Goal: Share content: Share content

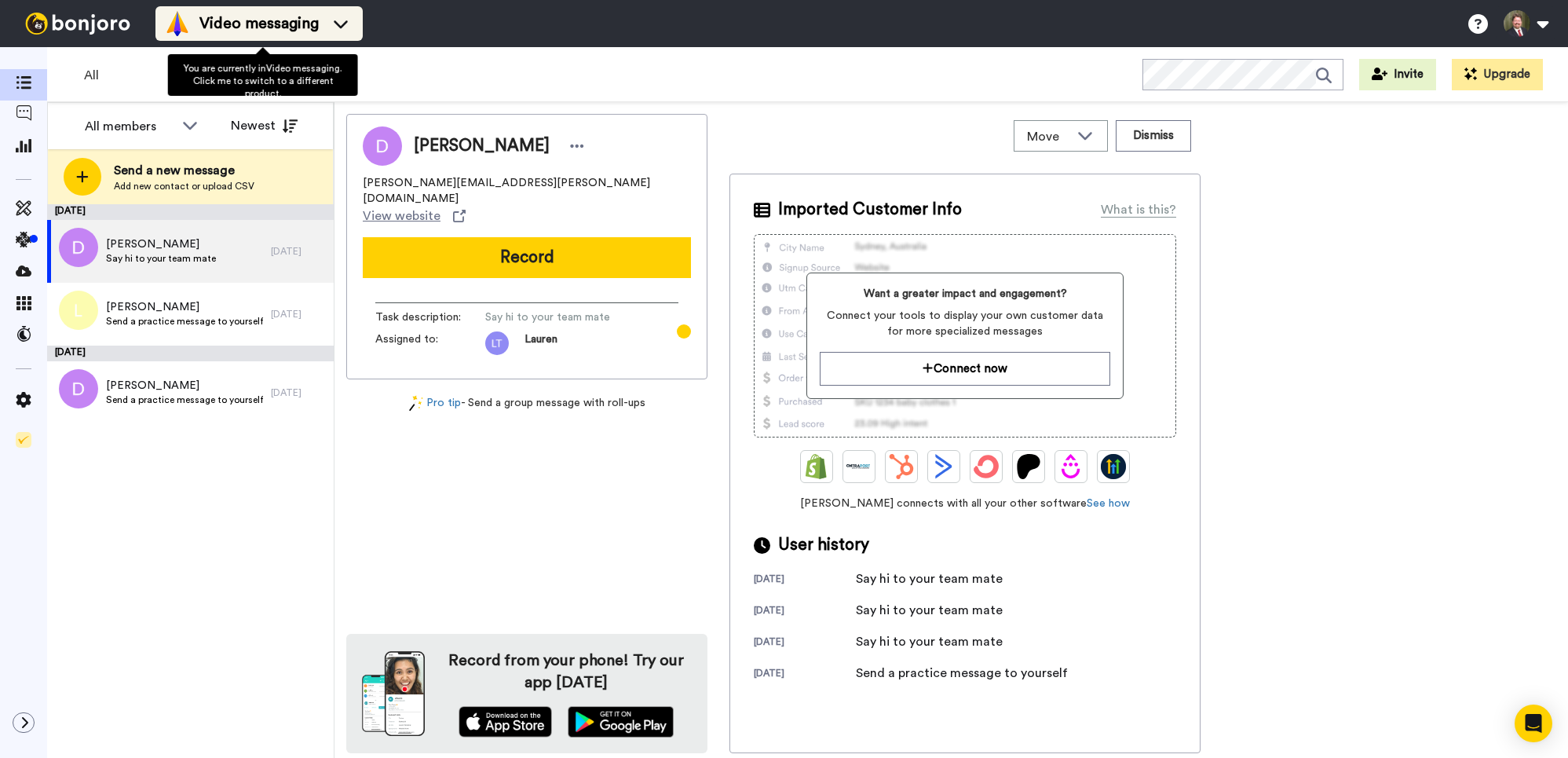
click at [236, 21] on span "Video messaging" at bounding box center [260, 23] width 120 height 22
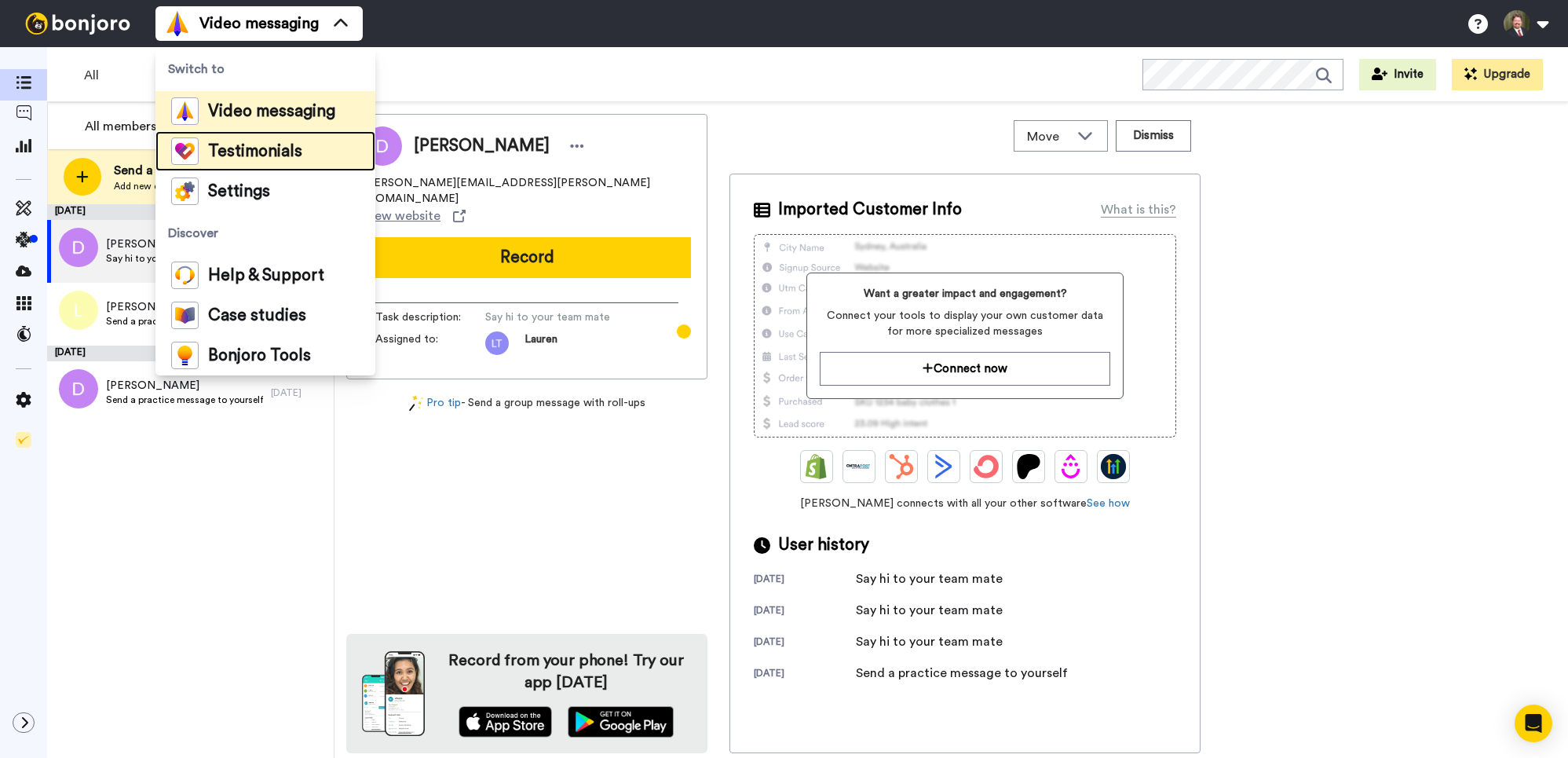
click at [257, 157] on span "Testimonials" at bounding box center [255, 151] width 94 height 16
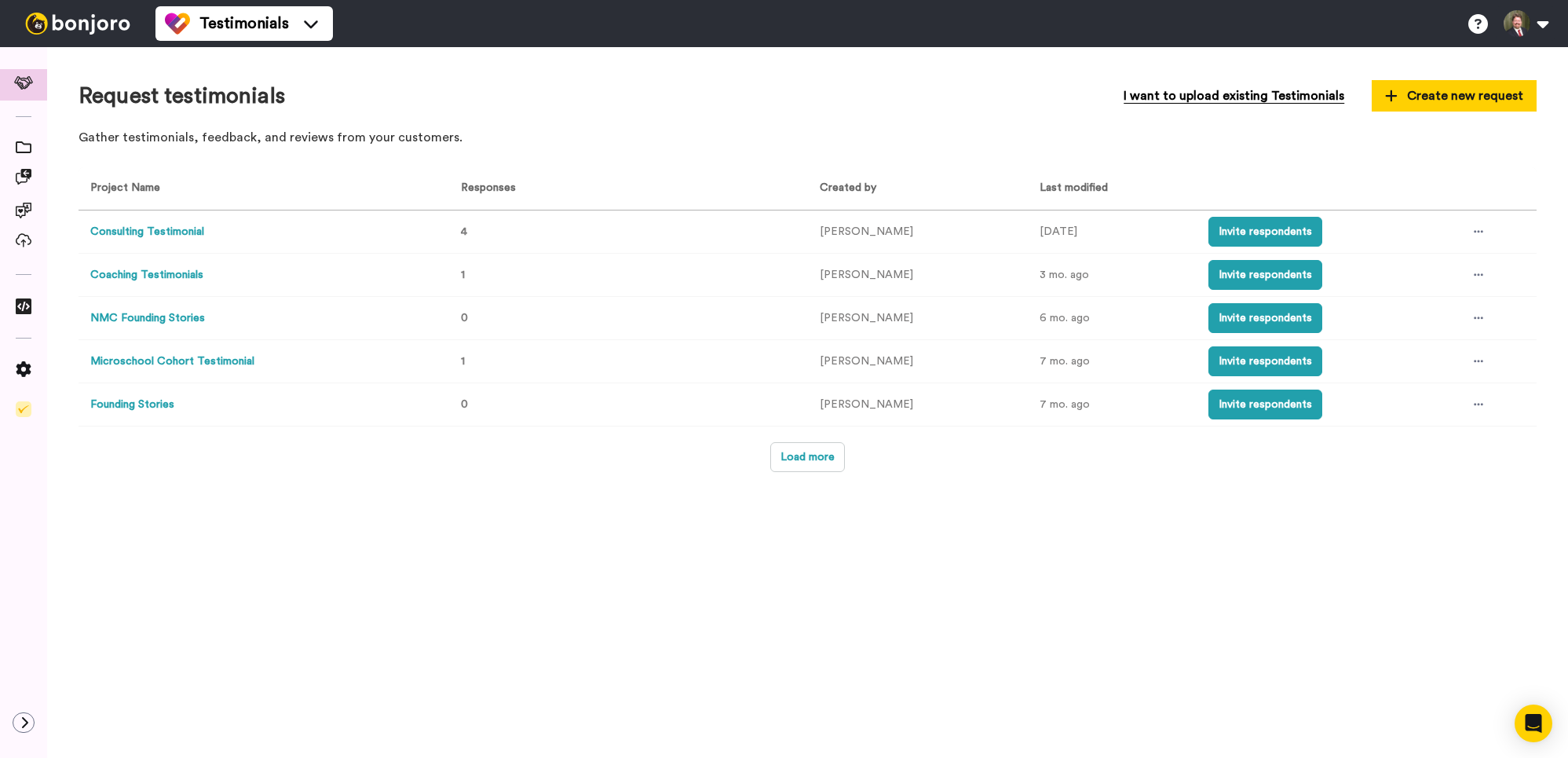
click at [1202, 94] on span "I want to upload existing Testimonials" at bounding box center [1234, 96] width 220 height 19
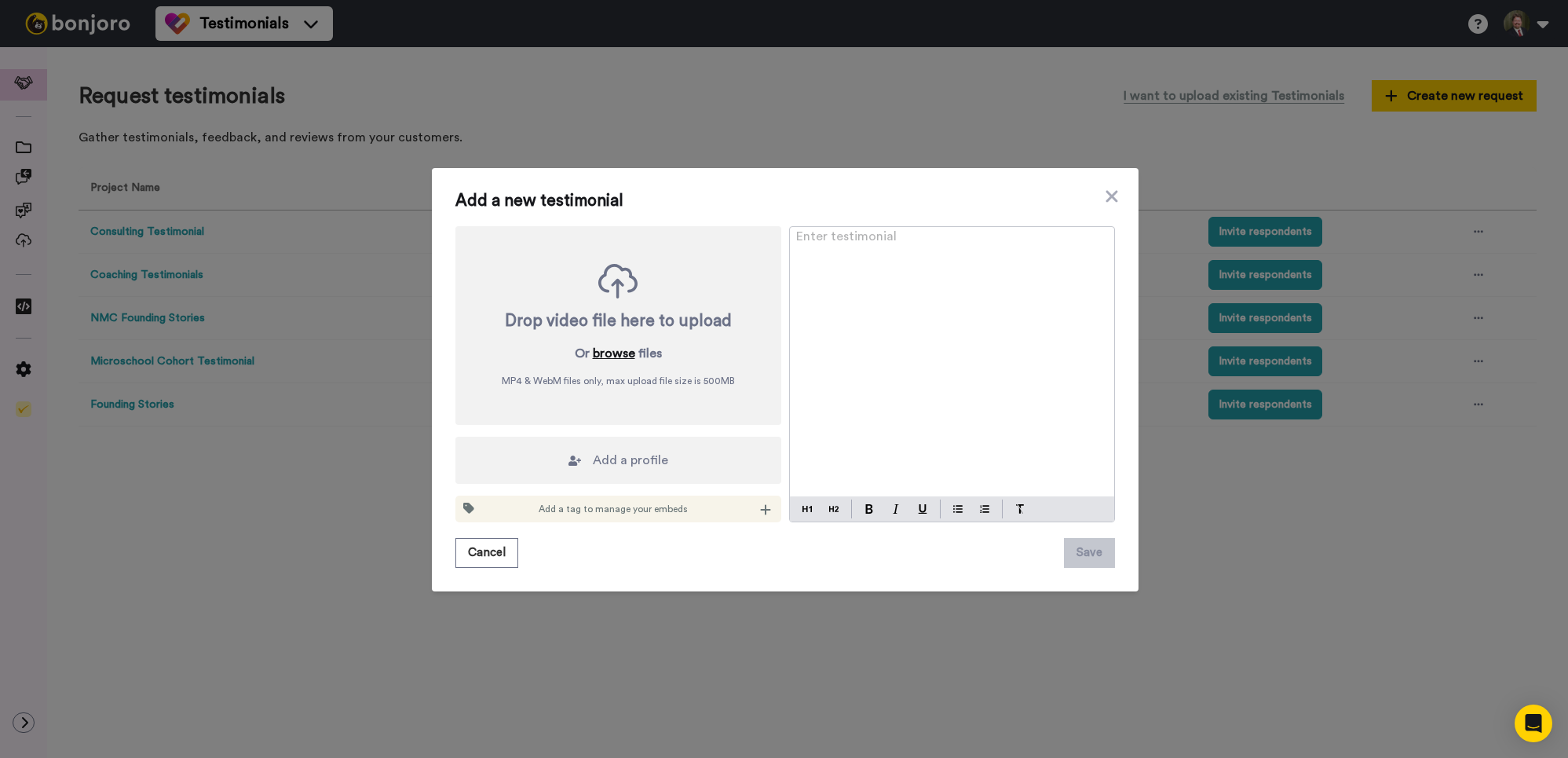
click at [623, 351] on button "browse" at bounding box center [614, 354] width 42 height 19
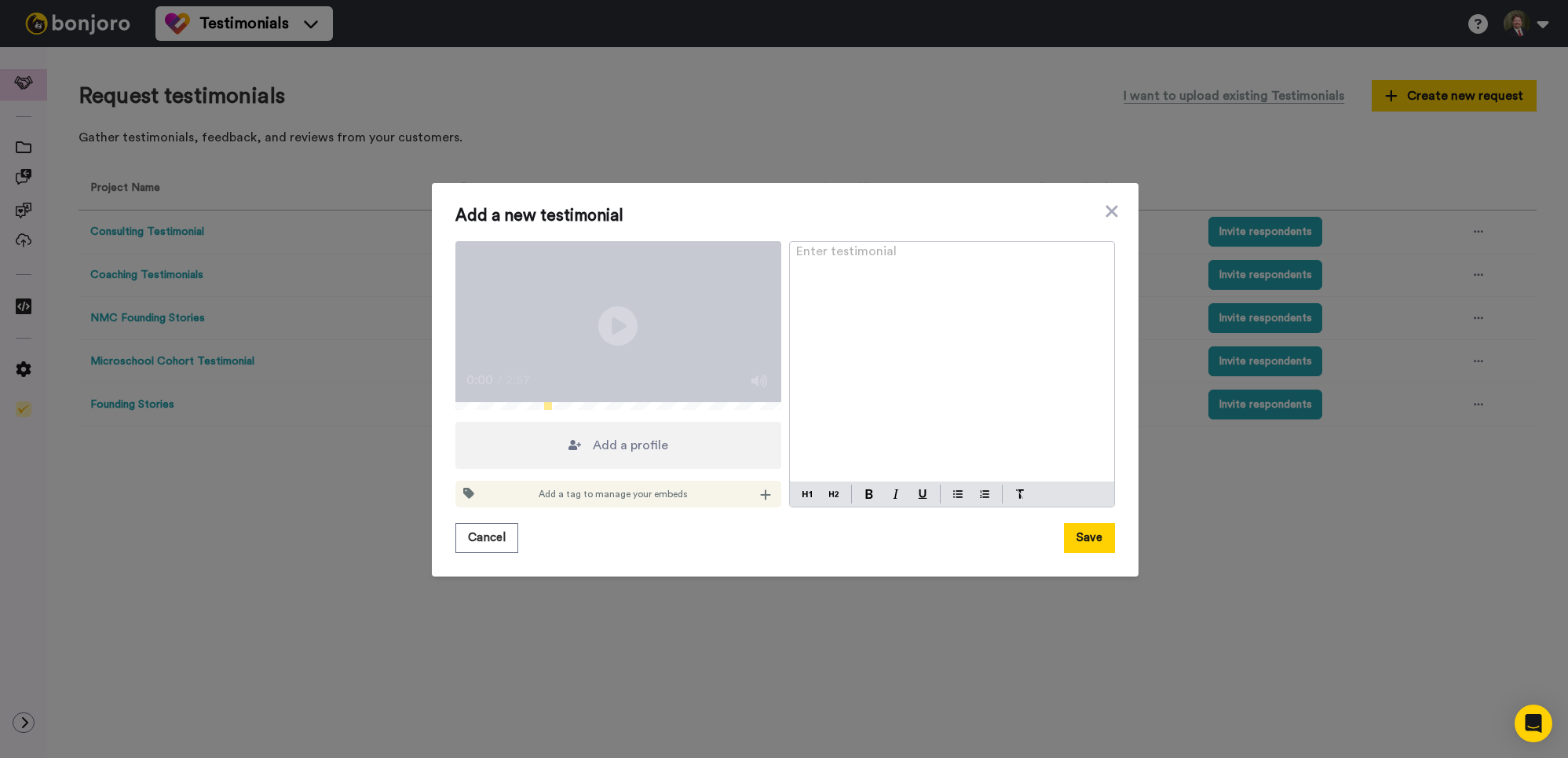
click at [599, 450] on span "Add a profile" at bounding box center [631, 445] width 76 height 19
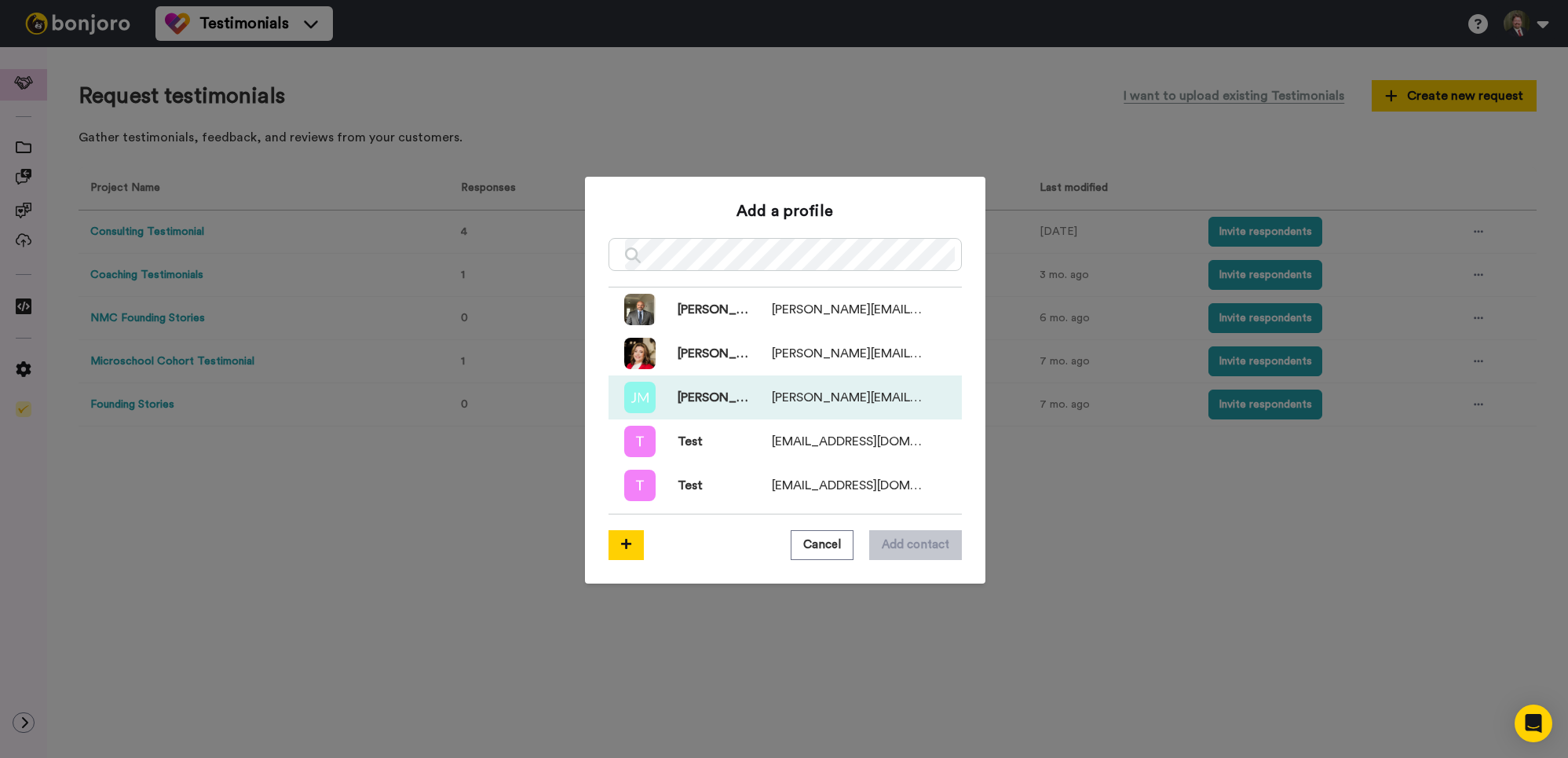
click at [780, 398] on span "[PERSON_NAME][EMAIL_ADDRESS][DOMAIN_NAME]" at bounding box center [847, 397] width 151 height 19
click at [941, 546] on button "Add contact" at bounding box center [915, 545] width 92 height 30
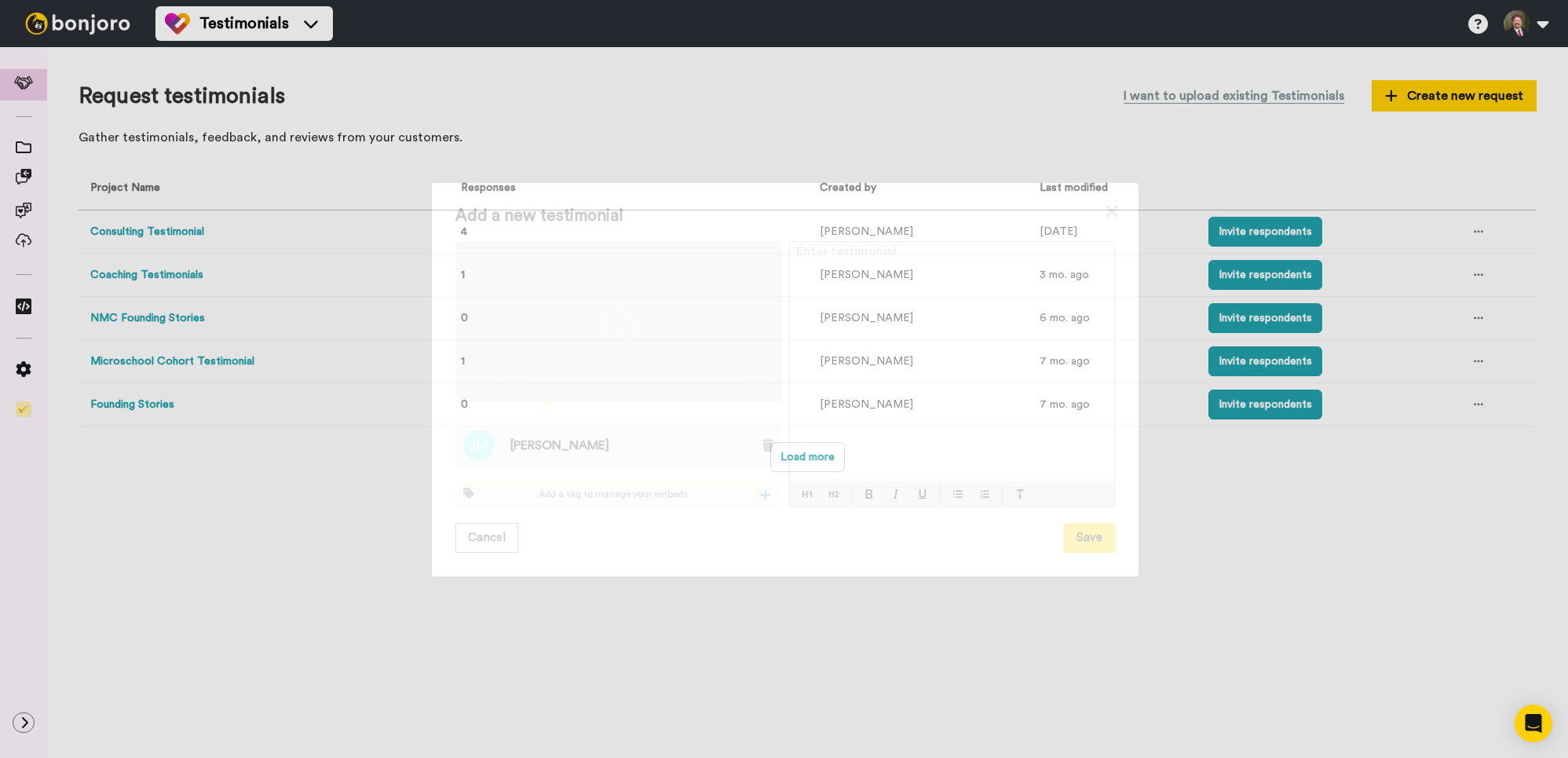
click at [769, 501] on icon at bounding box center [765, 494] width 11 height 12
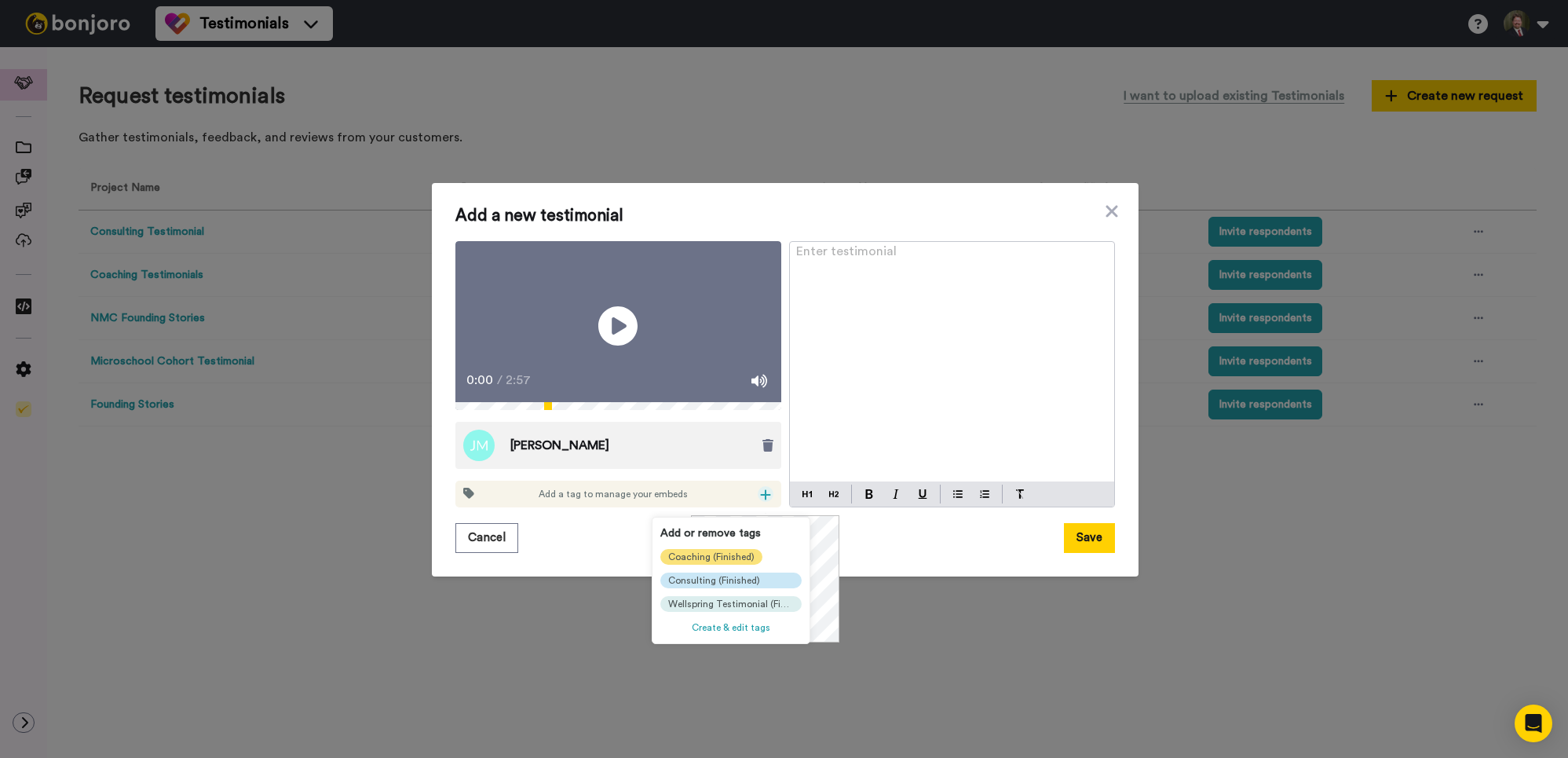
click at [701, 555] on span "Coaching (Finished)" at bounding box center [711, 557] width 87 height 12
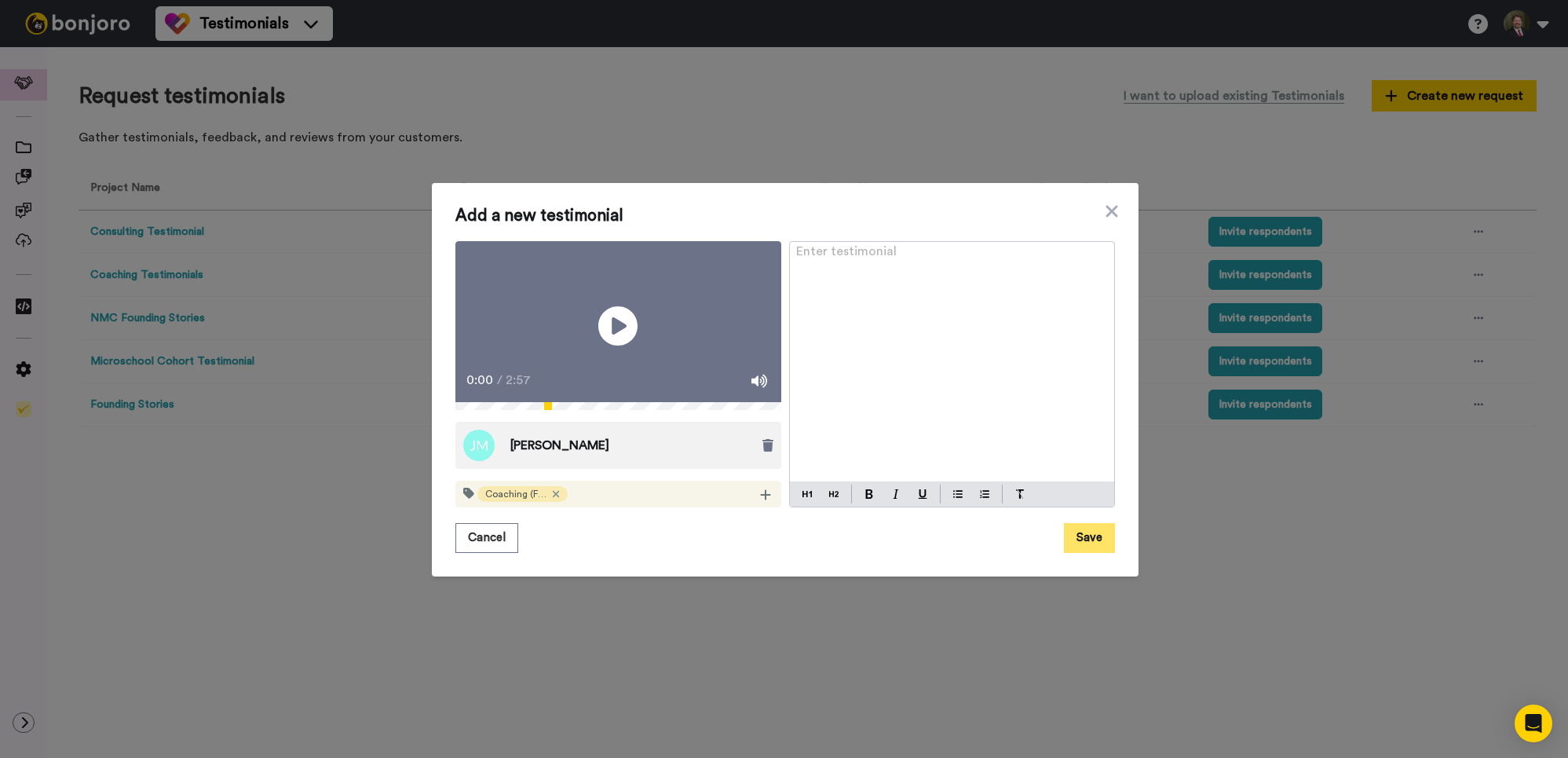
click at [1084, 553] on button "Save" at bounding box center [1089, 538] width 51 height 30
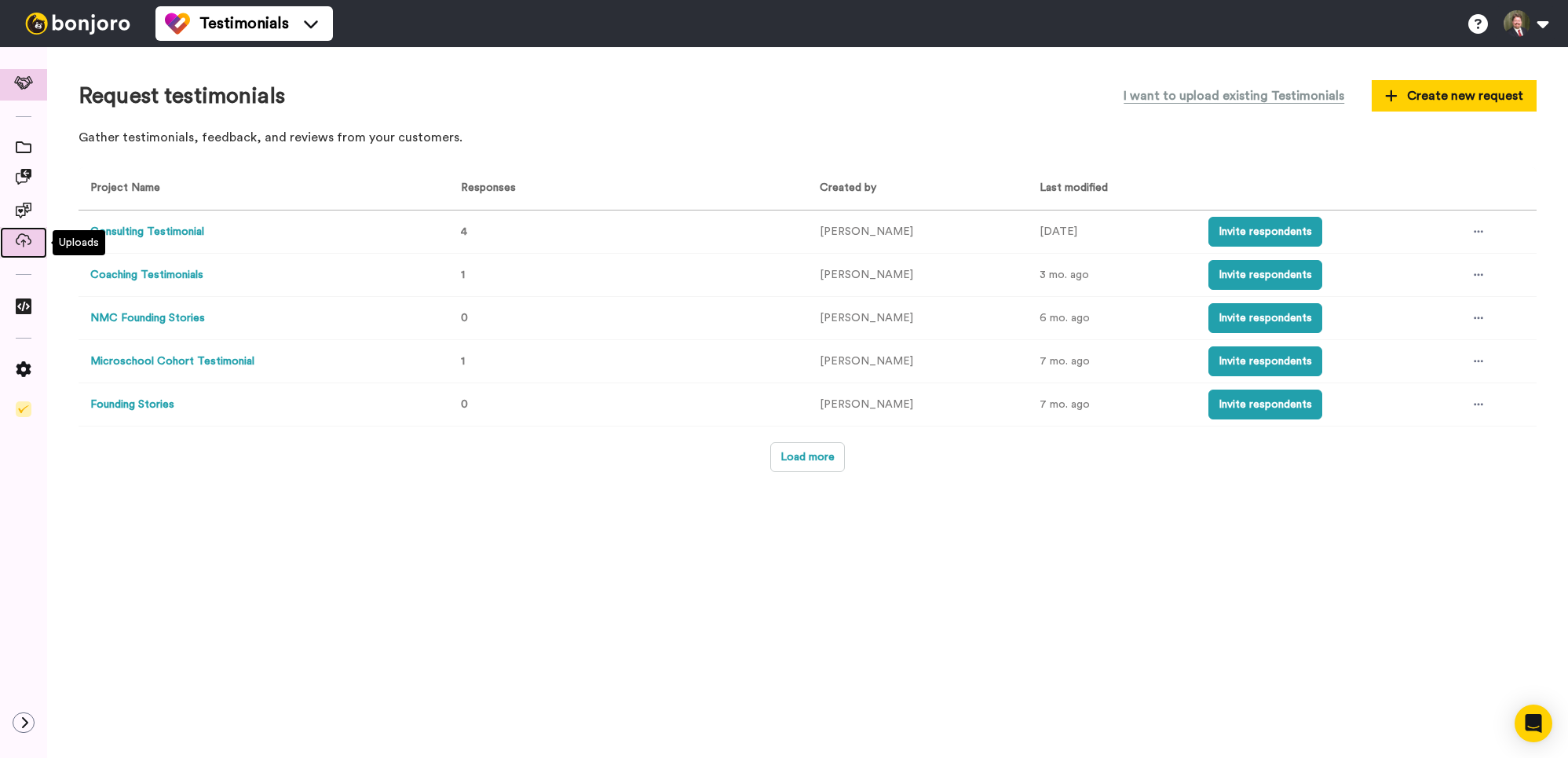
click at [20, 240] on icon at bounding box center [23, 240] width 16 height 14
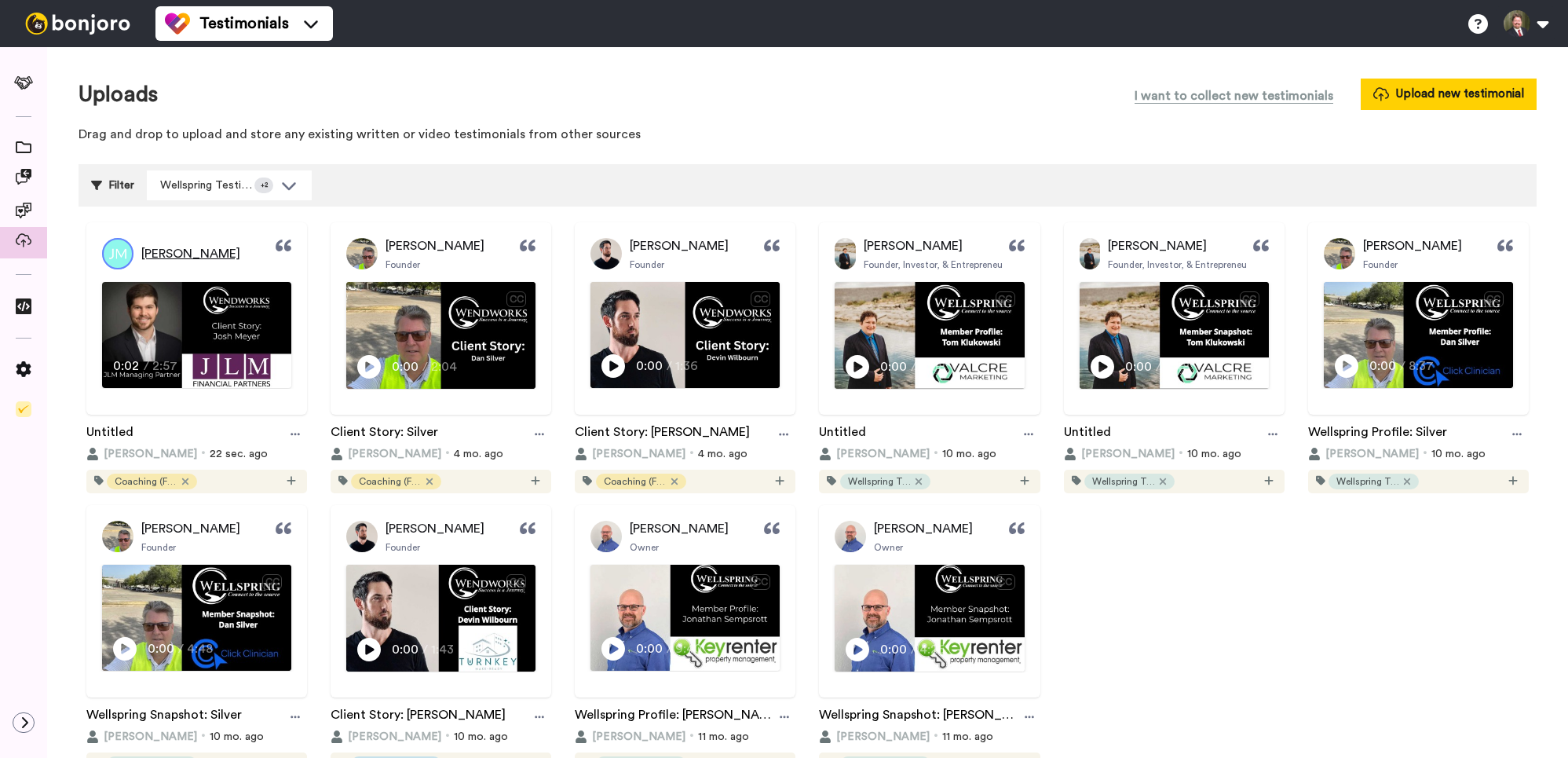
click at [183, 256] on span "[PERSON_NAME]" at bounding box center [190, 254] width 99 height 19
click at [126, 256] on img at bounding box center [118, 254] width 32 height 32
click at [275, 251] on div "[PERSON_NAME]" at bounding box center [196, 254] width 220 height 32
click at [163, 338] on video at bounding box center [197, 335] width 188 height 106
click at [408, 339] on img at bounding box center [441, 335] width 188 height 106
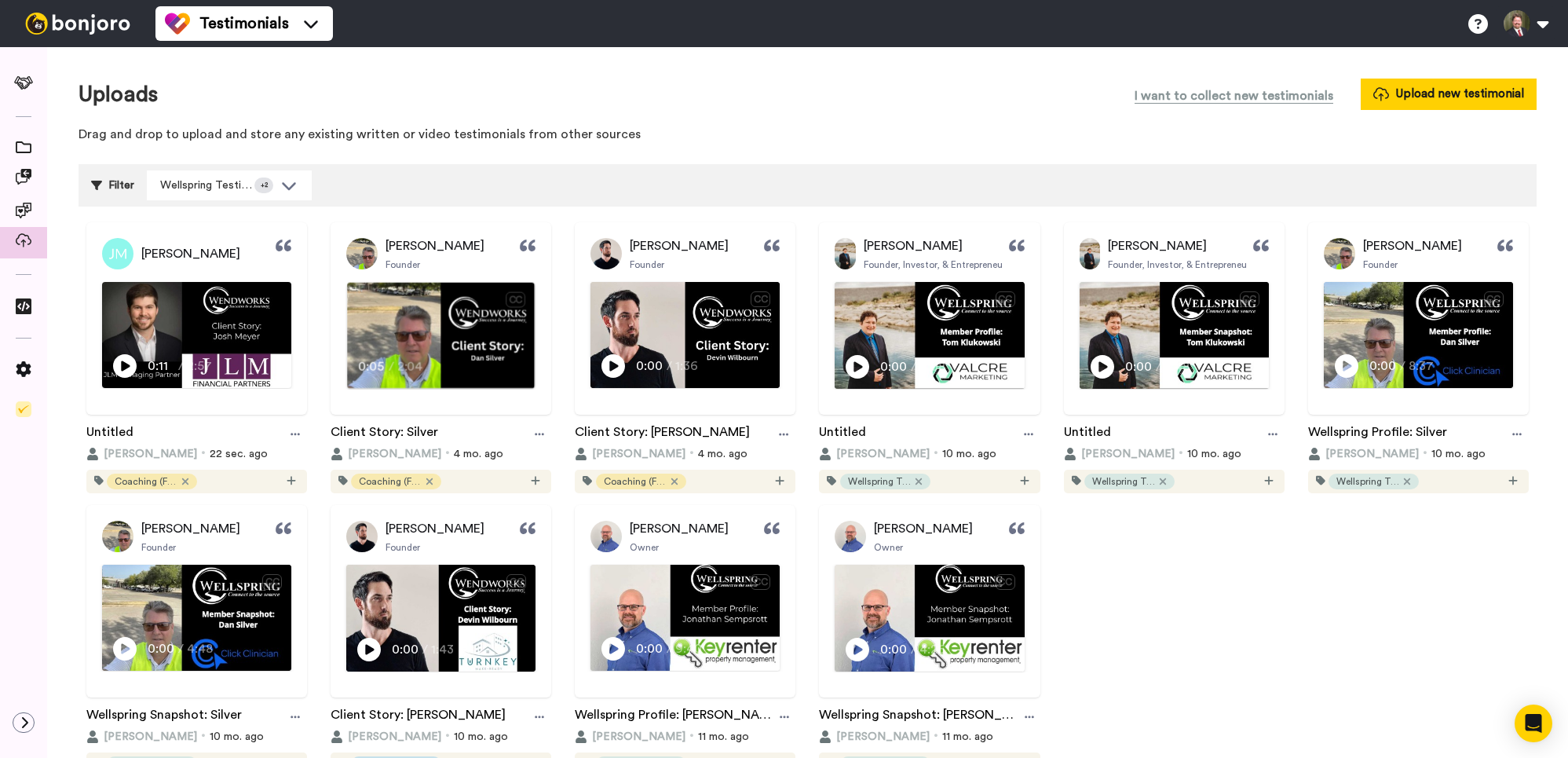
click at [409, 337] on div "I'm founder of Click Clinician." at bounding box center [441, 345] width 131 height 19
click at [222, 335] on video at bounding box center [197, 335] width 188 height 106
click at [224, 335] on video at bounding box center [197, 335] width 188 height 106
click at [170, 251] on span "Josh Meyer" at bounding box center [190, 254] width 99 height 19
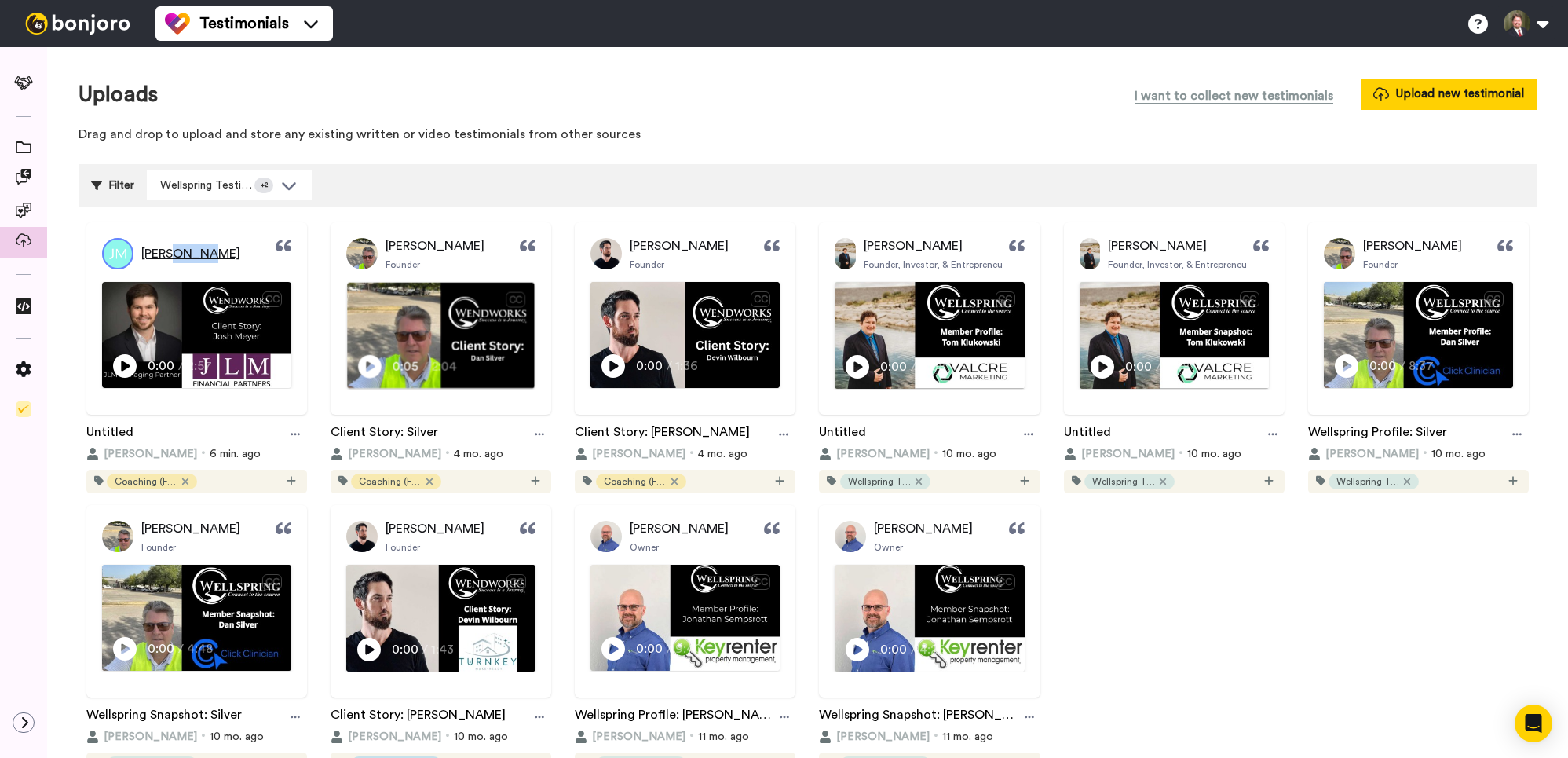
click at [170, 251] on span "Josh Meyer" at bounding box center [190, 254] width 99 height 19
click at [170, 251] on span "[PERSON_NAME]" at bounding box center [190, 254] width 99 height 19
click at [297, 434] on icon at bounding box center [294, 433] width 9 height 11
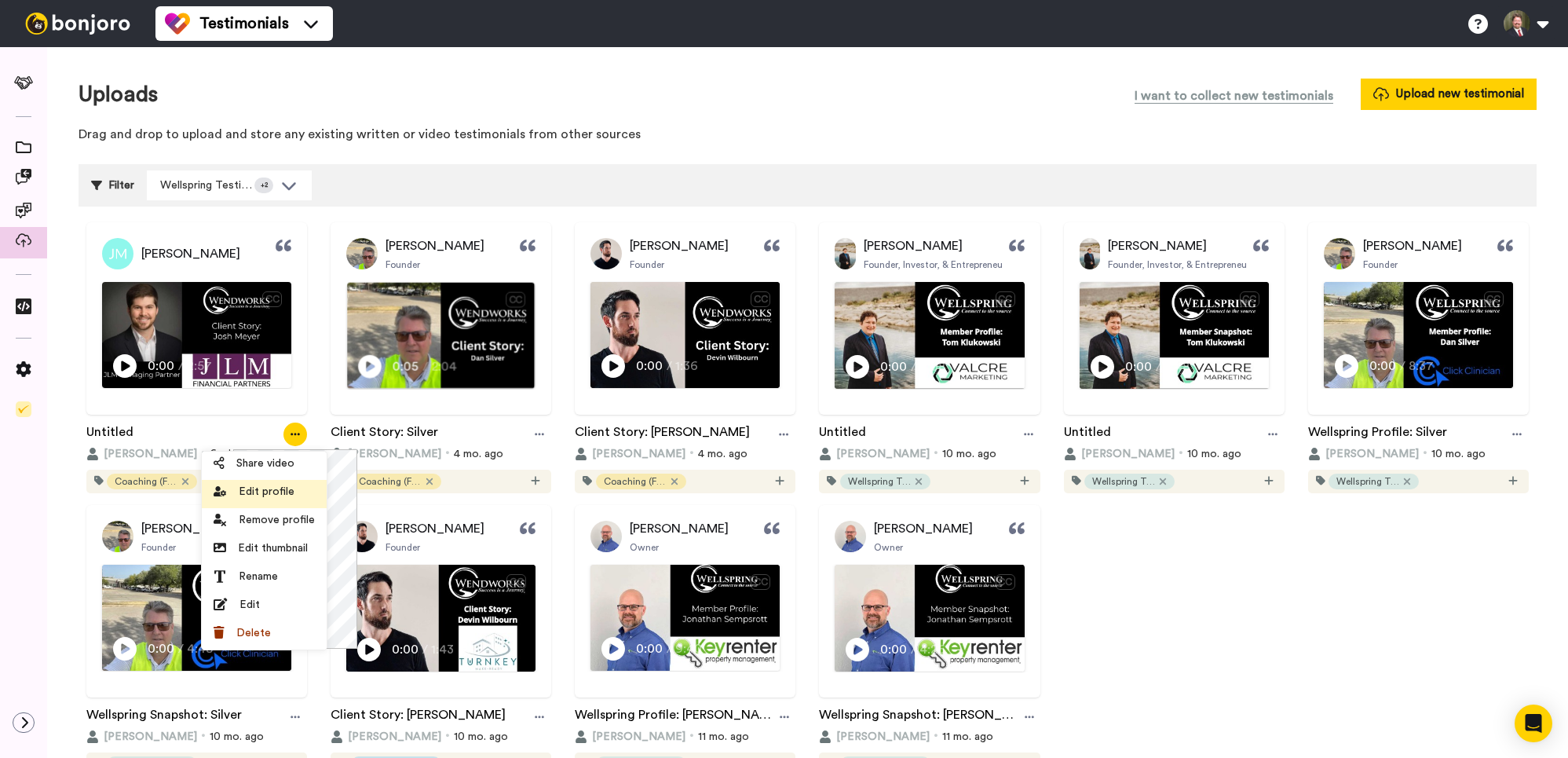
click at [272, 493] on span "Edit profile" at bounding box center [266, 492] width 56 height 16
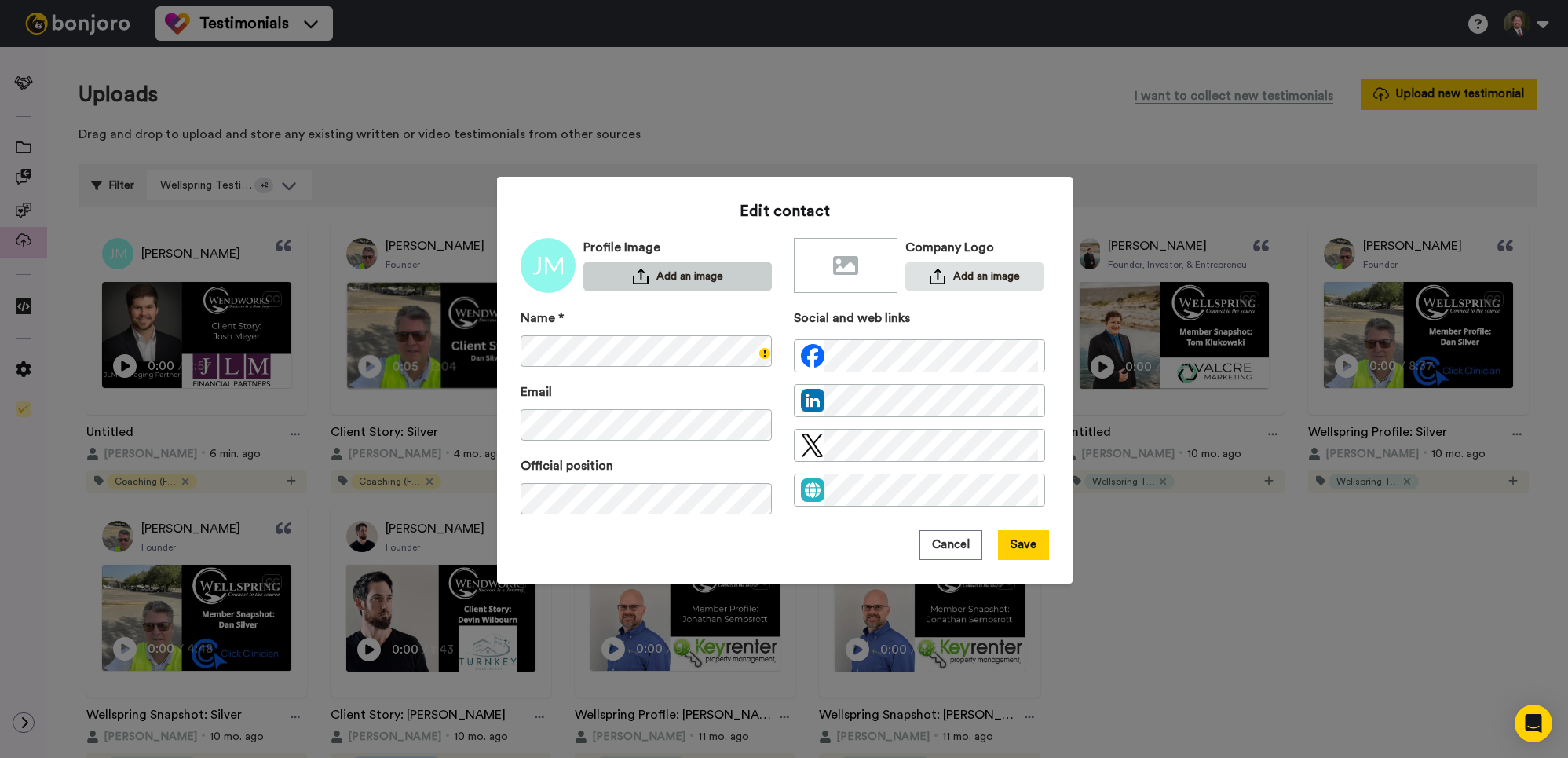
click at [645, 277] on img at bounding box center [641, 276] width 16 height 16
click at [943, 275] on button "Add an image" at bounding box center [975, 276] width 138 height 31
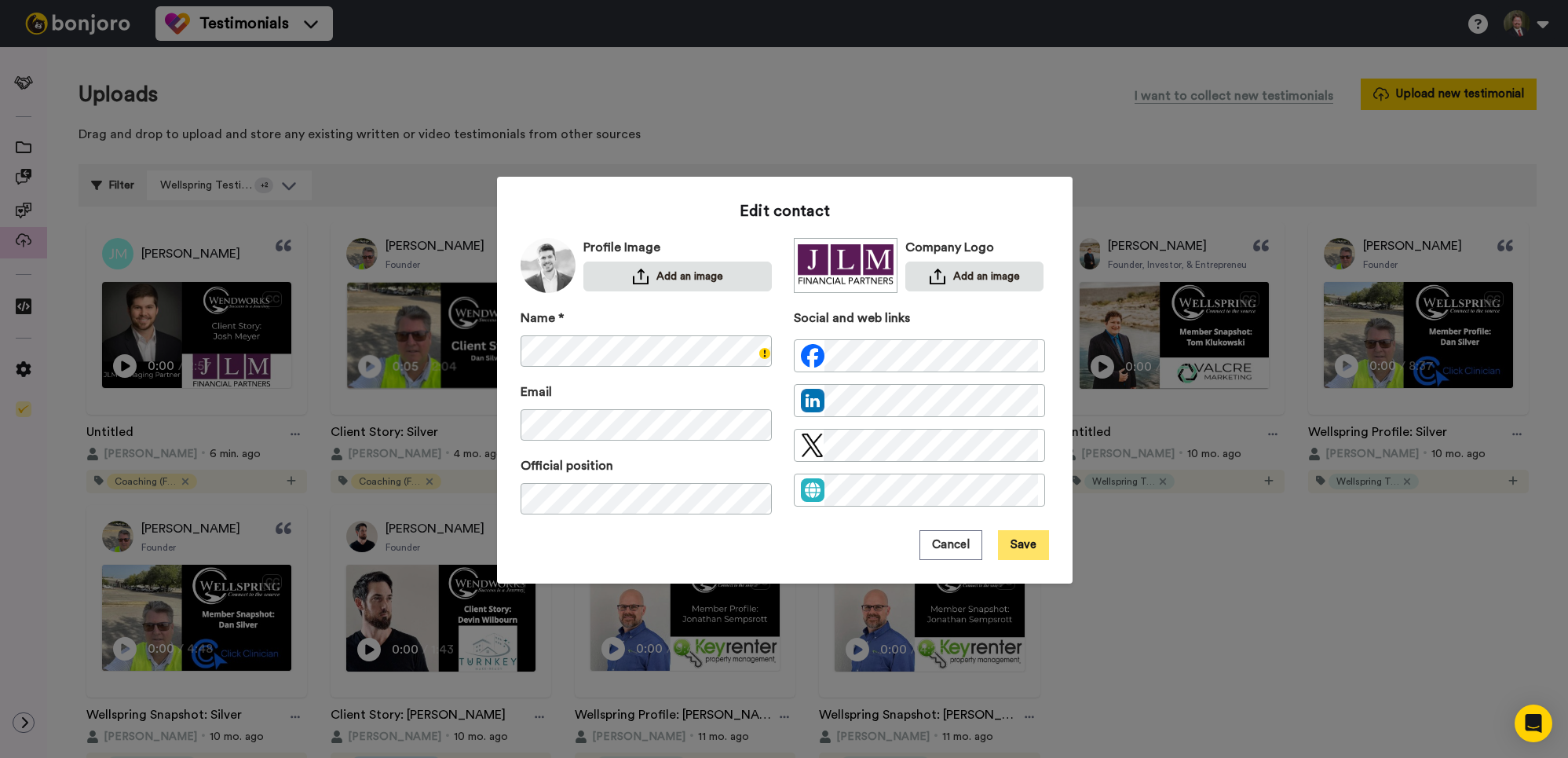
click at [1026, 546] on button "Save" at bounding box center [1023, 545] width 51 height 30
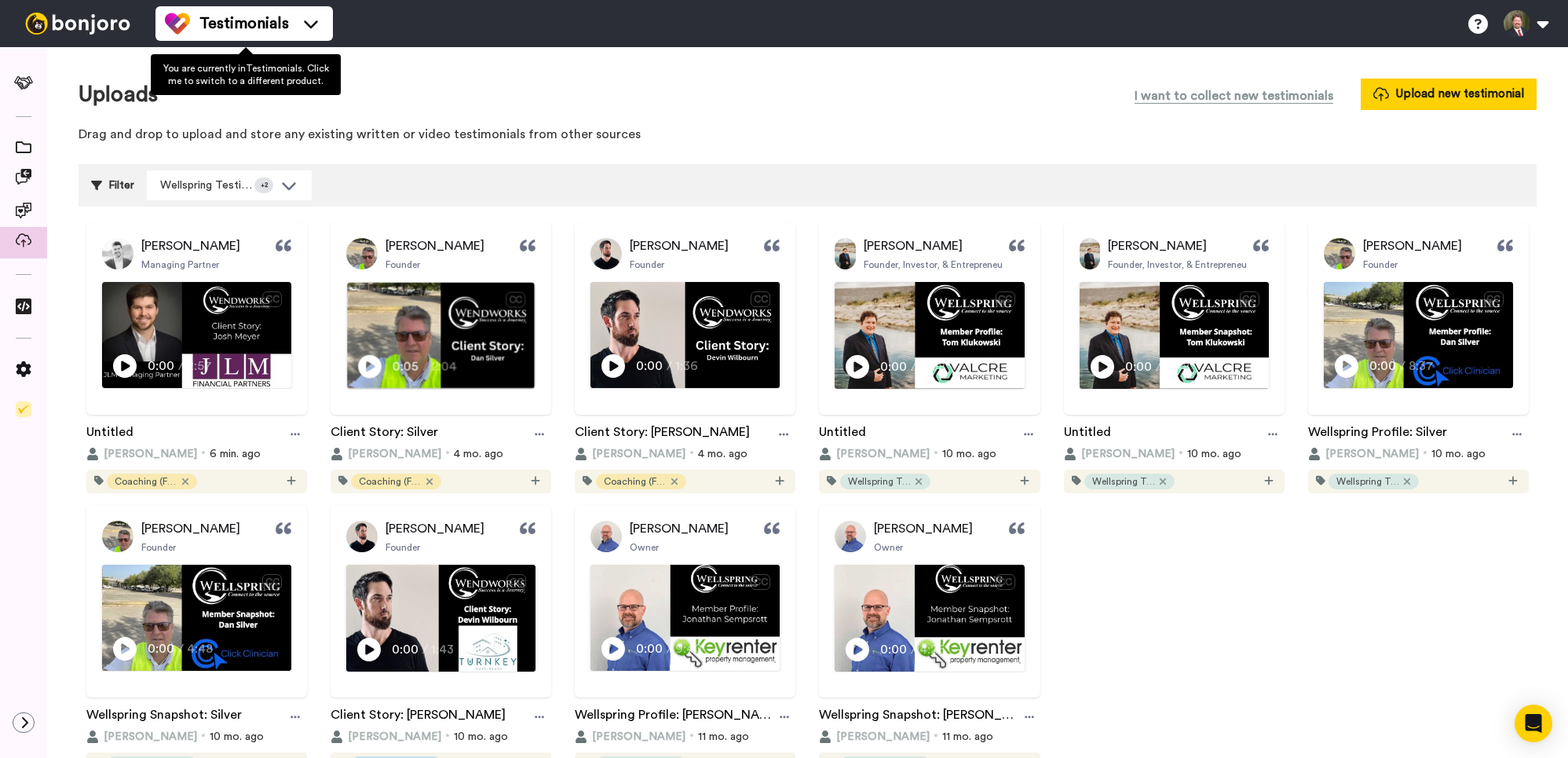
click at [267, 5] on ul "Testimonials Switch to Video messaging Testimonials Settings Discover Help & Su…" at bounding box center [244, 23] width 177 height 47
click at [270, 19] on span "Testimonials" at bounding box center [245, 23] width 90 height 22
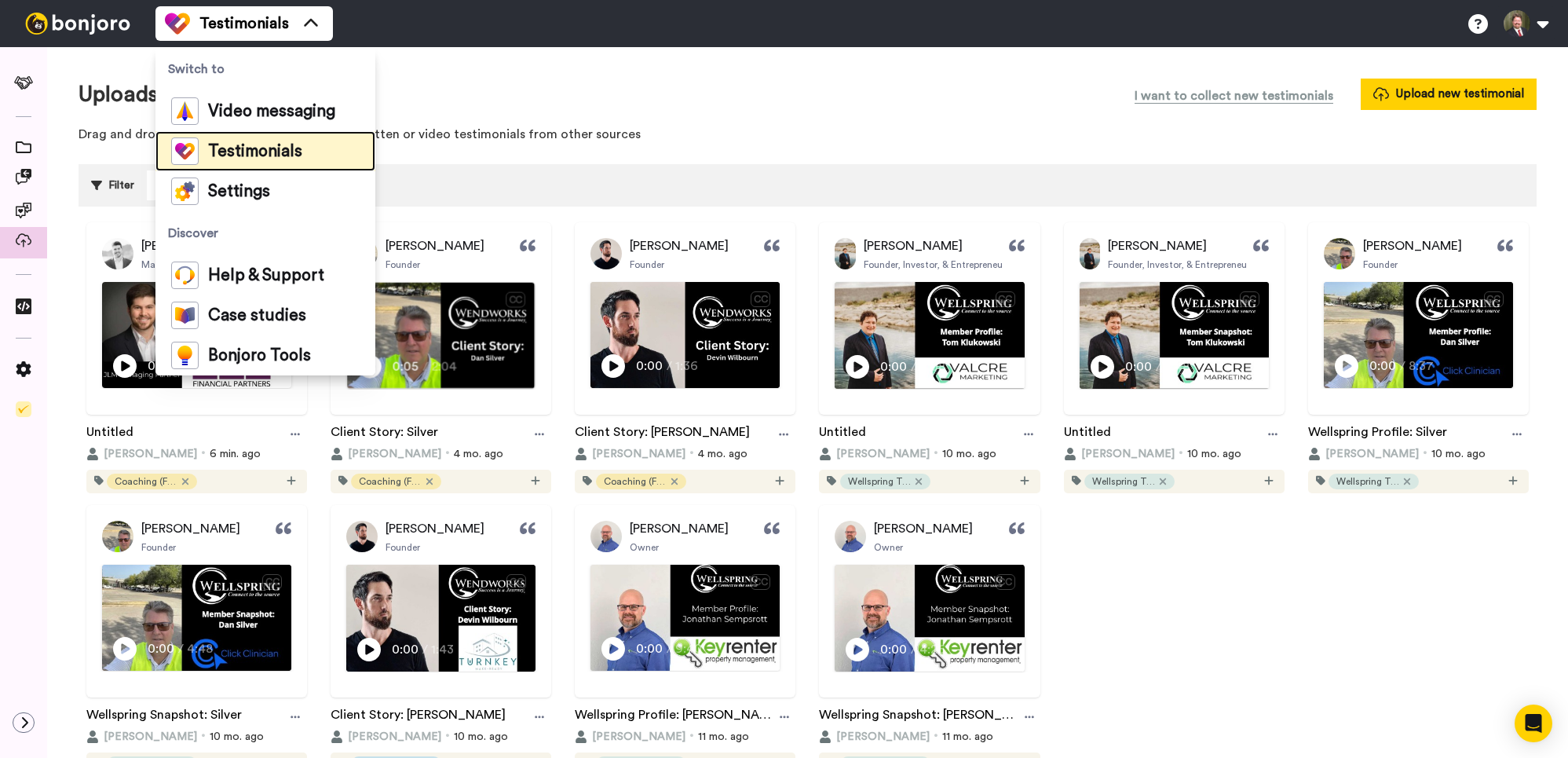
click at [242, 159] on span "Testimonials" at bounding box center [255, 151] width 94 height 16
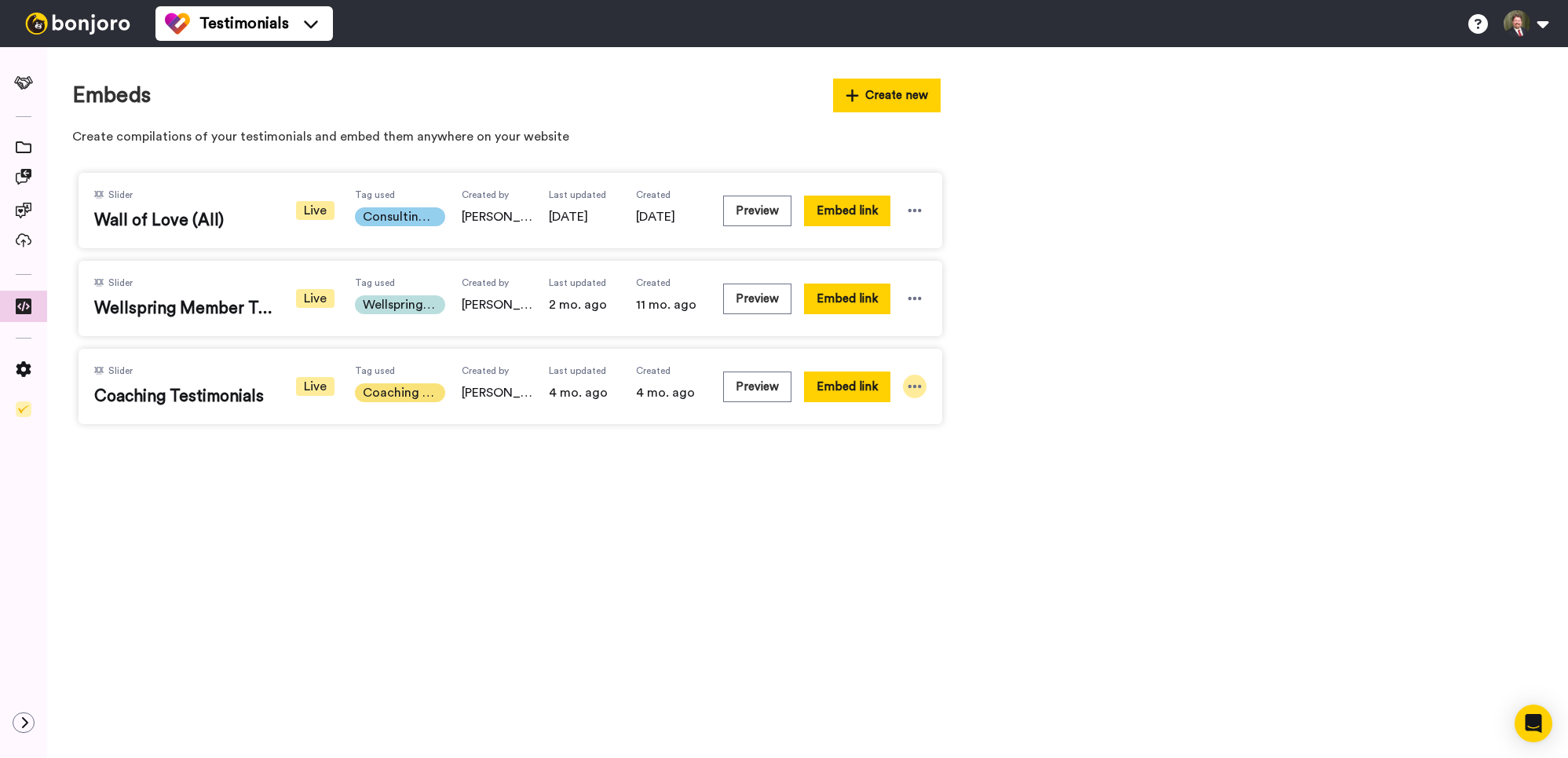
click at [915, 392] on icon at bounding box center [914, 386] width 16 height 16
click at [892, 474] on span "Edit" at bounding box center [884, 473] width 21 height 11
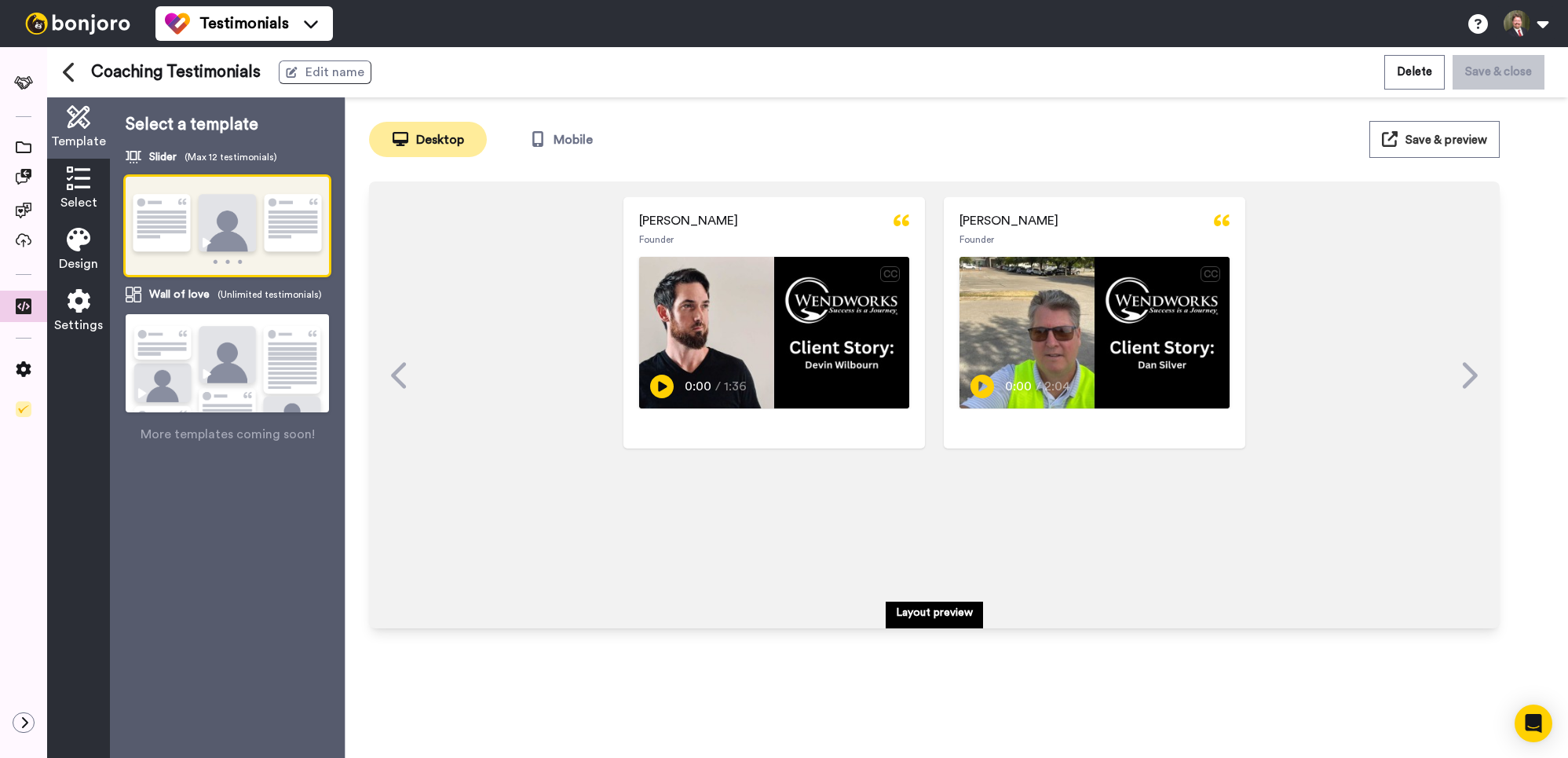
click at [86, 180] on icon at bounding box center [78, 178] width 23 height 23
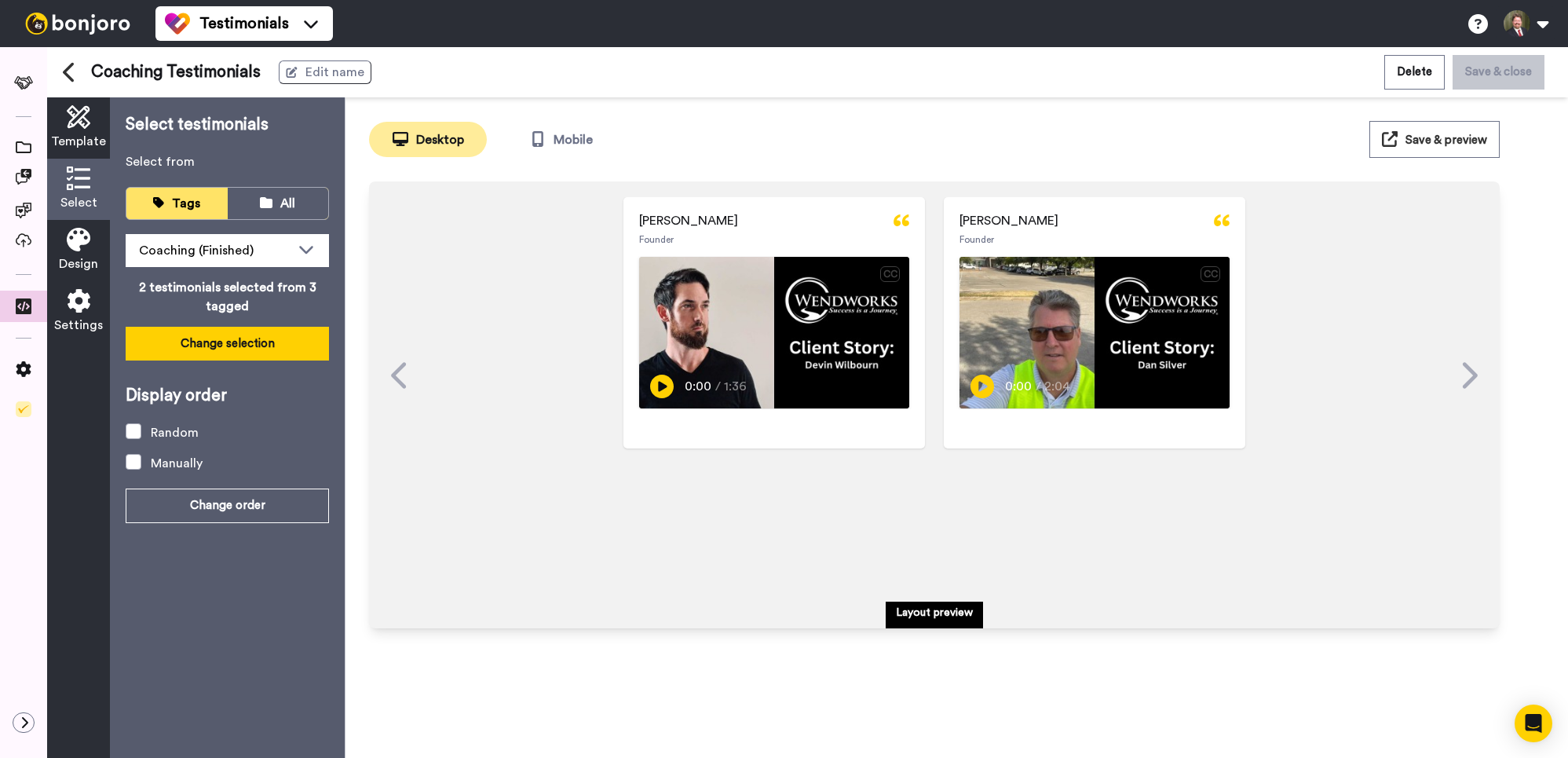
click at [248, 348] on button "Change selection" at bounding box center [227, 344] width 204 height 34
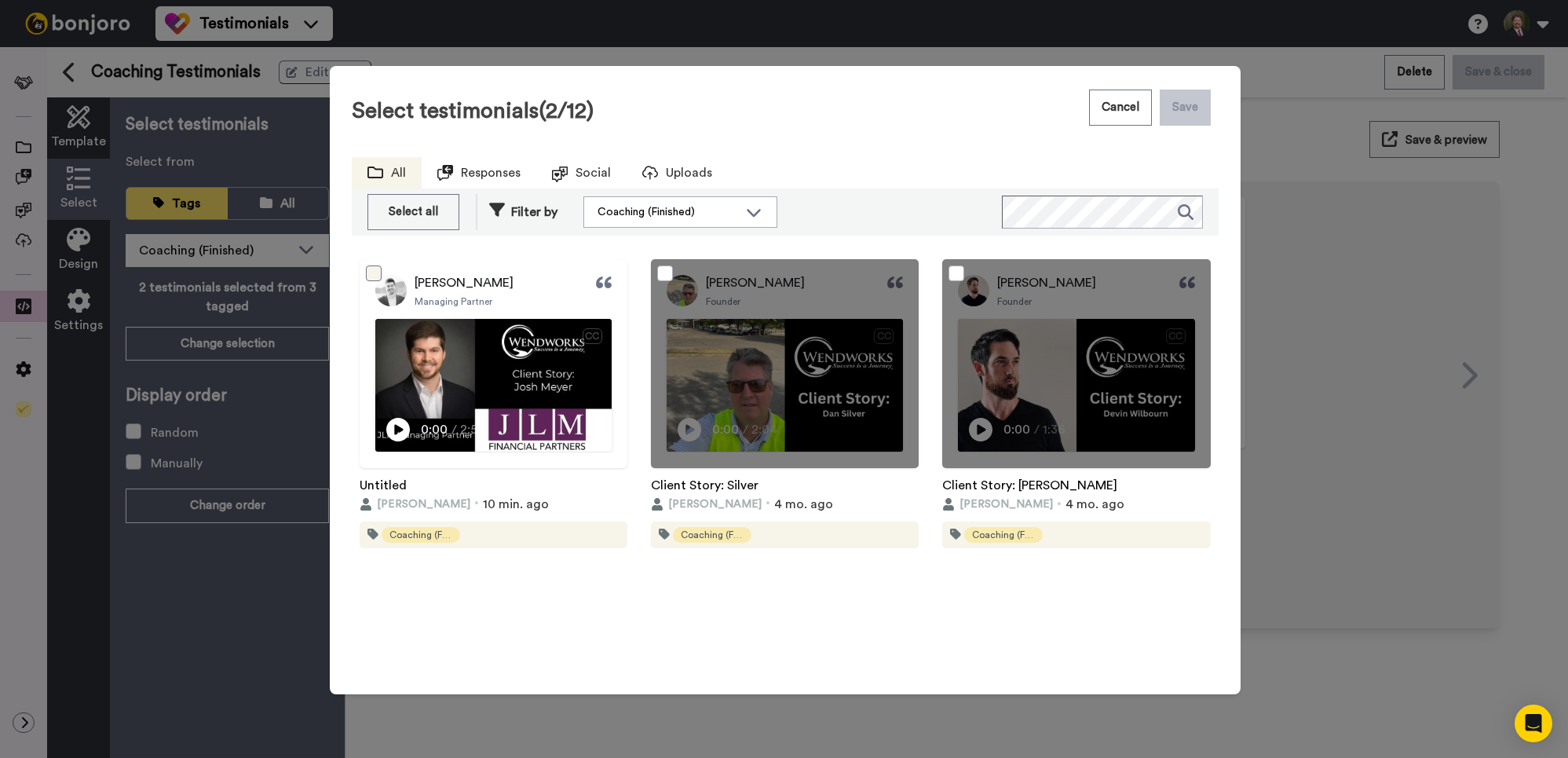
click at [371, 270] on span at bounding box center [373, 273] width 16 height 16
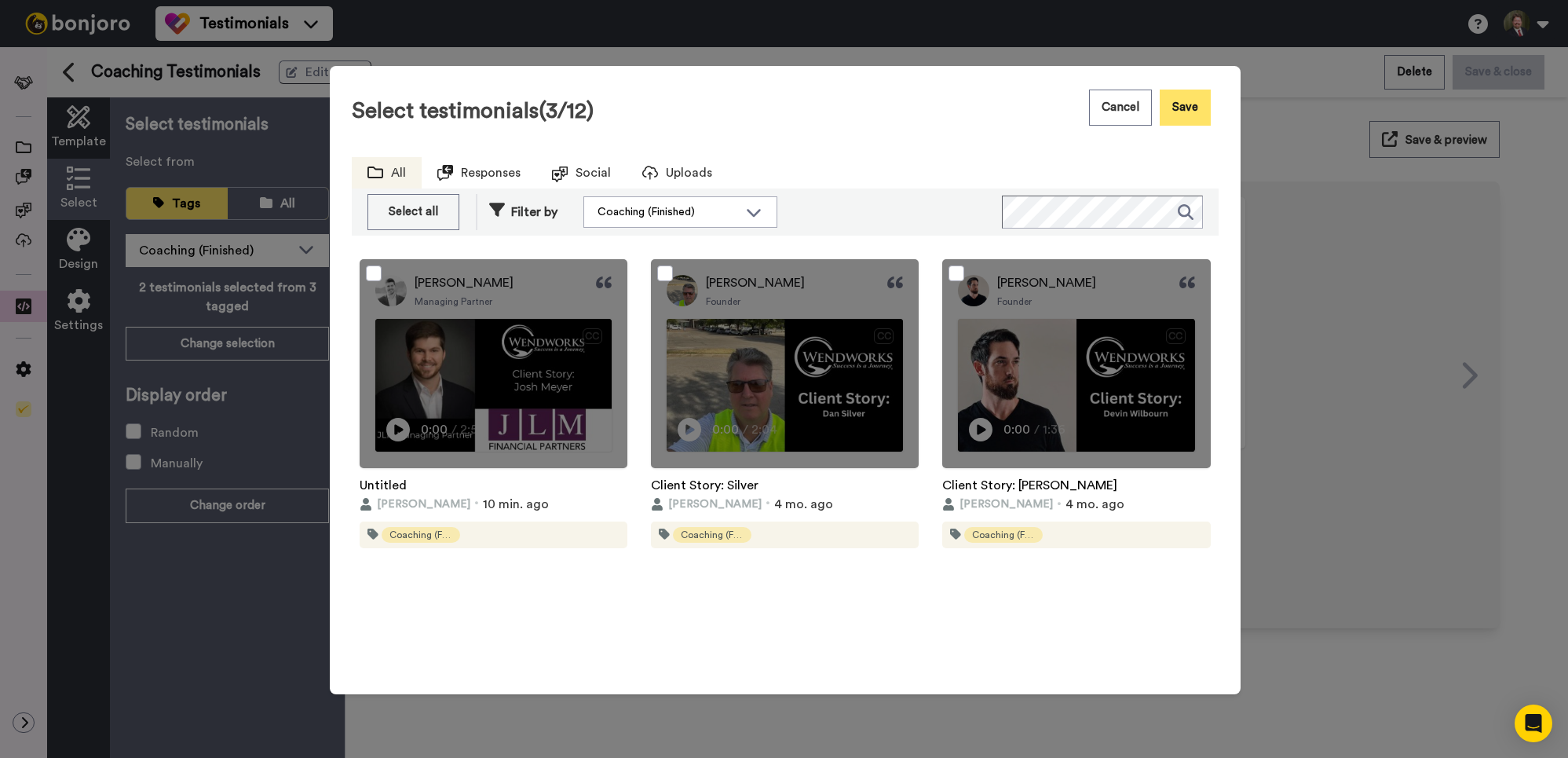
click at [1178, 104] on button "Save" at bounding box center [1185, 107] width 51 height 36
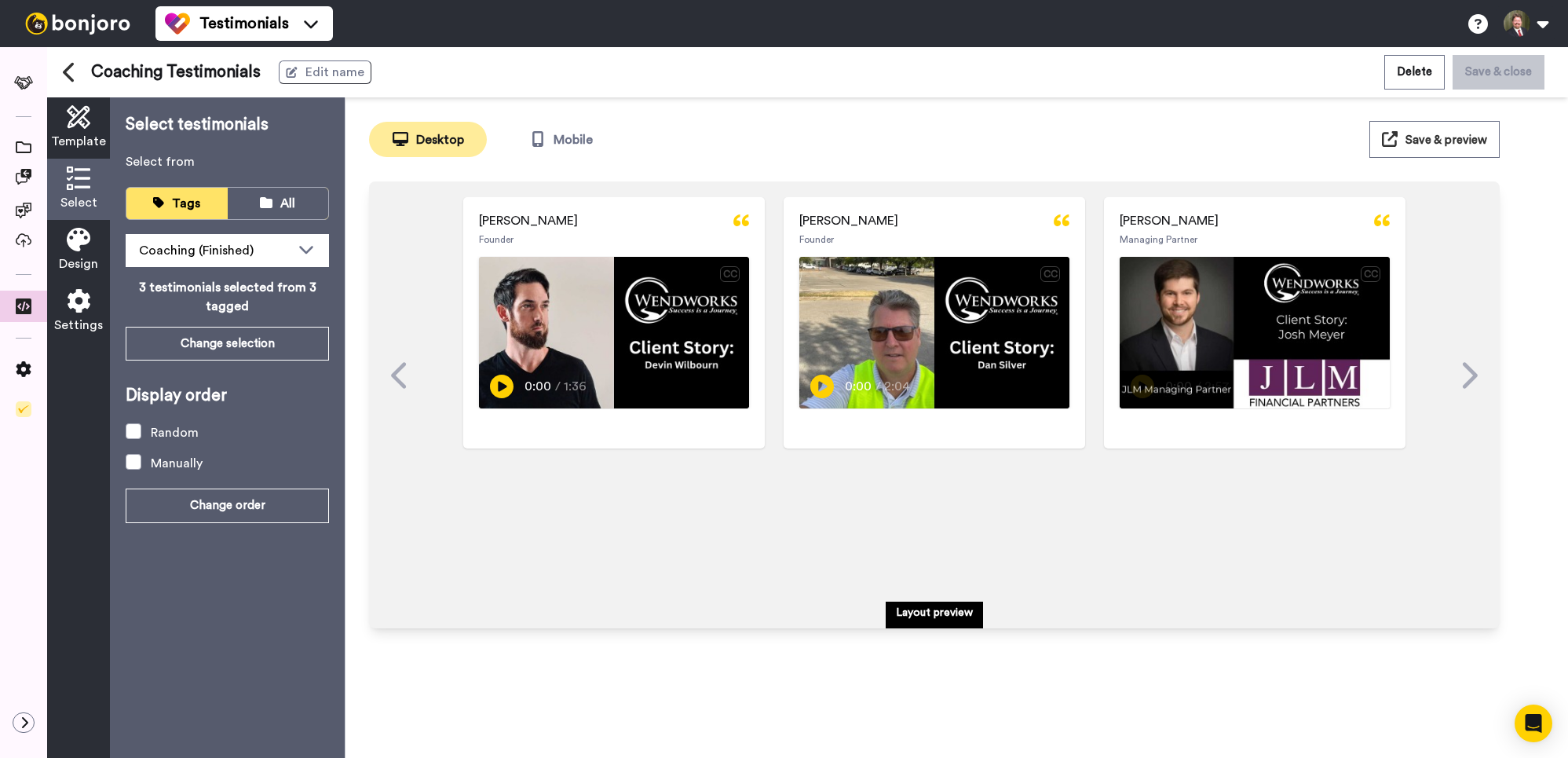
click at [1432, 134] on button "Save & preview" at bounding box center [1435, 139] width 131 height 37
click at [17, 241] on icon at bounding box center [23, 240] width 16 height 14
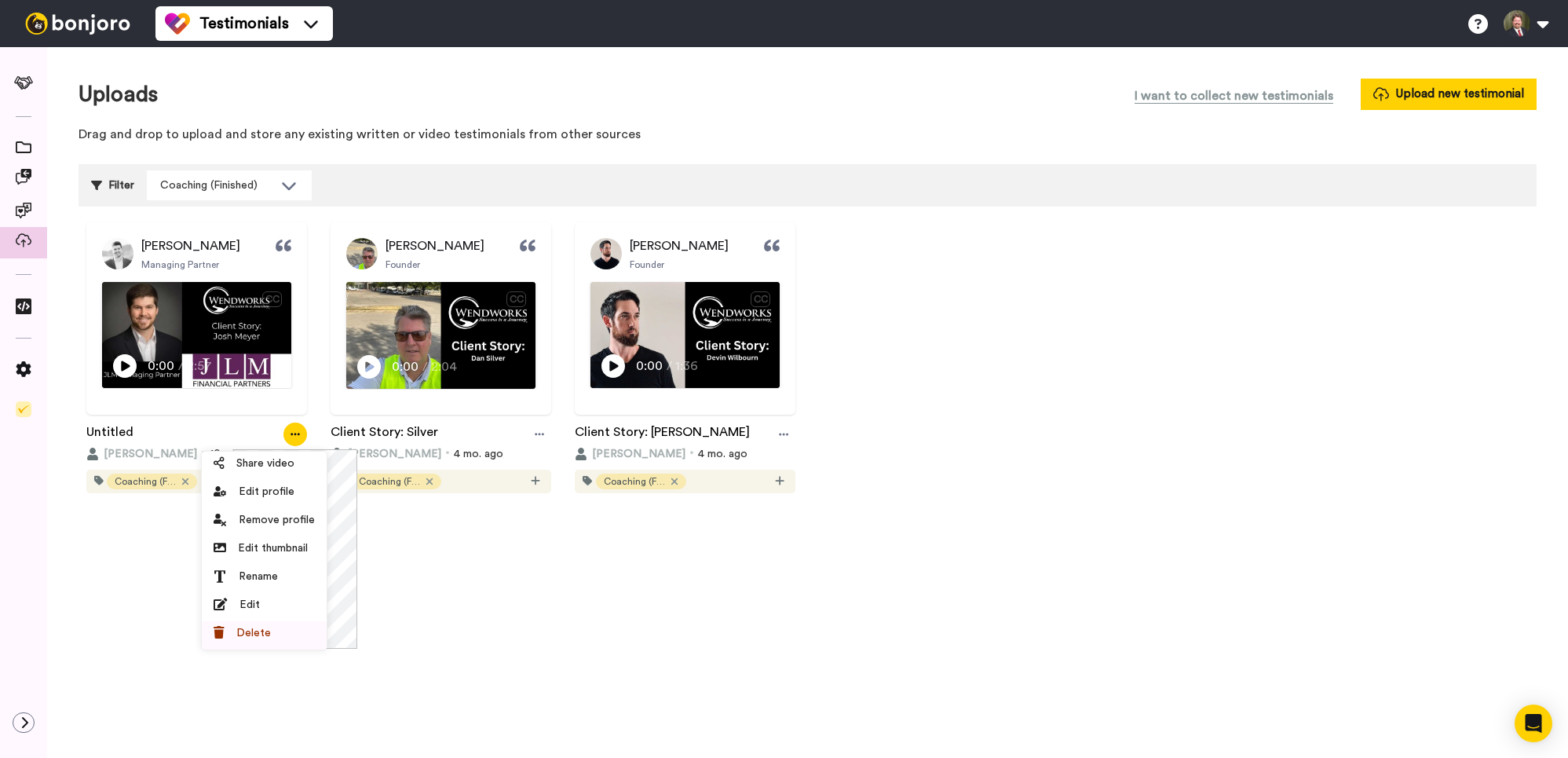
click at [251, 636] on span "Delete" at bounding box center [254, 633] width 35 height 16
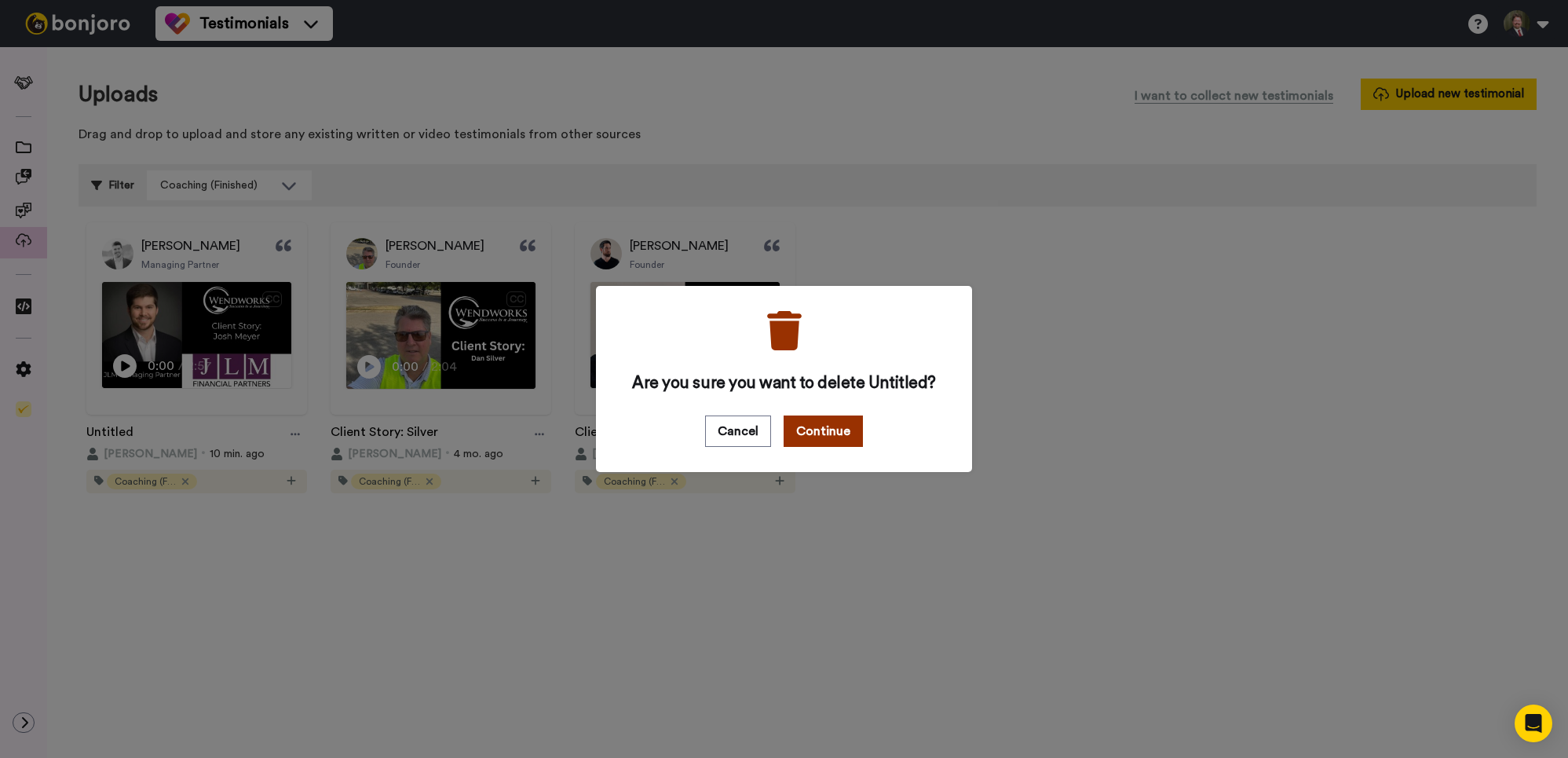
click at [826, 426] on button "Continue" at bounding box center [823, 431] width 79 height 32
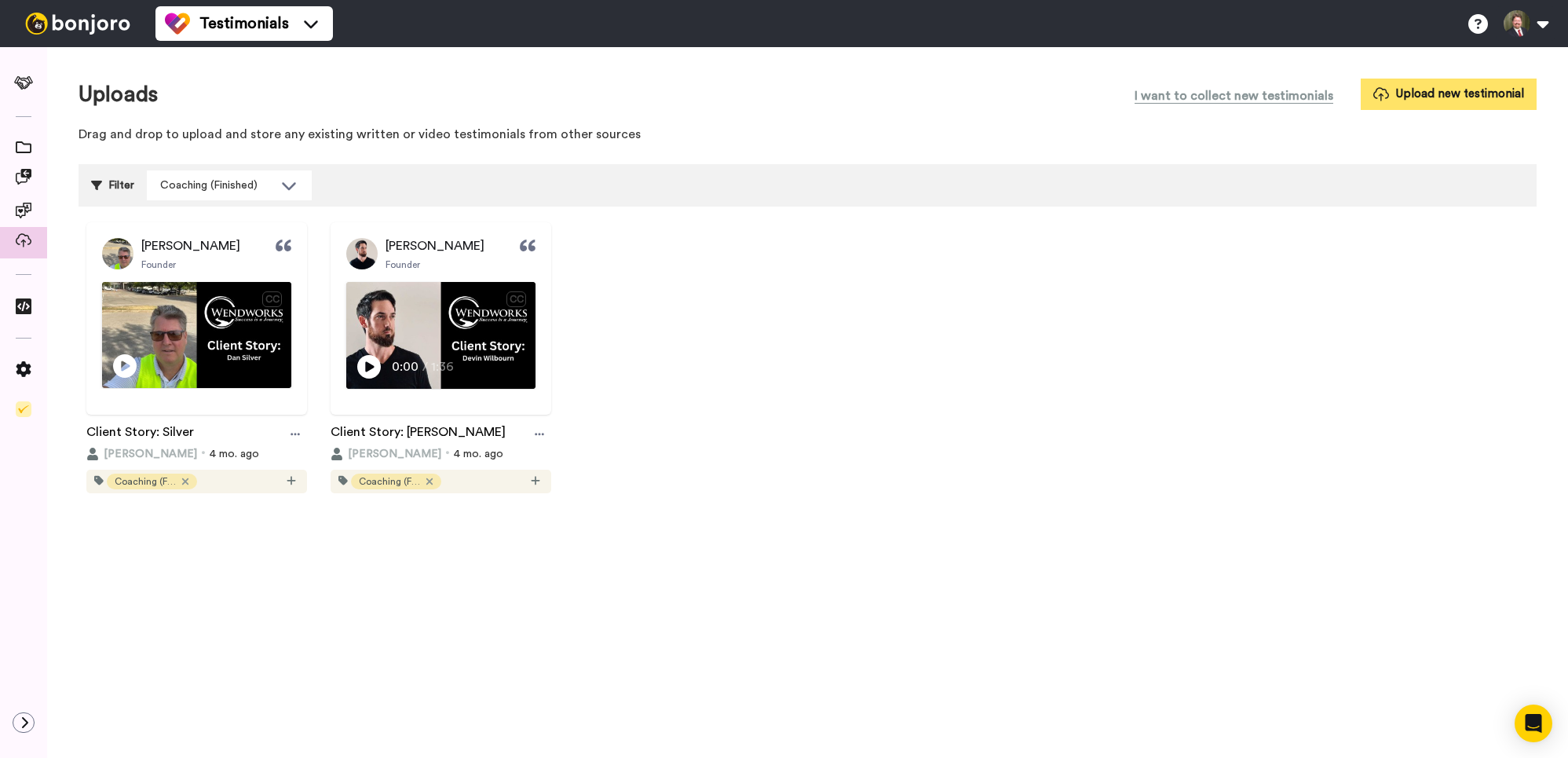
click at [1400, 90] on button "Upload new testimonial" at bounding box center [1448, 93] width 176 height 31
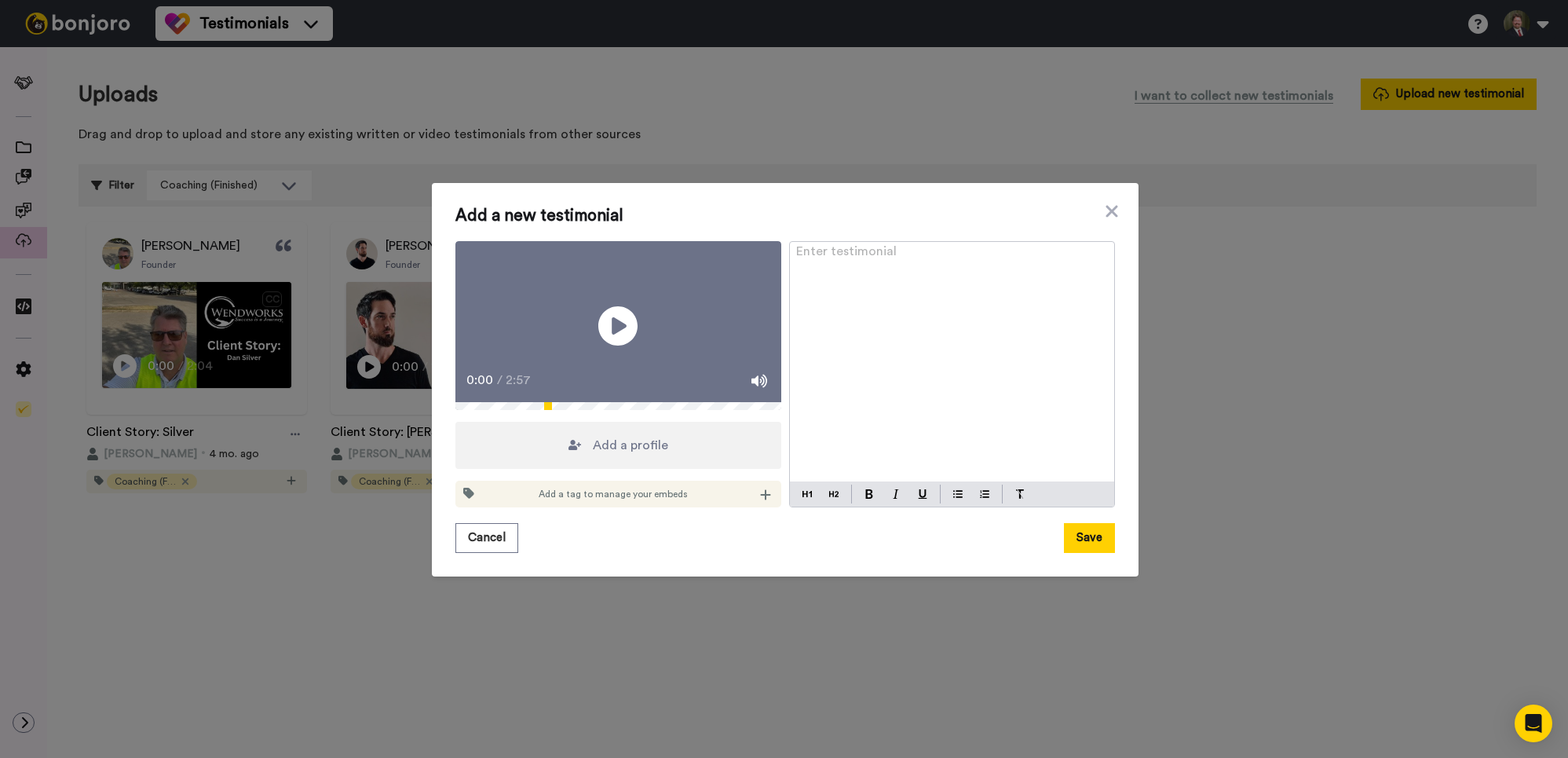
click at [580, 447] on div "Add a profile" at bounding box center [619, 445] width 326 height 47
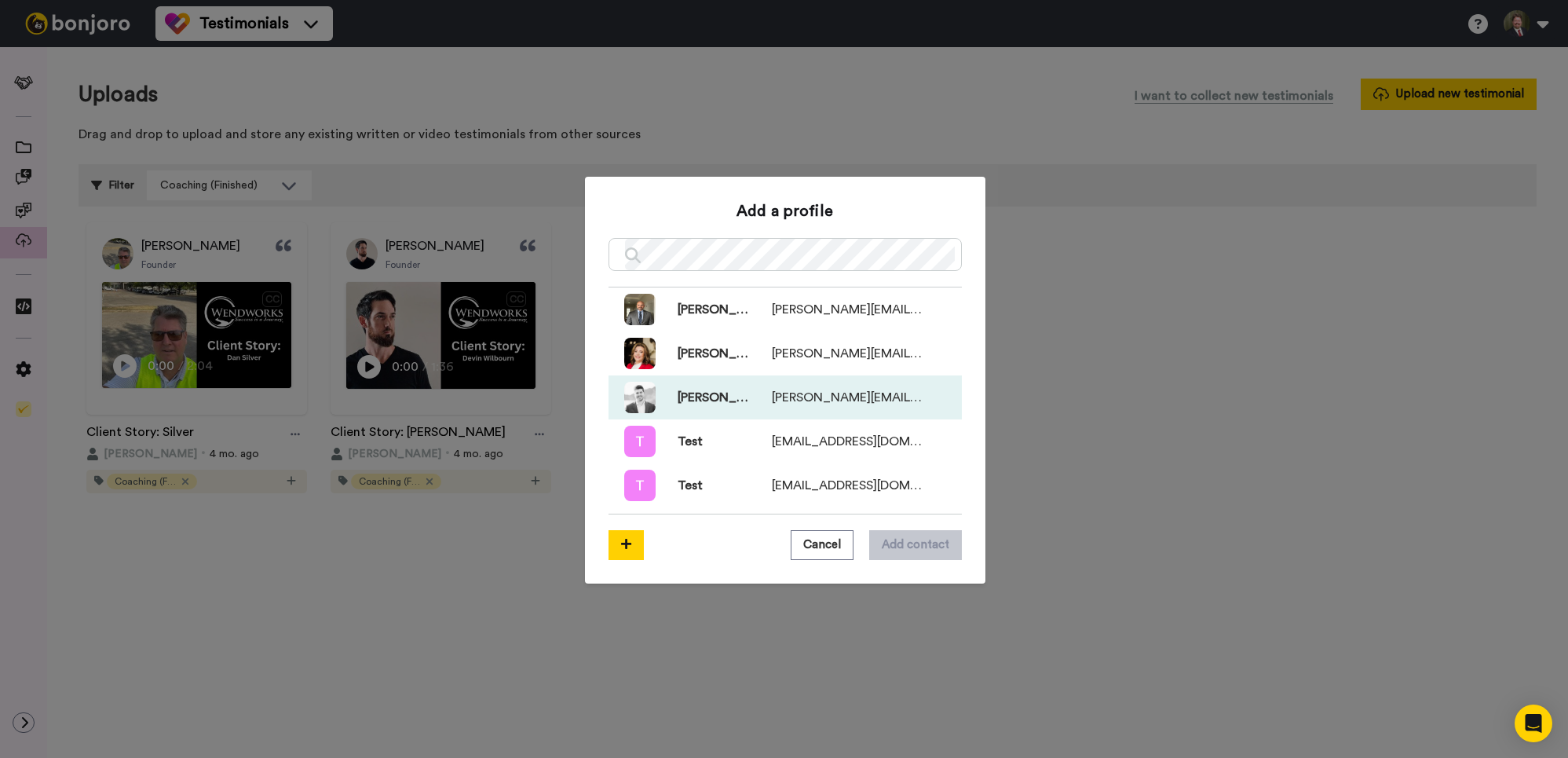
drag, startPoint x: 717, startPoint y: 396, endPoint x: 732, endPoint y: 417, distance: 25.8
click at [718, 396] on span "[PERSON_NAME]" at bounding box center [702, 397] width 94 height 19
click at [926, 550] on button "Add contact" at bounding box center [915, 545] width 92 height 30
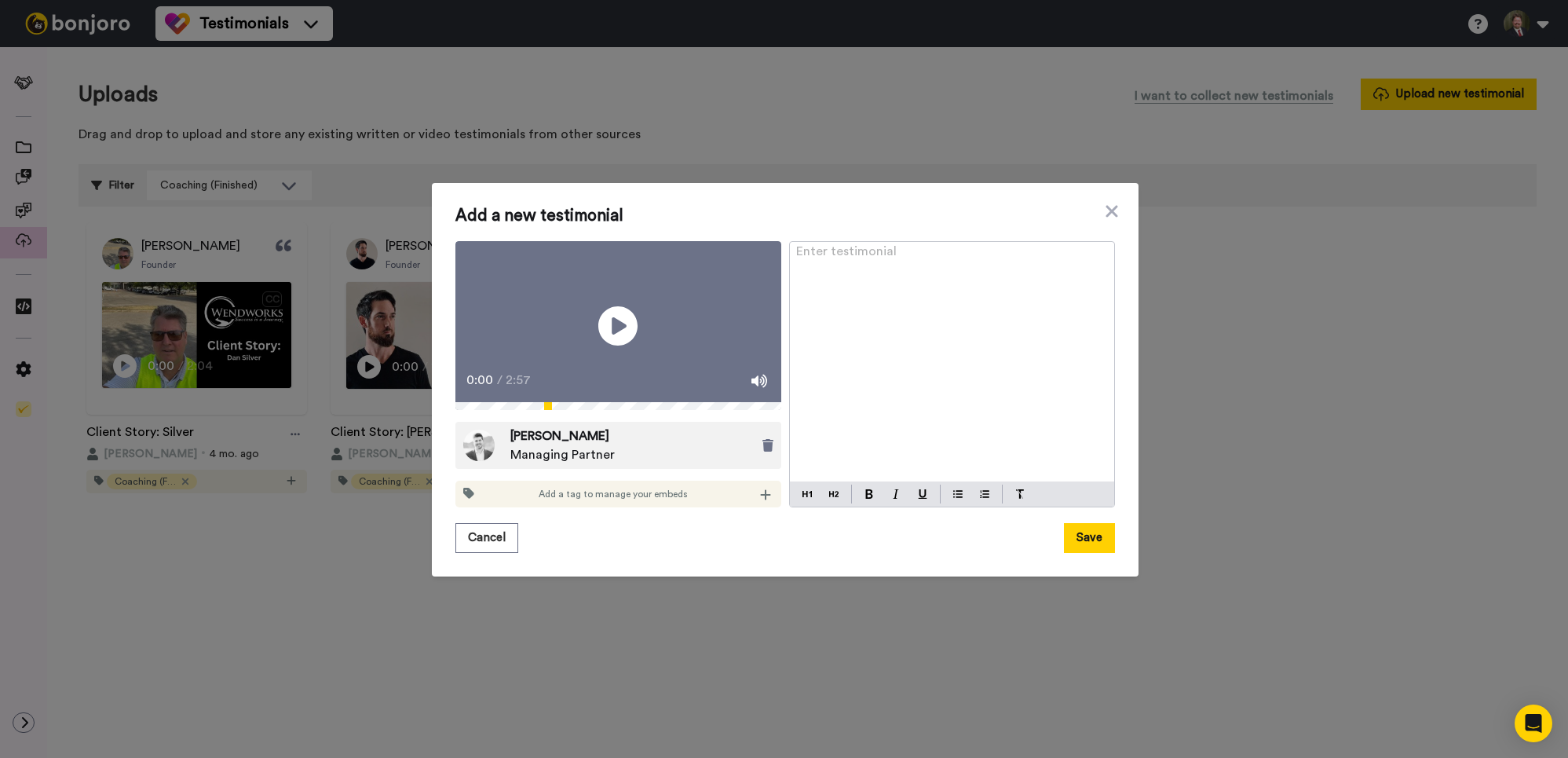
click at [635, 508] on div "Add a tag to manage your embeds" at bounding box center [619, 494] width 326 height 27
click at [764, 501] on icon at bounding box center [765, 494] width 11 height 12
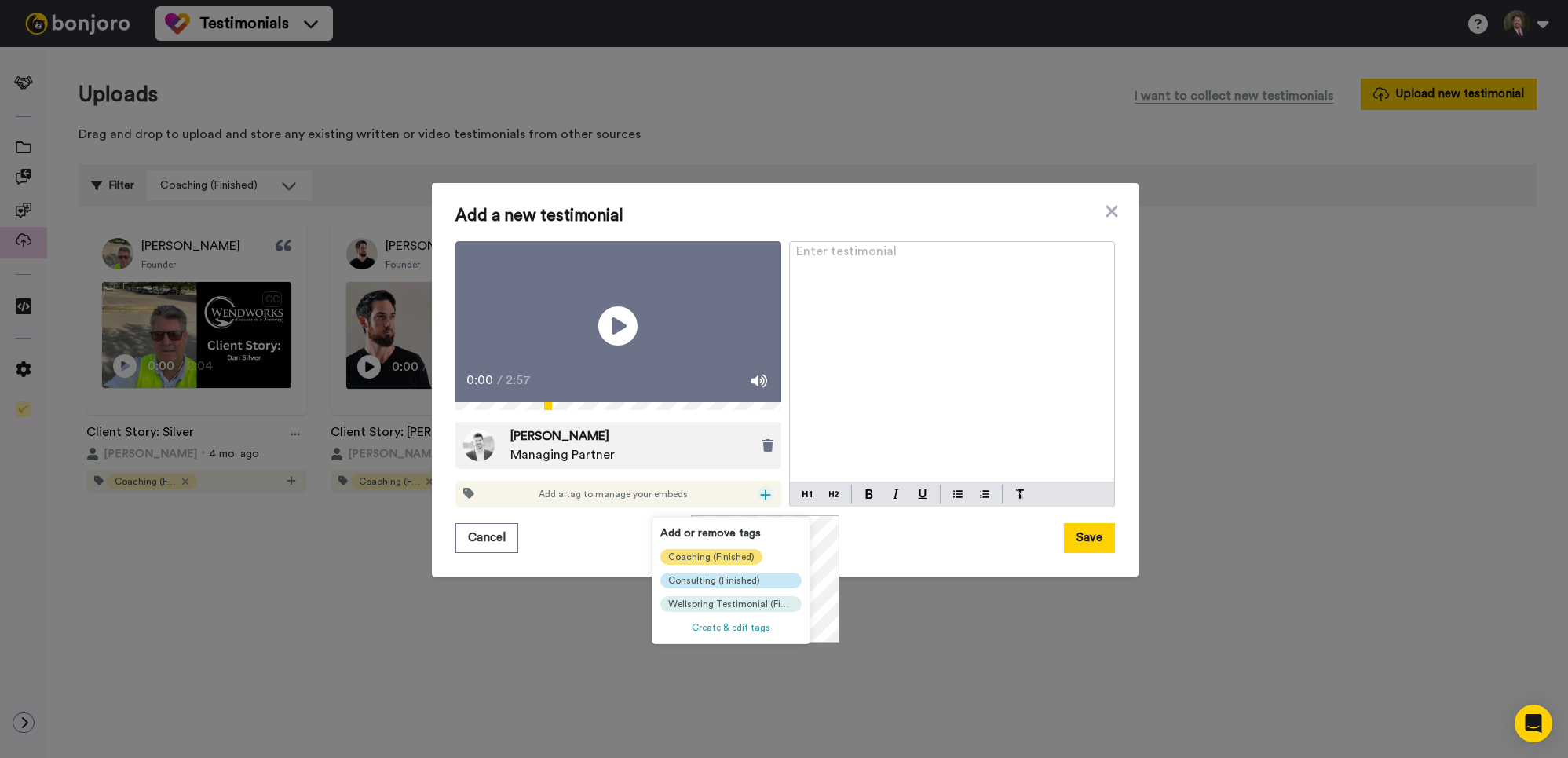
click at [731, 559] on span "Coaching (Finished)" at bounding box center [711, 557] width 87 height 12
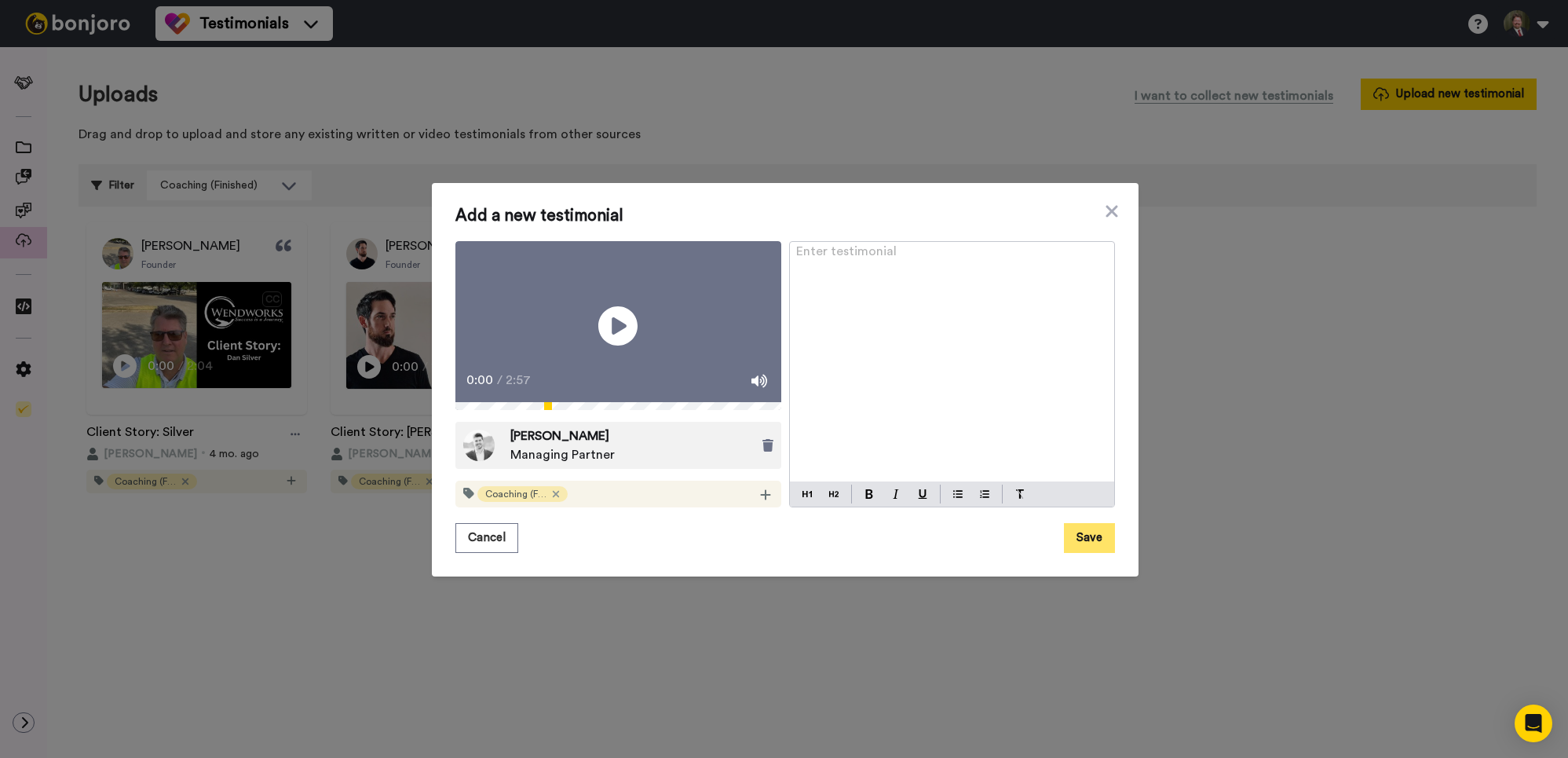
click at [1096, 546] on button "Save" at bounding box center [1089, 538] width 51 height 30
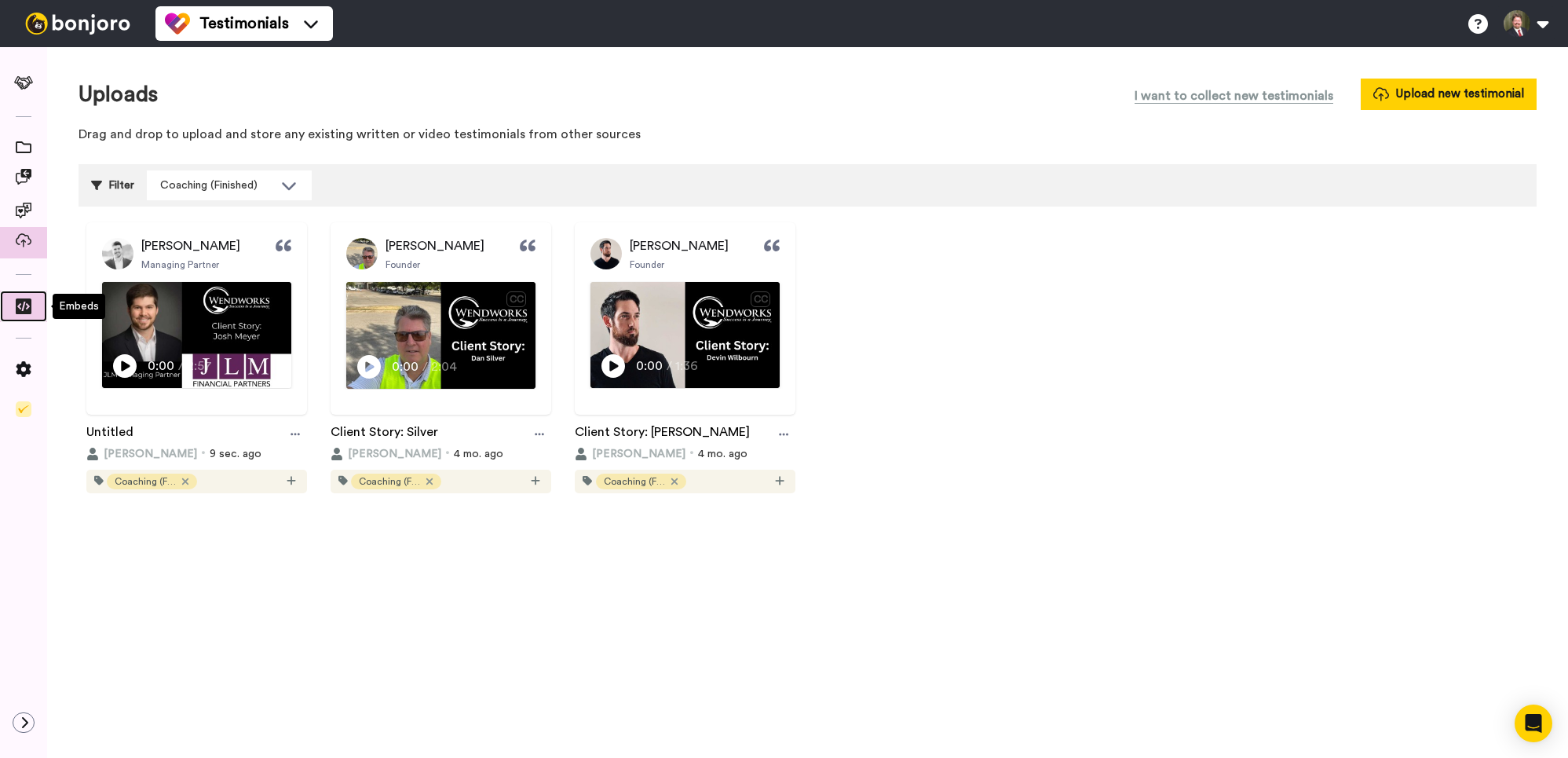
click at [12, 310] on span at bounding box center [23, 310] width 47 height 16
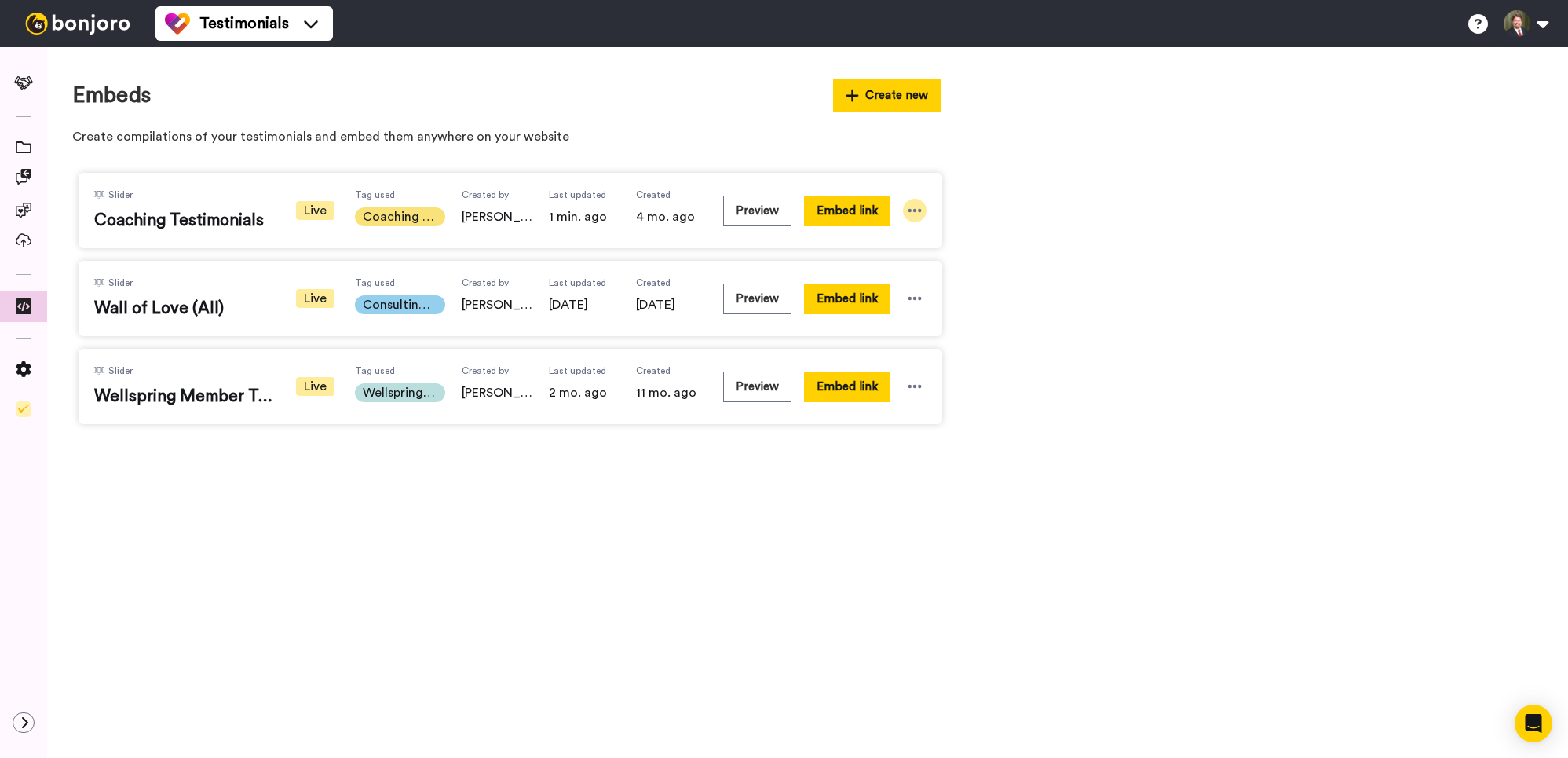
click at [912, 210] on icon at bounding box center [914, 211] width 16 height 16
click at [900, 301] on li "Edit" at bounding box center [888, 299] width 99 height 28
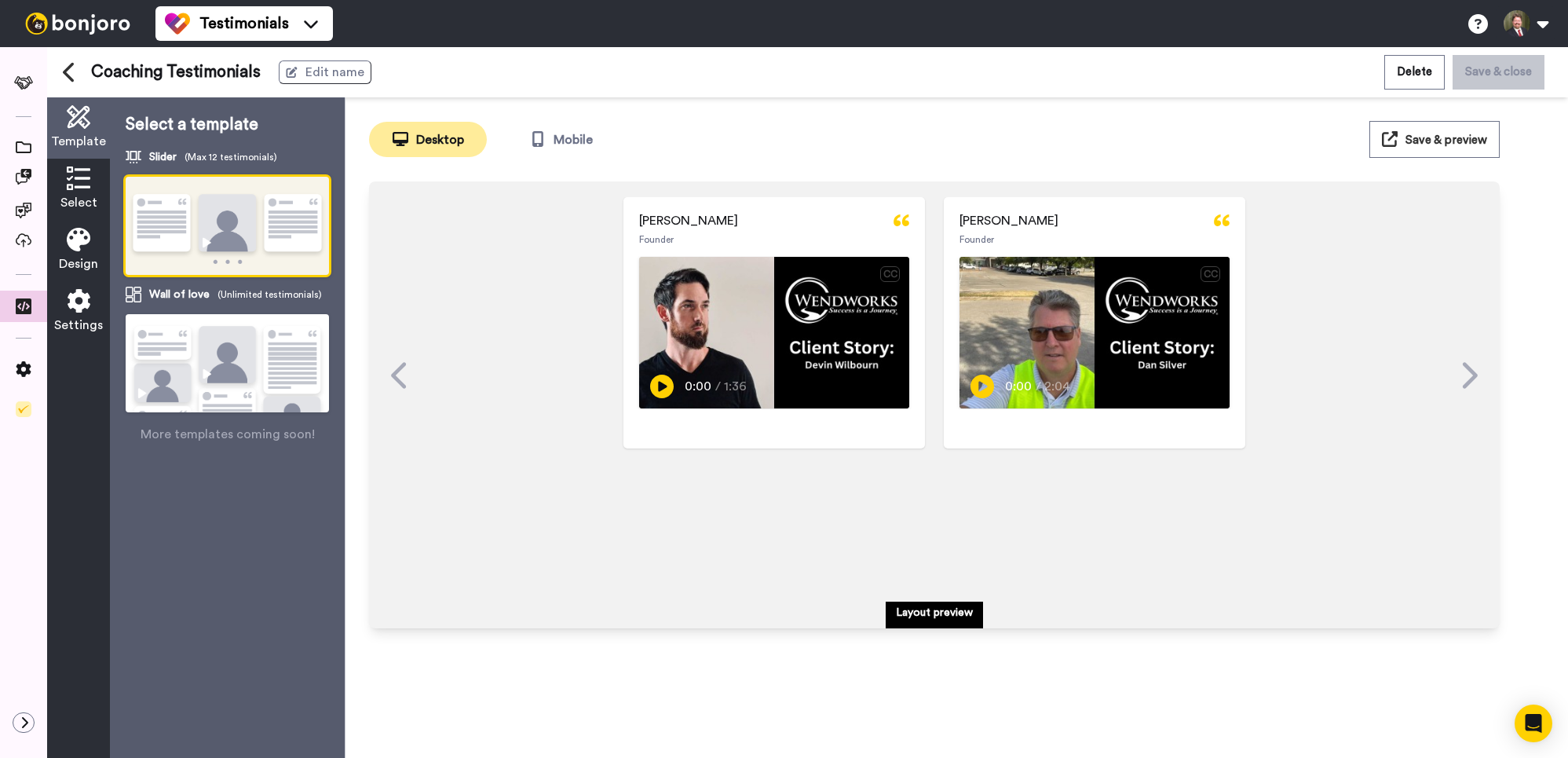
click at [77, 171] on icon at bounding box center [78, 178] width 23 height 23
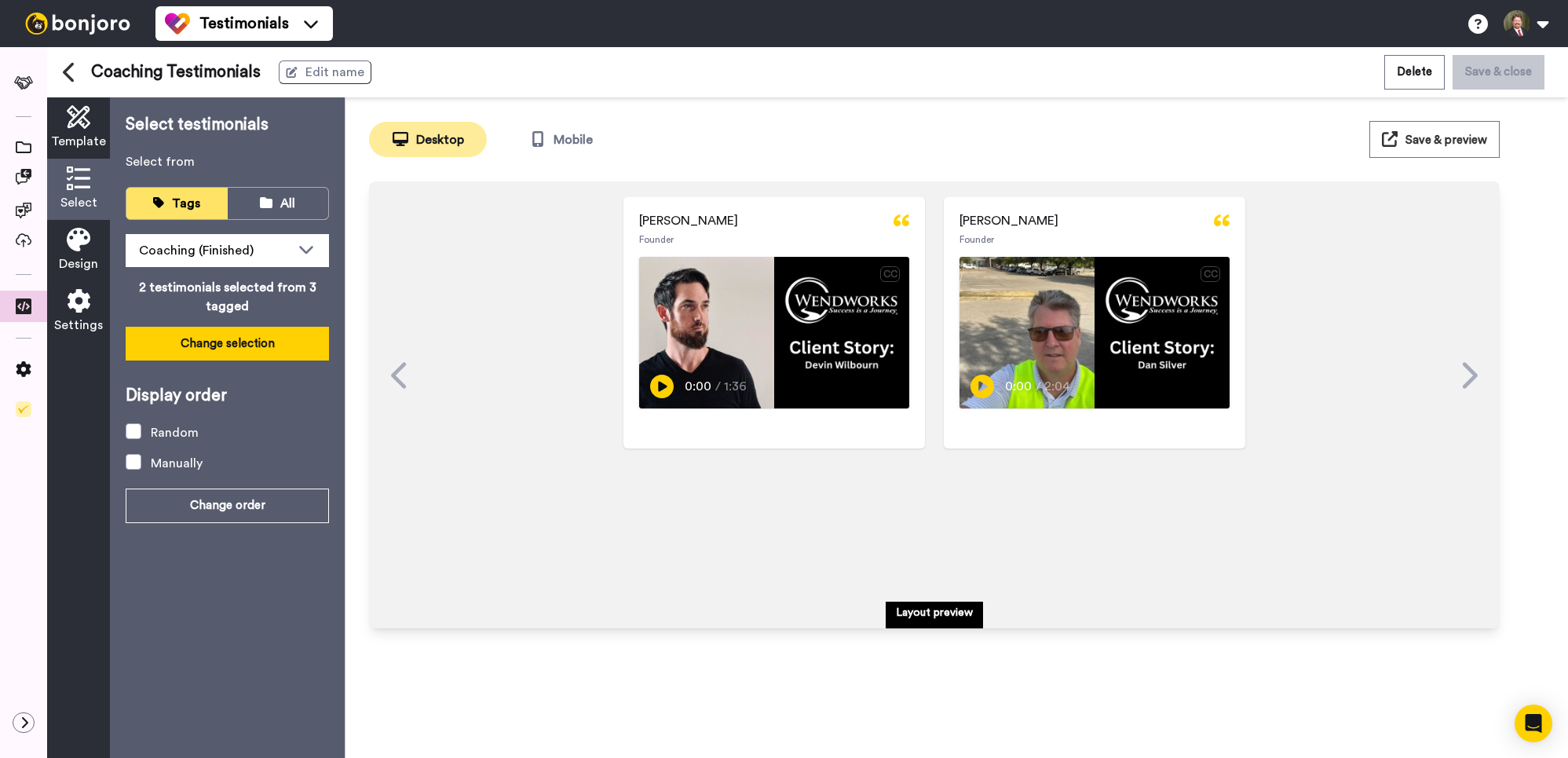
click at [255, 341] on button "Change selection" at bounding box center [227, 344] width 204 height 34
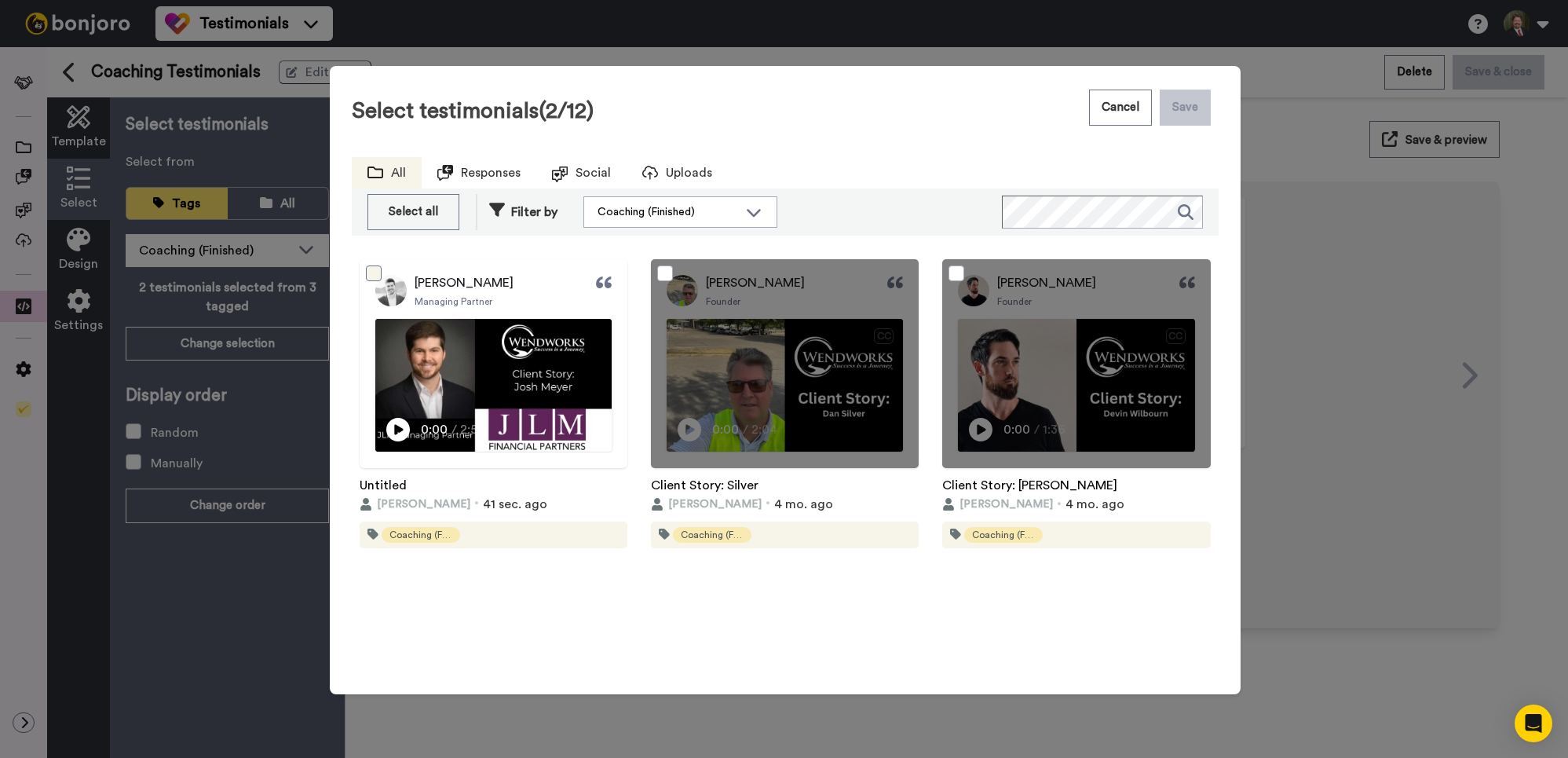
click at [377, 271] on span at bounding box center [373, 273] width 16 height 16
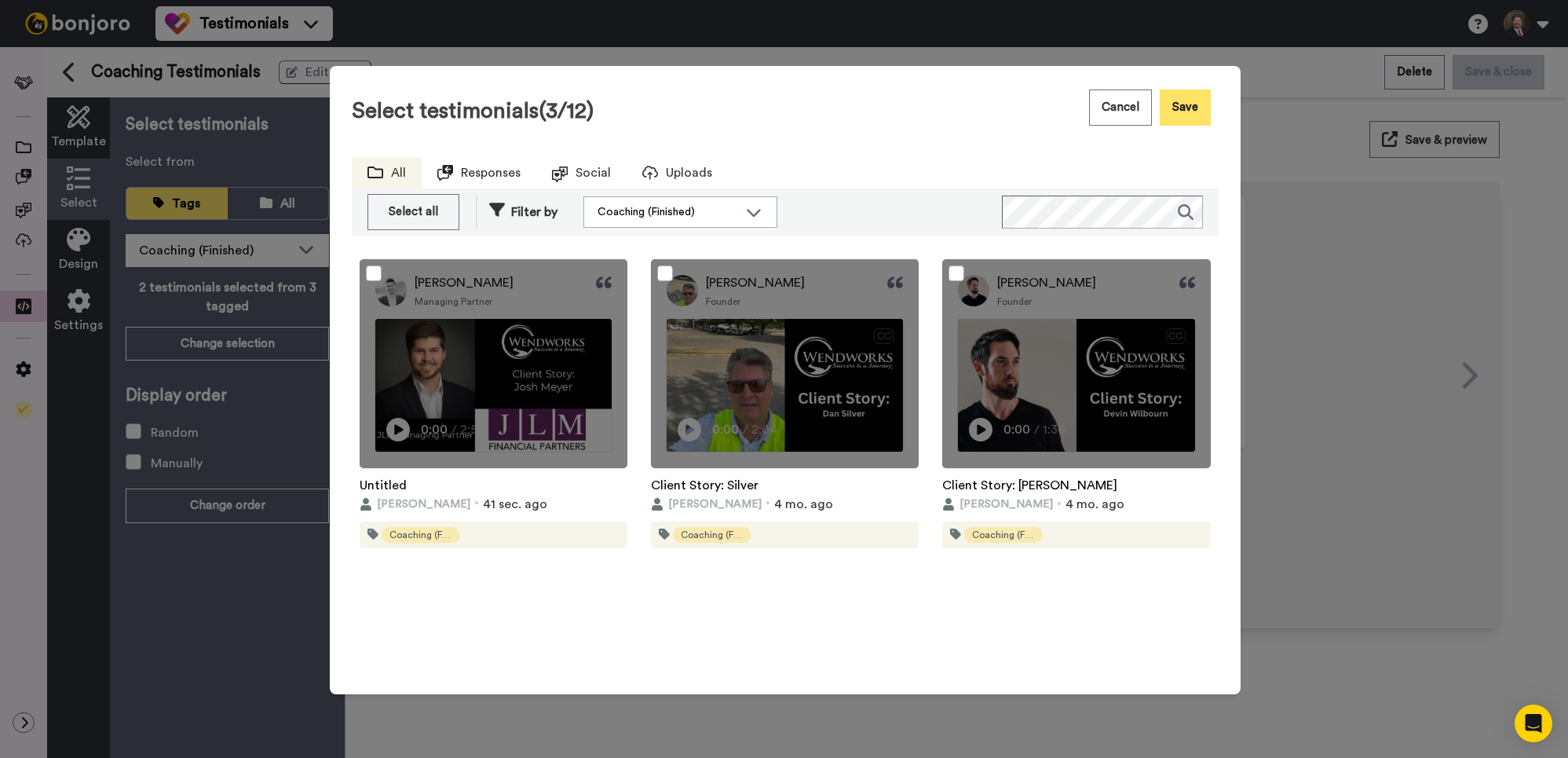
click at [1202, 115] on button "Save" at bounding box center [1185, 107] width 51 height 36
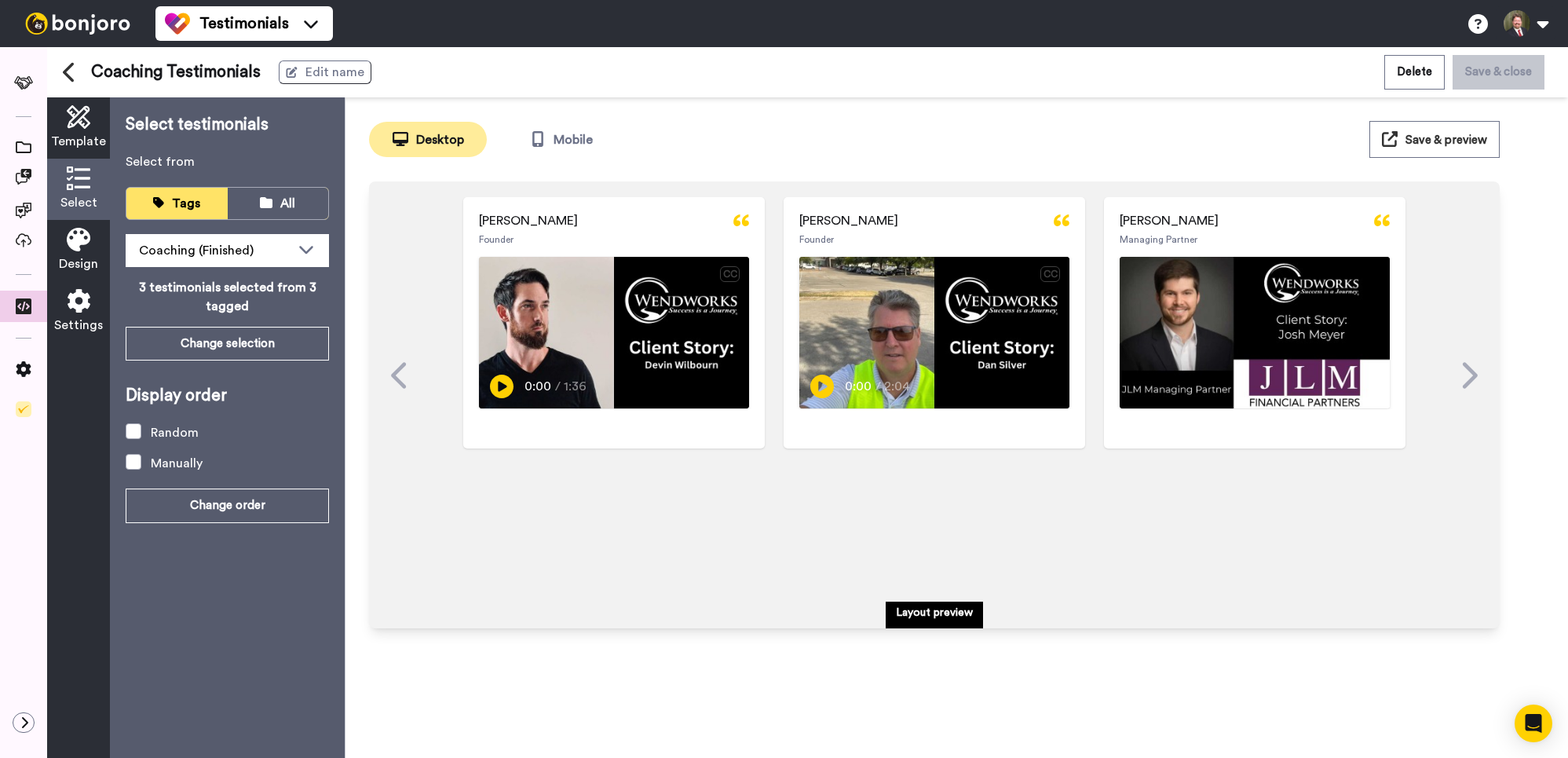
click at [1454, 136] on span "Save & preview" at bounding box center [1447, 140] width 82 height 12
click at [23, 307] on icon at bounding box center [23, 306] width 16 height 16
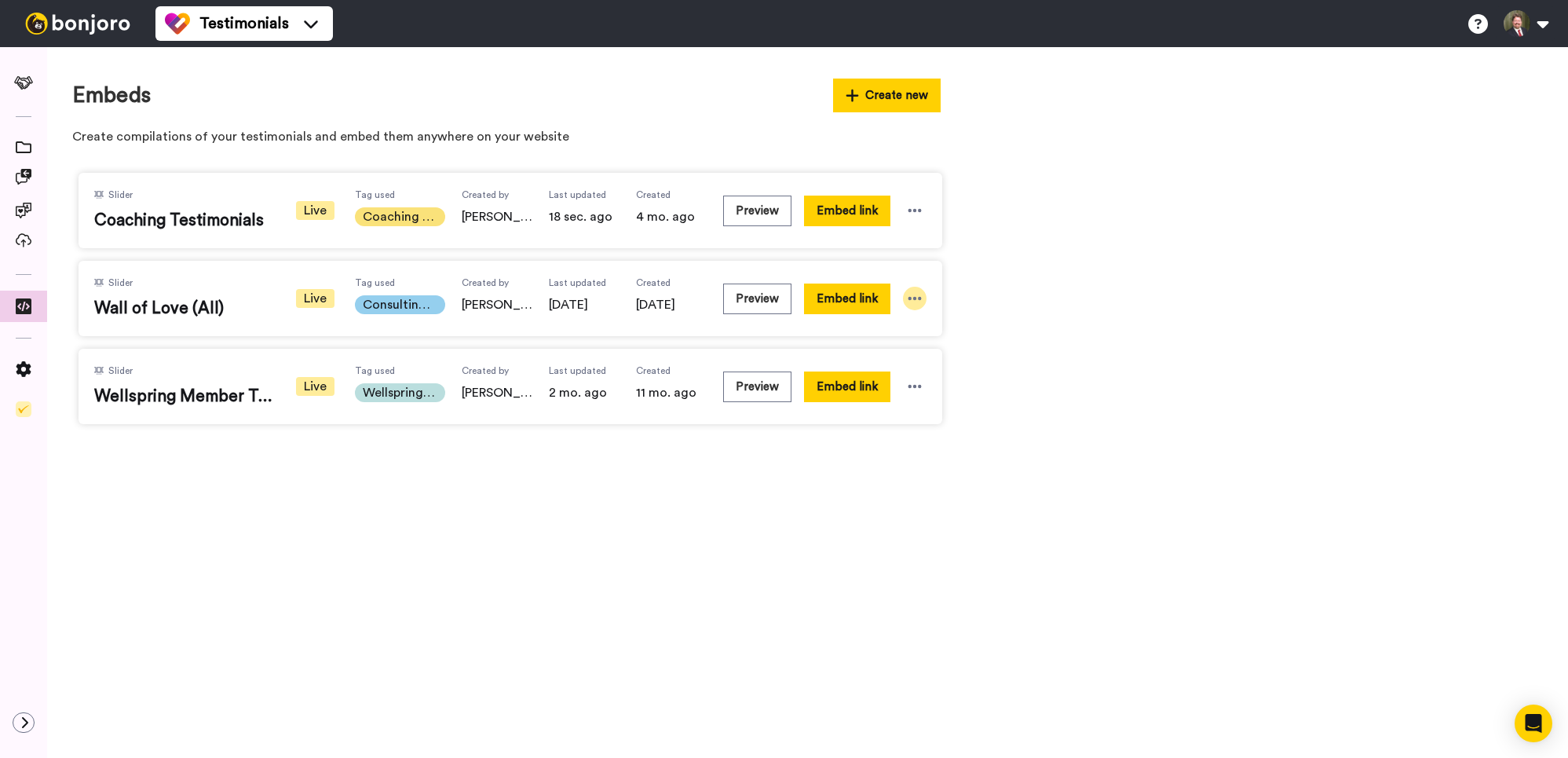
click at [913, 299] on icon at bounding box center [915, 299] width 13 height 3
click at [895, 384] on li "Edit" at bounding box center [888, 387] width 99 height 28
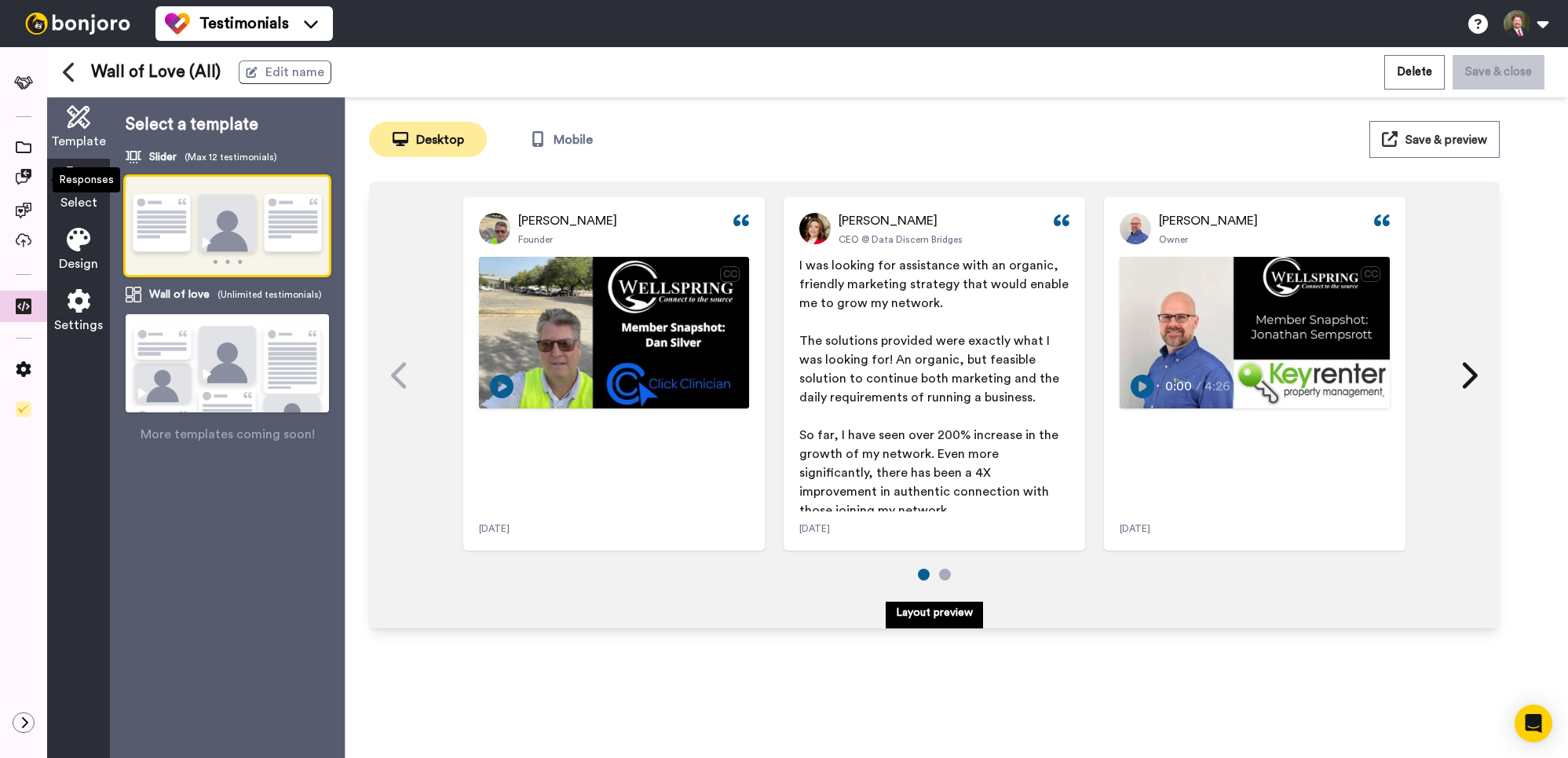
click at [75, 179] on div "Responses" at bounding box center [86, 180] width 67 height 25
click at [72, 177] on icon at bounding box center [78, 178] width 23 height 23
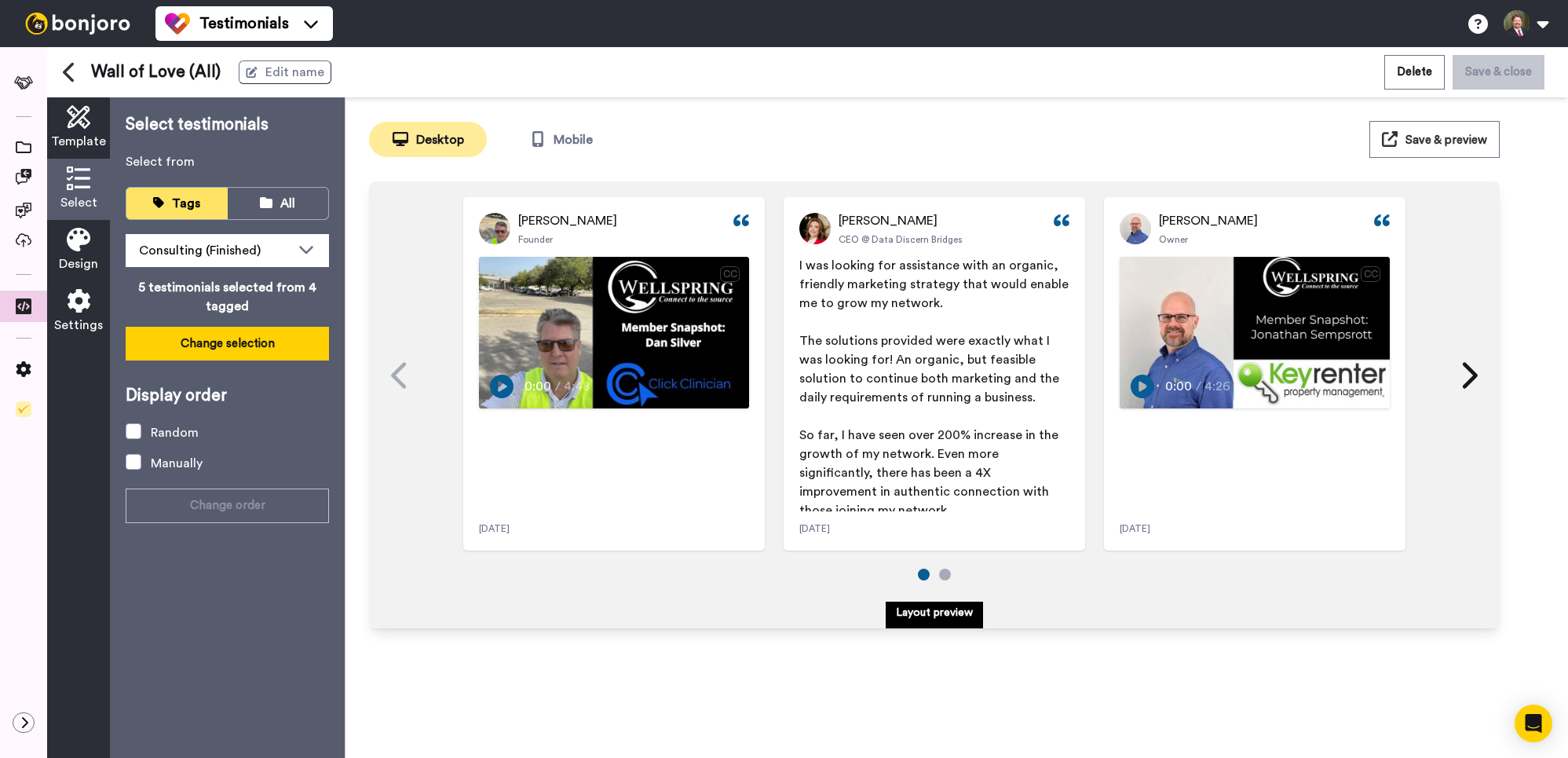
click at [250, 341] on button "Change selection" at bounding box center [227, 344] width 204 height 34
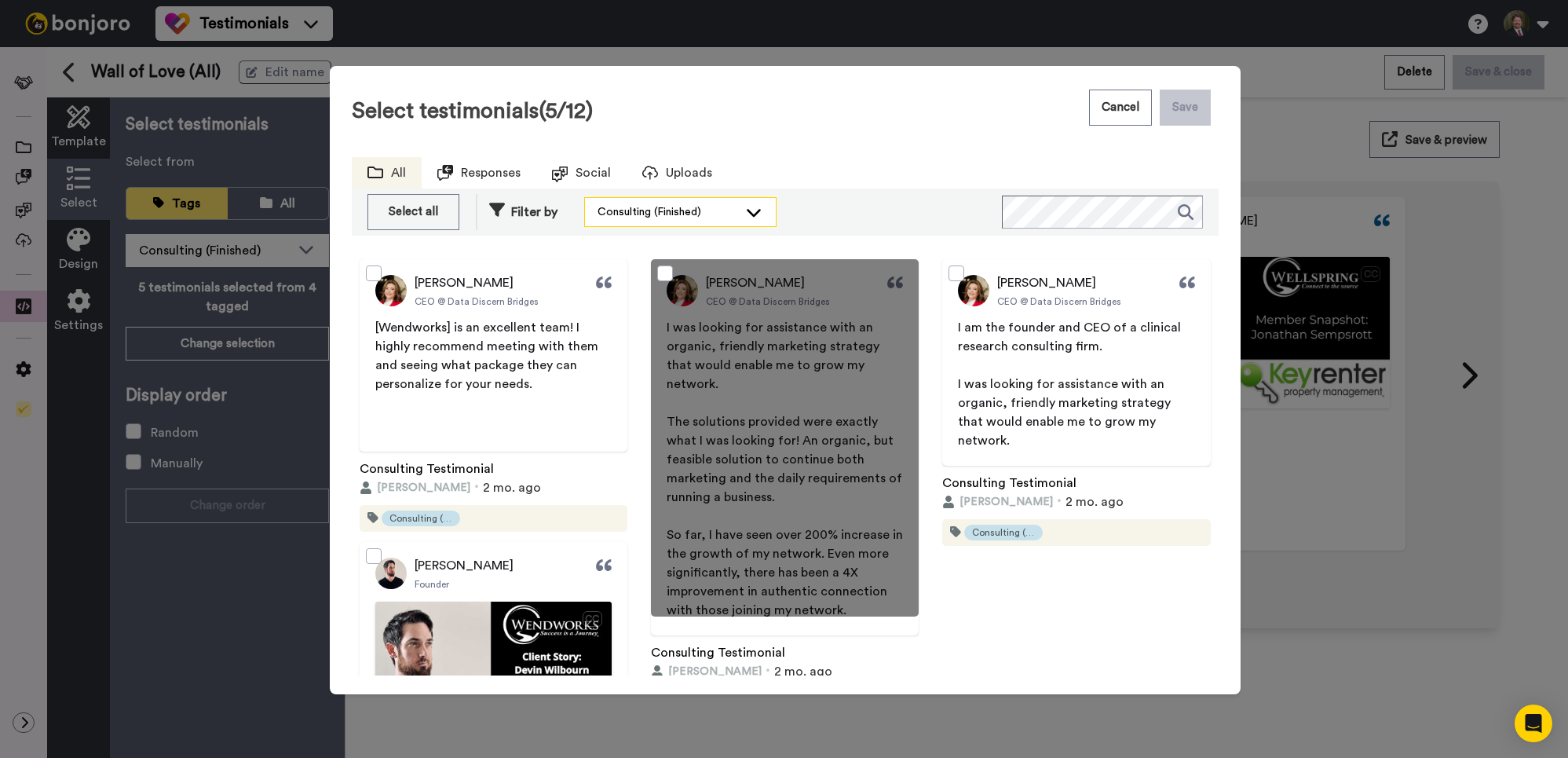
click at [754, 210] on icon at bounding box center [754, 211] width 19 height 16
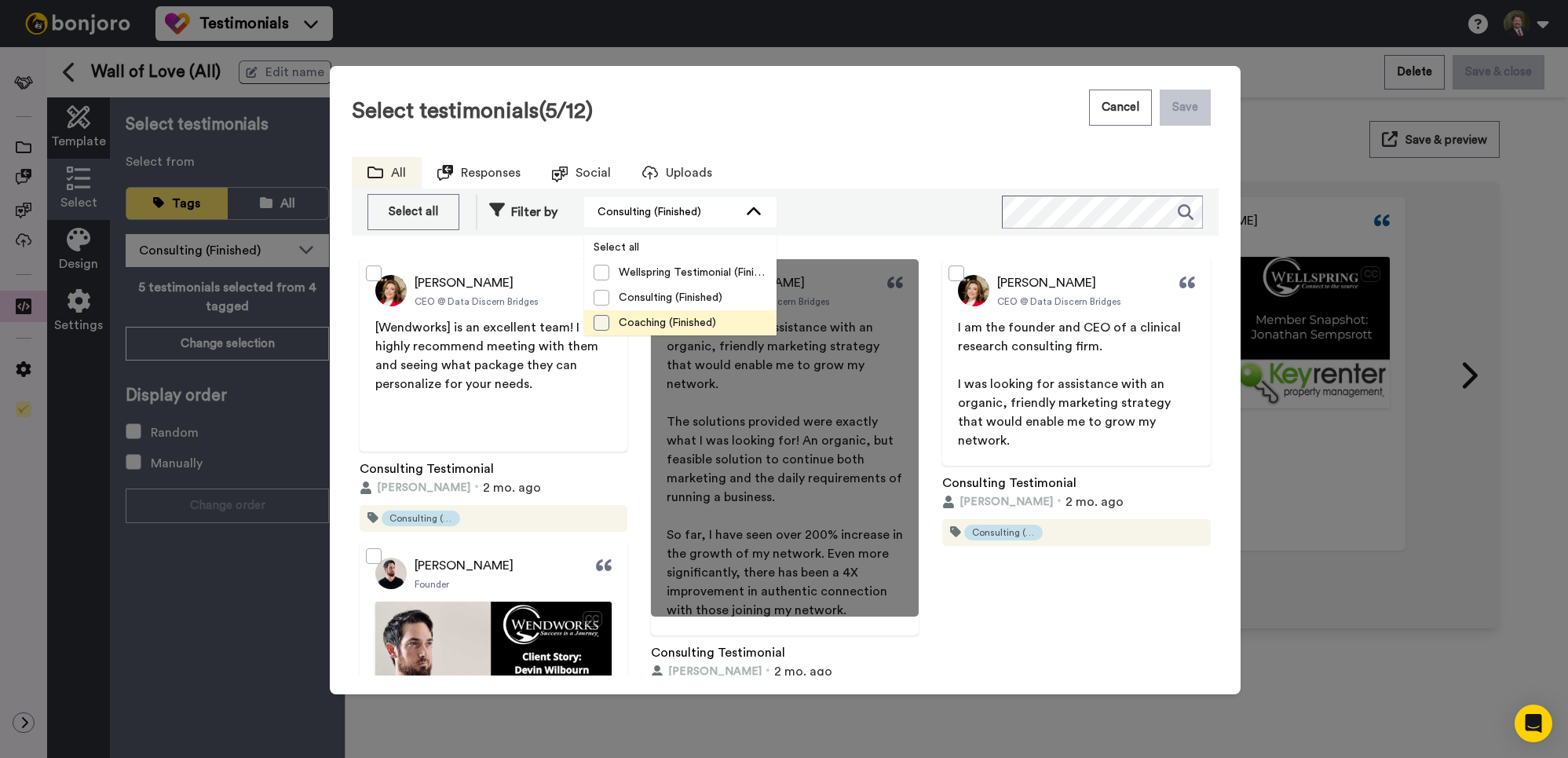
click at [606, 323] on span at bounding box center [601, 323] width 16 height 16
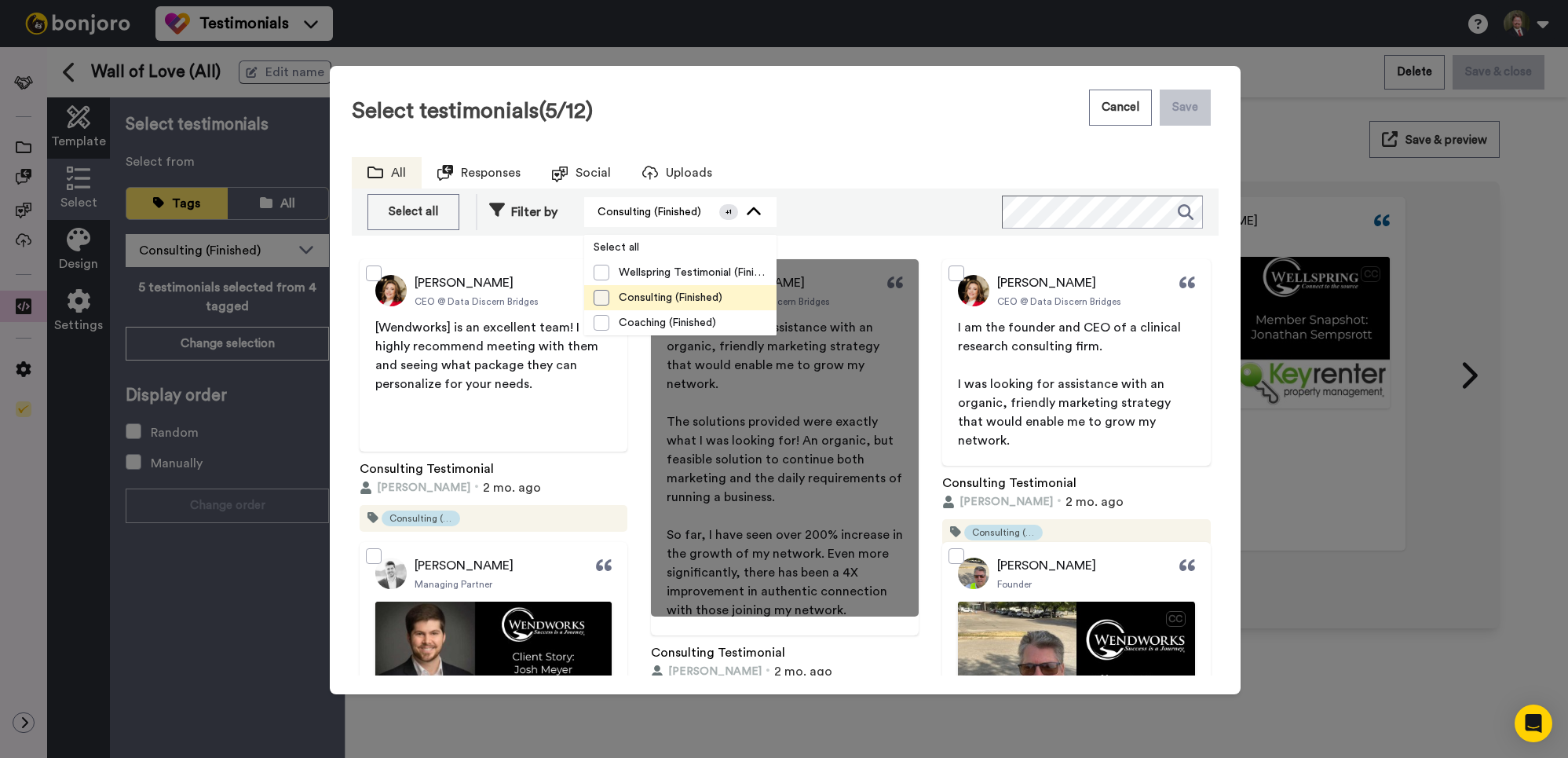
click at [598, 297] on span at bounding box center [601, 297] width 16 height 16
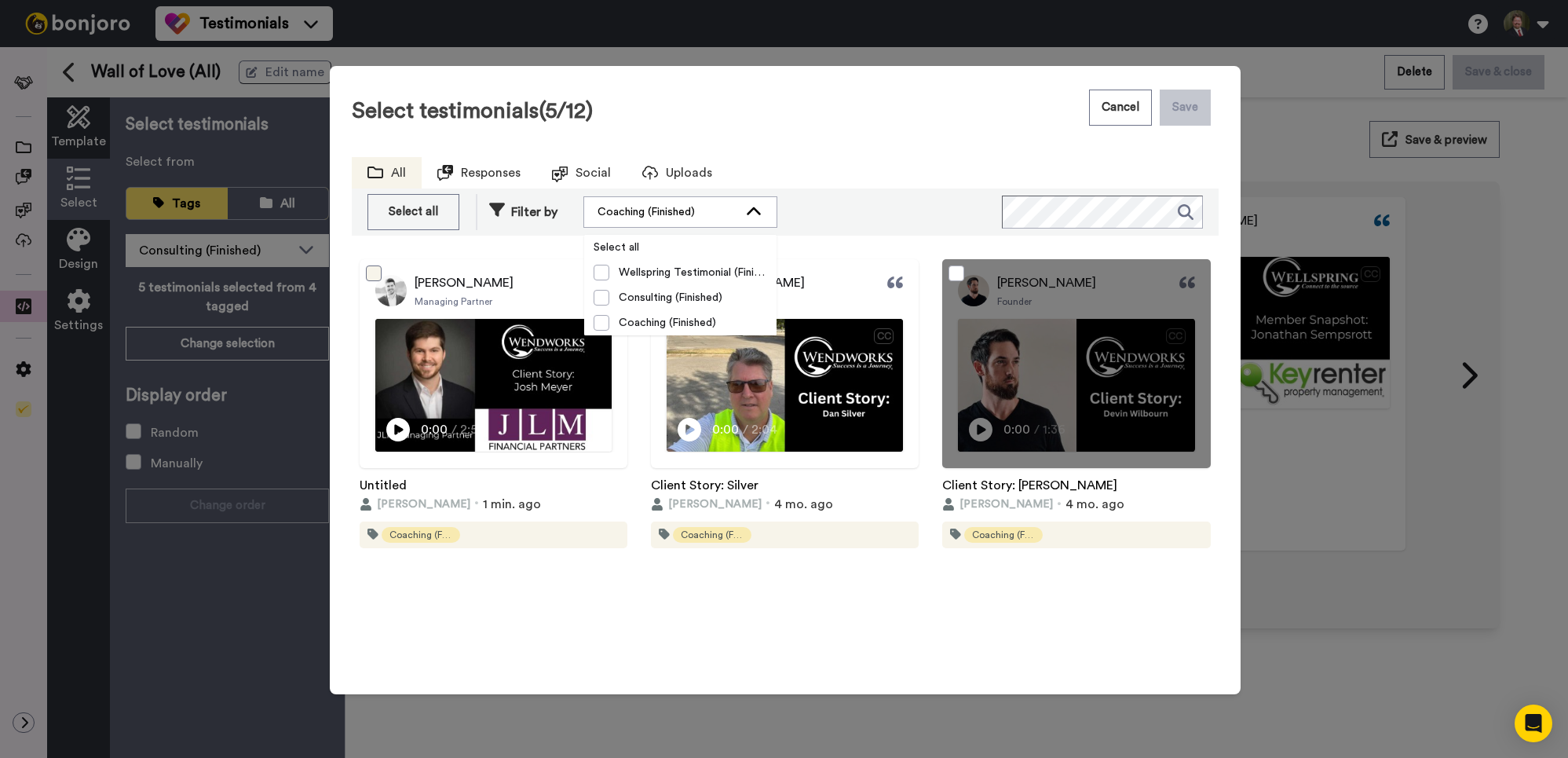
click at [375, 268] on span at bounding box center [373, 273] width 16 height 16
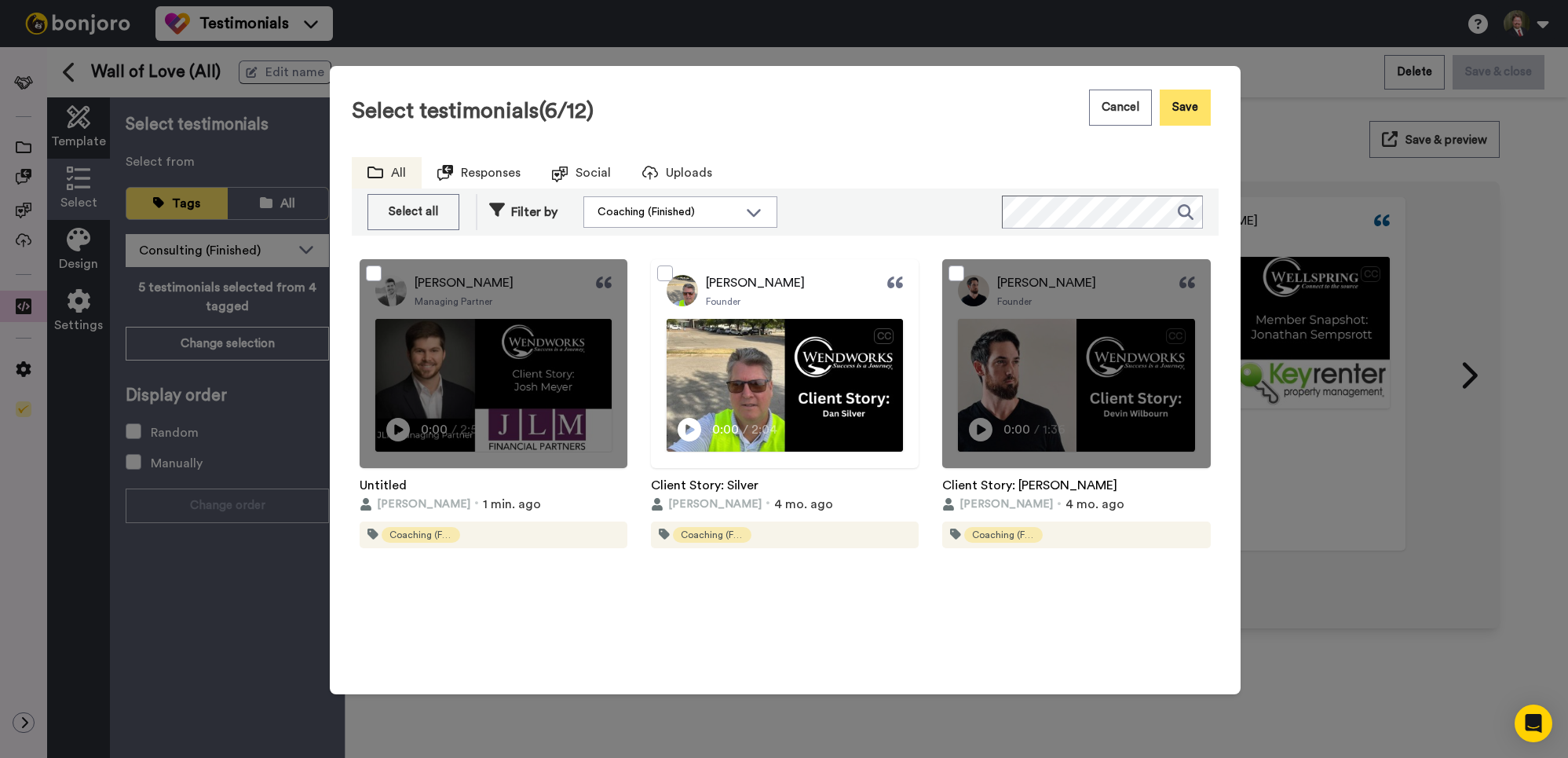
click at [1190, 101] on button "Save" at bounding box center [1185, 107] width 51 height 36
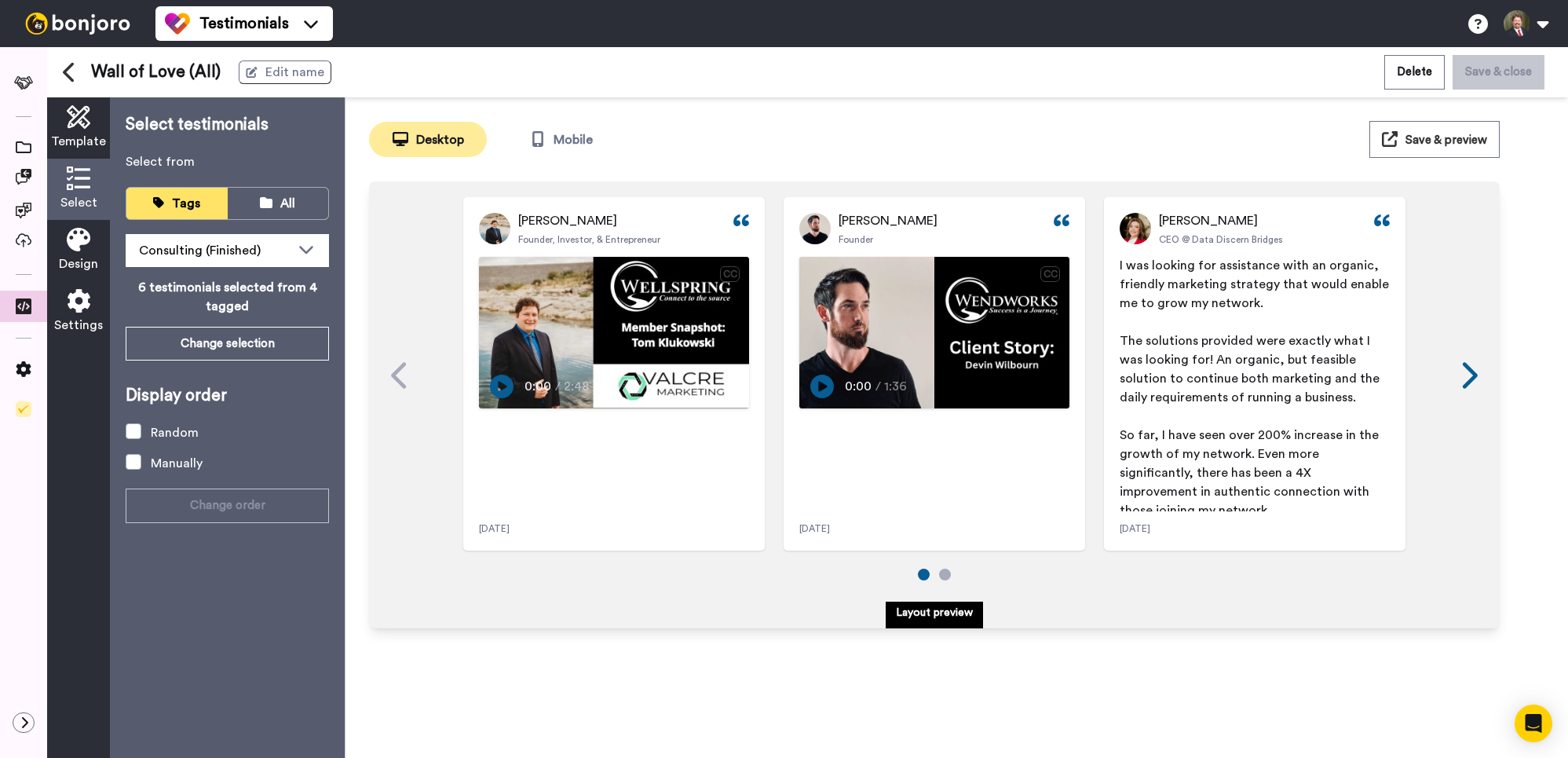
click at [1467, 370] on icon at bounding box center [1468, 375] width 25 height 30
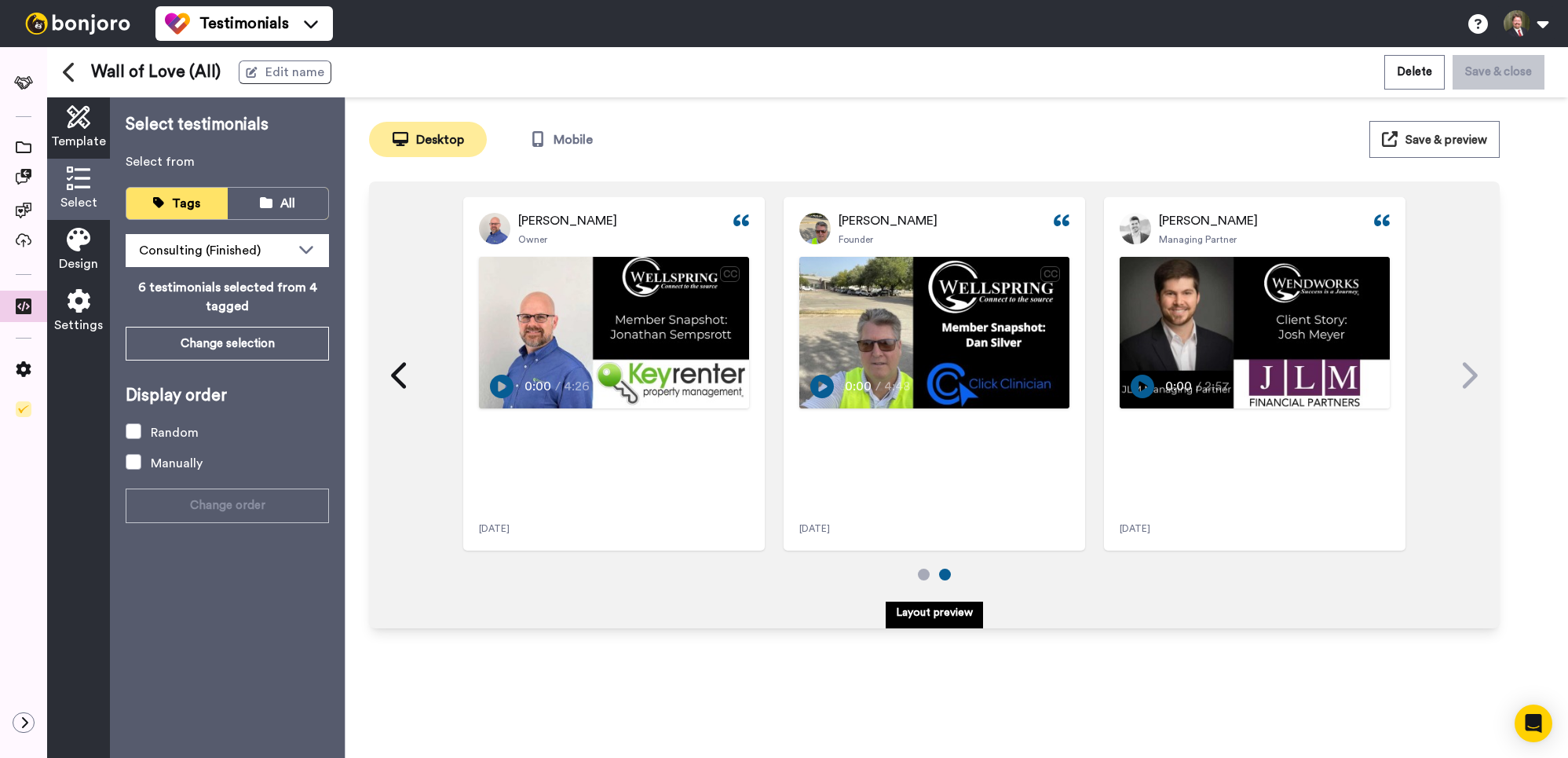
click at [1467, 370] on icon at bounding box center [1468, 375] width 25 height 30
click at [407, 376] on icon at bounding box center [400, 375] width 25 height 30
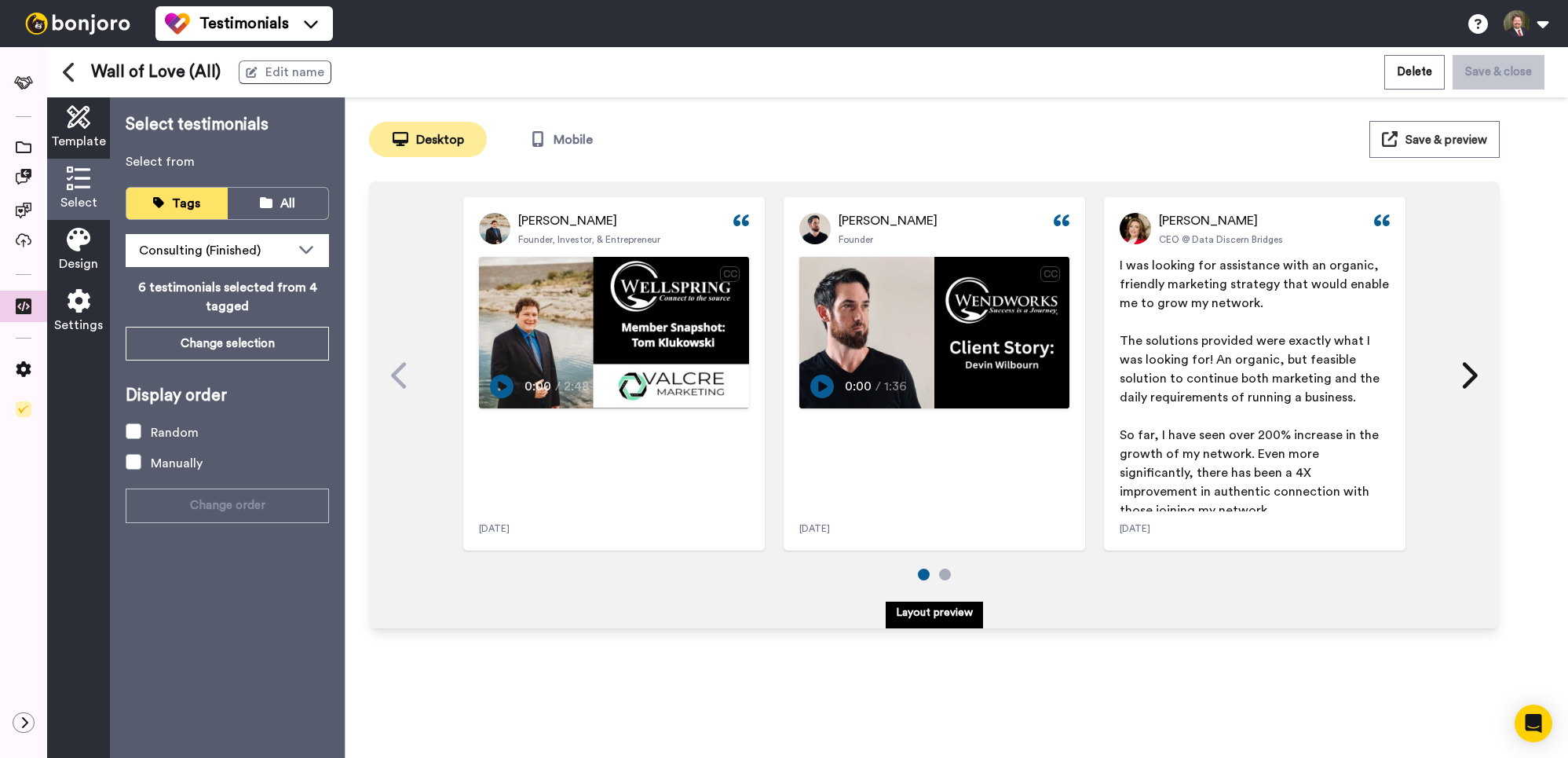
click at [1447, 137] on span "Save & preview" at bounding box center [1447, 140] width 82 height 12
click at [18, 151] on icon at bounding box center [23, 147] width 16 height 12
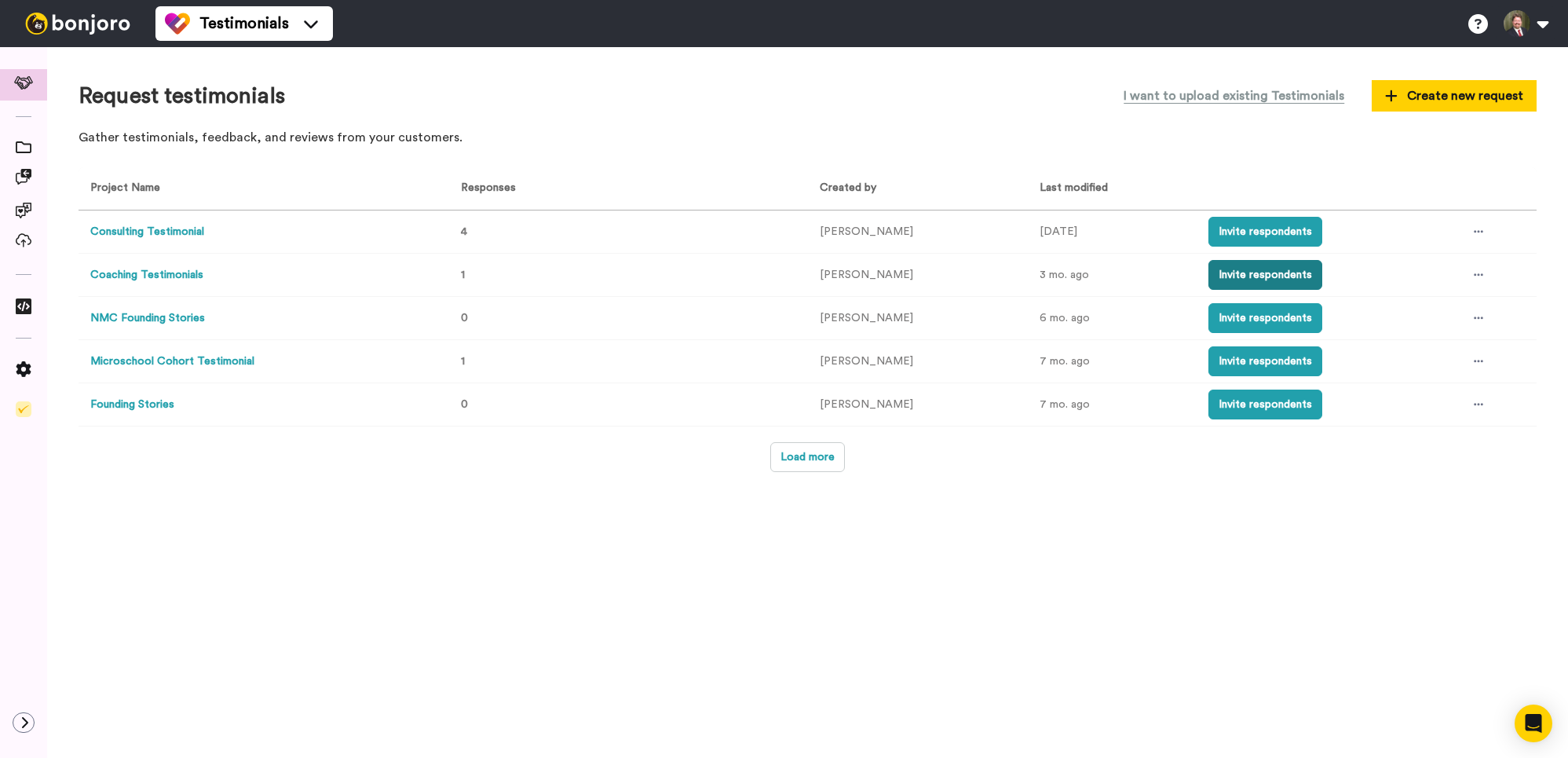
click at [1277, 267] on button "Invite respondents" at bounding box center [1265, 275] width 114 height 30
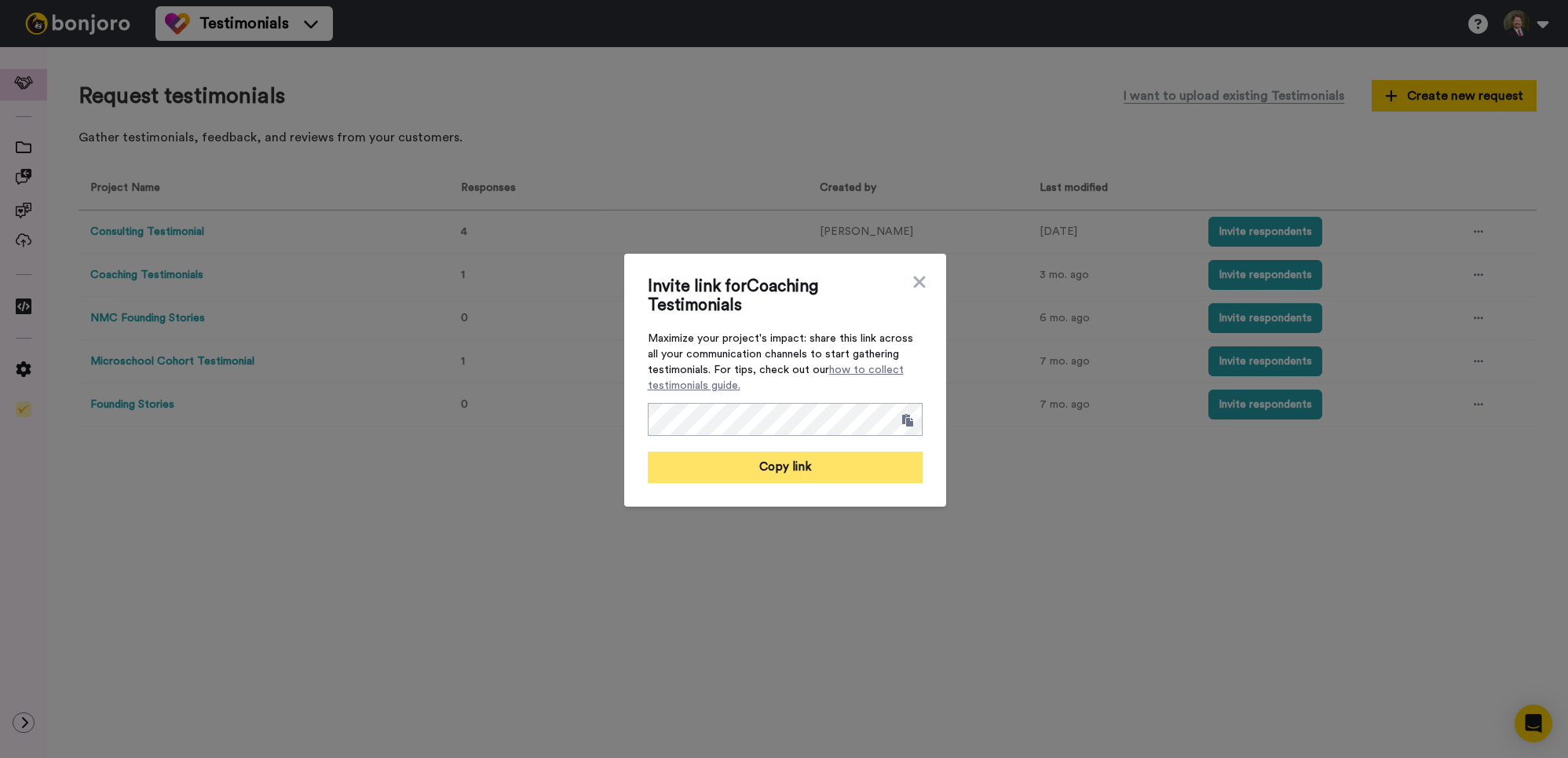
click at [789, 463] on button "Copy link" at bounding box center [785, 468] width 275 height 32
click at [918, 281] on icon at bounding box center [919, 281] width 12 height 12
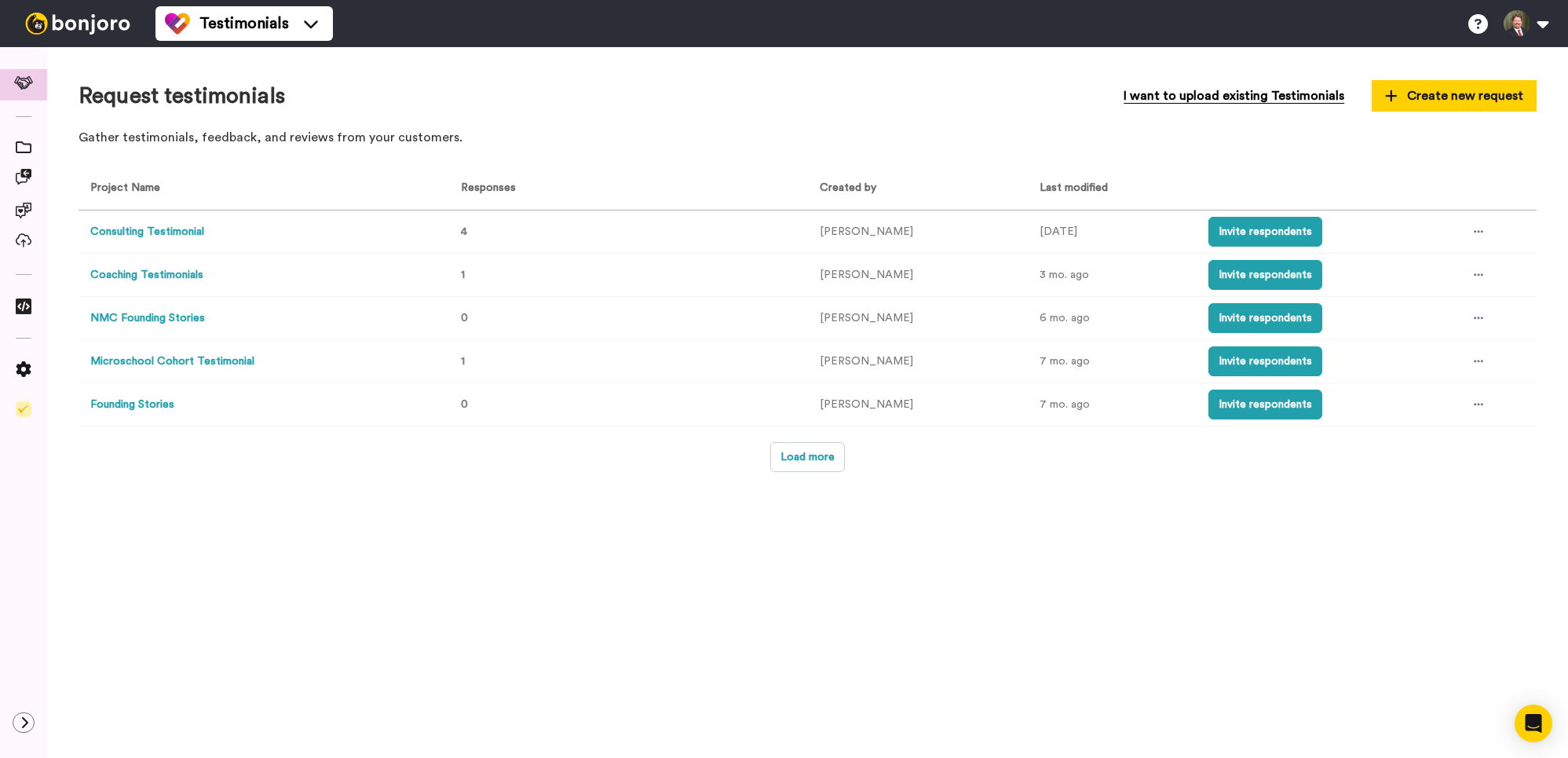
click at [1247, 94] on span "I want to upload existing Testimonials" at bounding box center [1234, 96] width 220 height 19
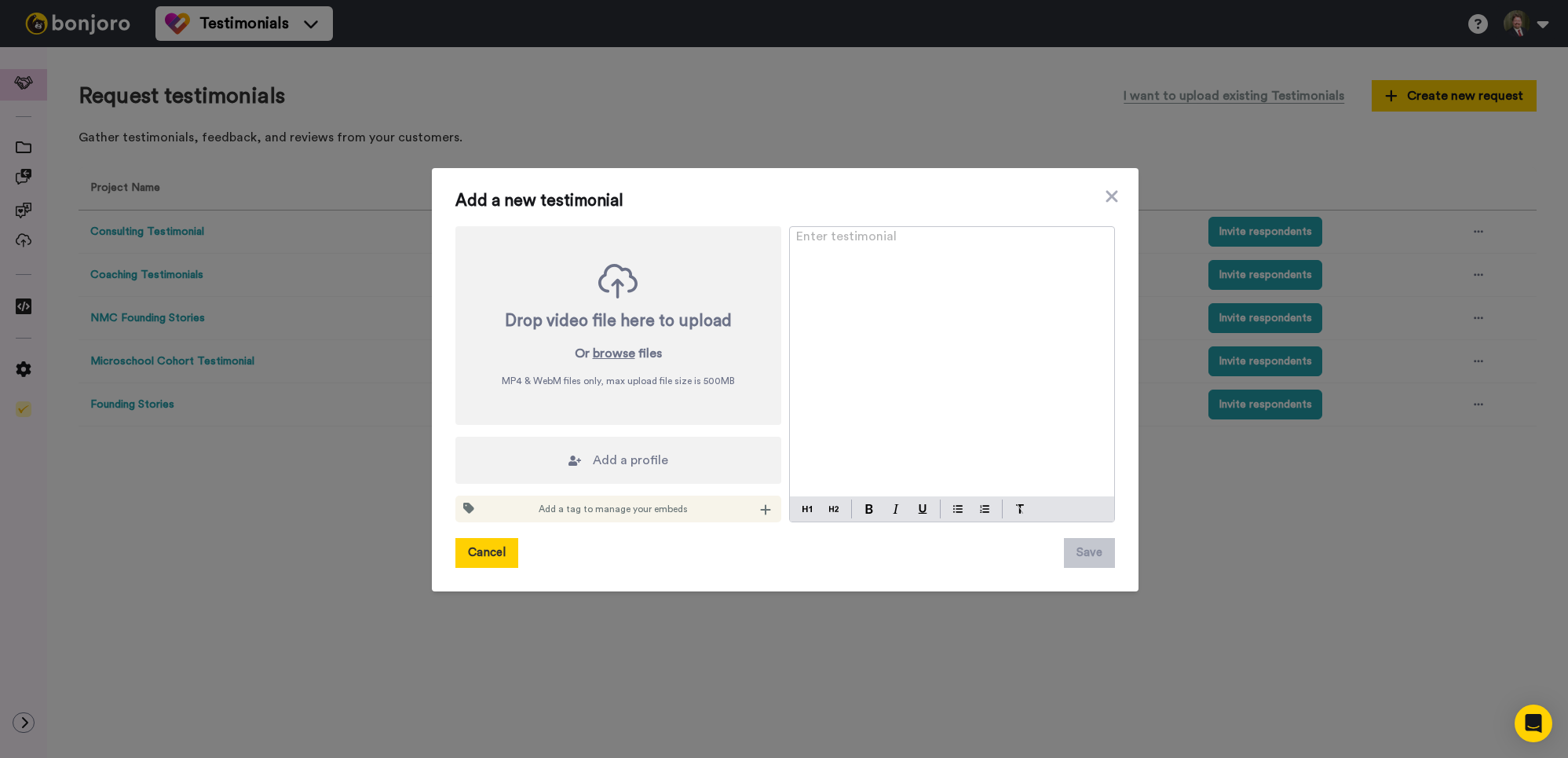
click at [477, 552] on button "Cancel" at bounding box center [487, 553] width 63 height 30
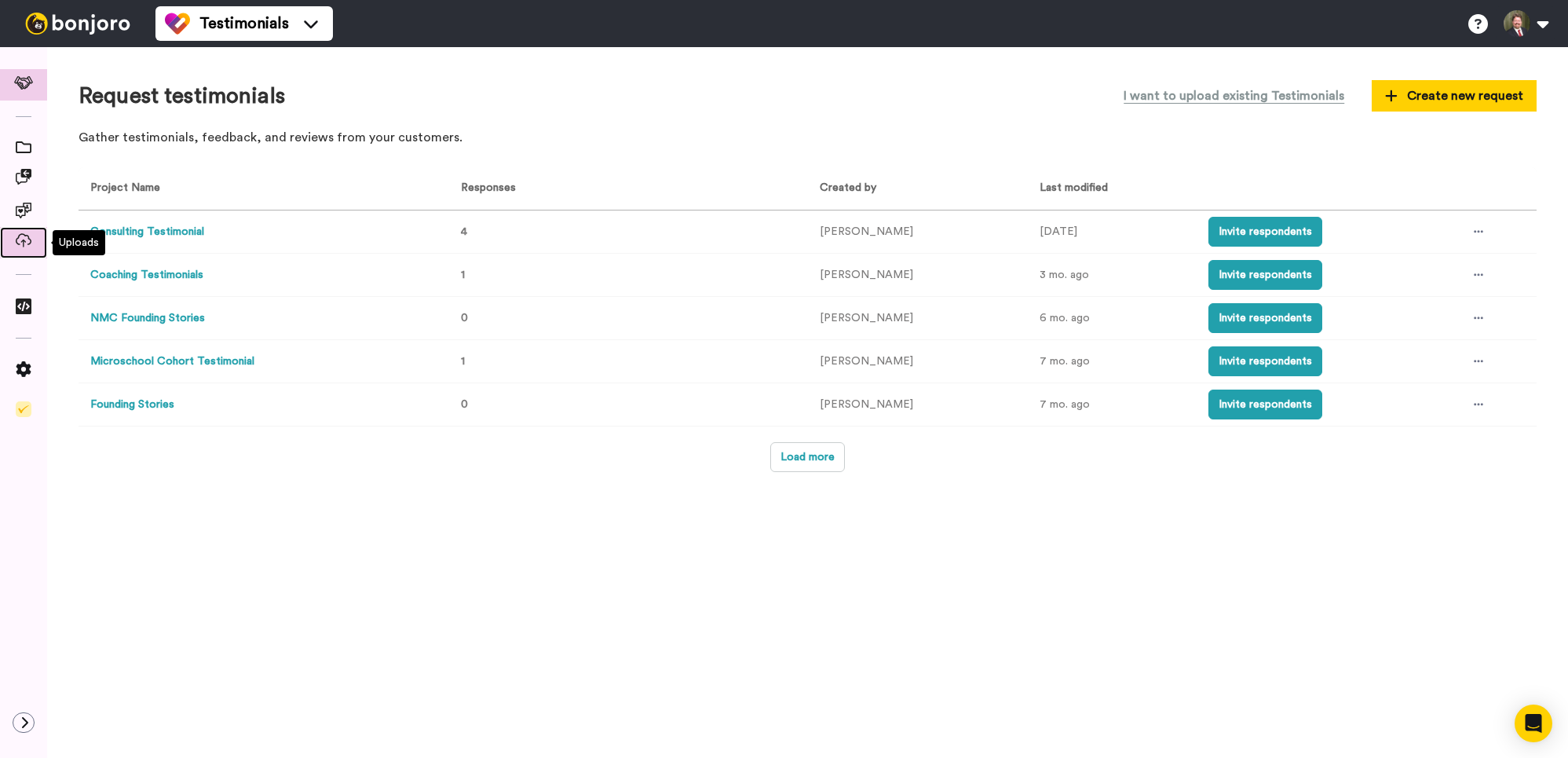
click at [18, 255] on div at bounding box center [23, 243] width 47 height 32
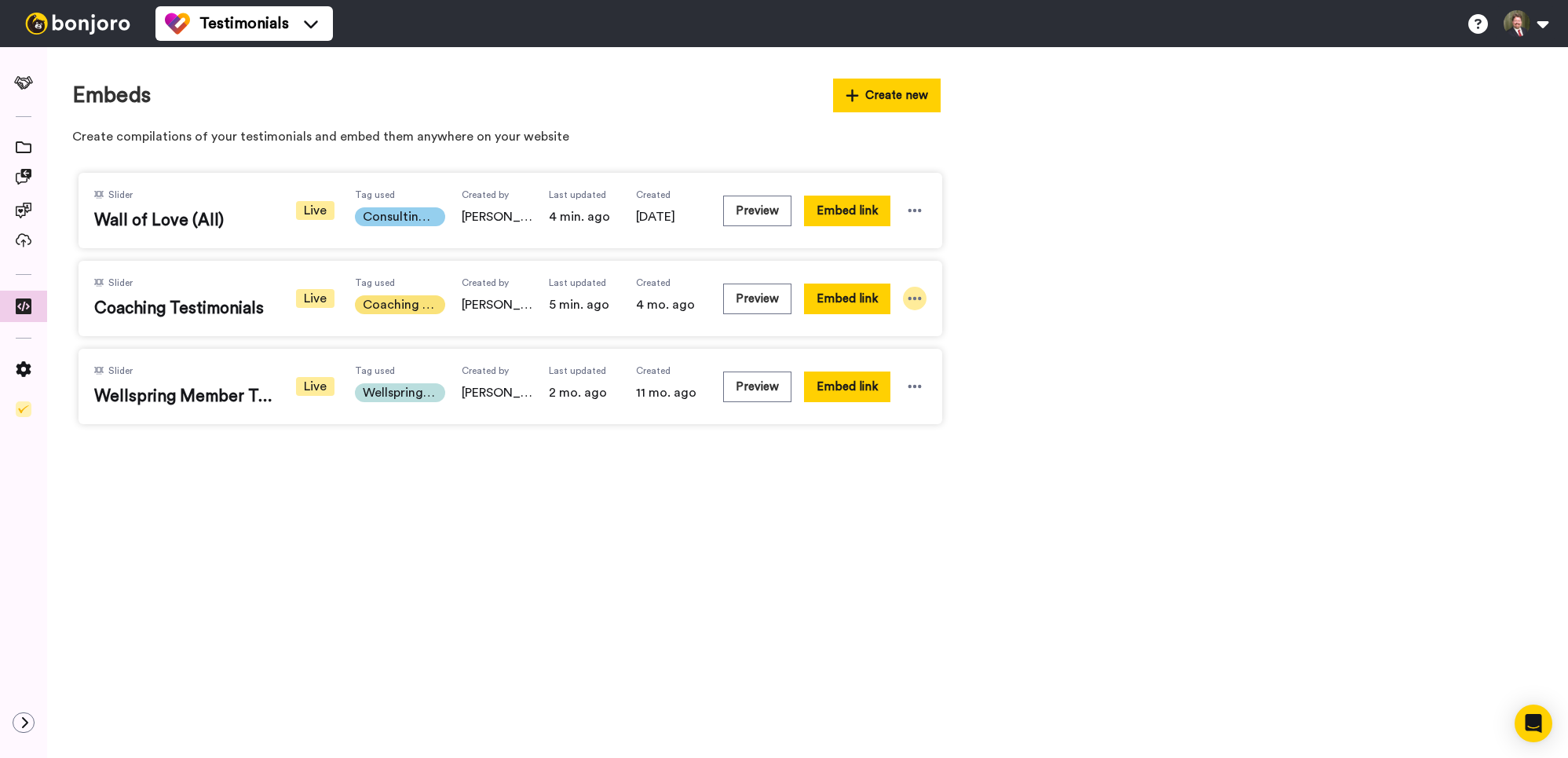
click at [921, 297] on icon at bounding box center [914, 298] width 16 height 16
click at [892, 328] on span "Embed link" at bounding box center [900, 329] width 53 height 11
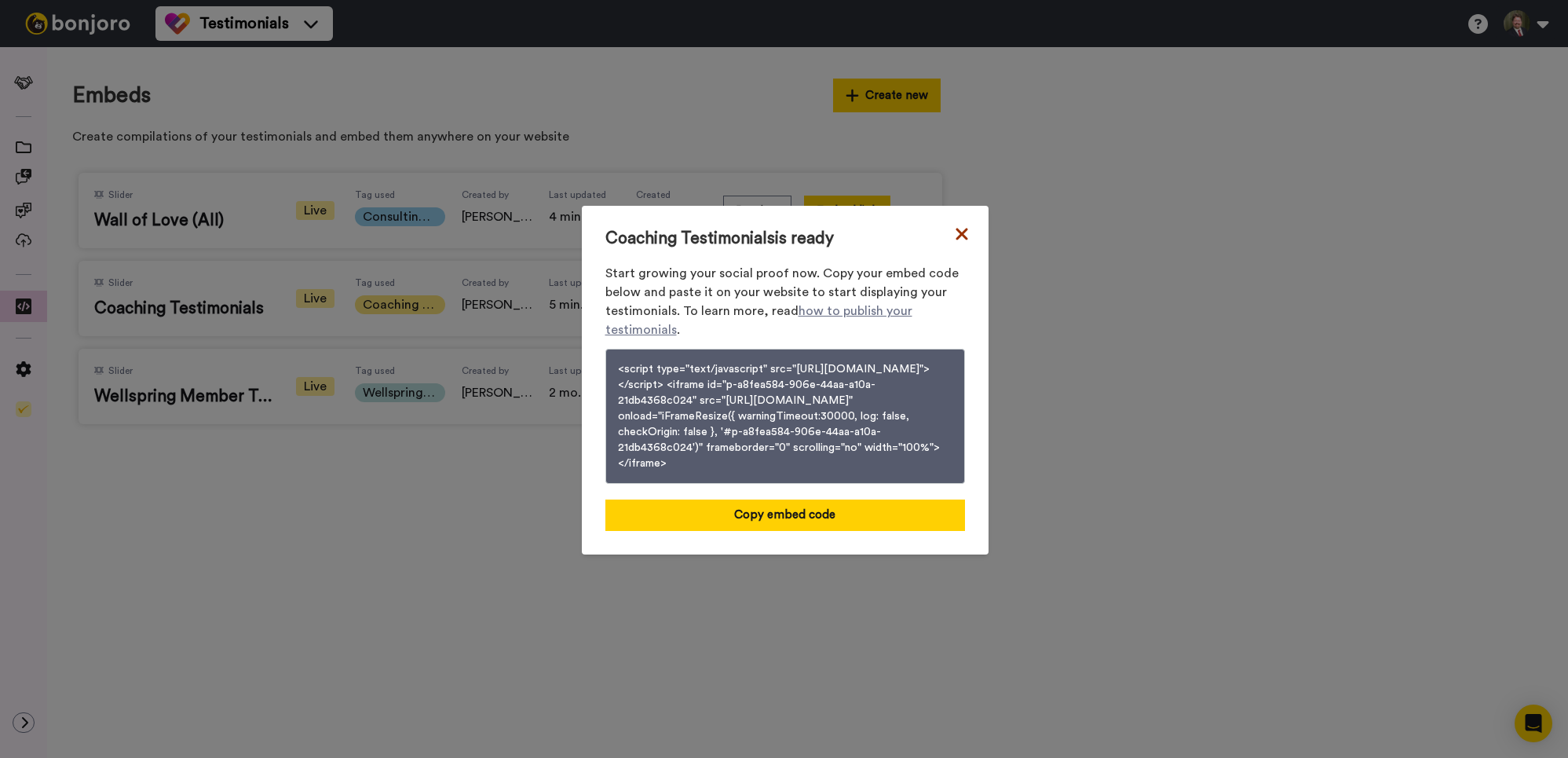
click at [964, 225] on icon at bounding box center [962, 234] width 16 height 19
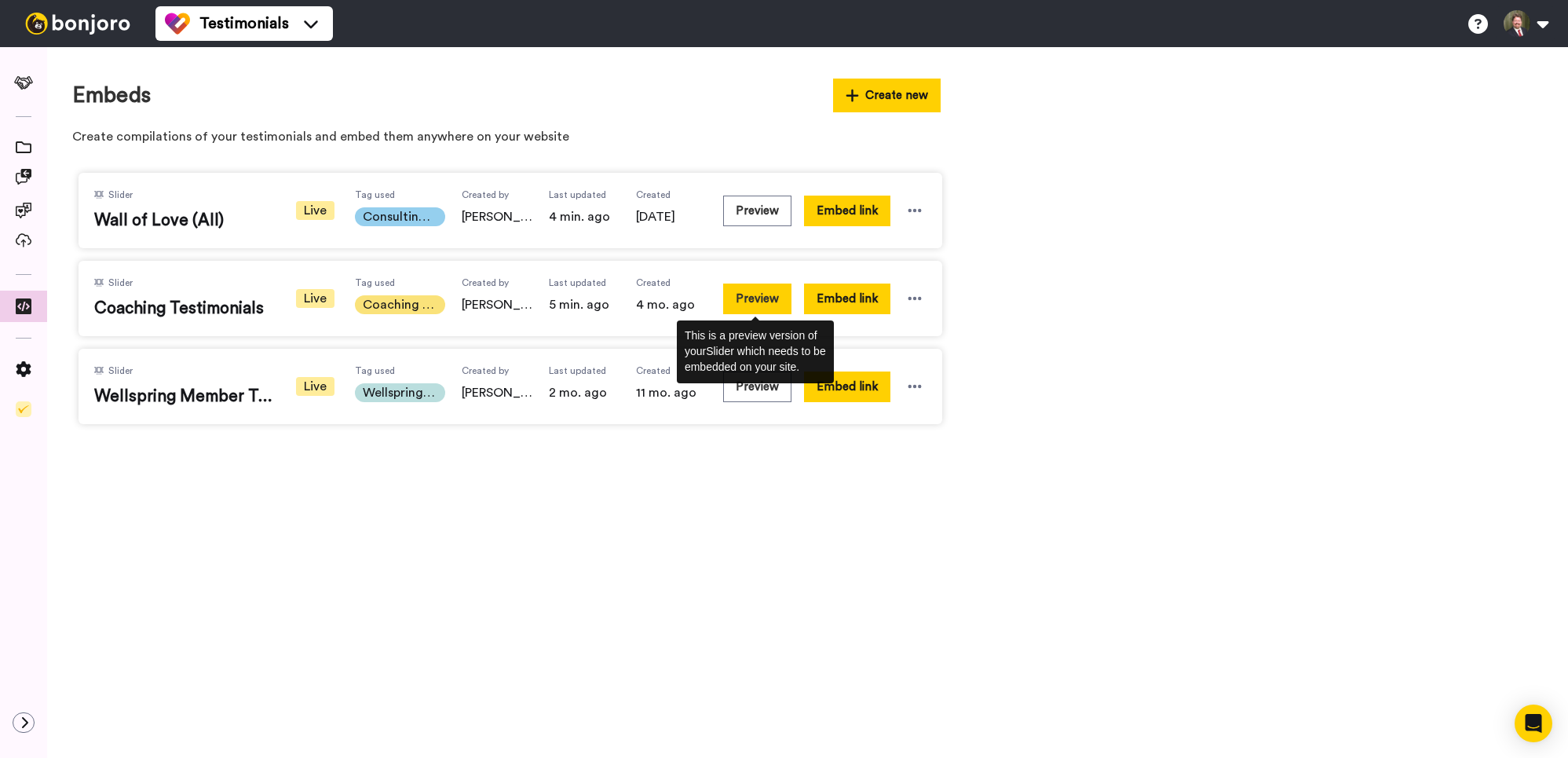
click at [759, 291] on button "Preview" at bounding box center [758, 299] width 68 height 31
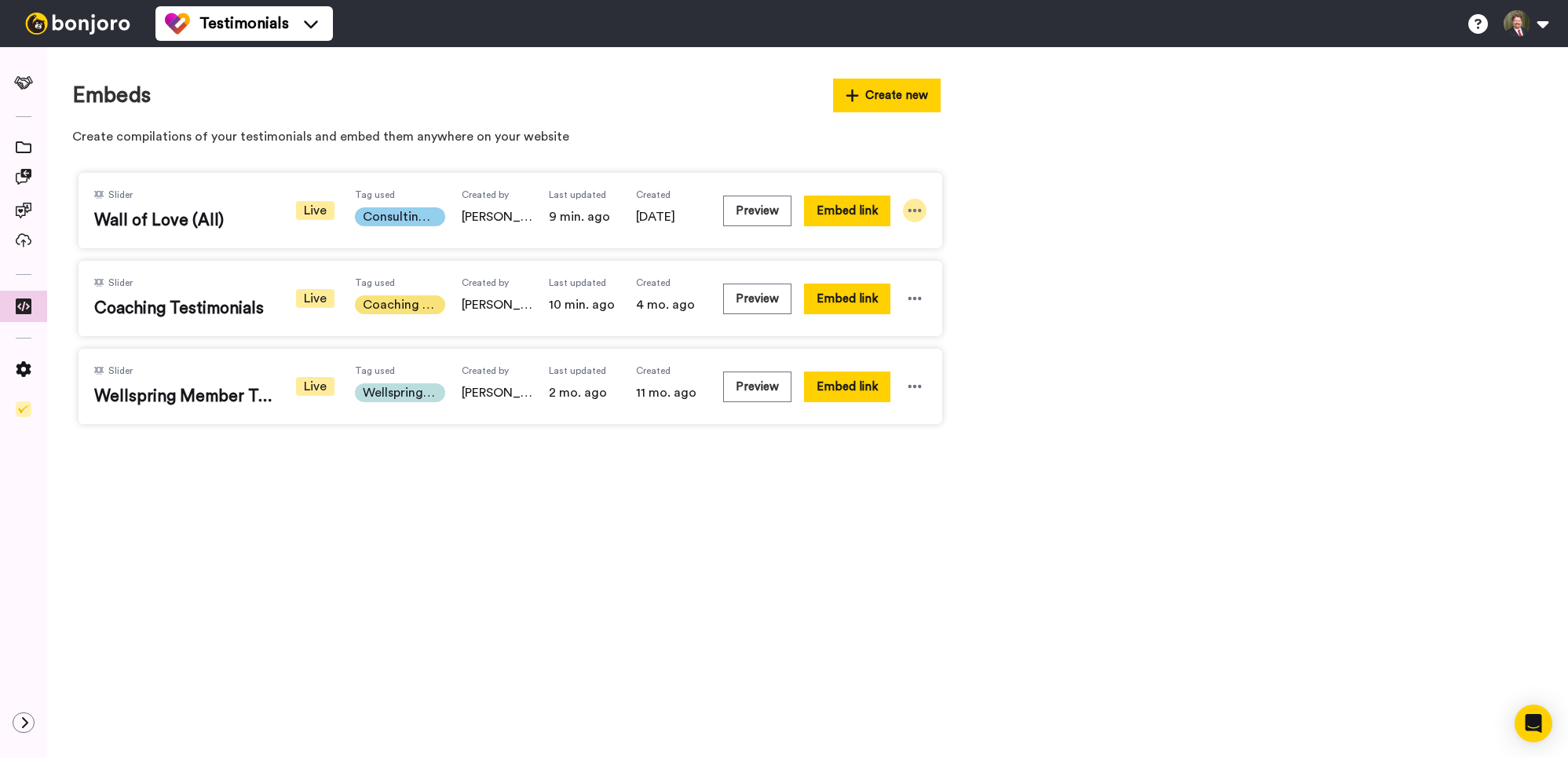
click at [916, 209] on icon at bounding box center [914, 211] width 16 height 16
click at [878, 295] on span "Edit" at bounding box center [884, 296] width 21 height 11
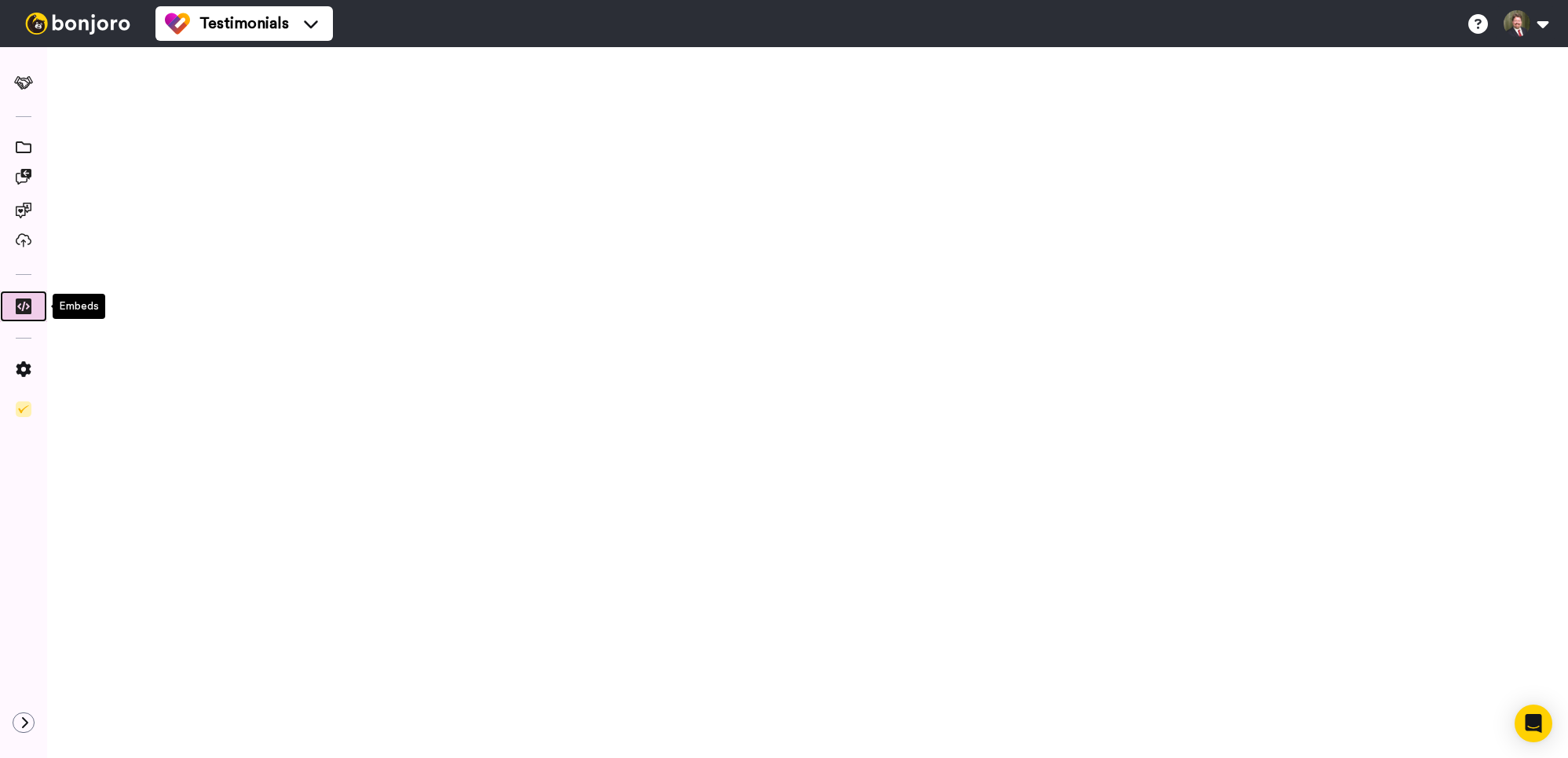
click at [26, 307] on icon at bounding box center [23, 306] width 16 height 16
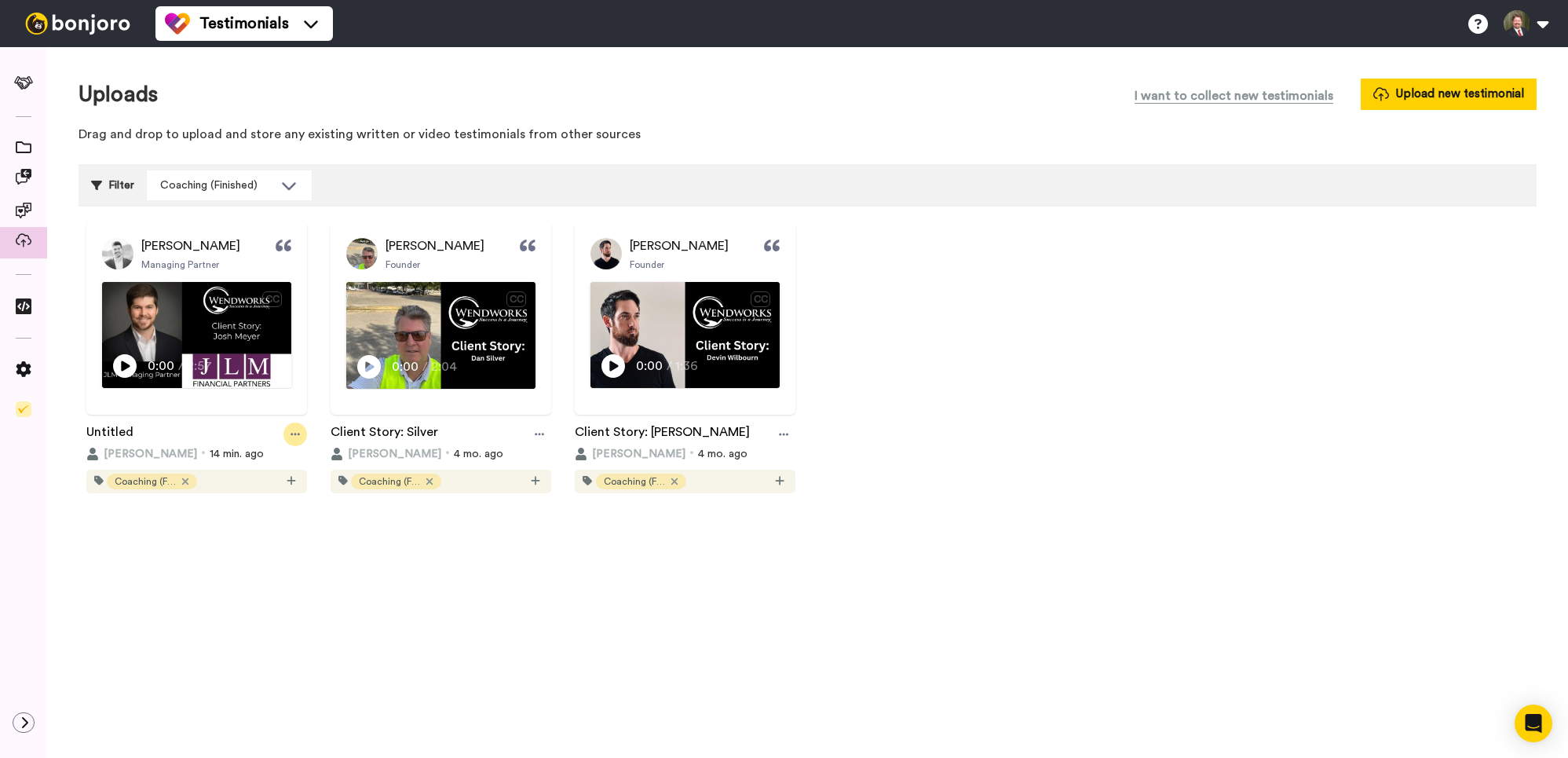
click at [287, 435] on div at bounding box center [295, 434] width 23 height 23
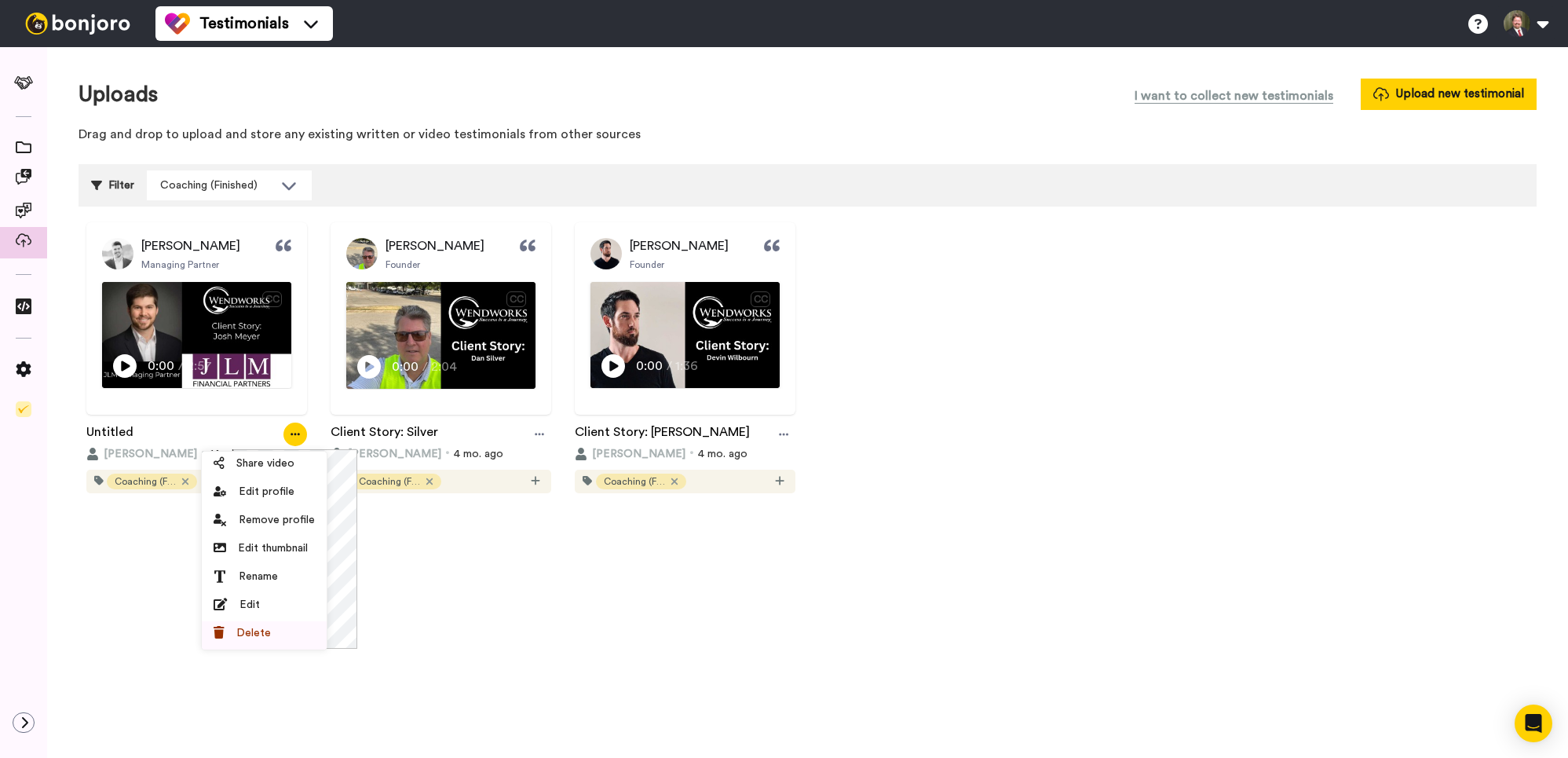
click at [262, 635] on span "Delete" at bounding box center [254, 633] width 35 height 16
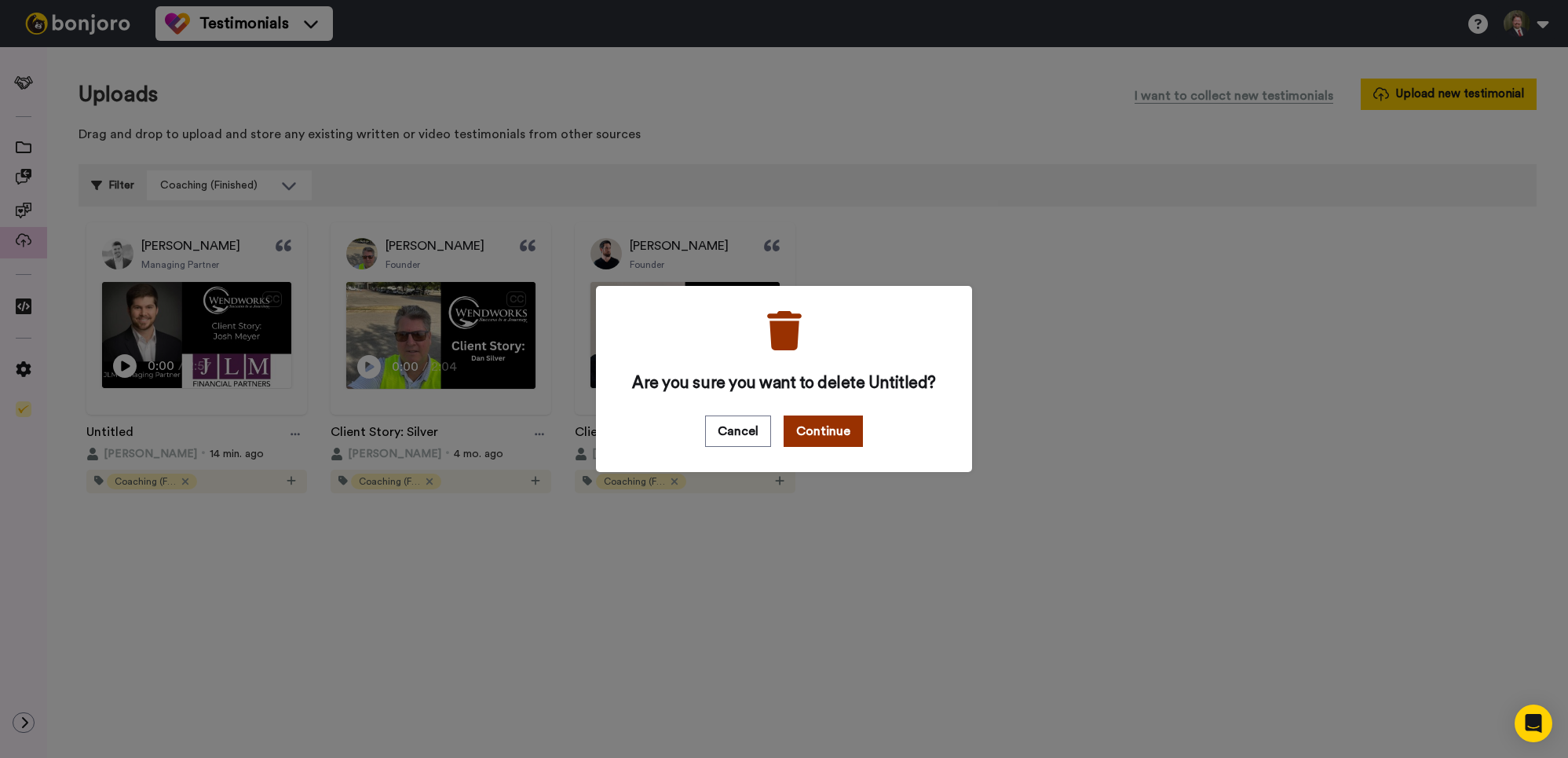
click at [808, 429] on button "Continue" at bounding box center [823, 431] width 79 height 32
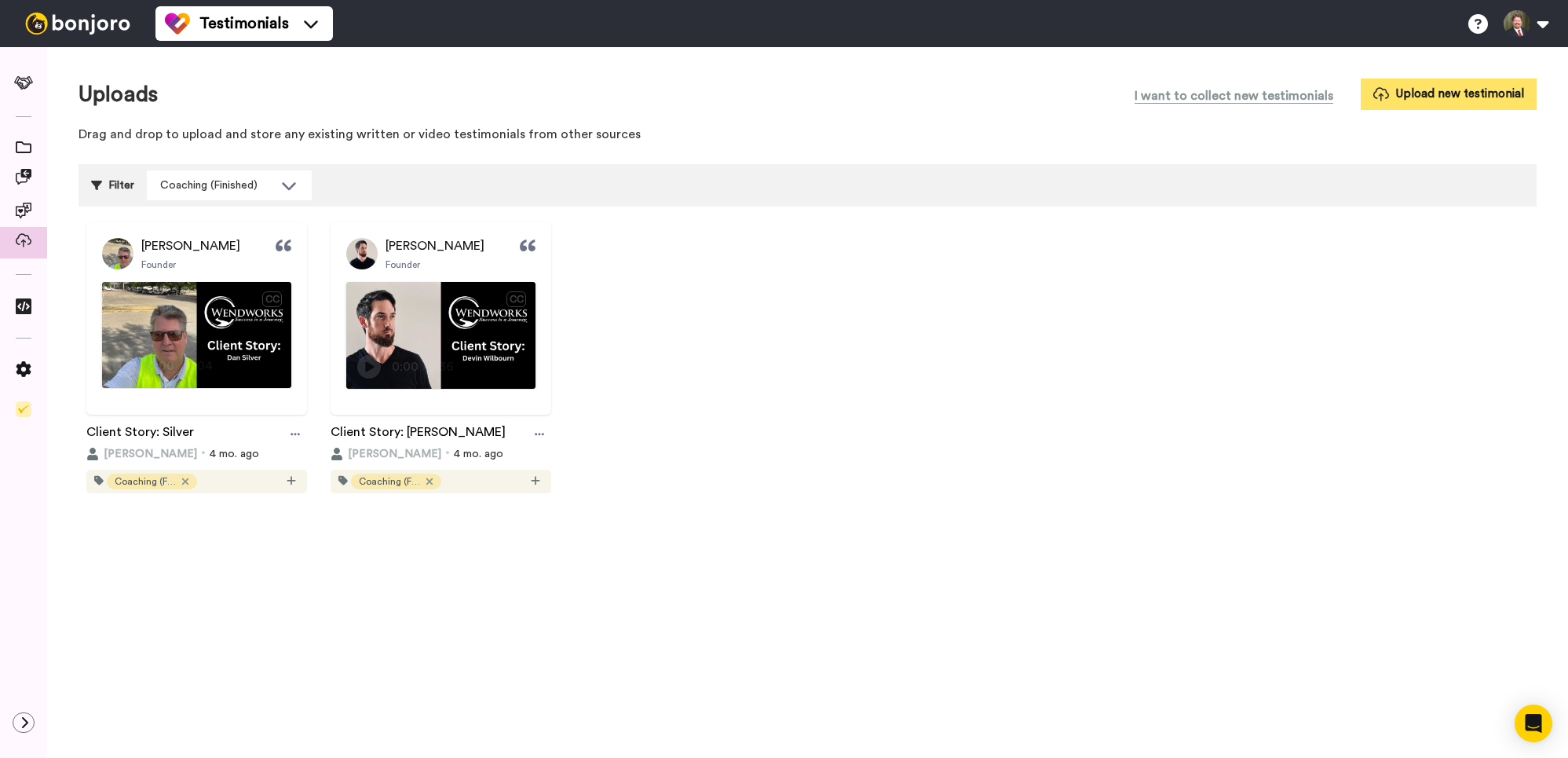
click at [1399, 102] on button "Upload new testimonial" at bounding box center [1448, 93] width 176 height 31
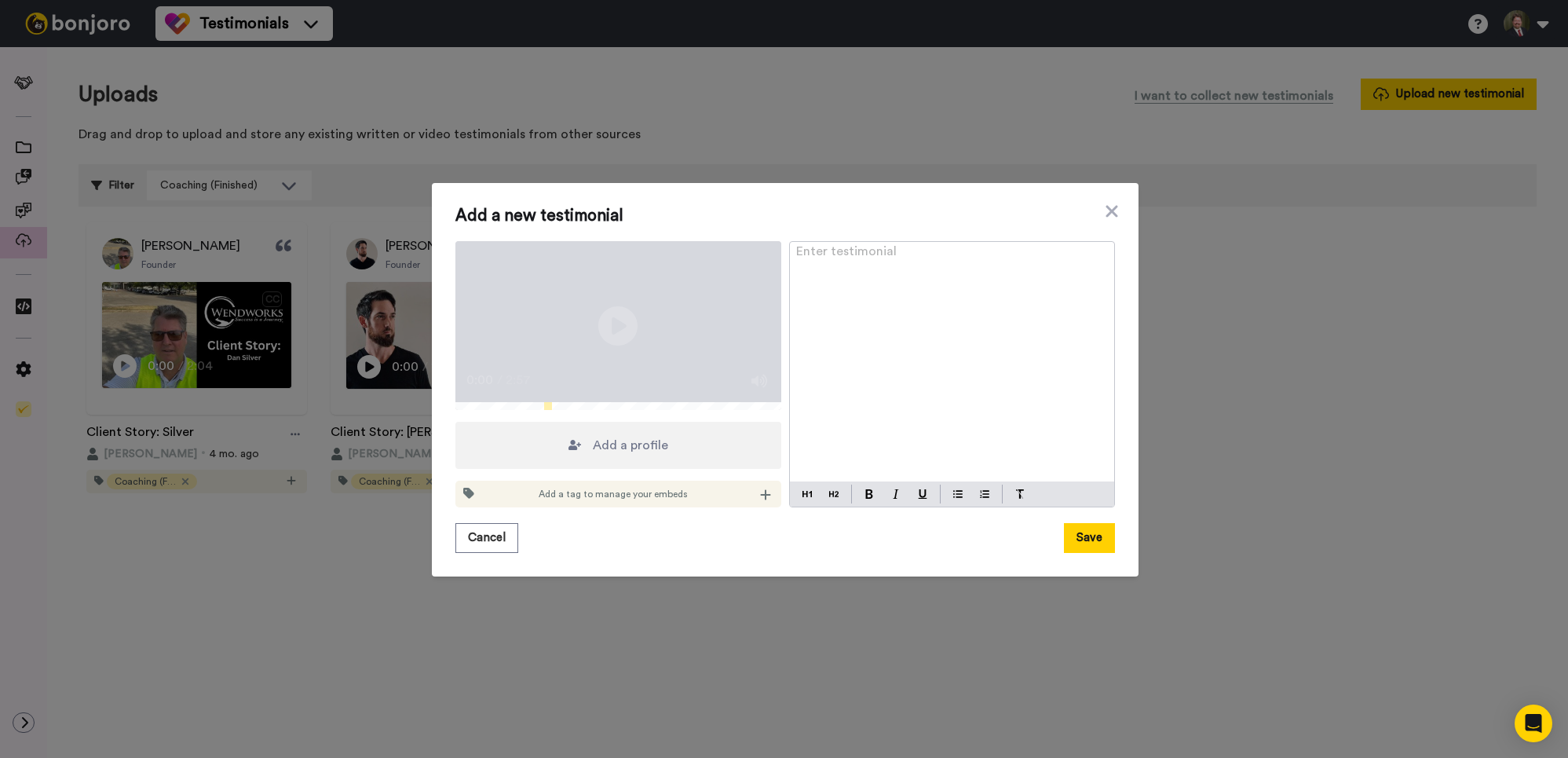
click at [619, 467] on div "Add a profile" at bounding box center [619, 445] width 326 height 47
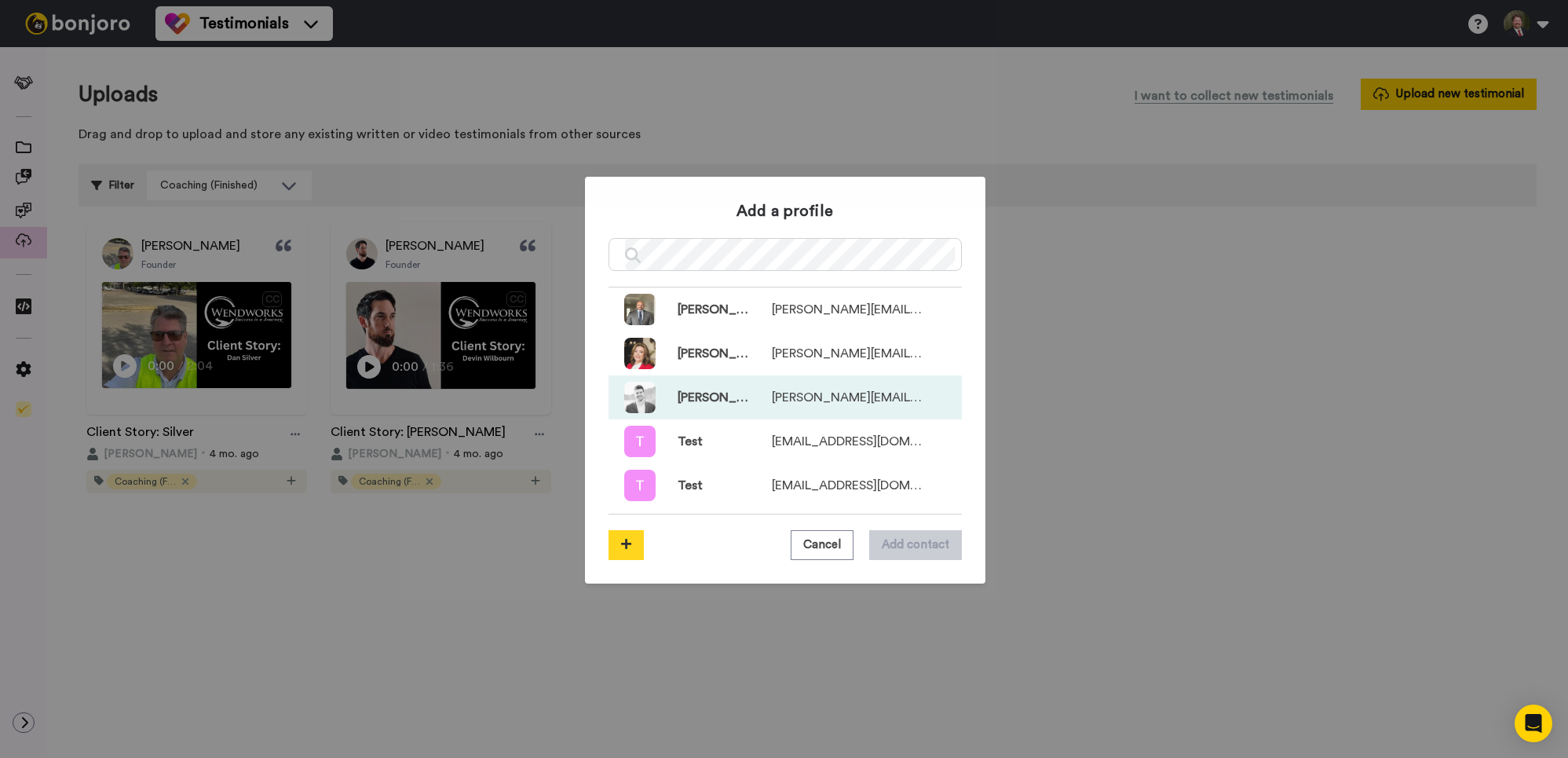
click at [725, 403] on span "[PERSON_NAME]" at bounding box center [702, 397] width 94 height 19
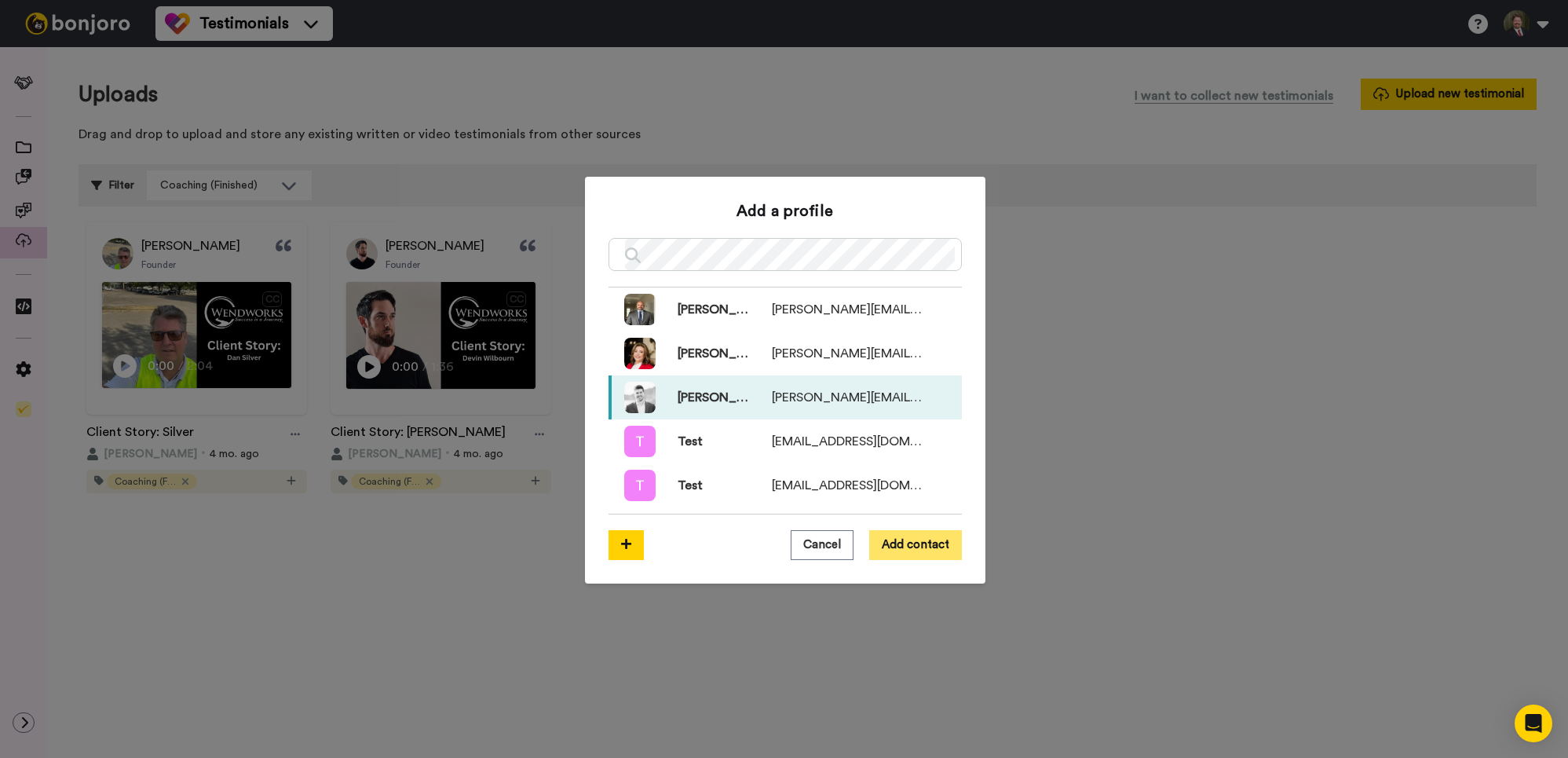
click at [890, 547] on button "Add contact" at bounding box center [915, 545] width 92 height 30
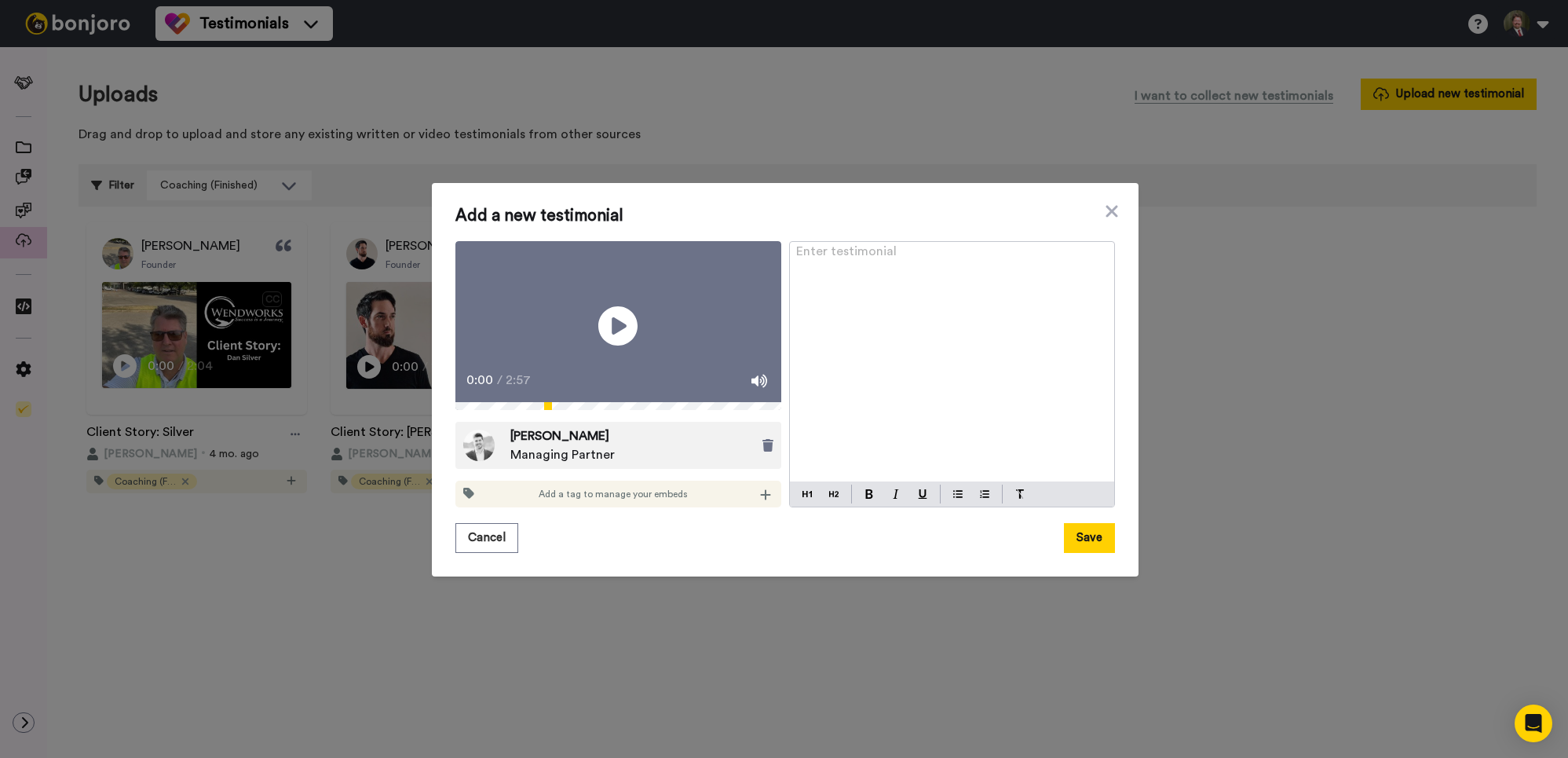
click at [560, 500] on span "Add a tag to manage your embeds" at bounding box center [613, 493] width 149 height 12
click at [757, 502] on div "Add a tag to manage your embeds" at bounding box center [619, 494] width 326 height 27
click at [767, 499] on icon at bounding box center [765, 494] width 10 height 10
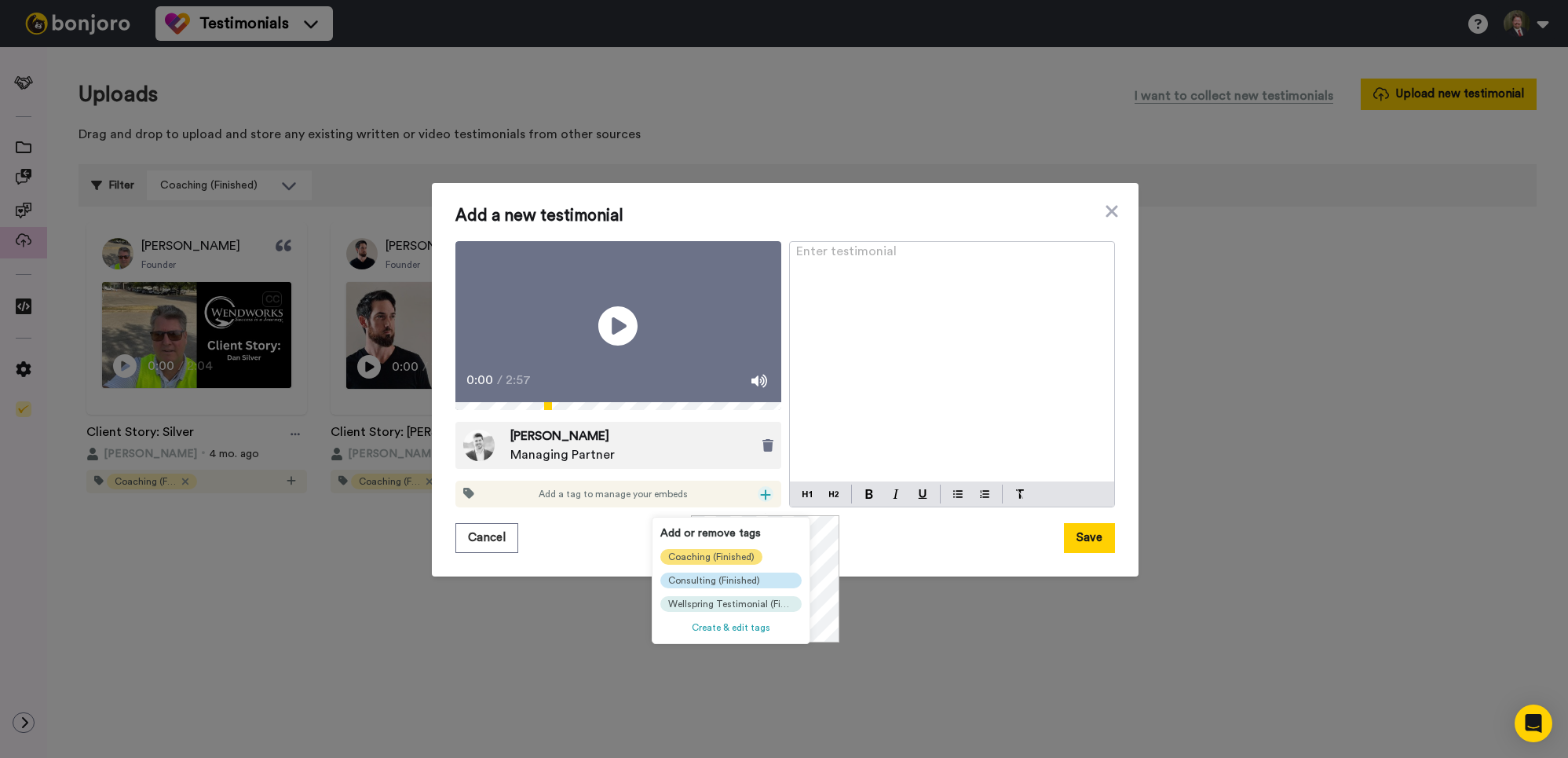
click at [739, 557] on span "Coaching (Finished)" at bounding box center [711, 557] width 87 height 12
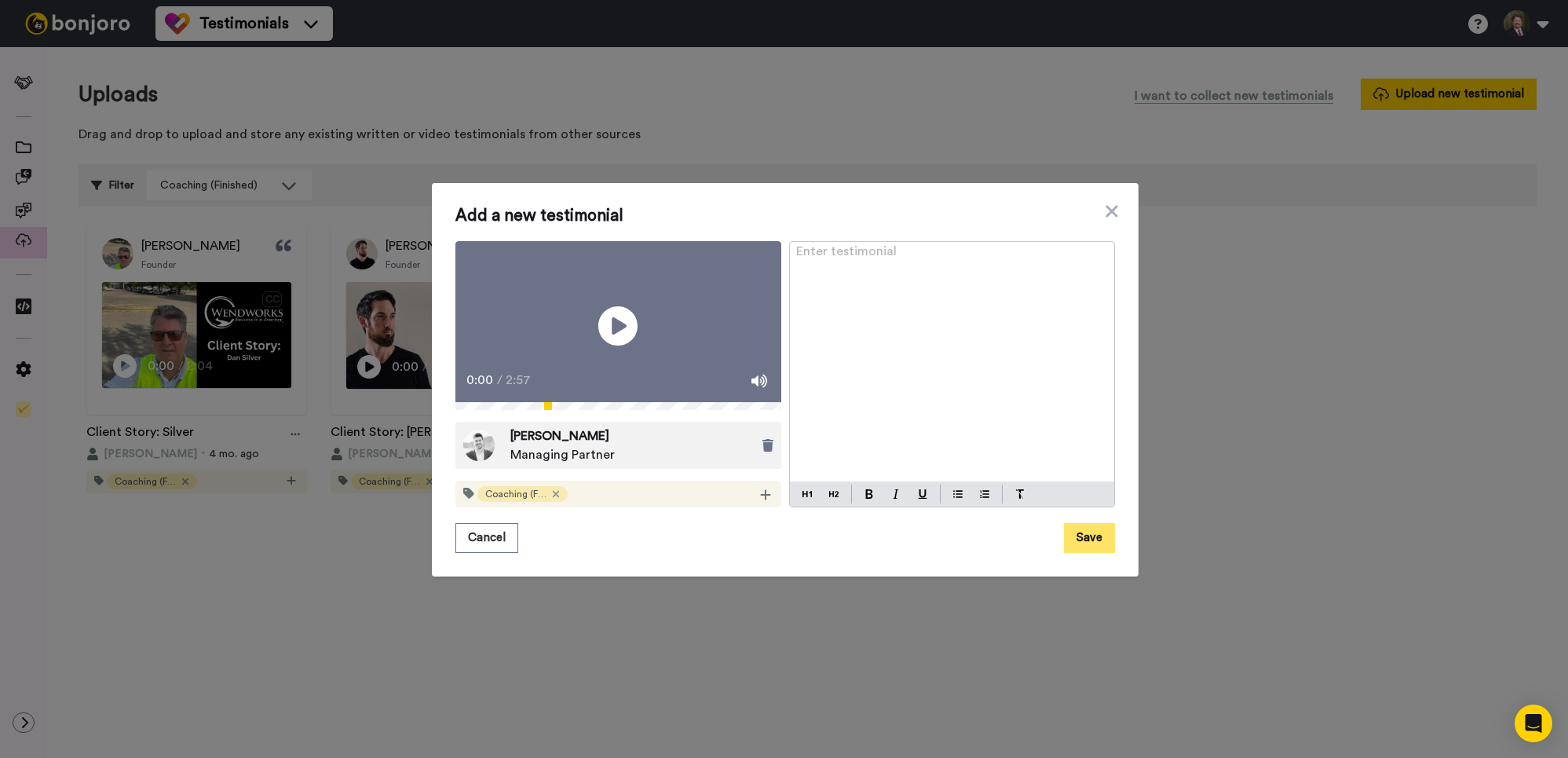
click at [1098, 549] on button "Save" at bounding box center [1089, 538] width 51 height 30
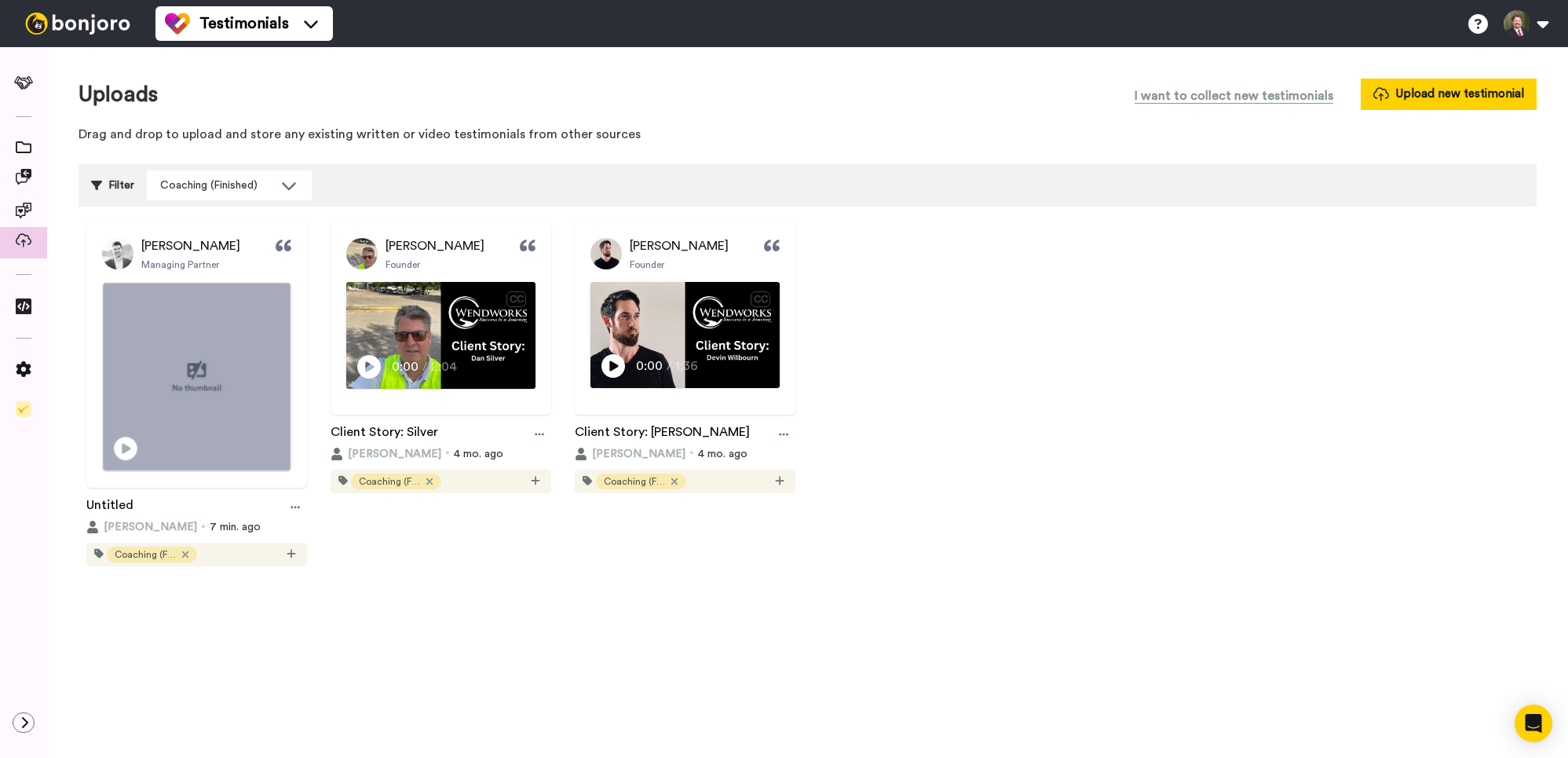
click at [220, 336] on img at bounding box center [197, 377] width 188 height 188
click at [293, 509] on icon at bounding box center [294, 507] width 9 height 11
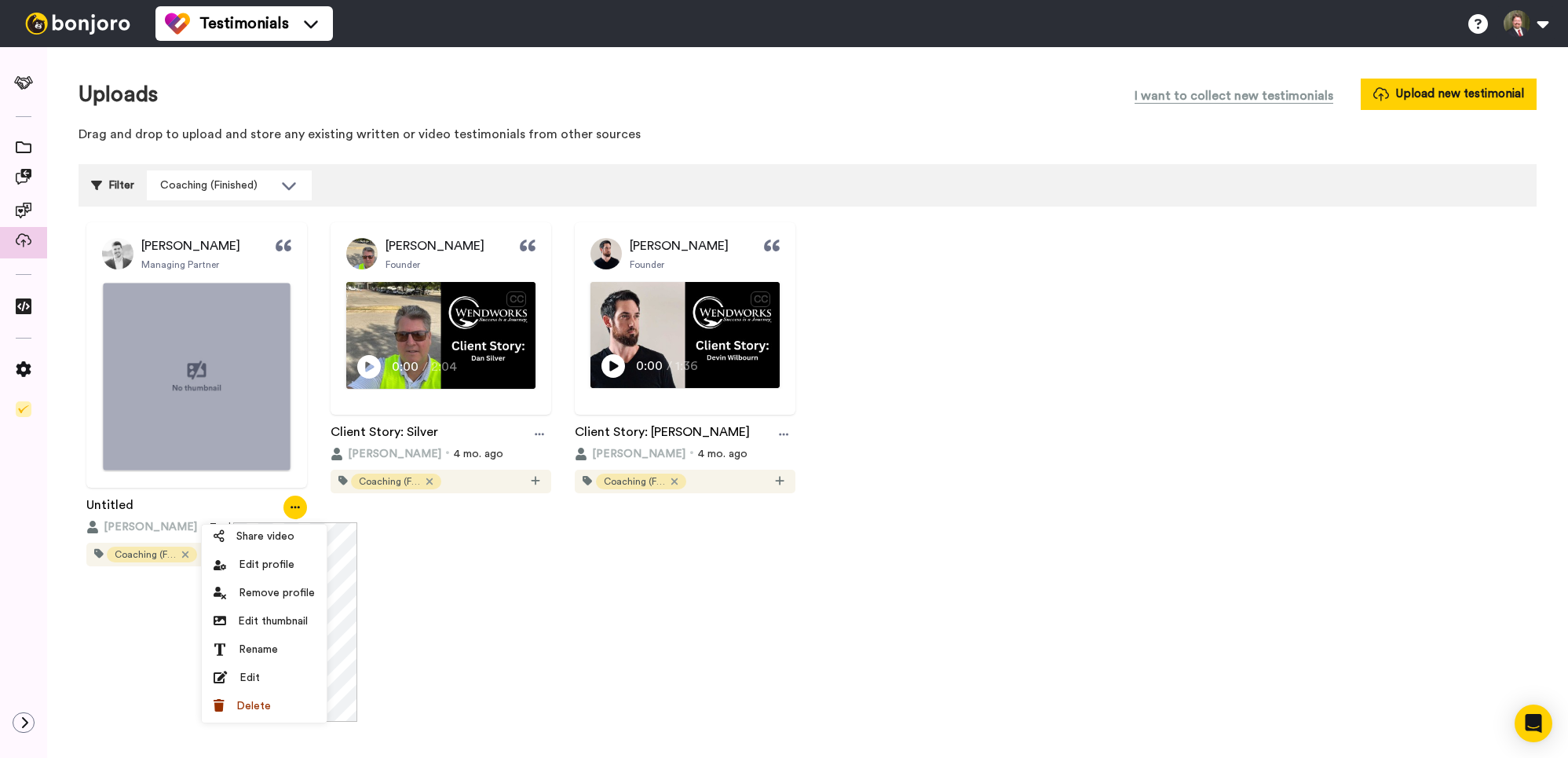
click at [179, 411] on video at bounding box center [197, 377] width 188 height 188
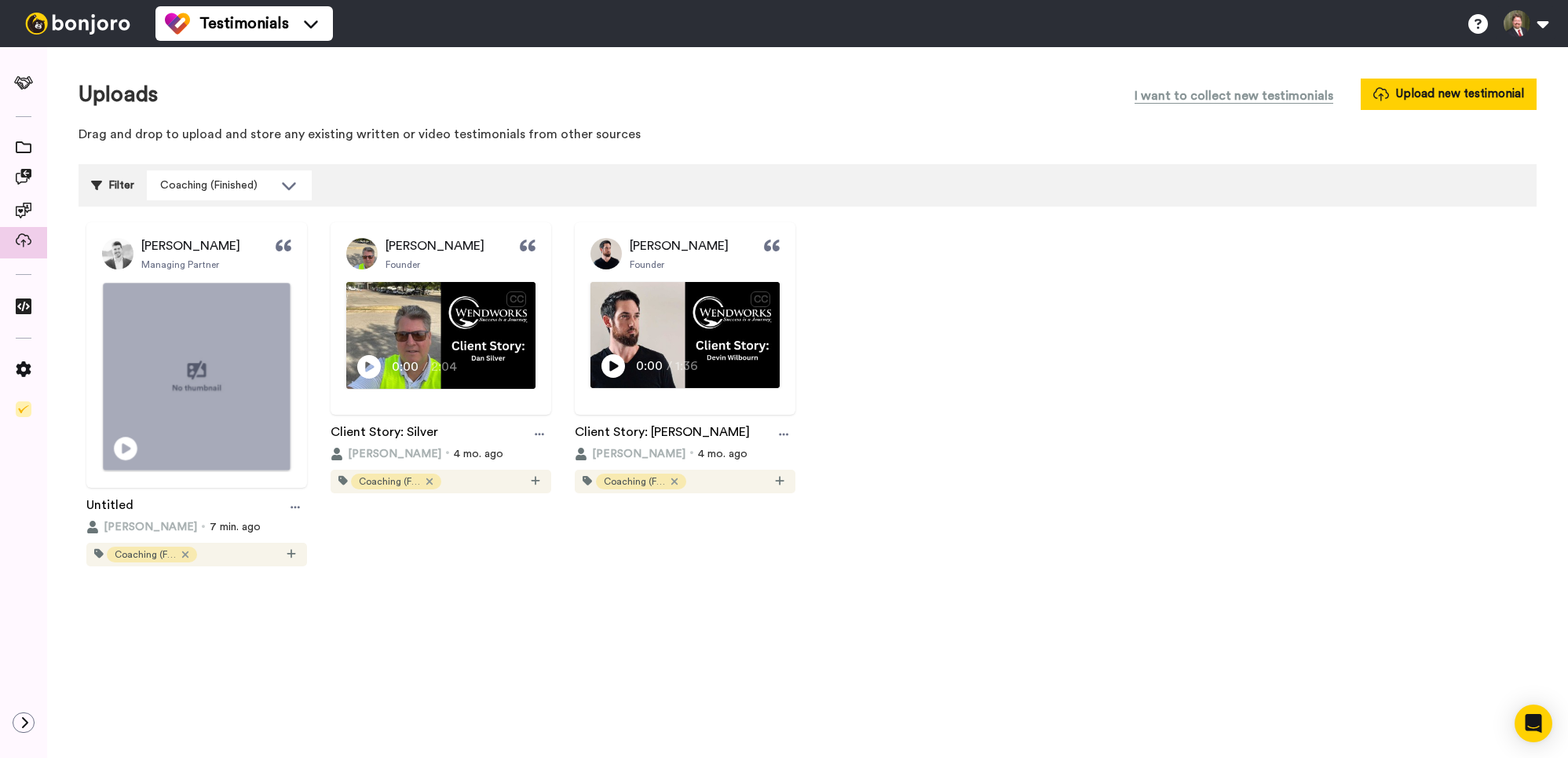
click at [127, 445] on icon at bounding box center [126, 448] width 23 height 23
click at [297, 508] on icon at bounding box center [294, 507] width 9 height 11
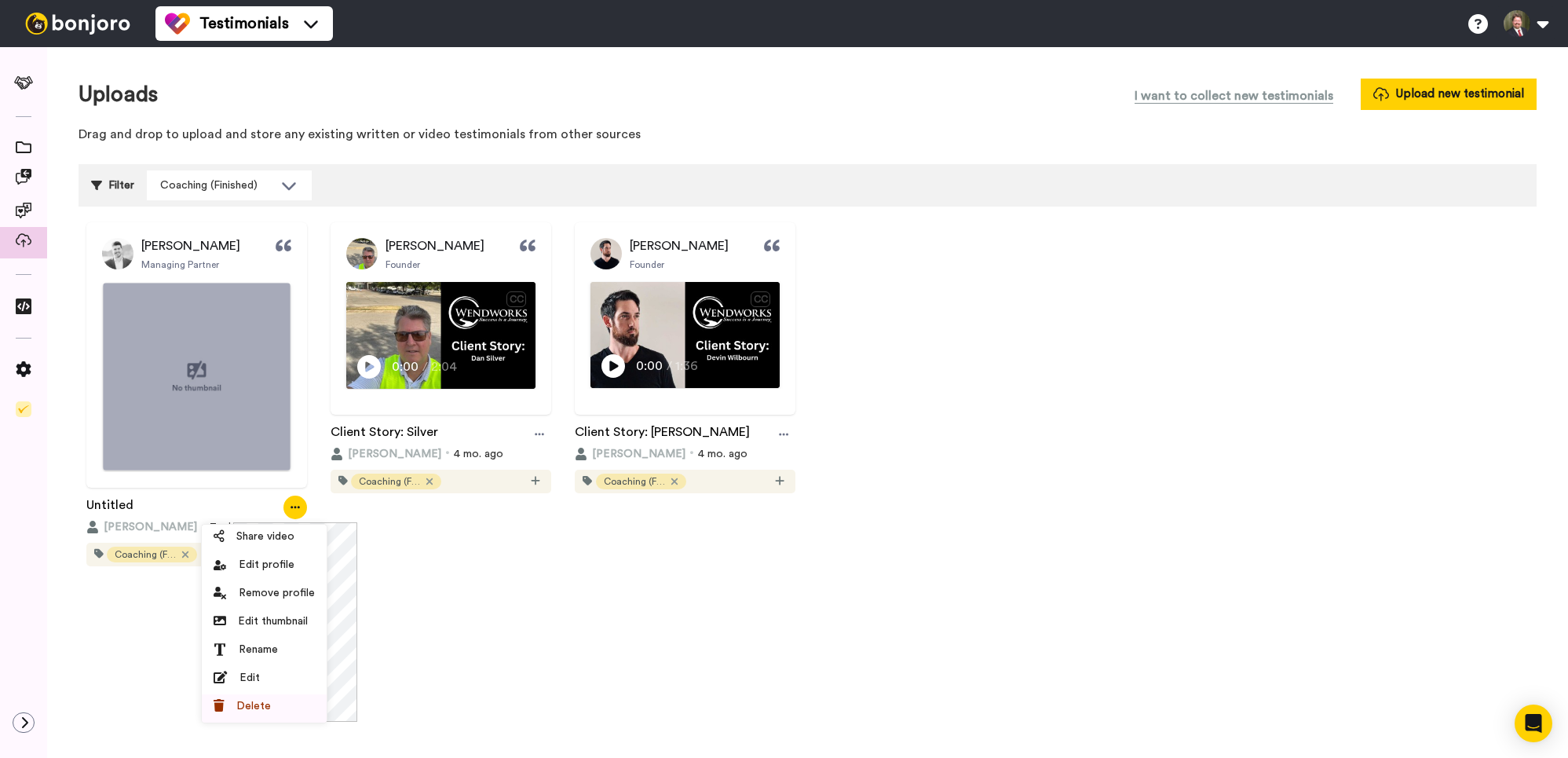
click at [250, 707] on span "Delete" at bounding box center [254, 706] width 35 height 16
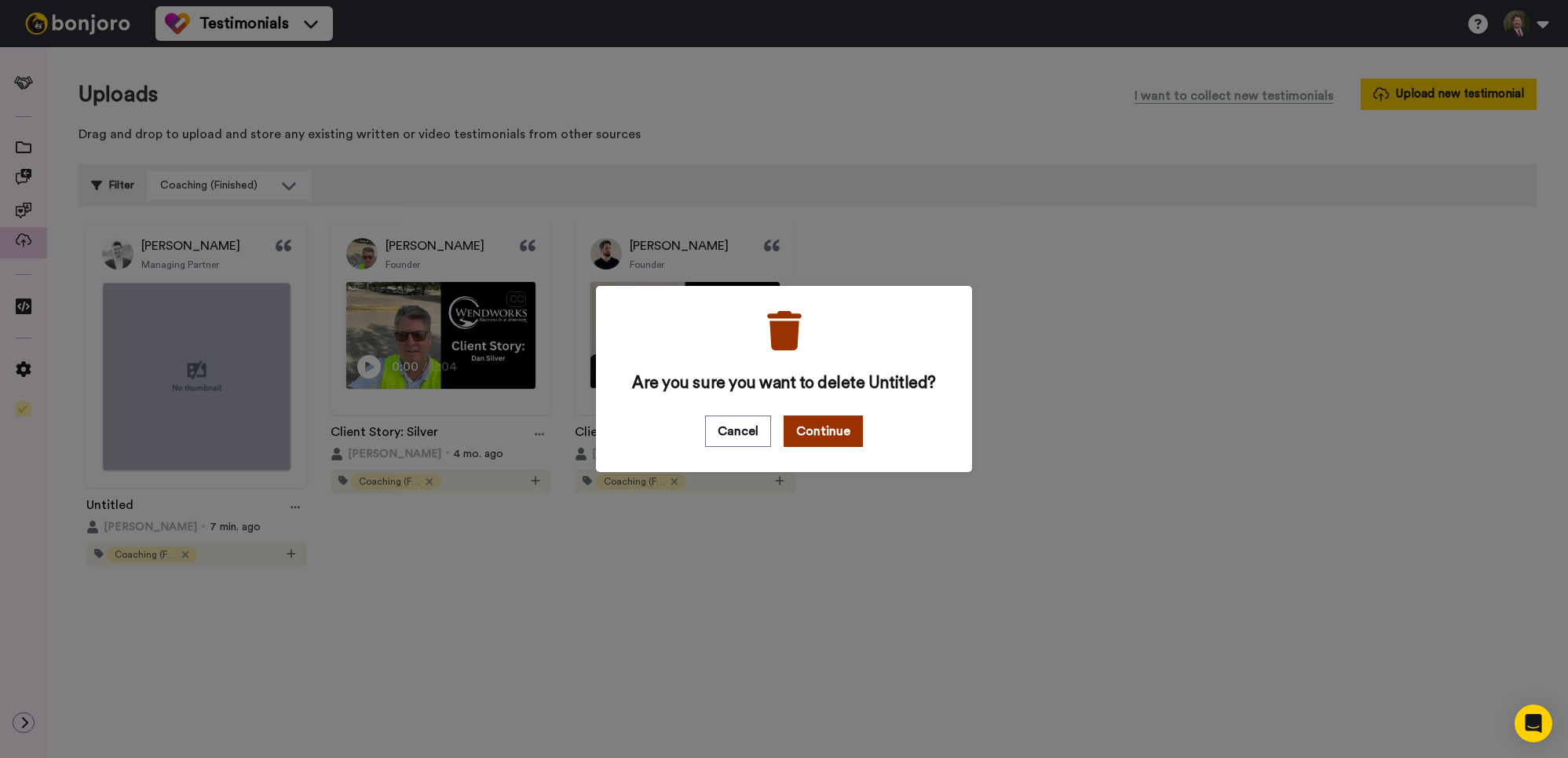
click at [825, 431] on button "Continue" at bounding box center [823, 431] width 79 height 32
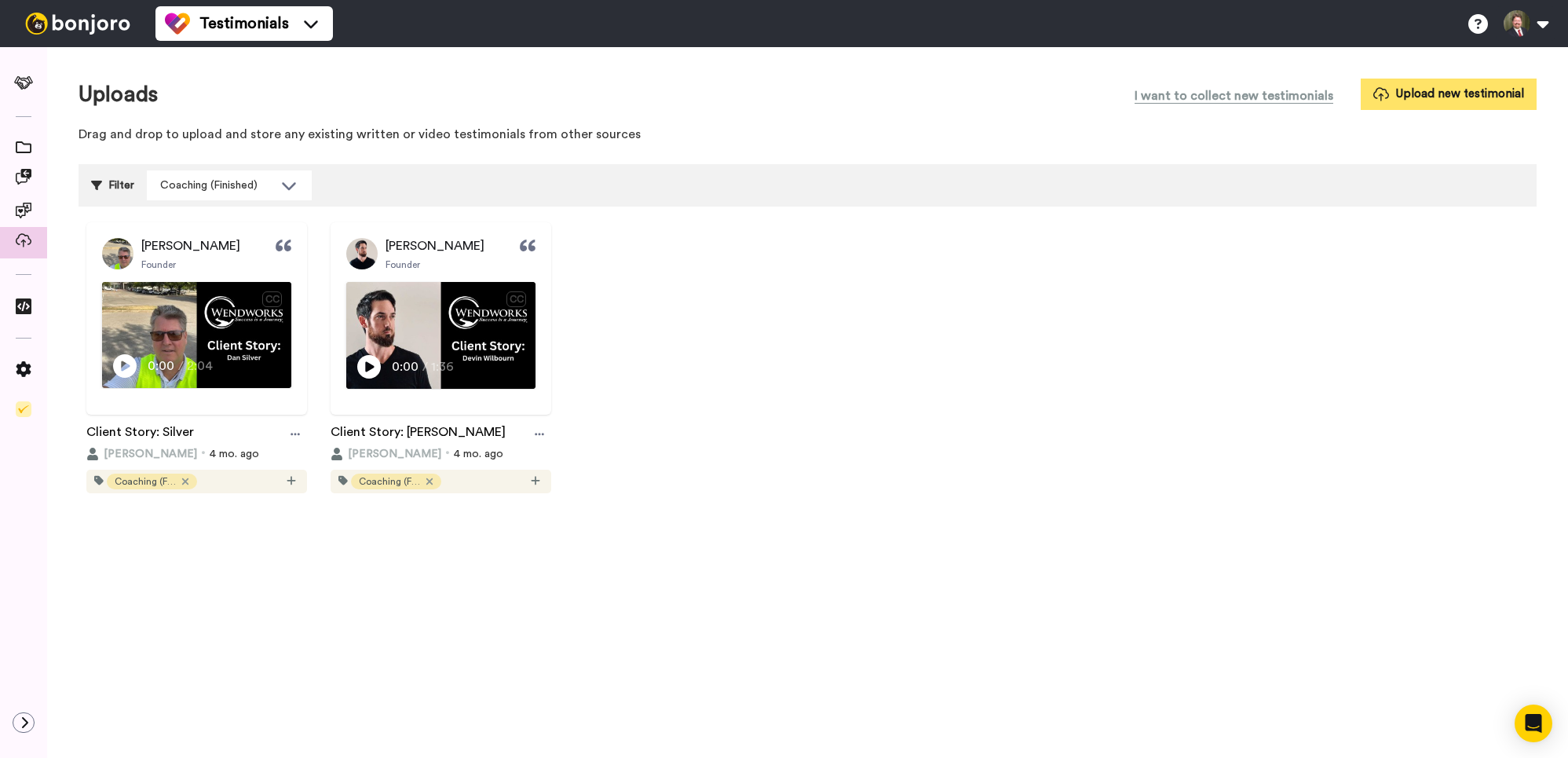
click at [1432, 92] on button "Upload new testimonial" at bounding box center [1448, 93] width 176 height 31
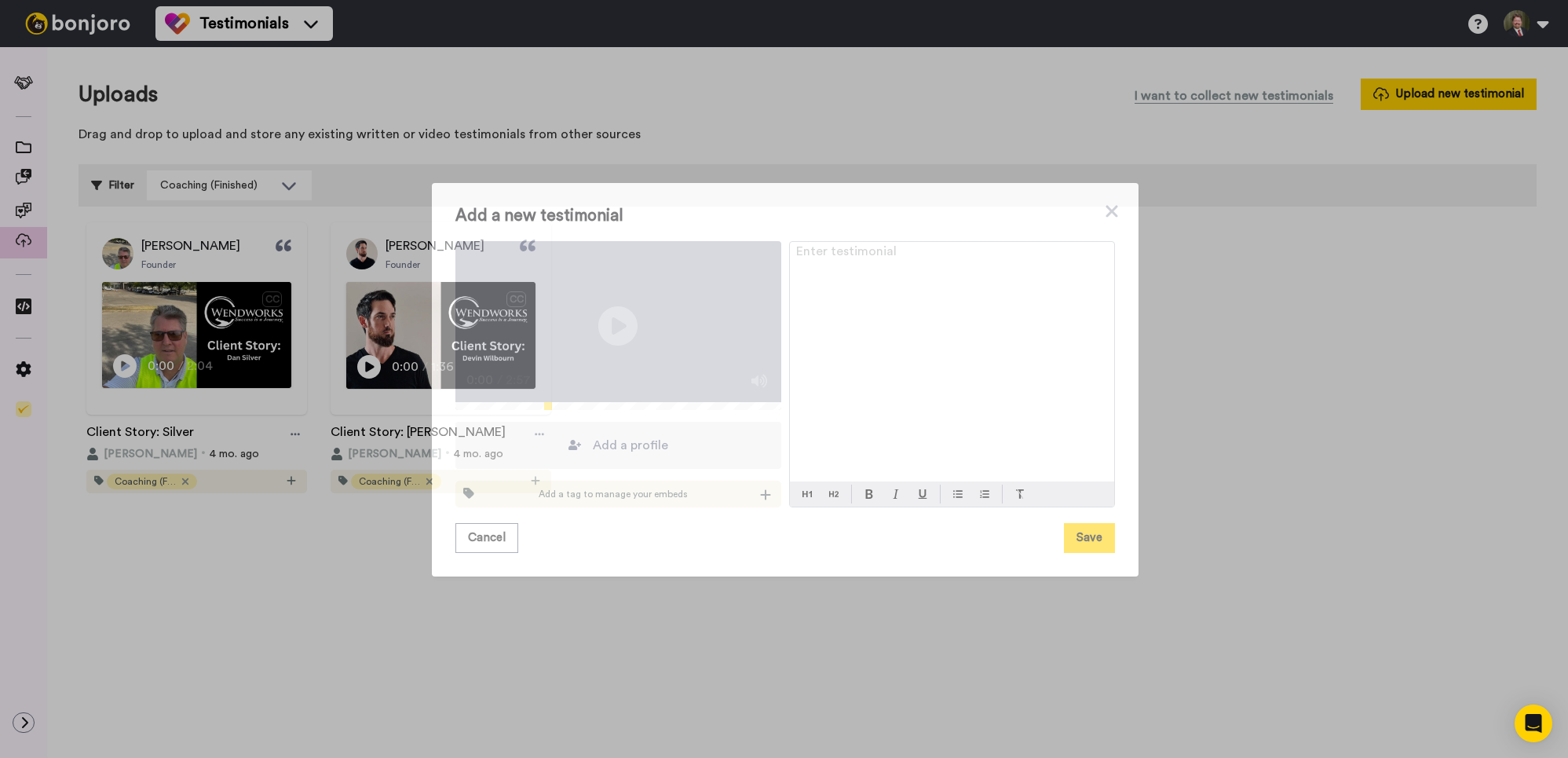
click at [611, 443] on div "Add a profile" at bounding box center [619, 445] width 326 height 47
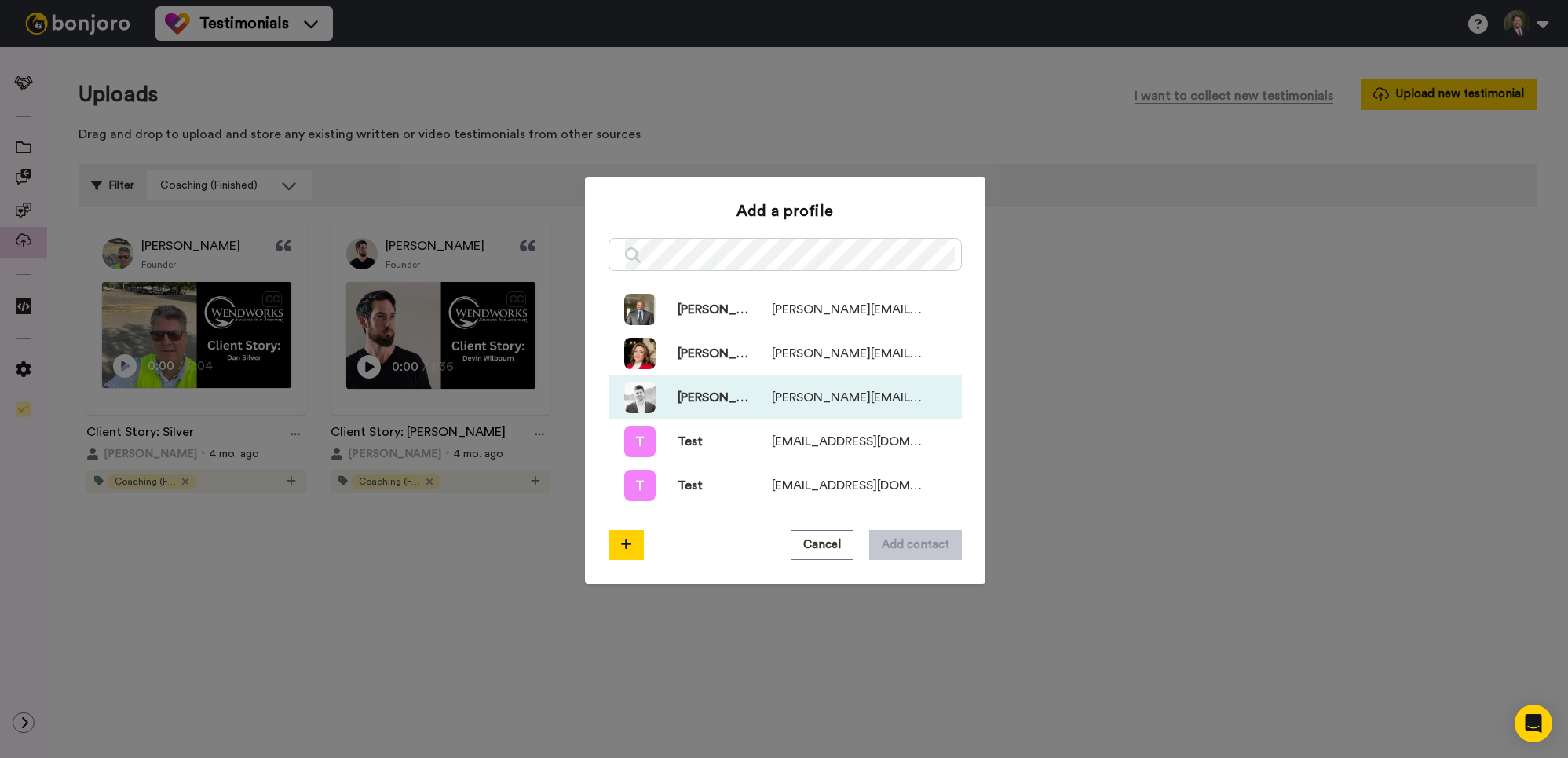
click at [670, 407] on div "Josh Meyer josh@jlmfinancialpartners.com" at bounding box center [789, 398] width 267 height 32
click at [928, 548] on button "Add contact" at bounding box center [915, 545] width 92 height 30
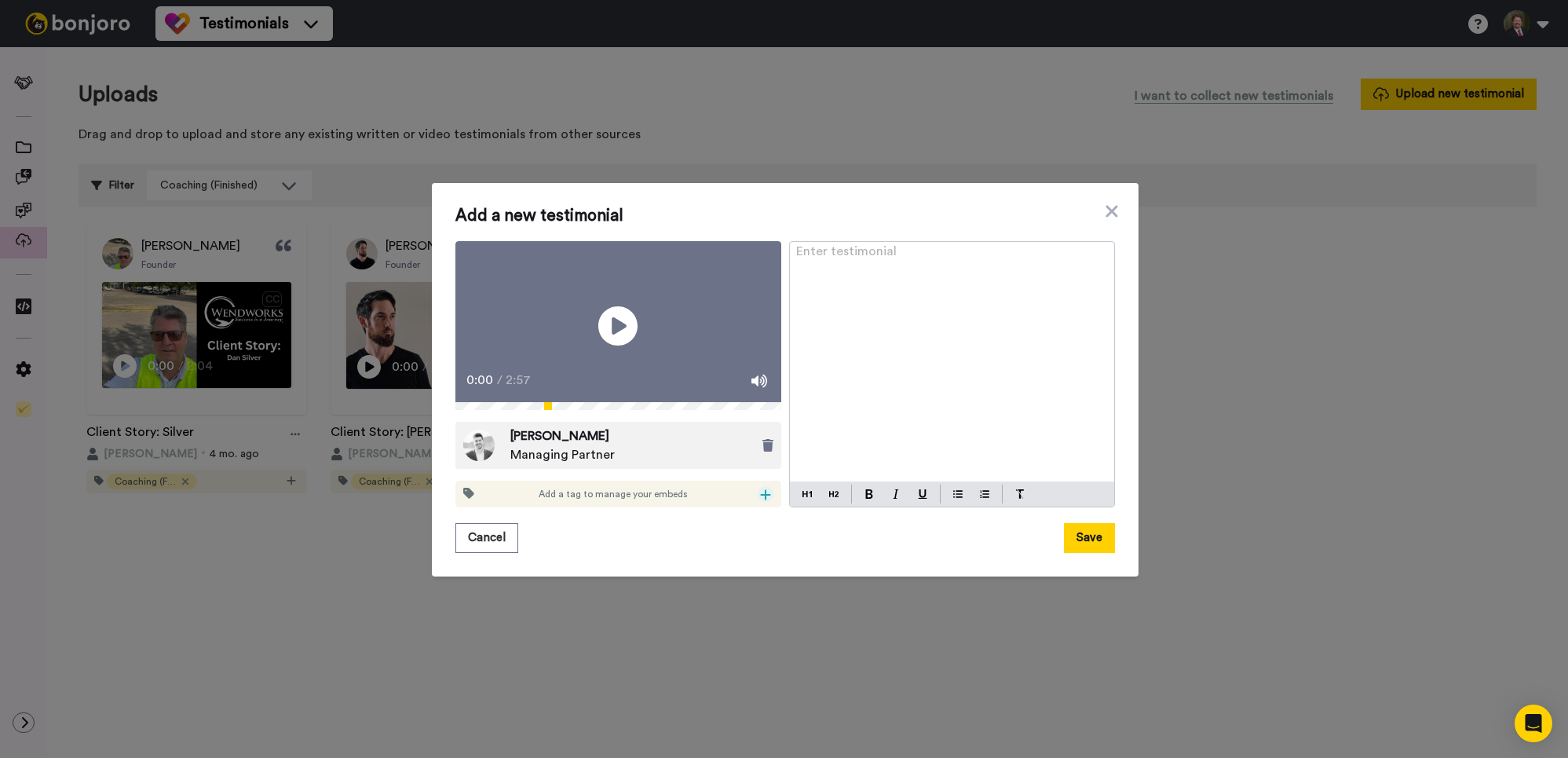
click at [766, 499] on icon at bounding box center [765, 494] width 10 height 10
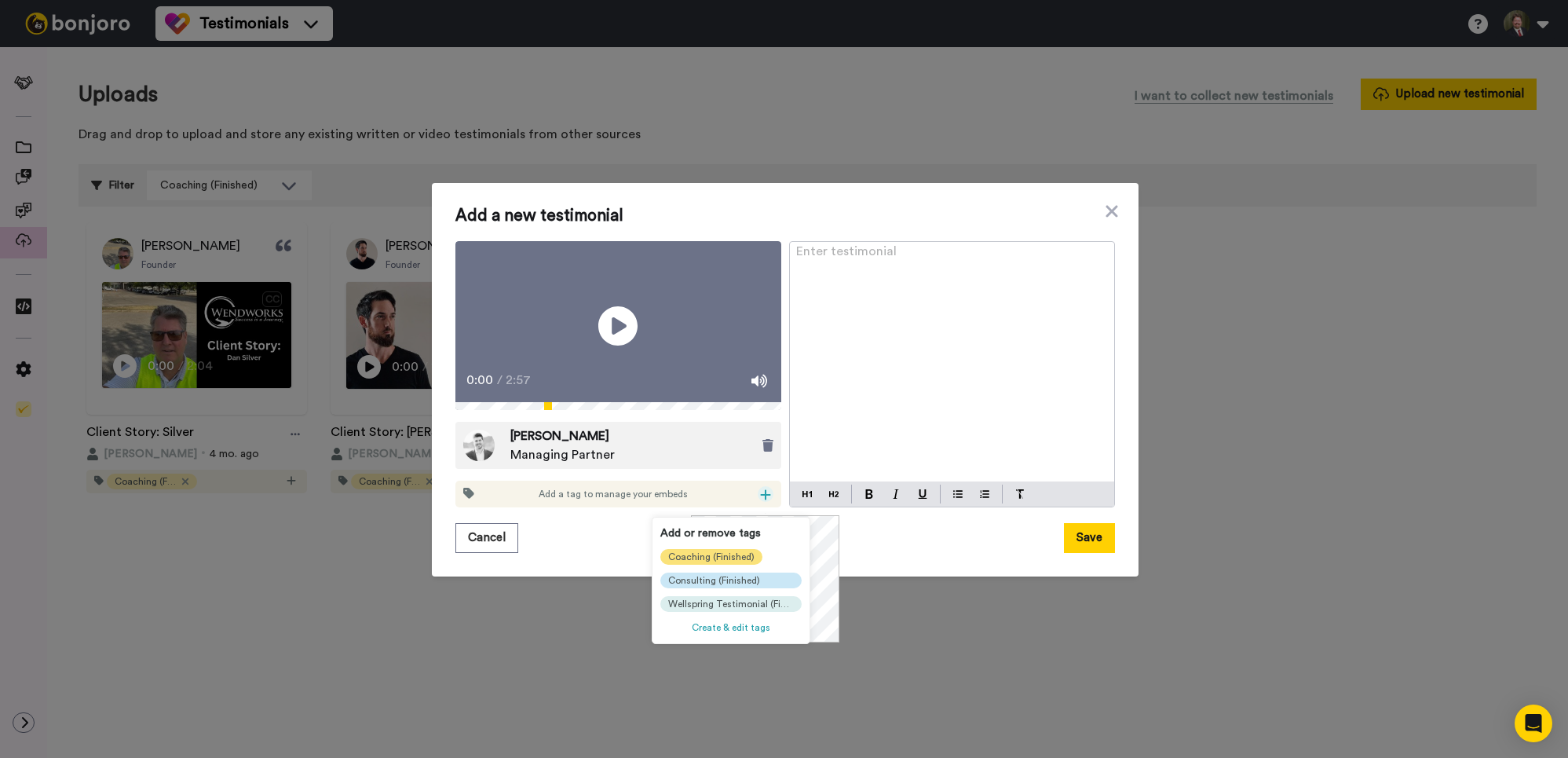
click at [719, 557] on span "Coaching (Finished)" at bounding box center [711, 557] width 87 height 12
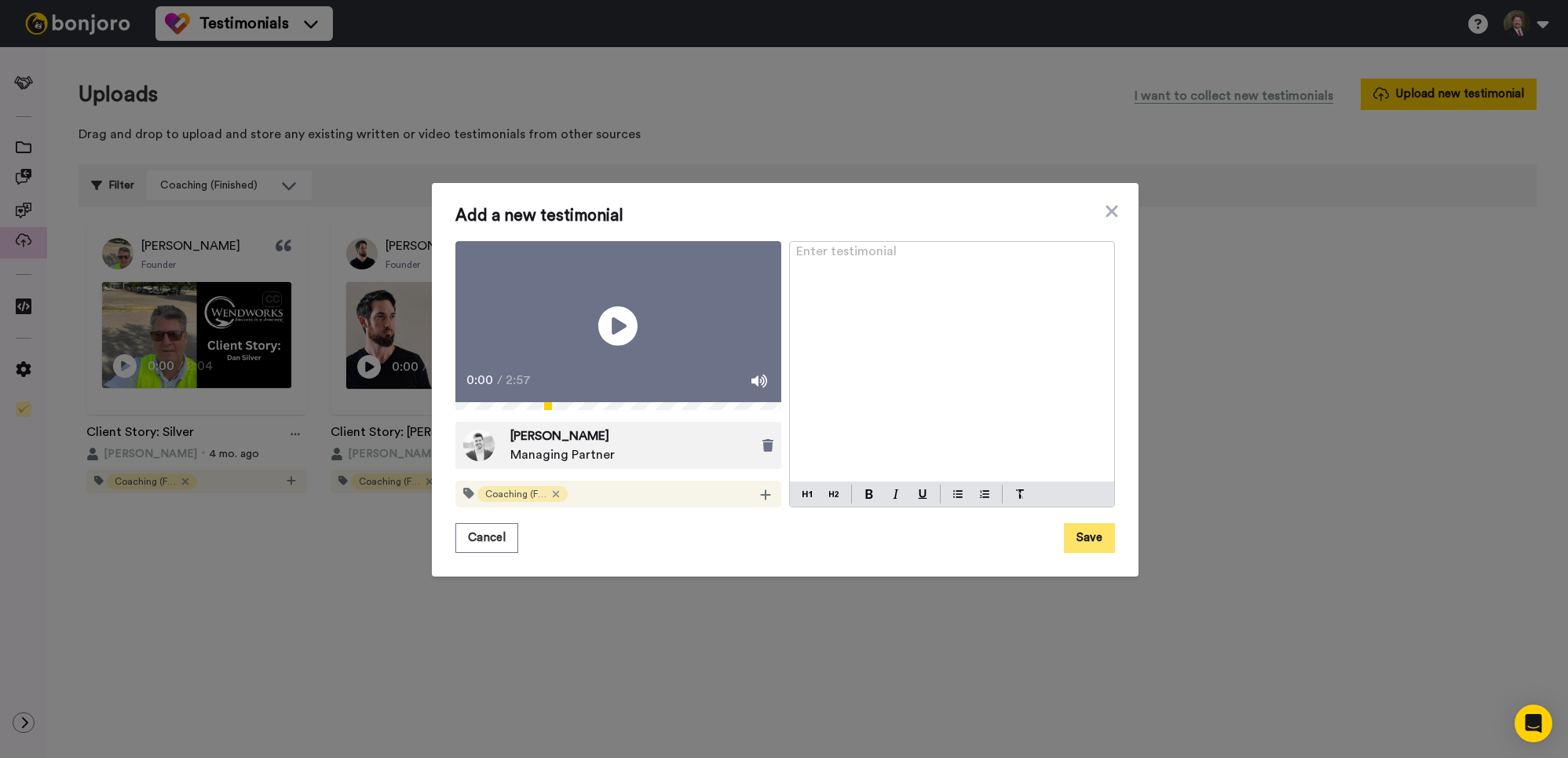
click at [1084, 546] on button "Save" at bounding box center [1089, 538] width 51 height 30
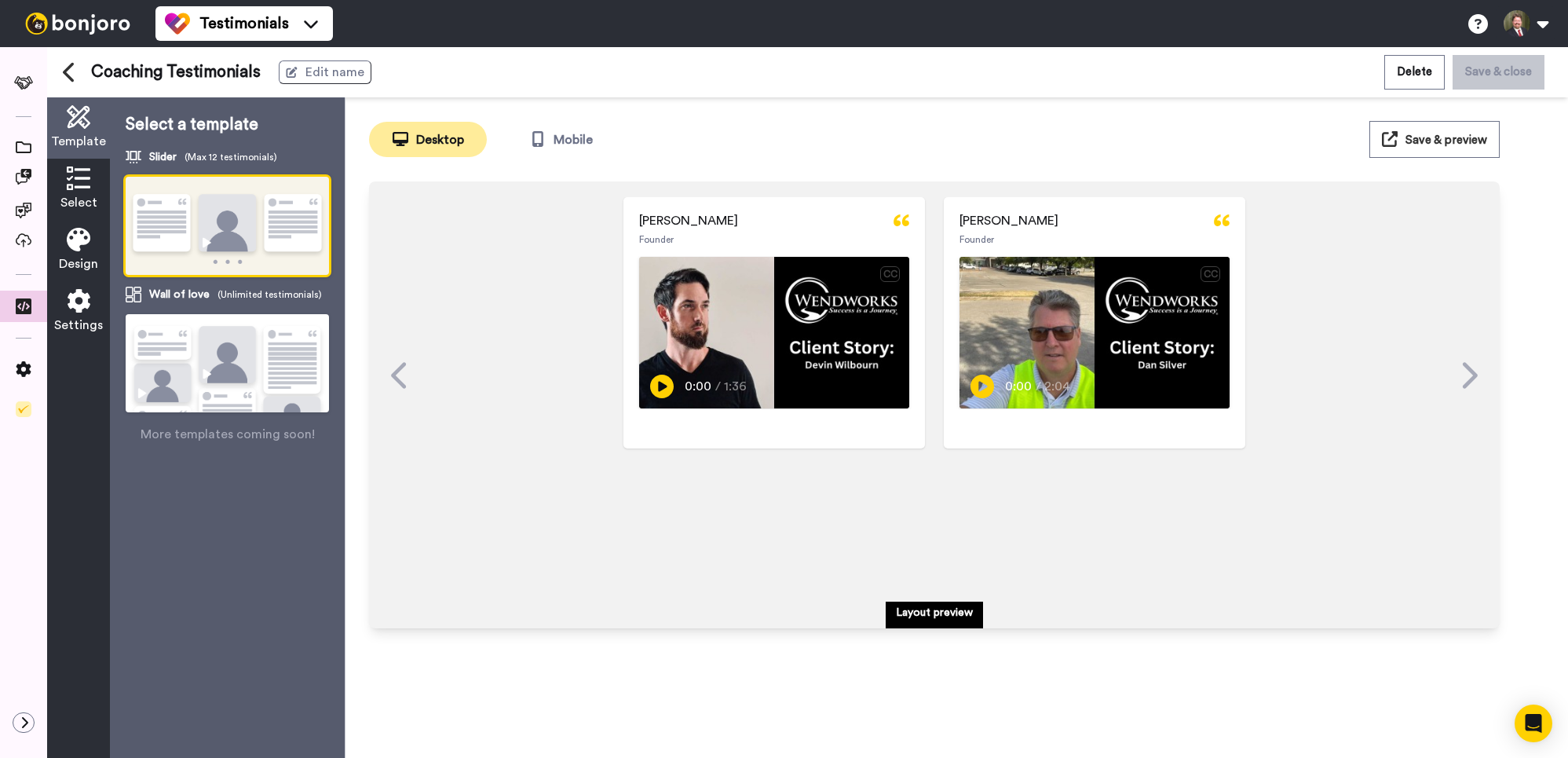
click at [79, 177] on icon at bounding box center [78, 178] width 23 height 23
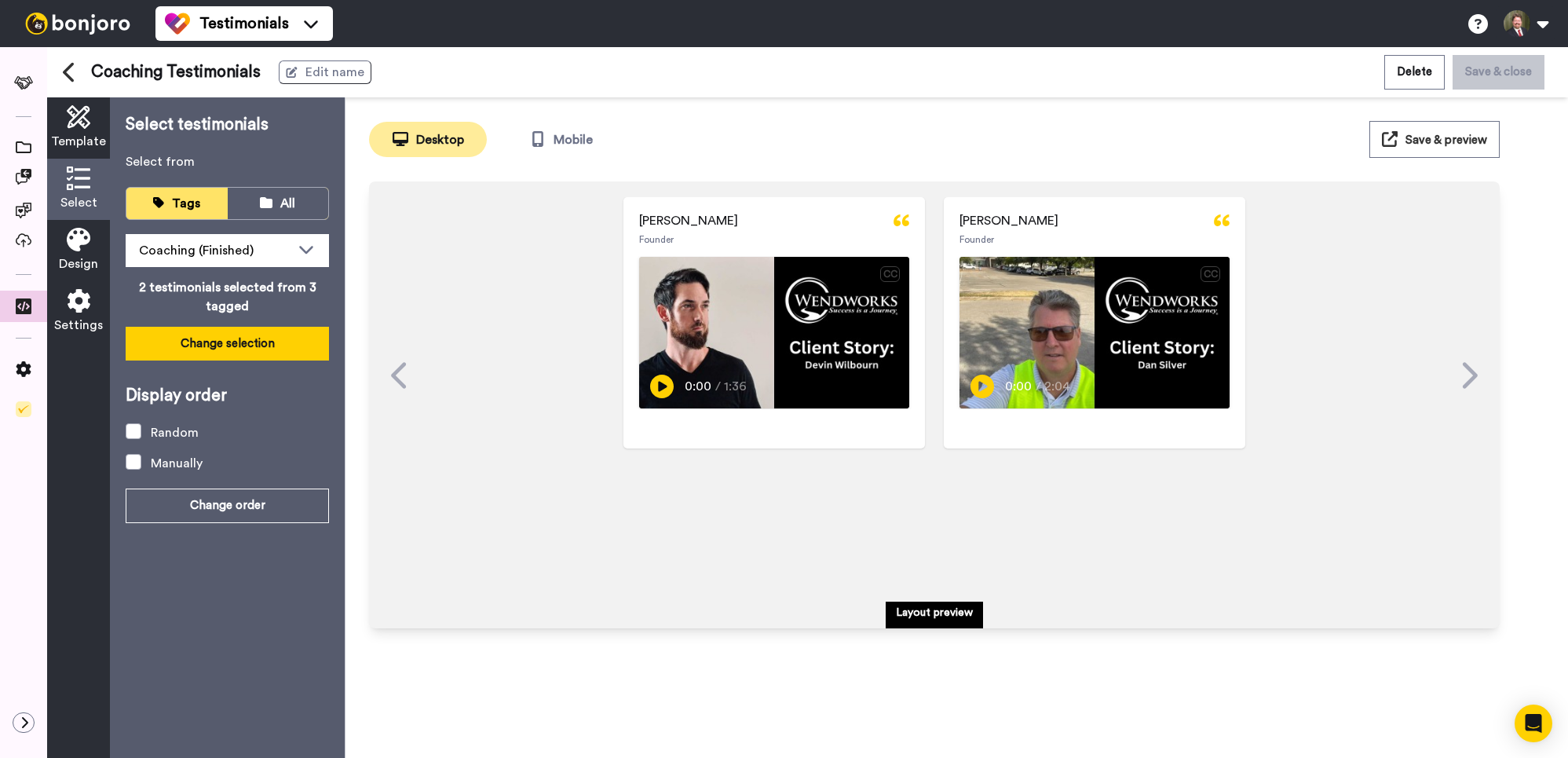
click at [259, 340] on button "Change selection" at bounding box center [227, 344] width 204 height 34
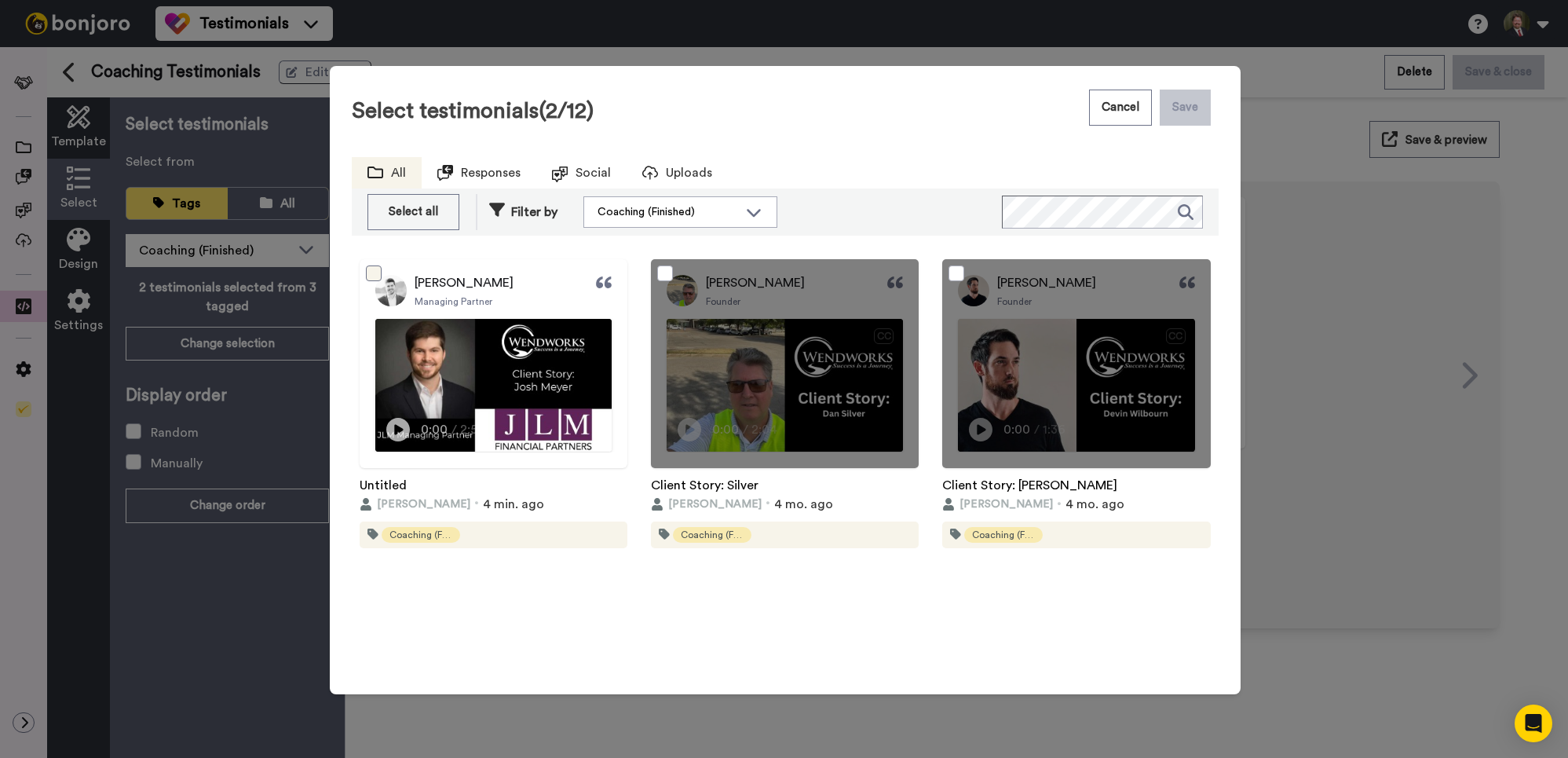
click at [370, 270] on span at bounding box center [373, 273] width 16 height 16
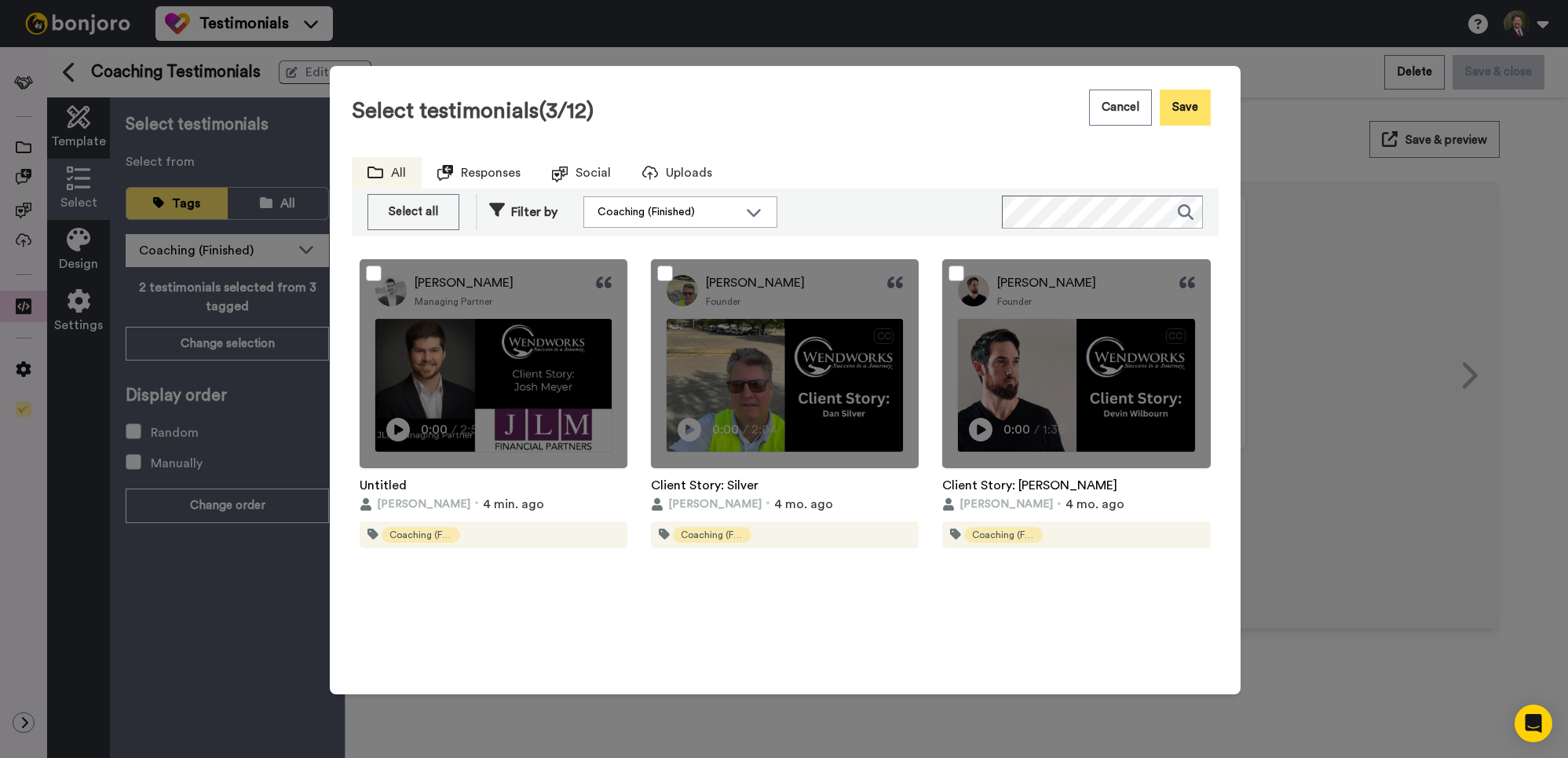
click at [1193, 111] on button "Save" at bounding box center [1185, 107] width 51 height 36
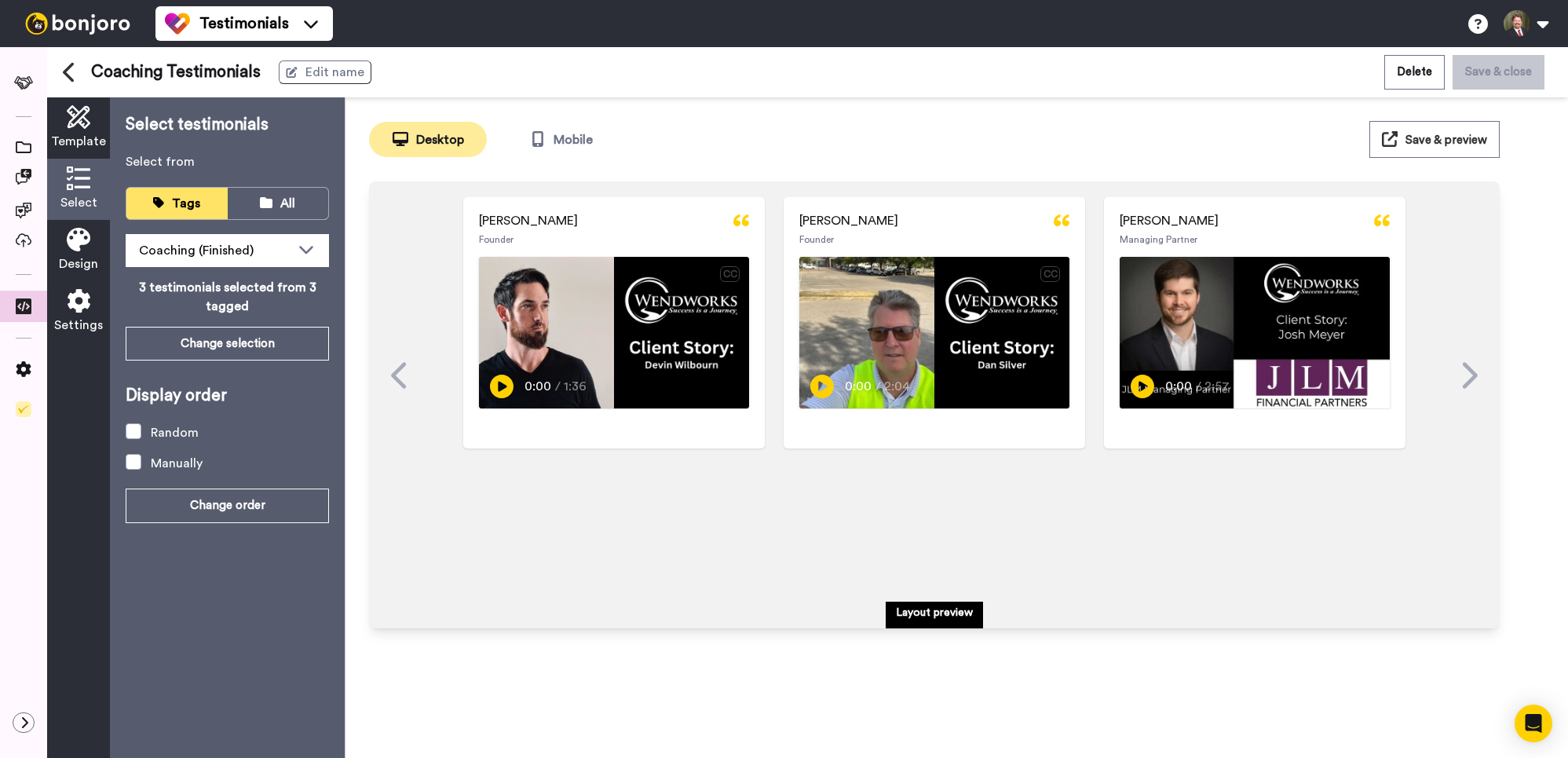
click at [1464, 139] on span "Save & preview" at bounding box center [1447, 140] width 82 height 12
click at [17, 305] on icon at bounding box center [23, 306] width 16 height 16
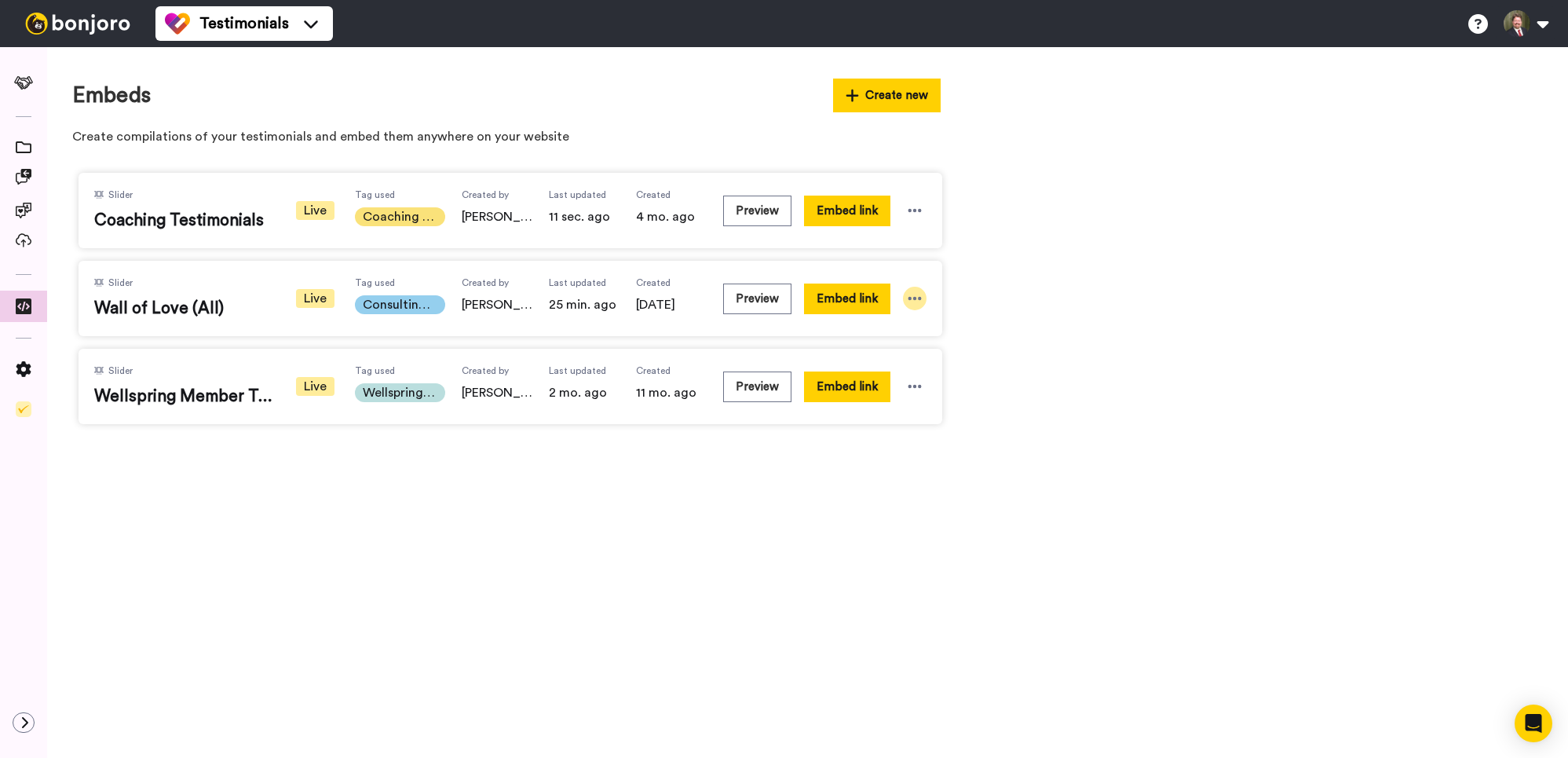
click at [909, 304] on icon at bounding box center [914, 298] width 16 height 16
click at [890, 389] on span "Edit" at bounding box center [884, 384] width 21 height 11
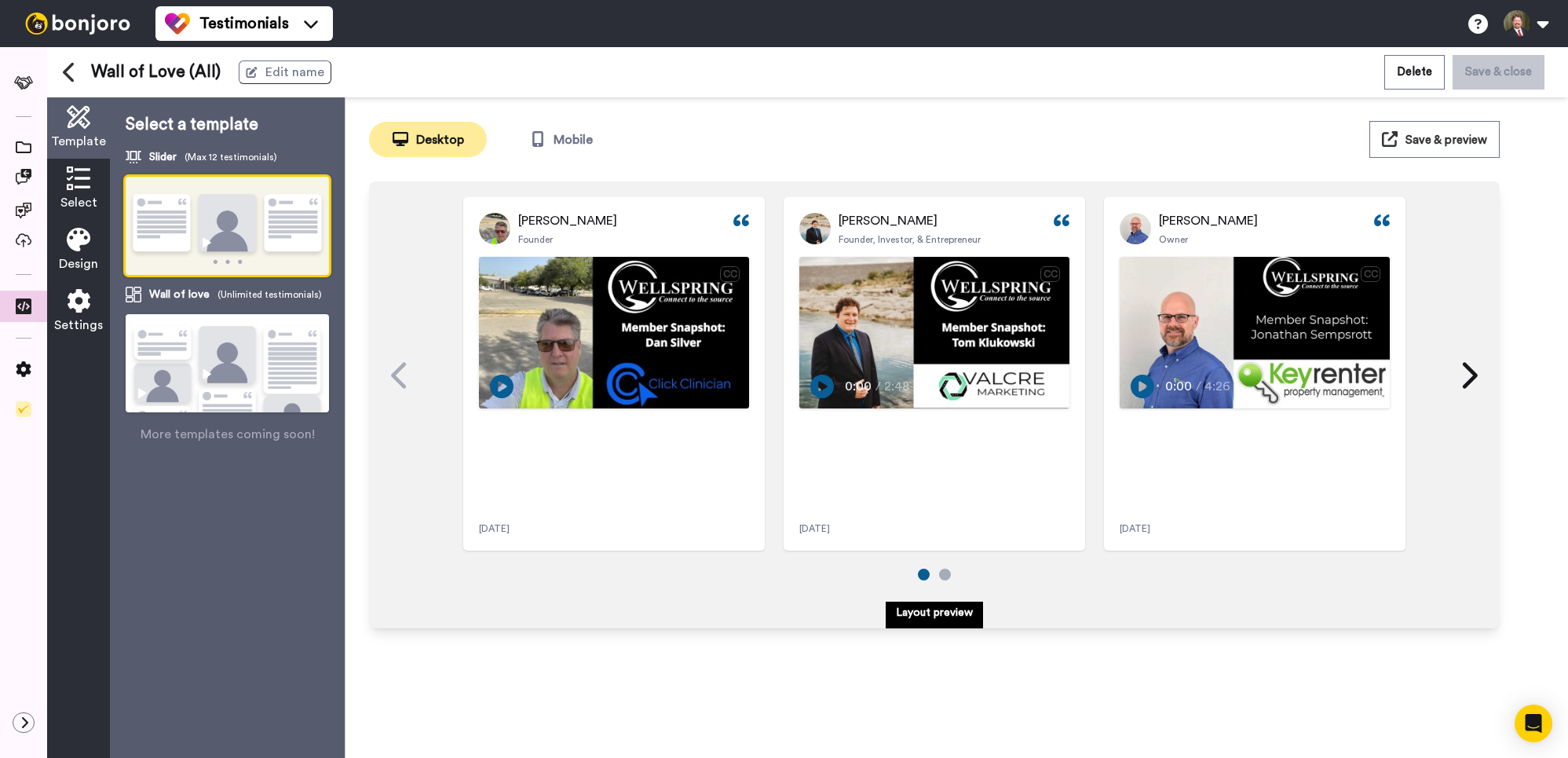
click at [77, 181] on icon at bounding box center [78, 178] width 23 height 23
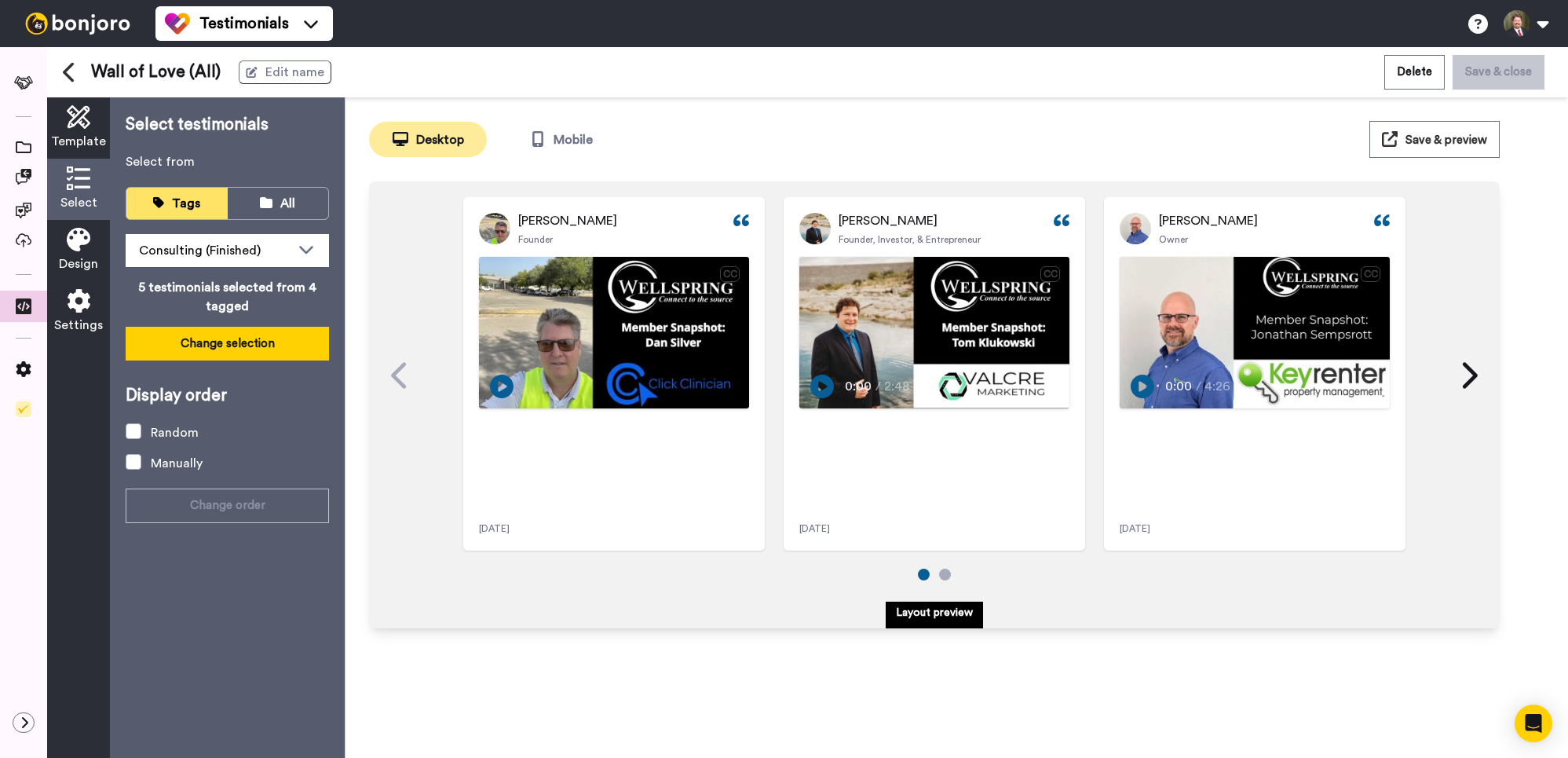
click at [284, 339] on button "Change selection" at bounding box center [227, 344] width 204 height 34
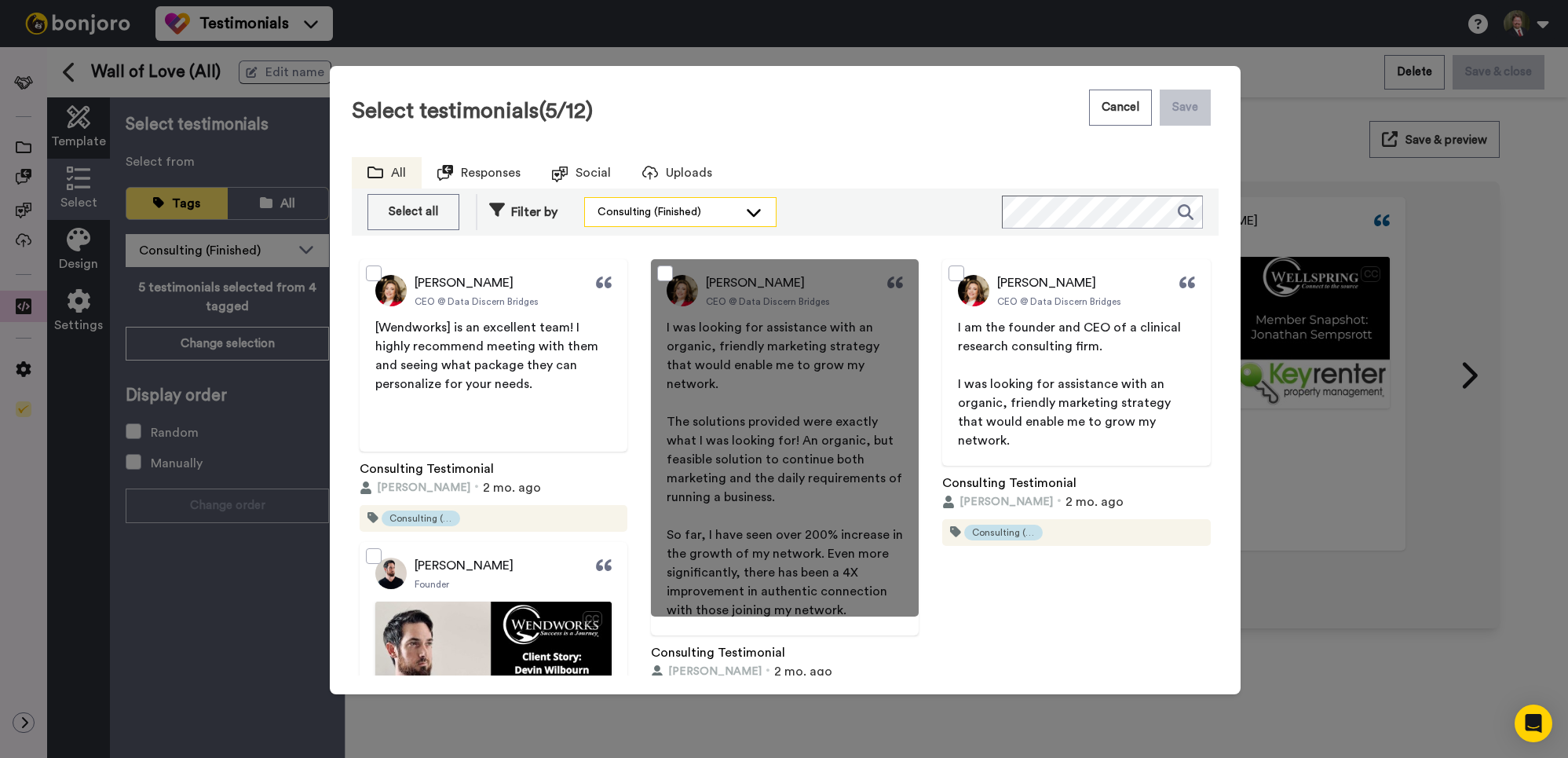
click at [758, 211] on icon at bounding box center [754, 211] width 19 height 16
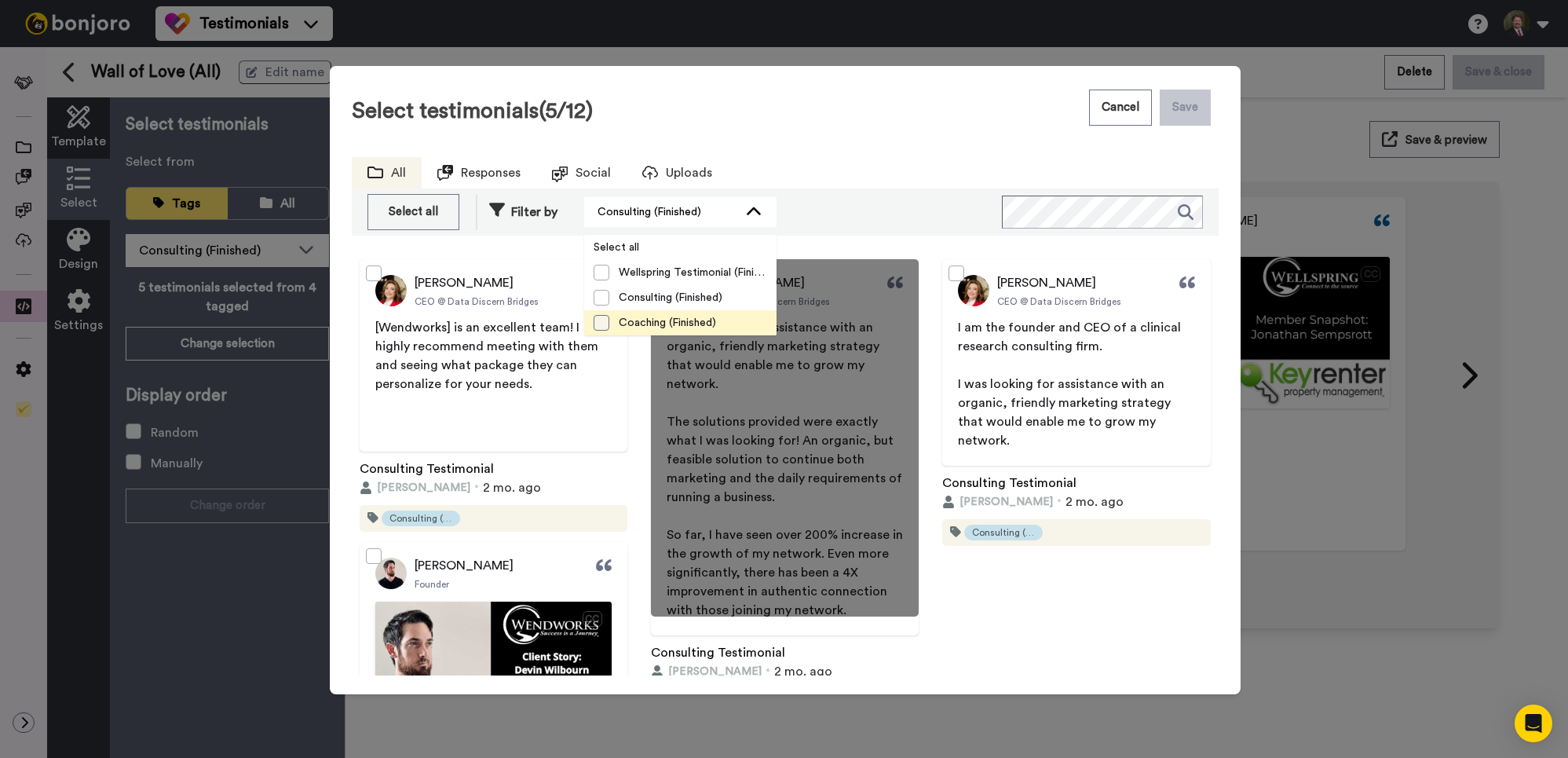
click at [610, 320] on span at bounding box center [601, 323] width 16 height 16
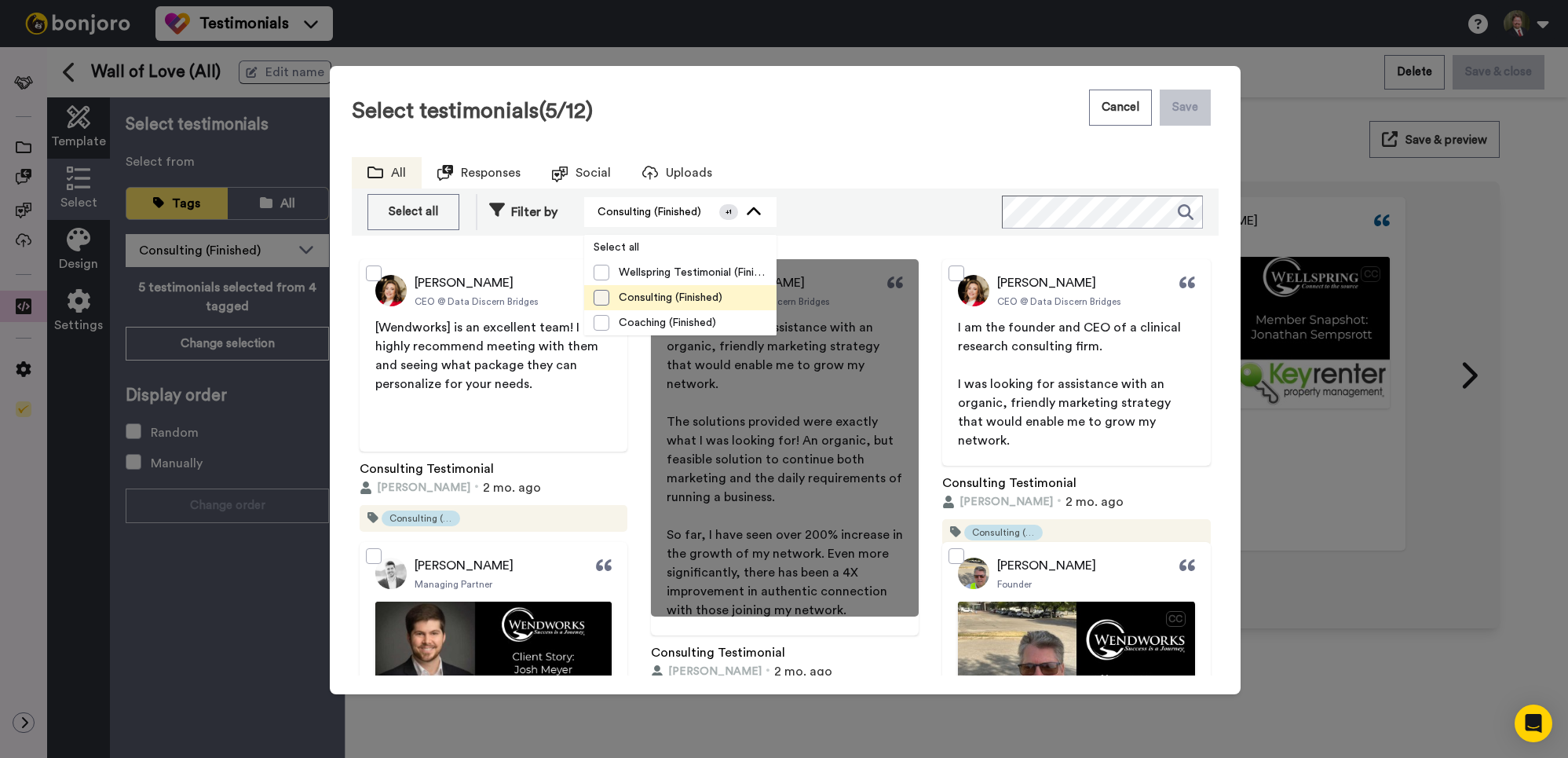
click at [601, 299] on span at bounding box center [601, 297] width 16 height 16
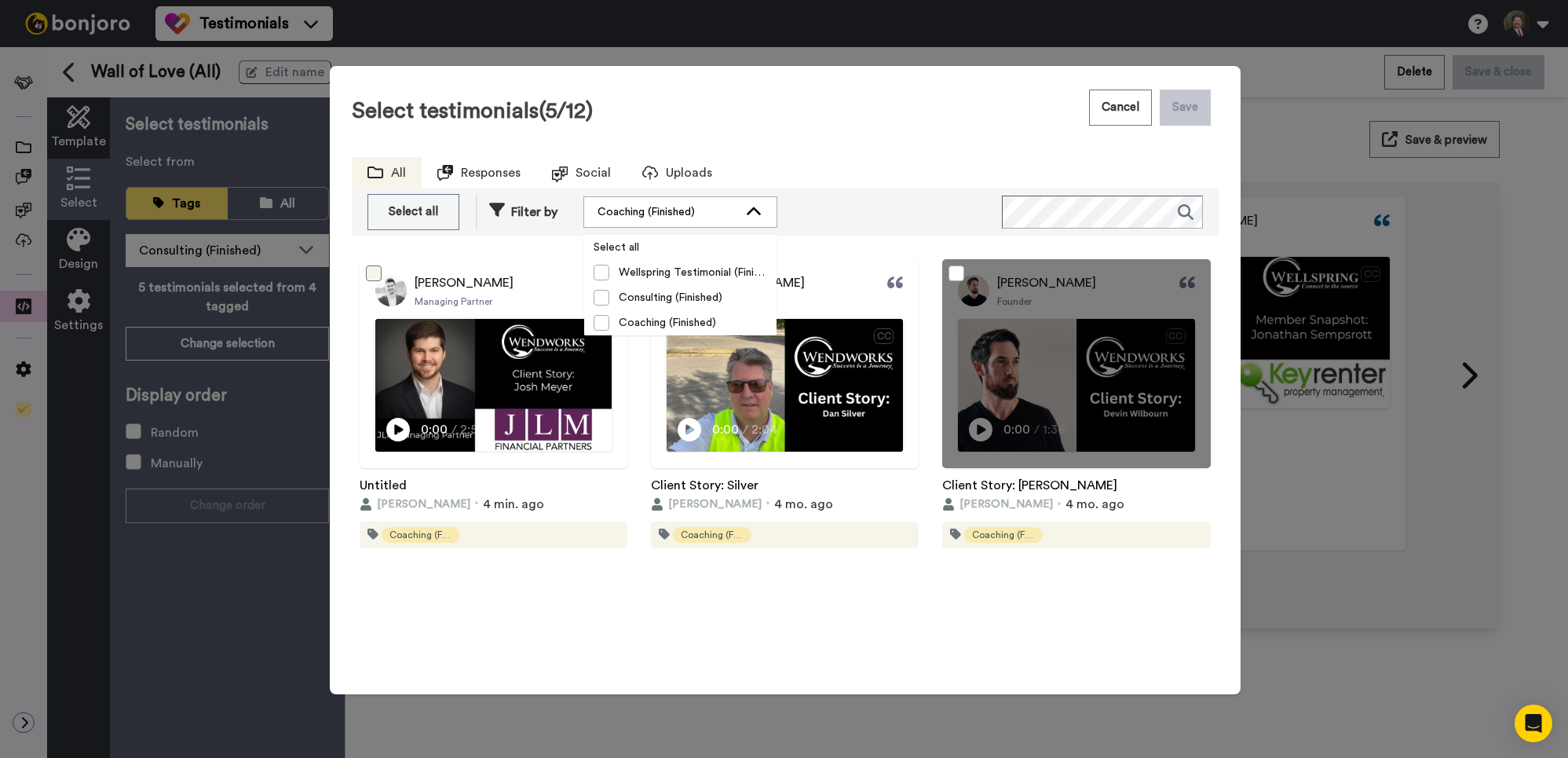
click at [374, 274] on span at bounding box center [373, 273] width 16 height 16
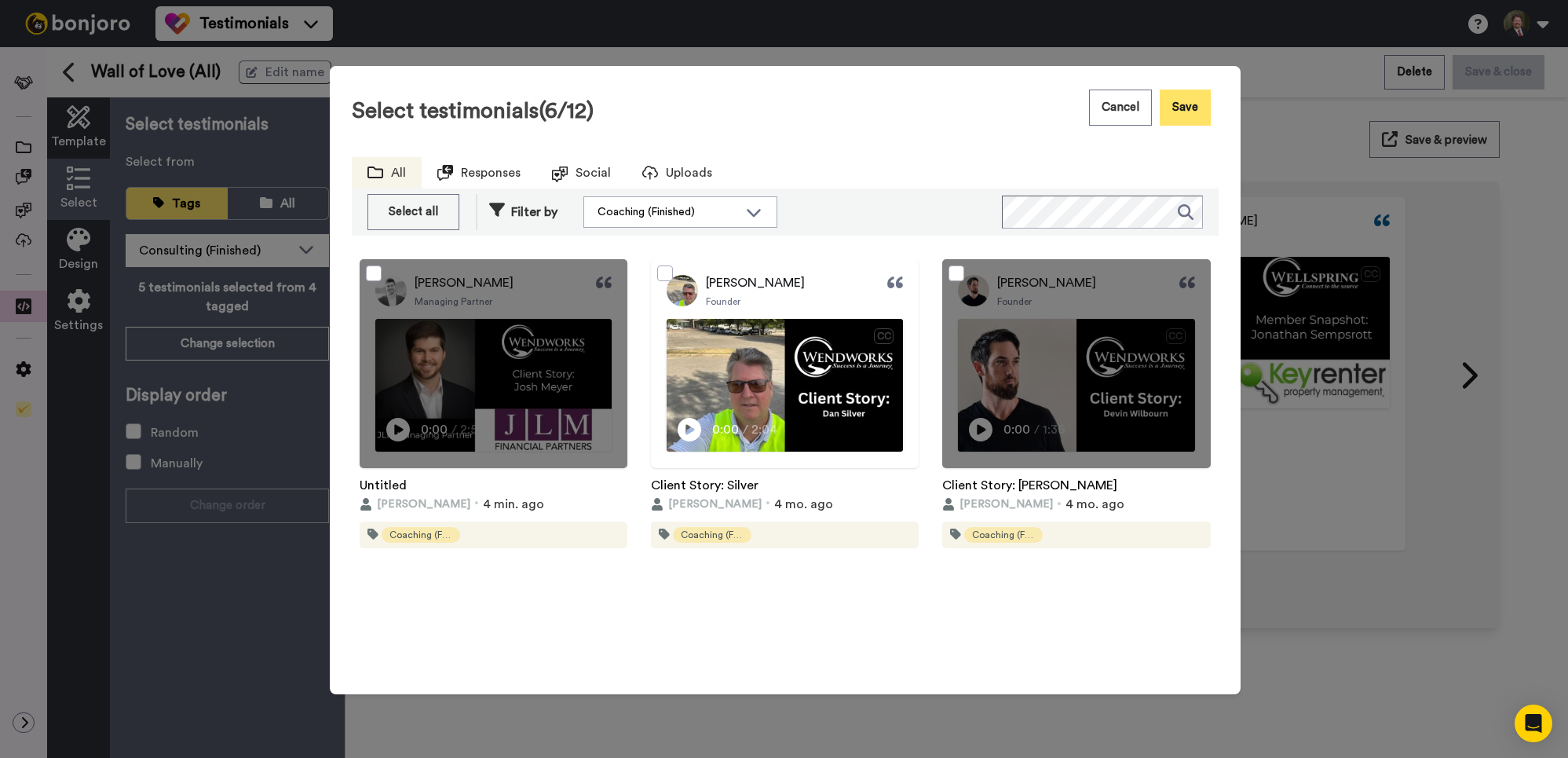
click at [1183, 116] on button "Save" at bounding box center [1185, 107] width 51 height 36
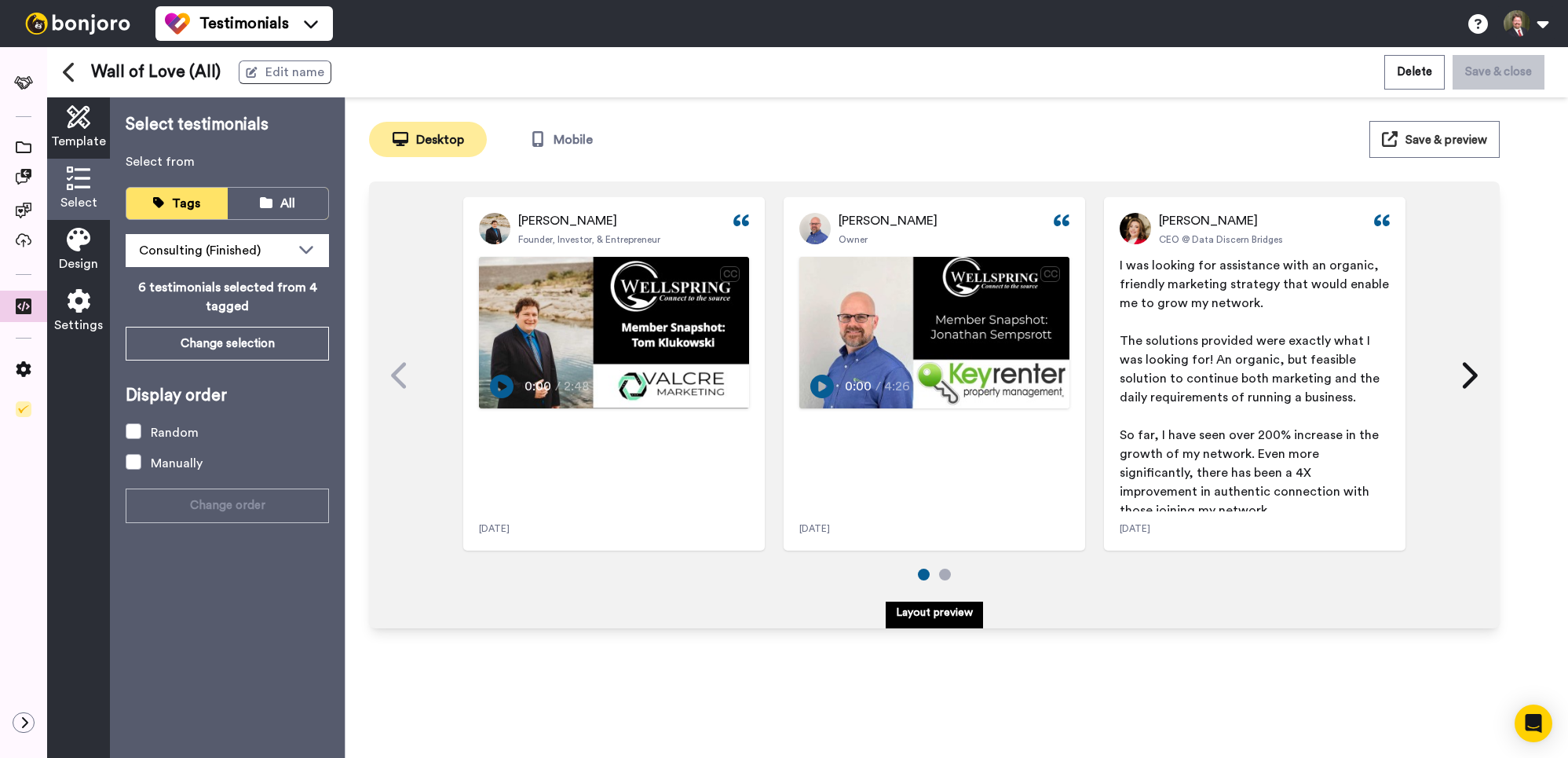
click at [1460, 138] on span "Save & preview" at bounding box center [1447, 140] width 82 height 12
click at [23, 304] on icon at bounding box center [23, 306] width 16 height 16
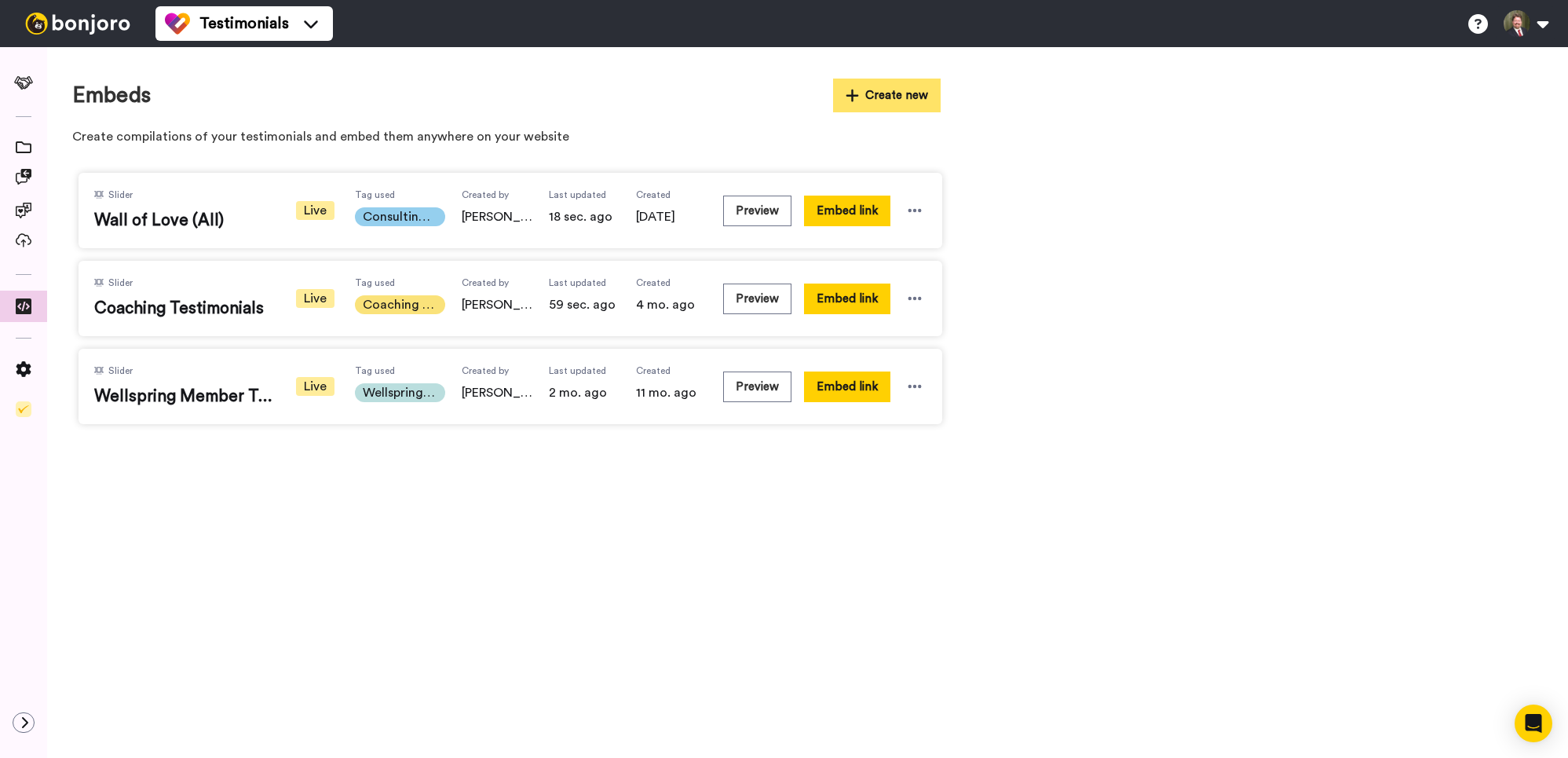
click at [878, 91] on button "Create new" at bounding box center [888, 95] width 108 height 34
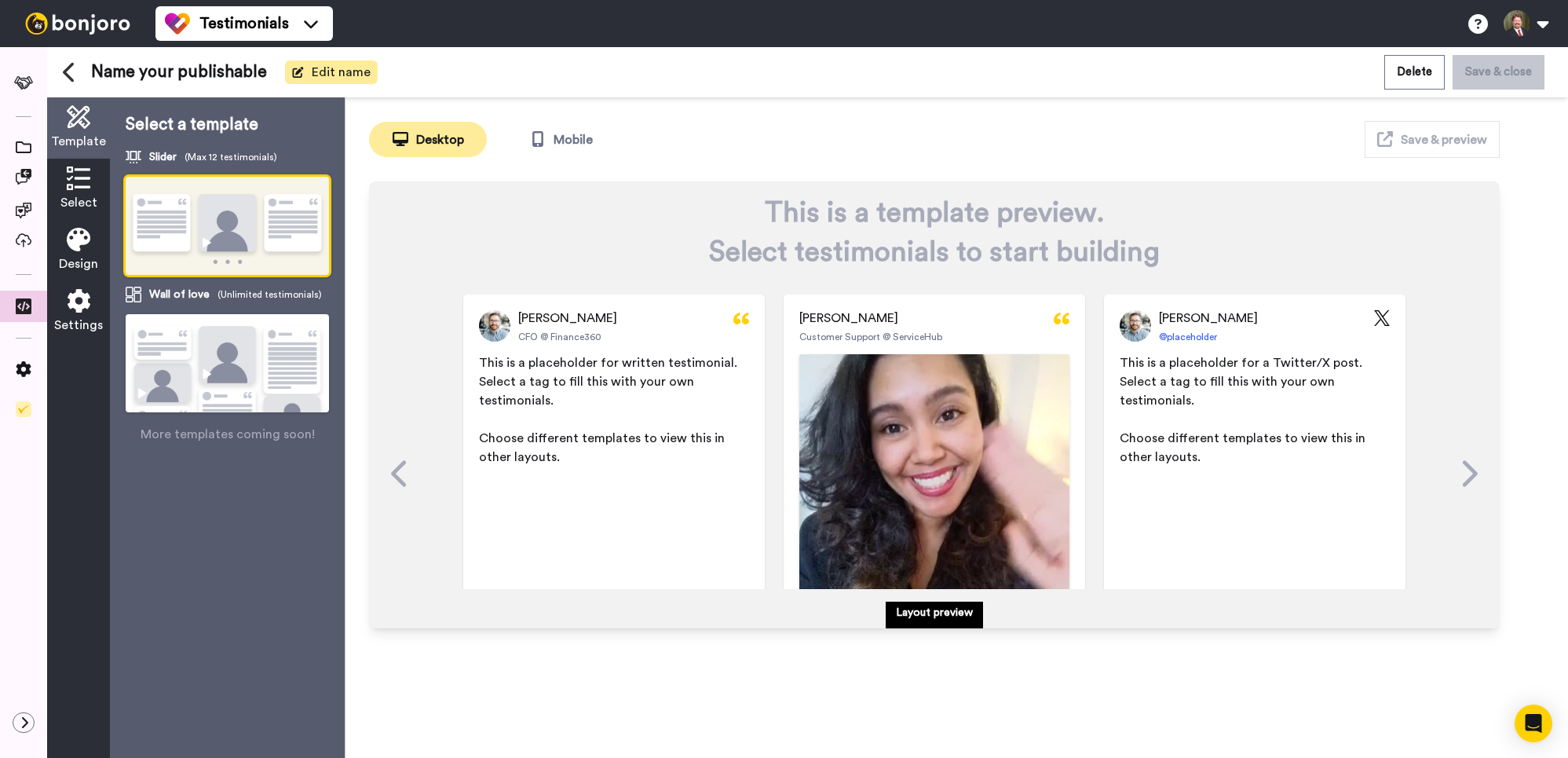
click at [330, 73] on span "Edit name" at bounding box center [341, 72] width 59 height 19
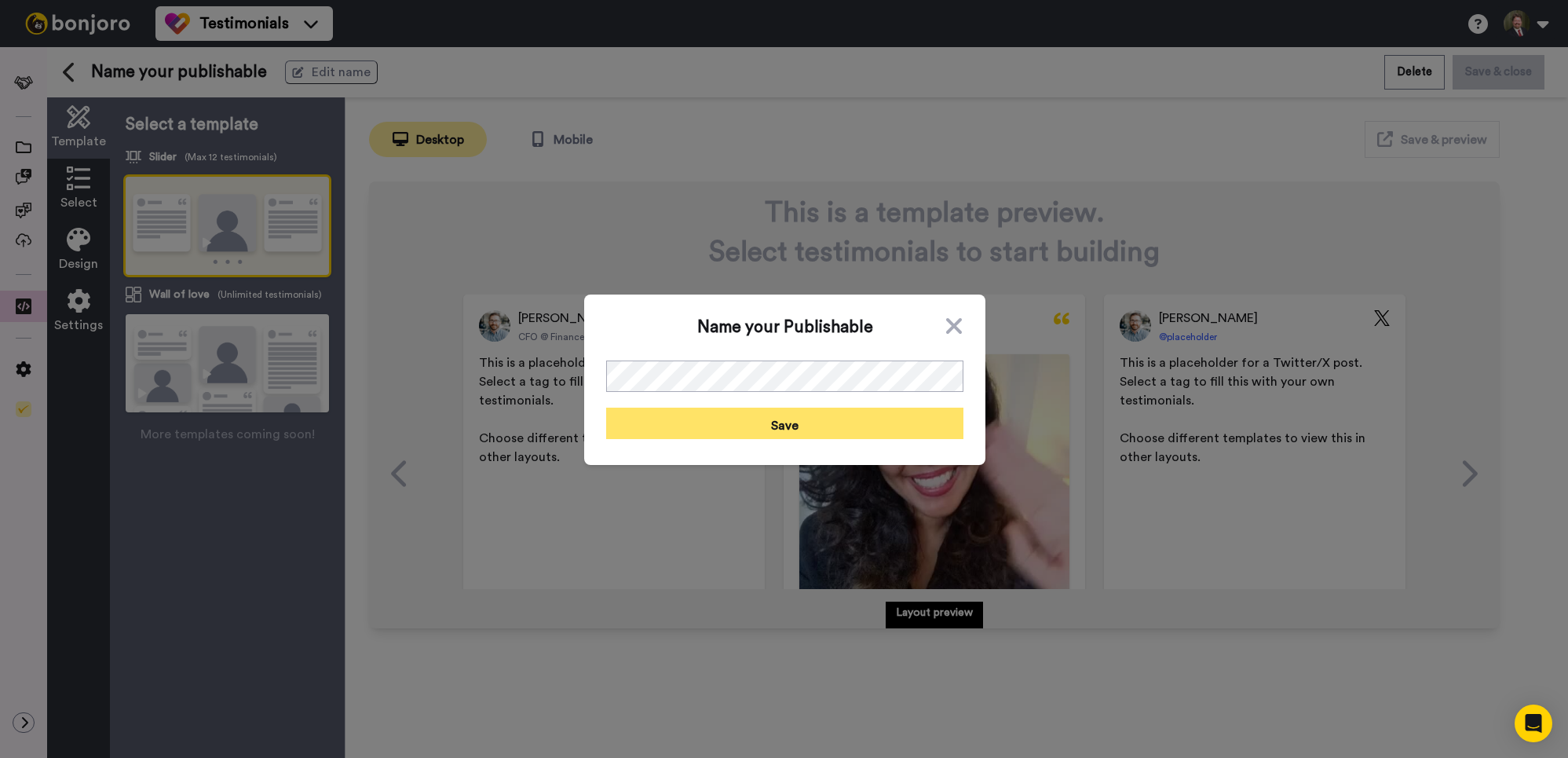
click at [759, 433] on button "Save" at bounding box center [785, 424] width 358 height 32
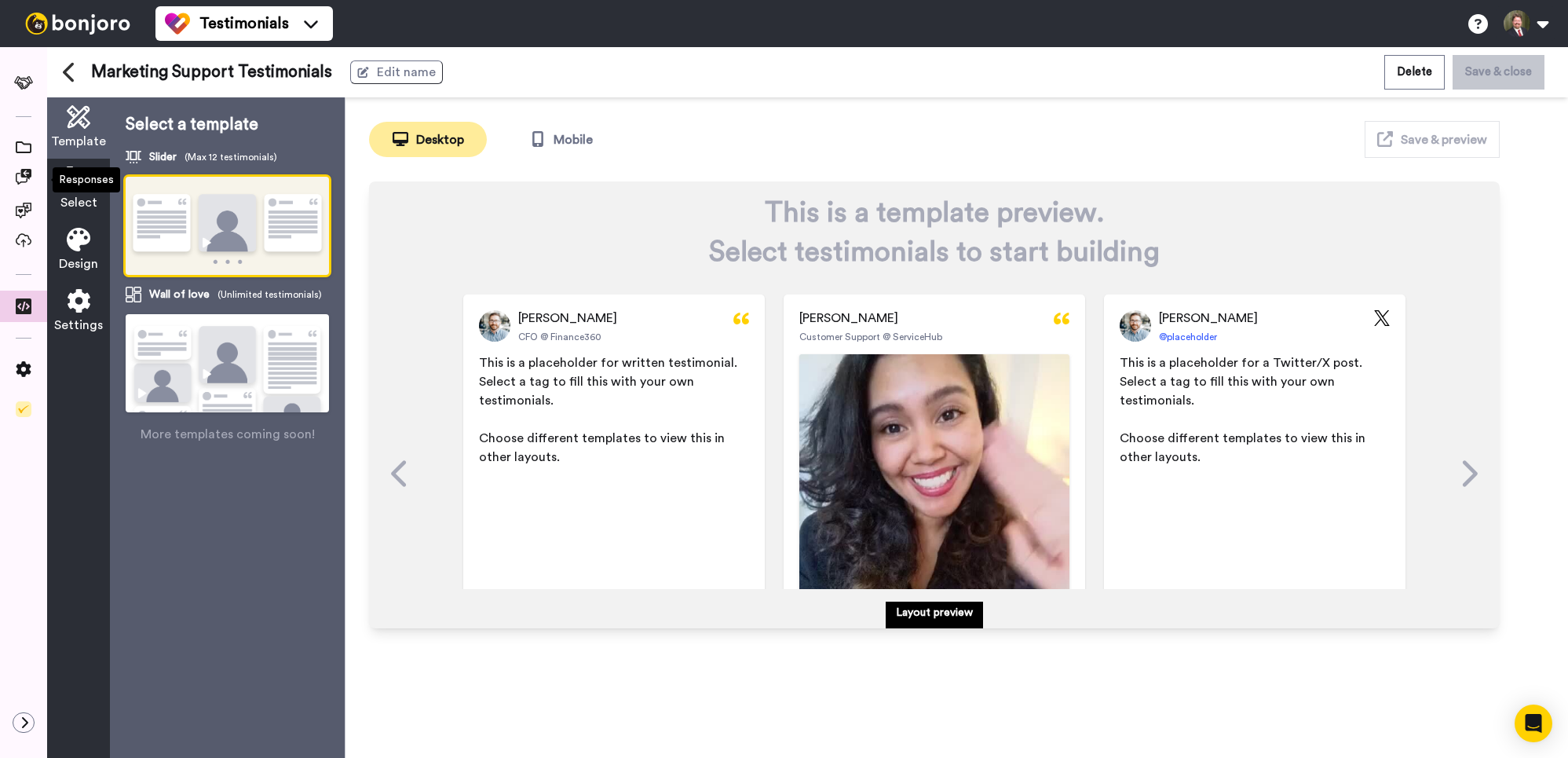
click at [80, 189] on icon at bounding box center [78, 178] width 23 height 23
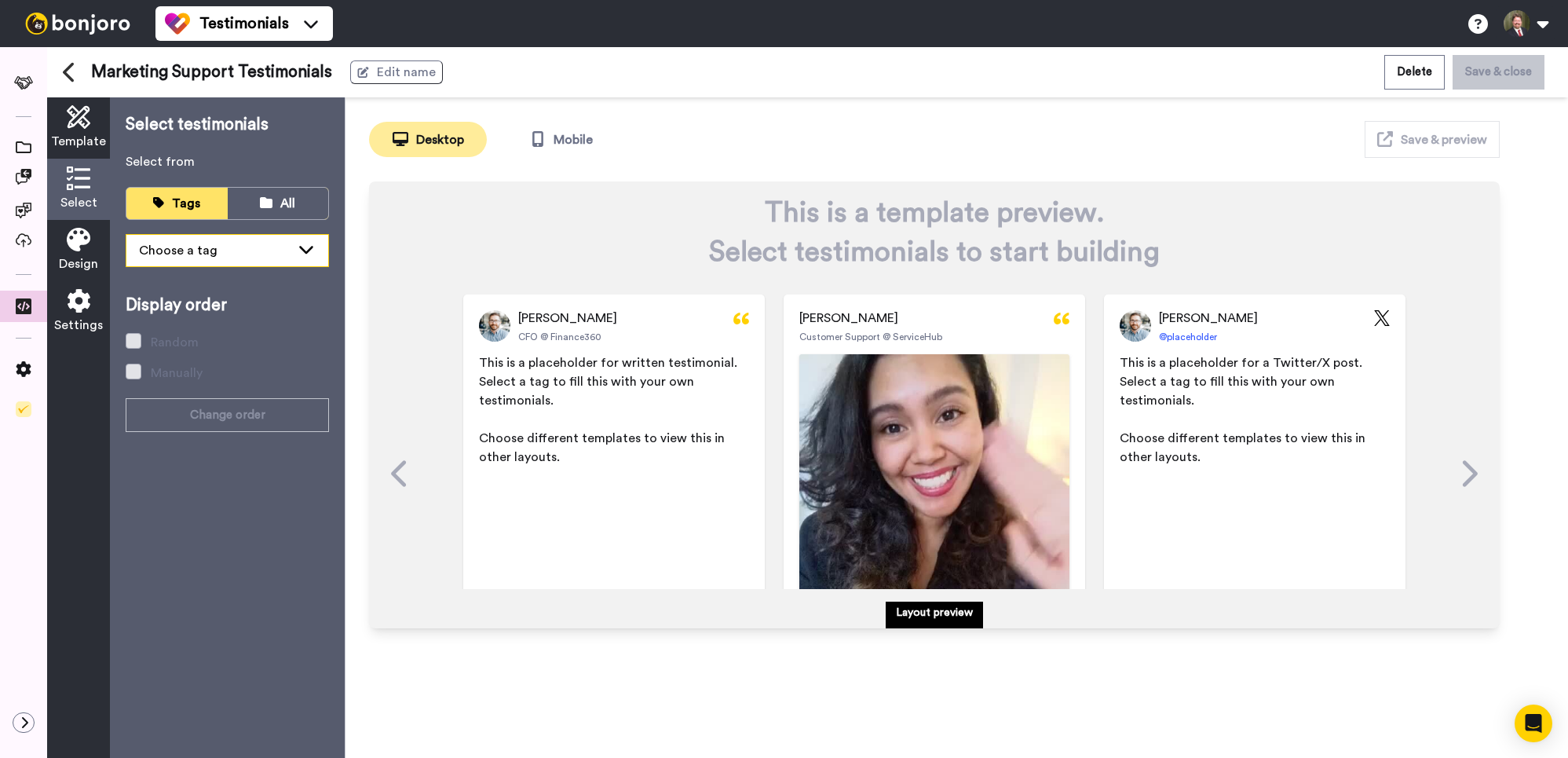
click at [279, 250] on div "Choose a tag" at bounding box center [215, 250] width 151 height 19
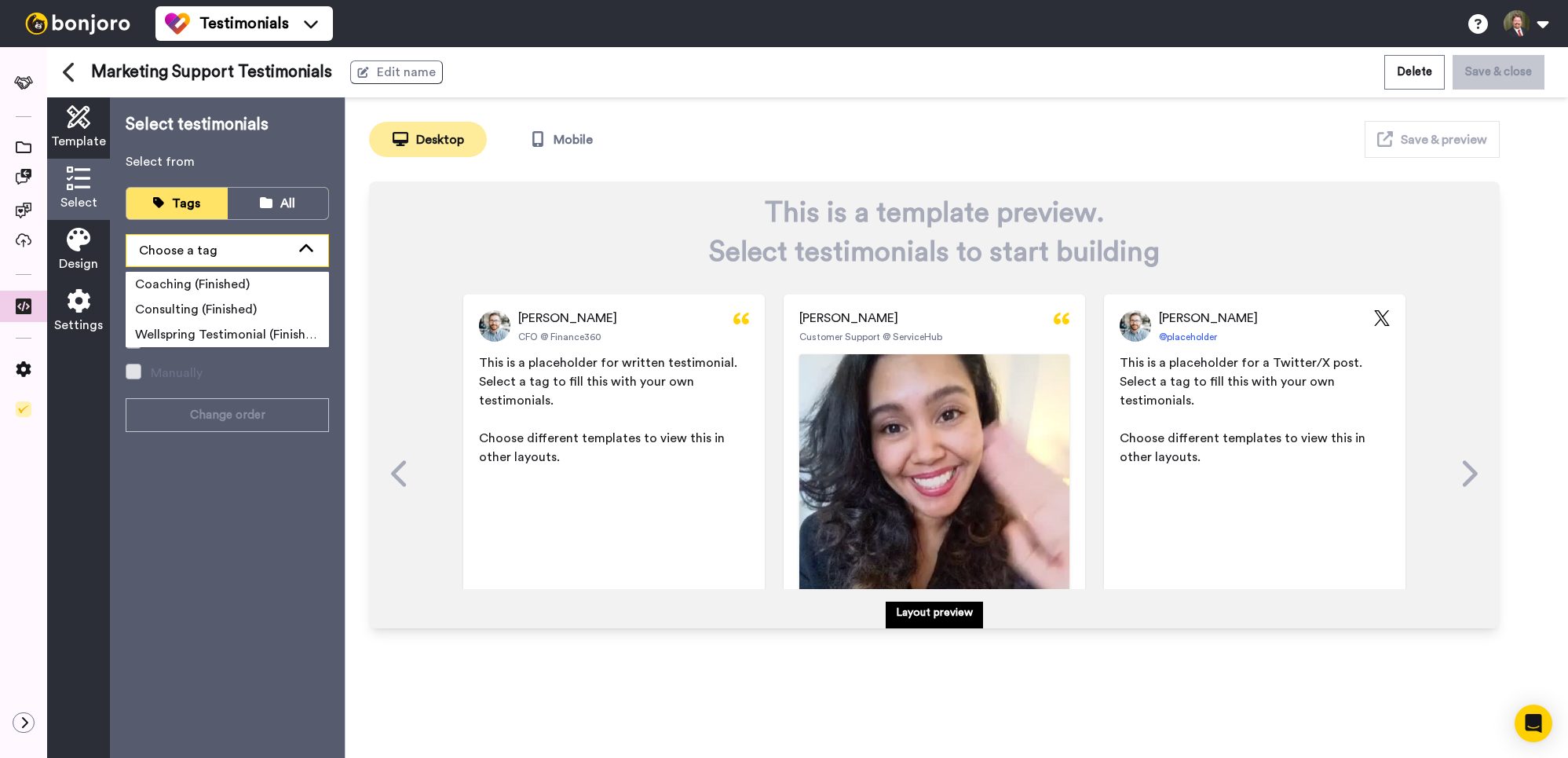
click at [255, 246] on div "Choose a tag" at bounding box center [215, 250] width 151 height 19
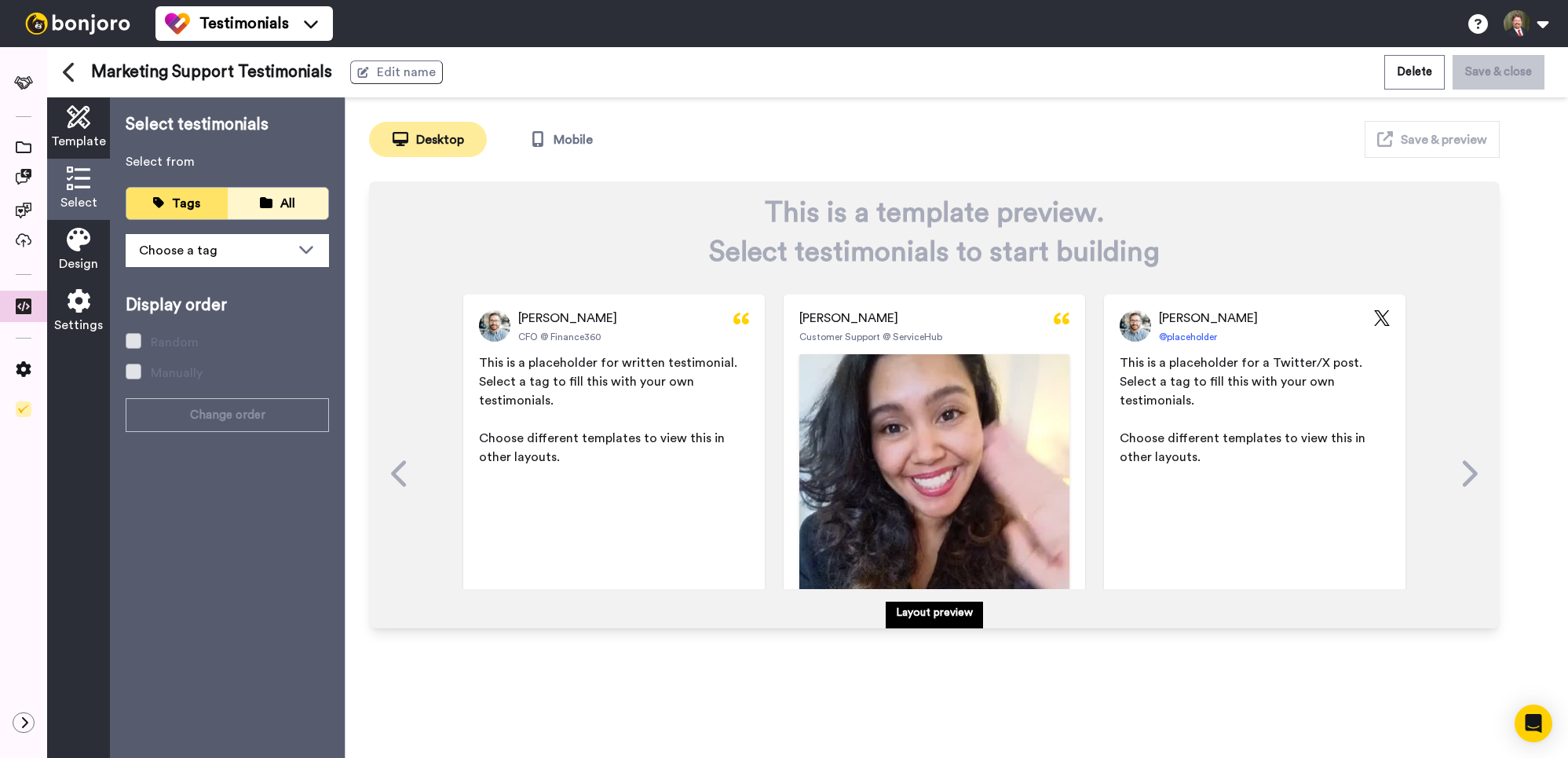
click at [273, 206] on div "All" at bounding box center [278, 204] width 77 height 18
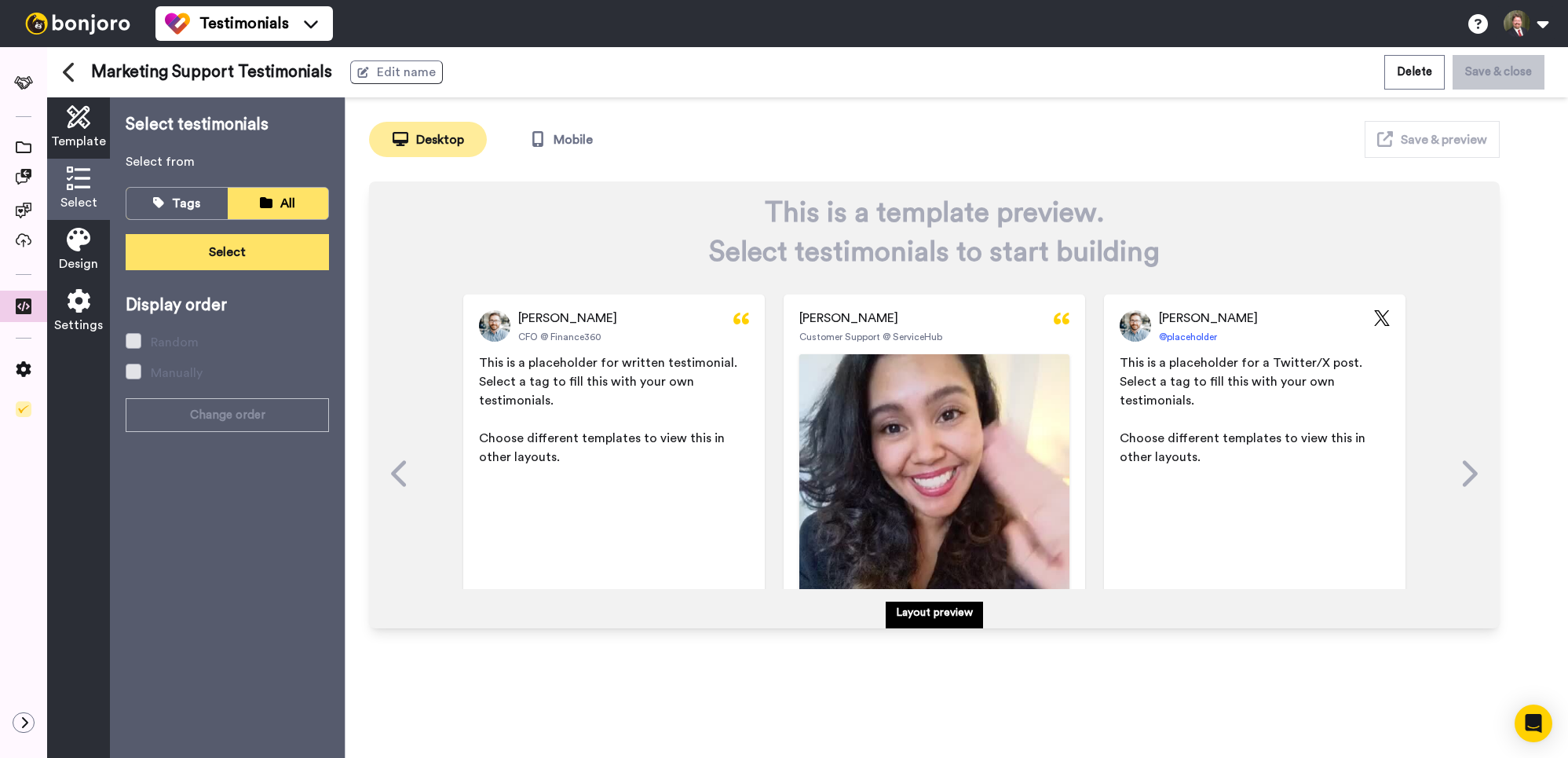
click at [255, 246] on button "Select" at bounding box center [227, 251] width 204 height 36
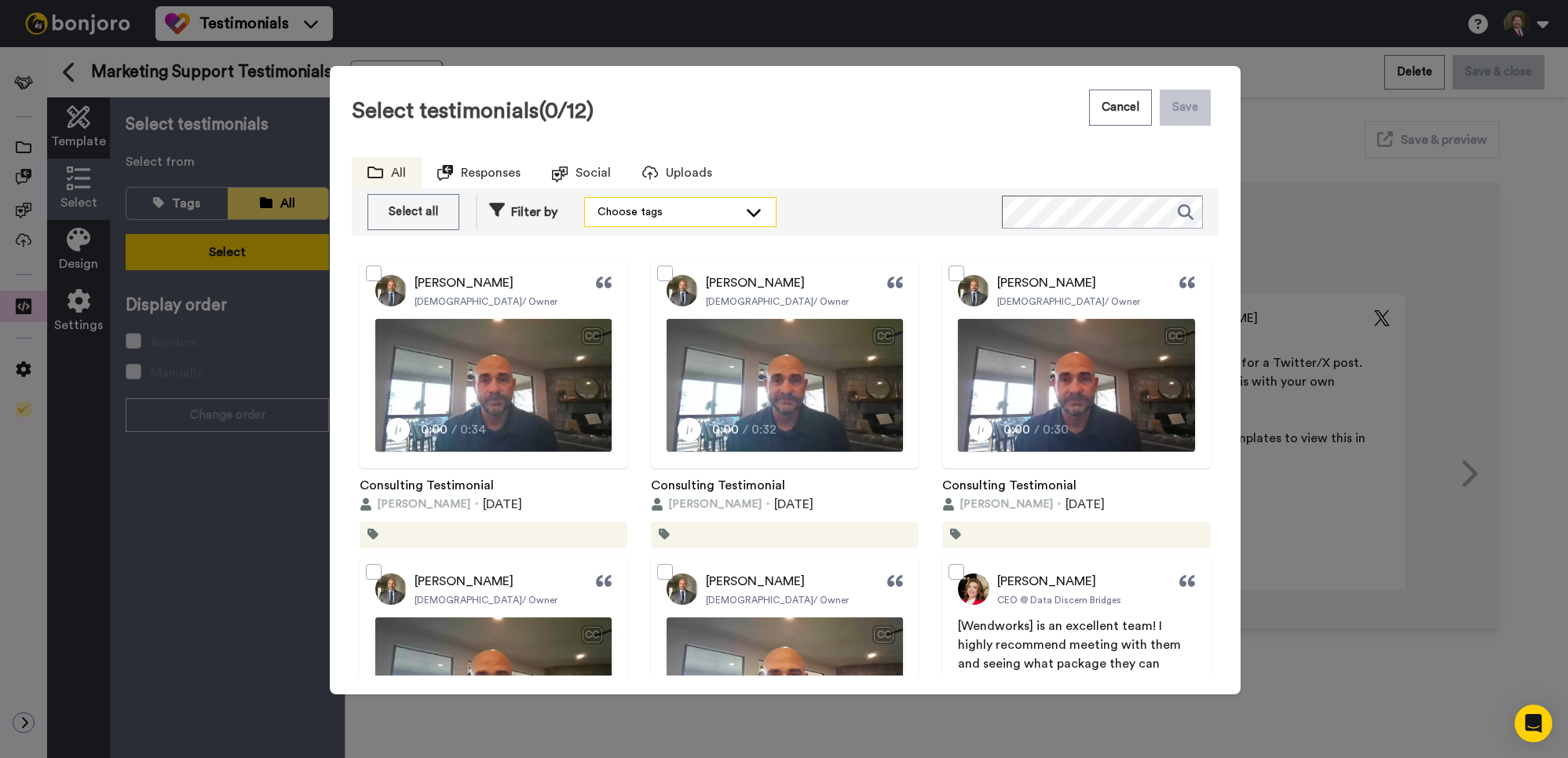
click at [759, 220] on div "Choose tags" at bounding box center [680, 212] width 190 height 28
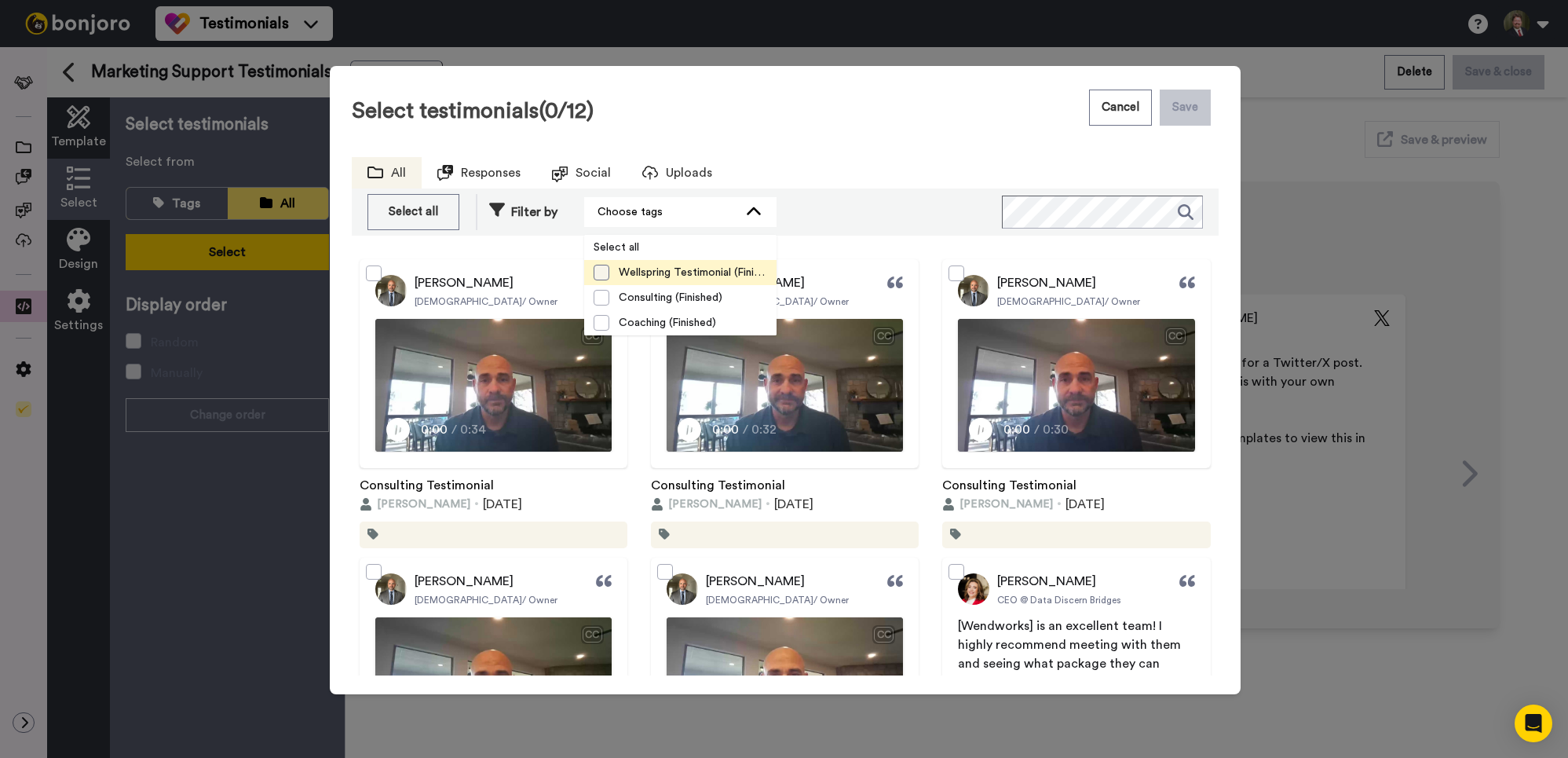
scroll to position [1, 0]
click at [606, 299] on span at bounding box center [601, 297] width 16 height 16
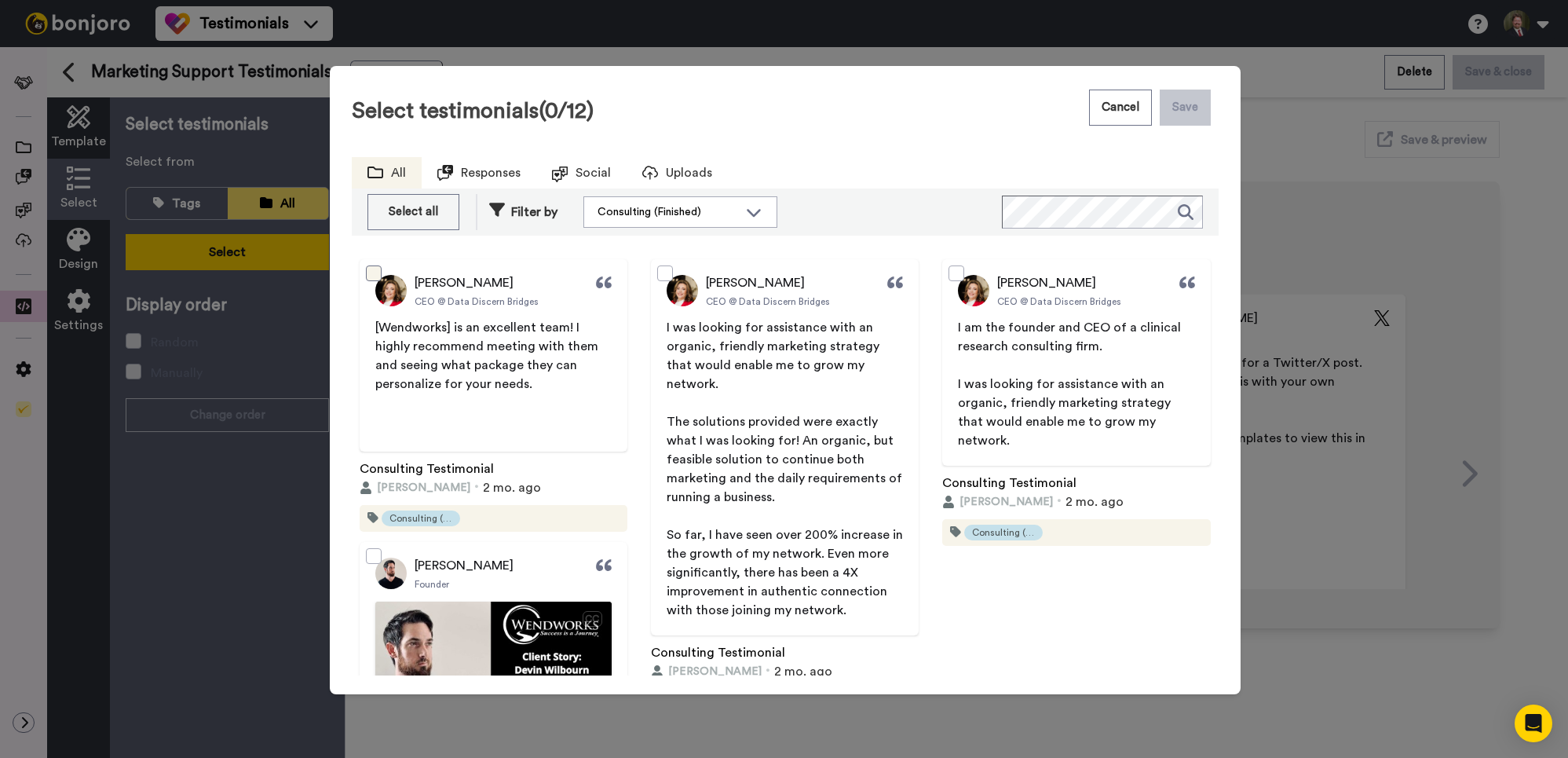
click at [375, 269] on span at bounding box center [373, 273] width 16 height 16
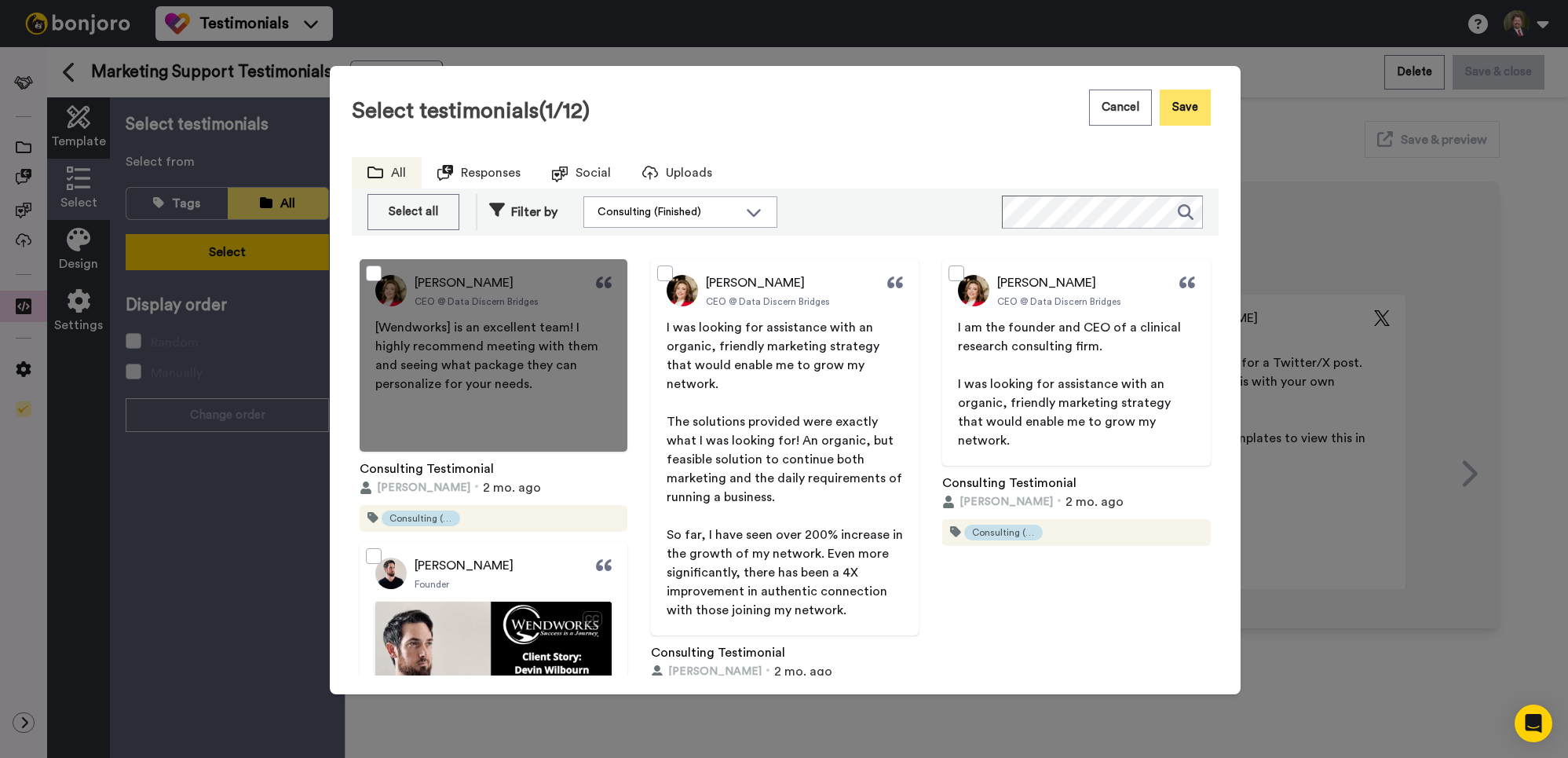
click at [1200, 107] on button "Save" at bounding box center [1185, 107] width 51 height 36
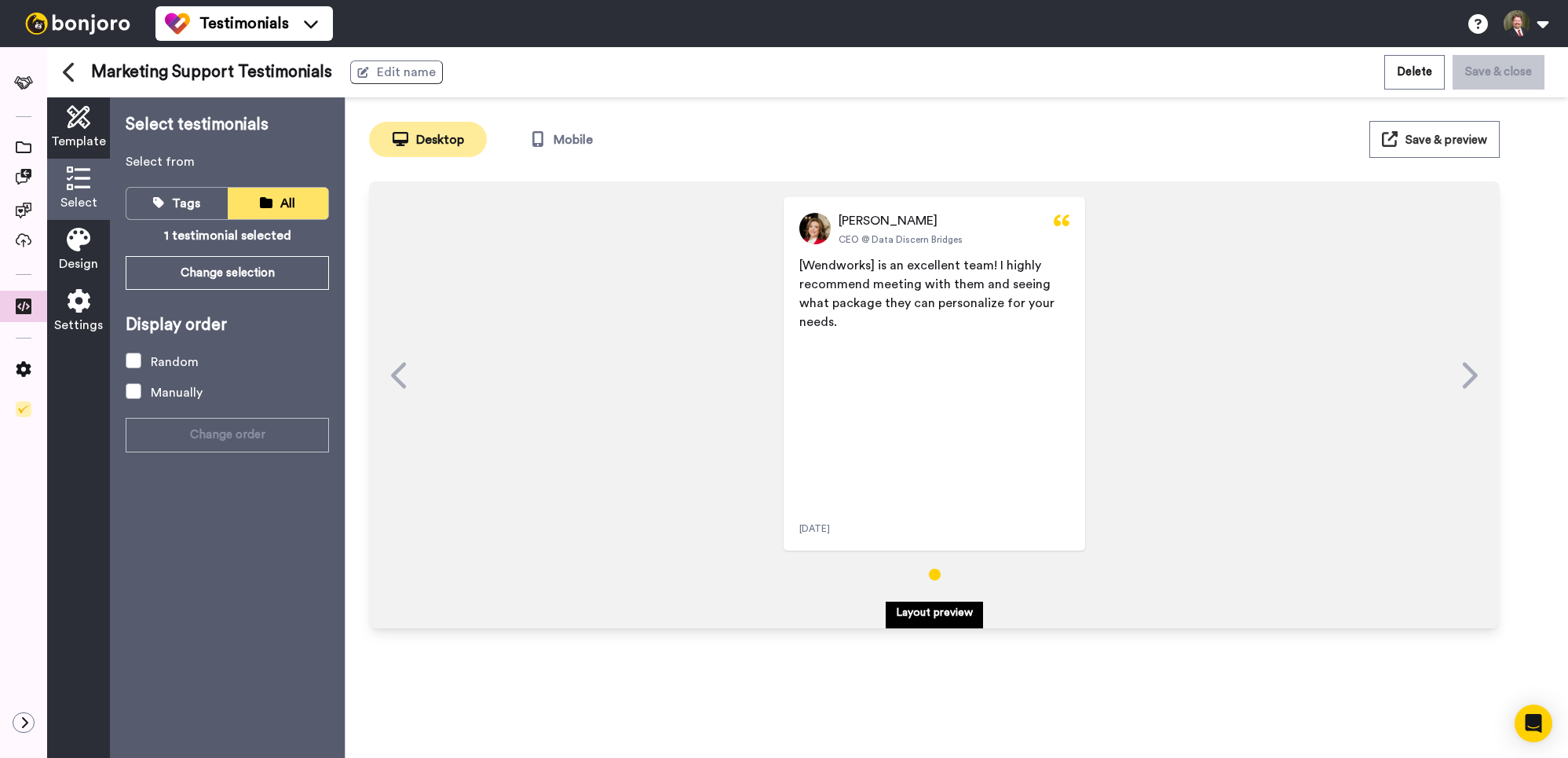
click at [1443, 144] on span "Save & preview" at bounding box center [1447, 140] width 82 height 12
click at [220, 274] on button "Change selection" at bounding box center [227, 273] width 204 height 34
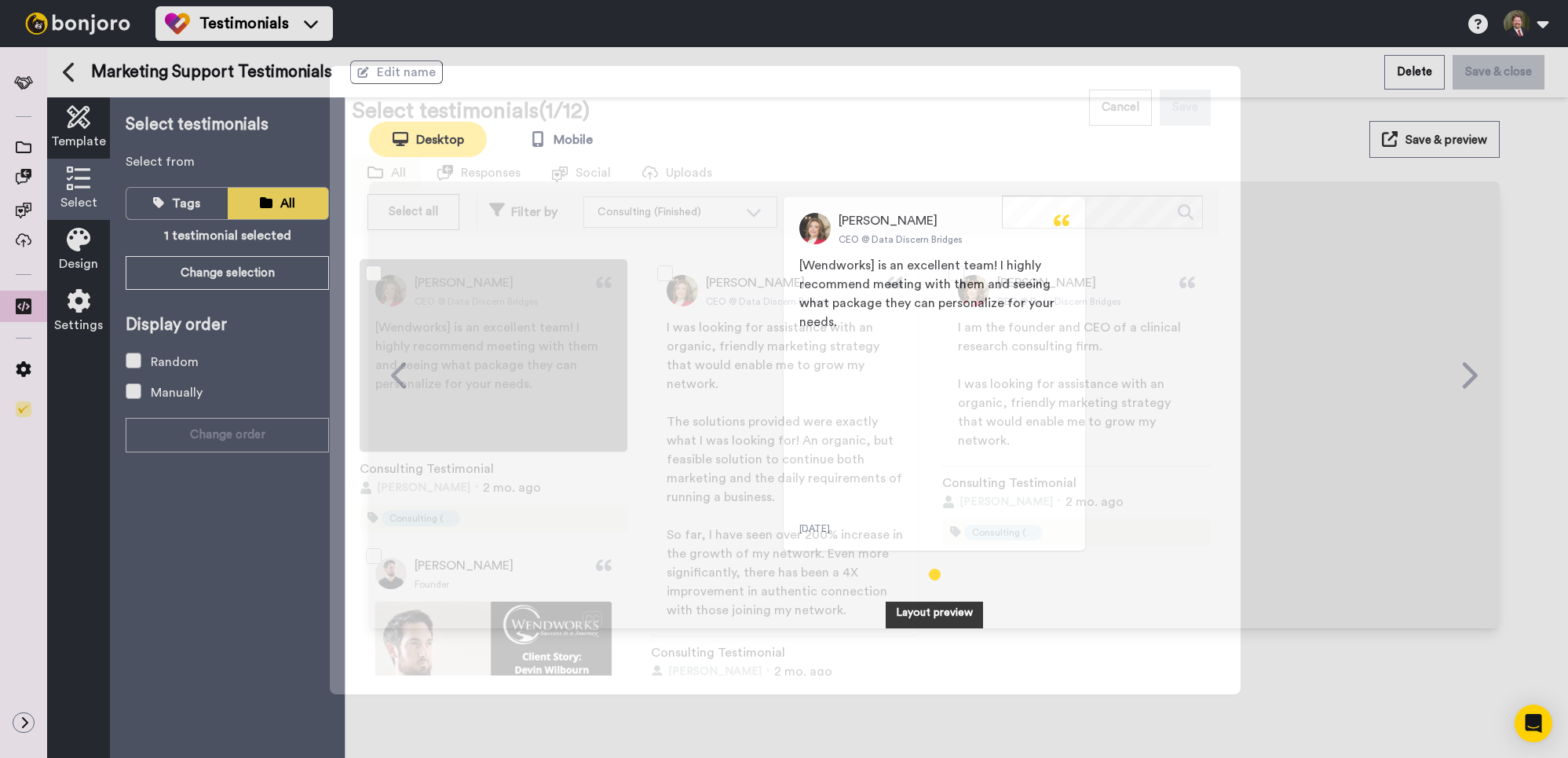
click at [373, 270] on span at bounding box center [373, 273] width 16 height 16
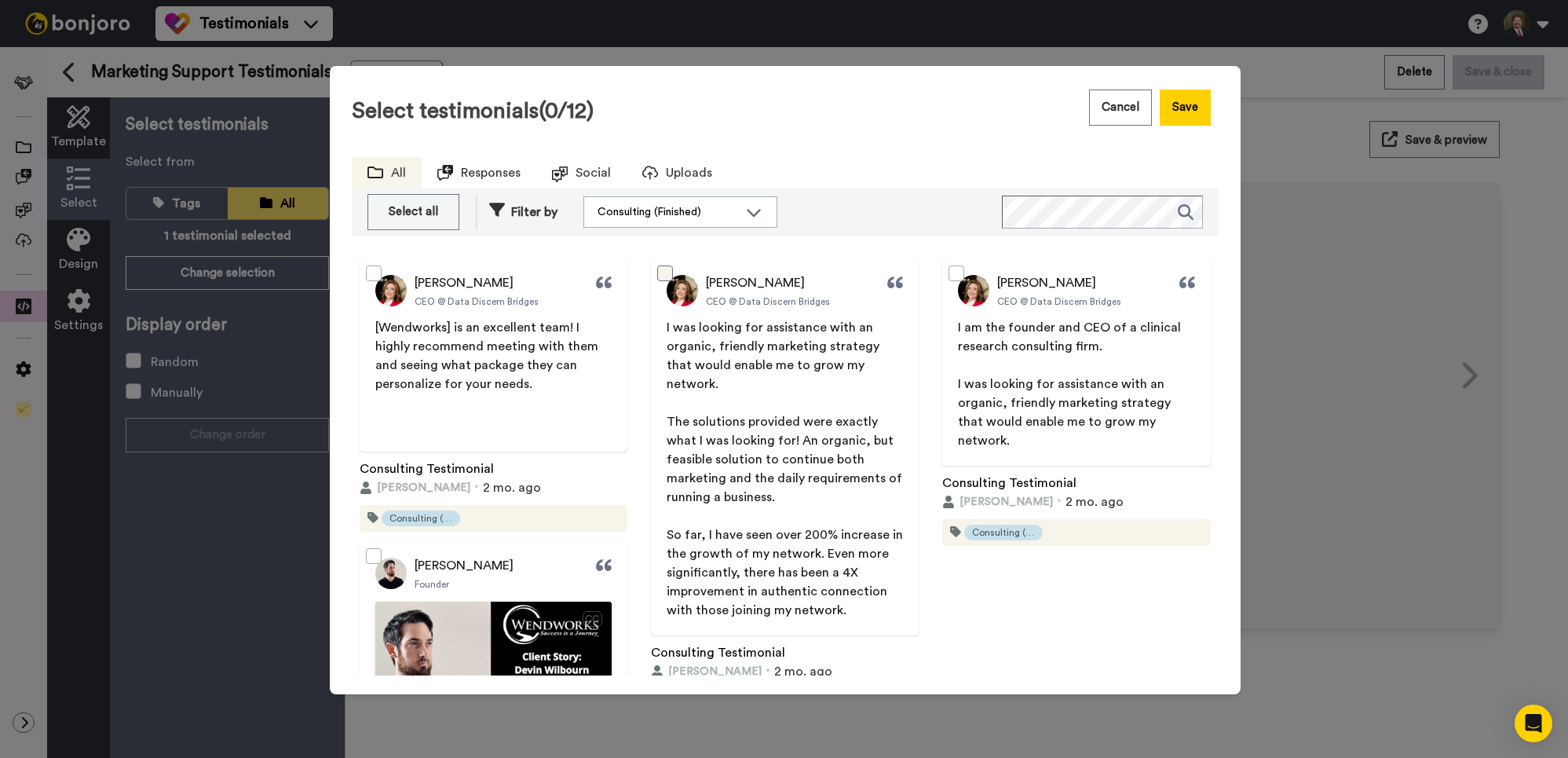
click at [670, 270] on span at bounding box center [665, 273] width 16 height 16
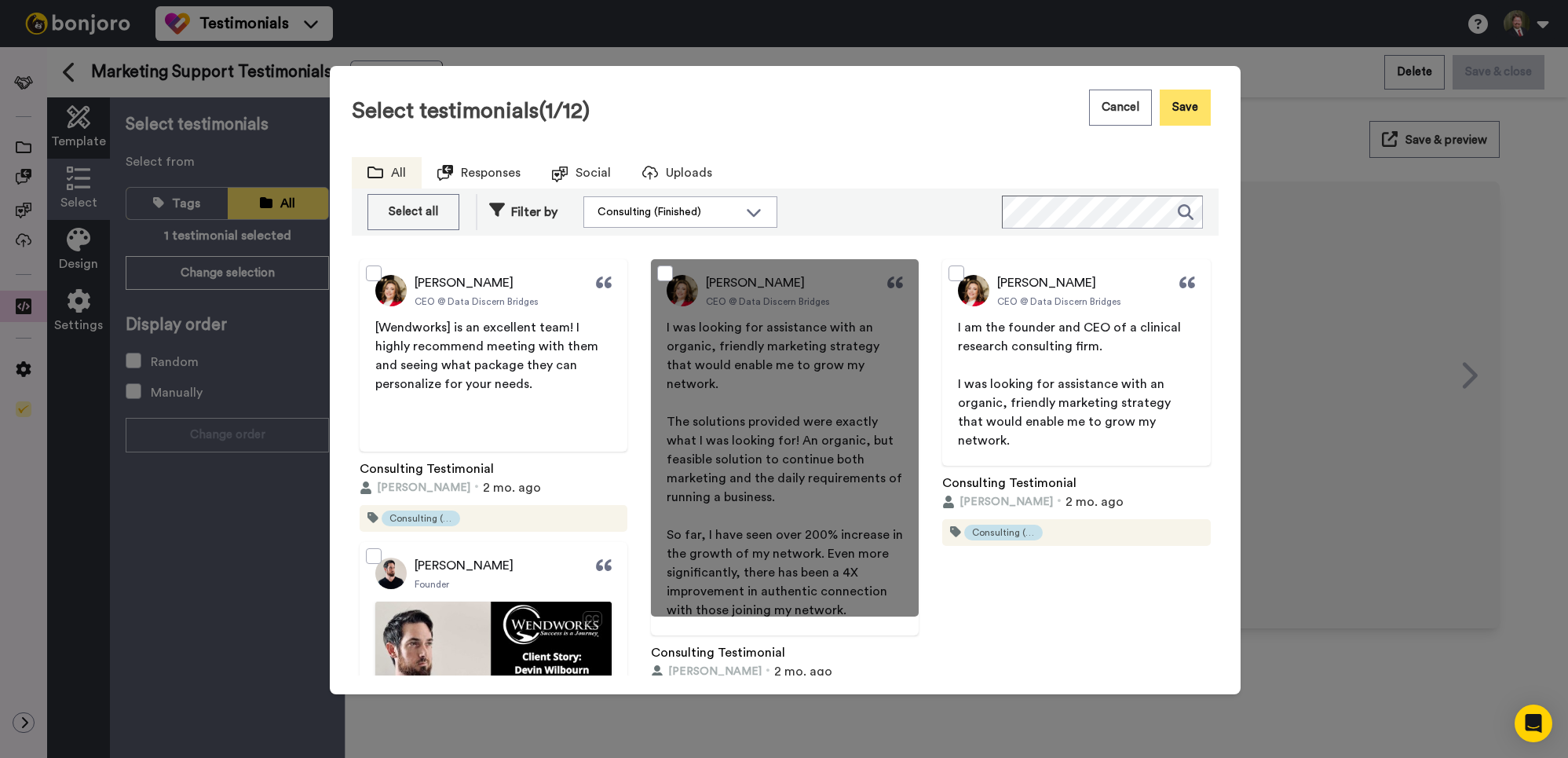
click at [1197, 109] on button "Save" at bounding box center [1185, 107] width 51 height 36
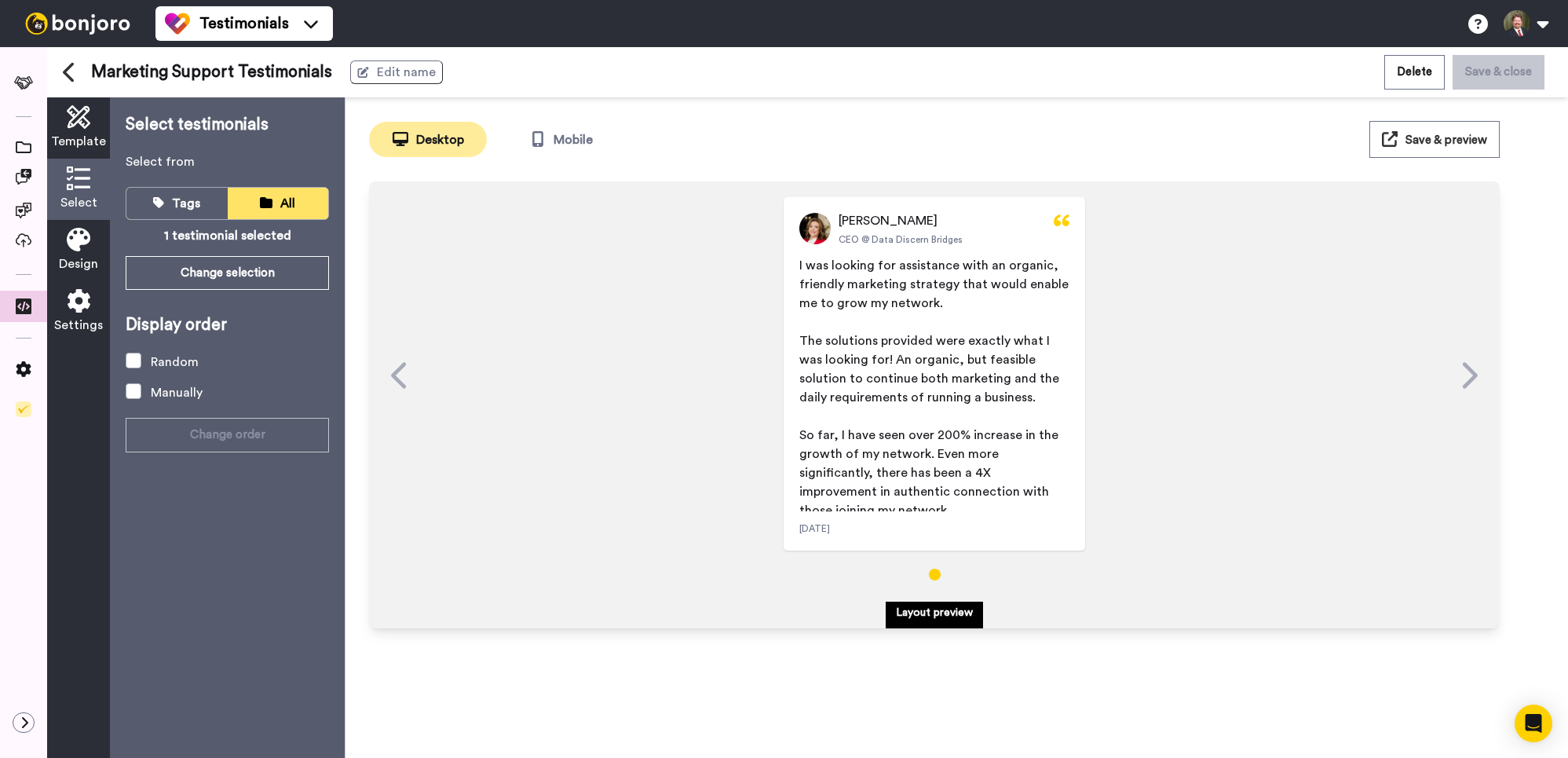
click at [1472, 136] on span "Save & preview" at bounding box center [1447, 140] width 82 height 12
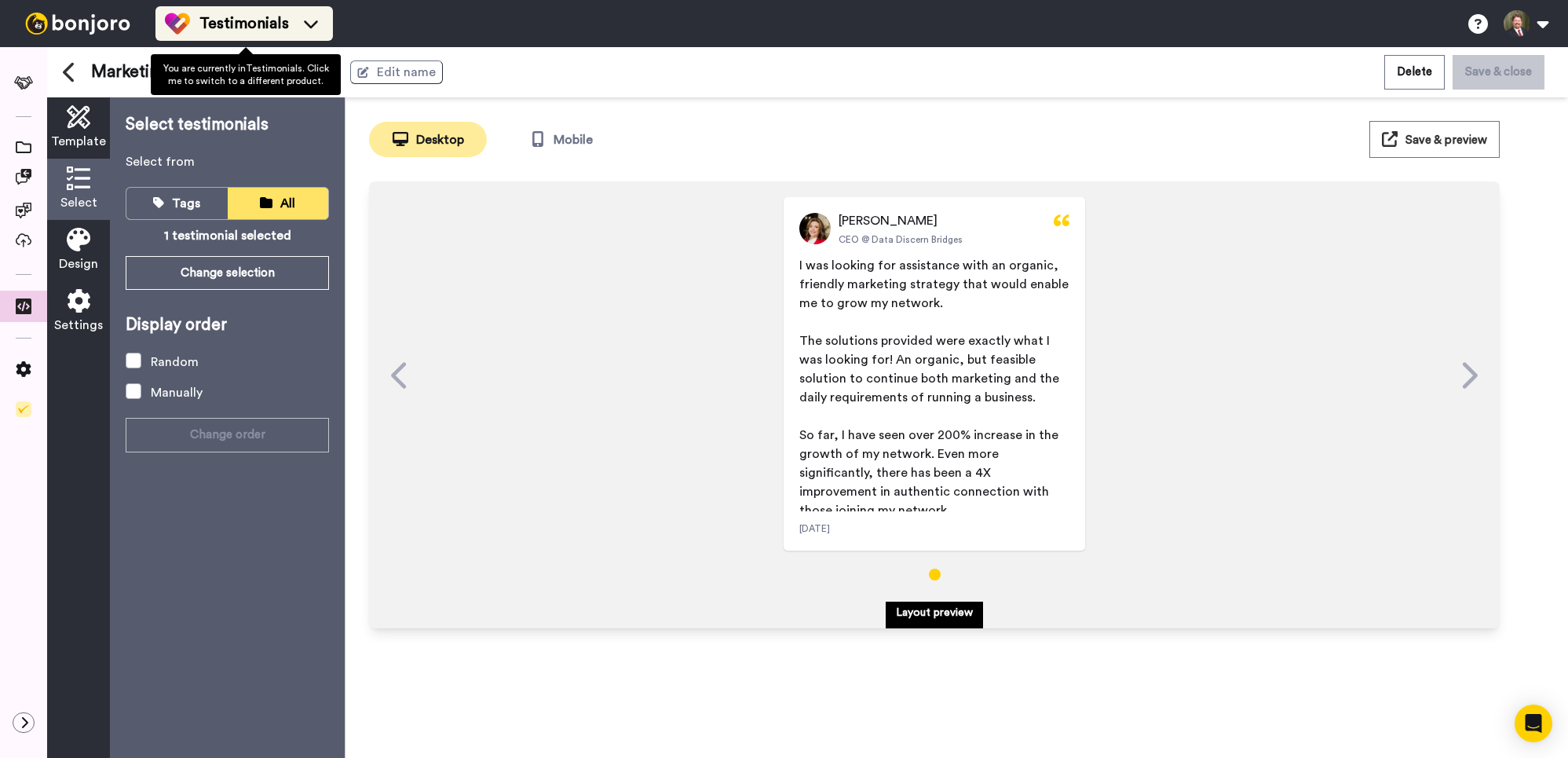
click at [303, 24] on icon at bounding box center [311, 23] width 25 height 16
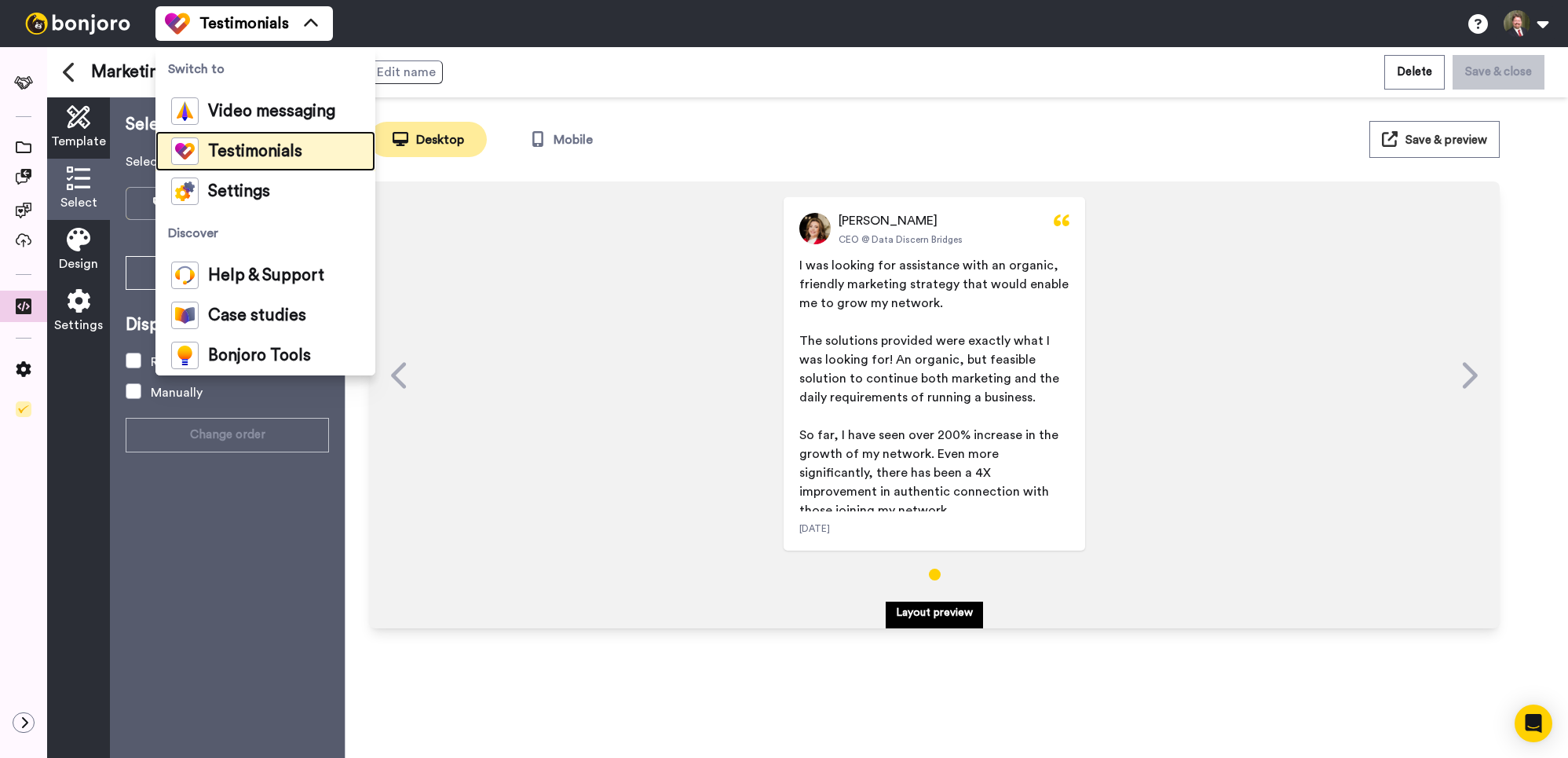
click at [283, 146] on span "Testimonials" at bounding box center [255, 151] width 94 height 16
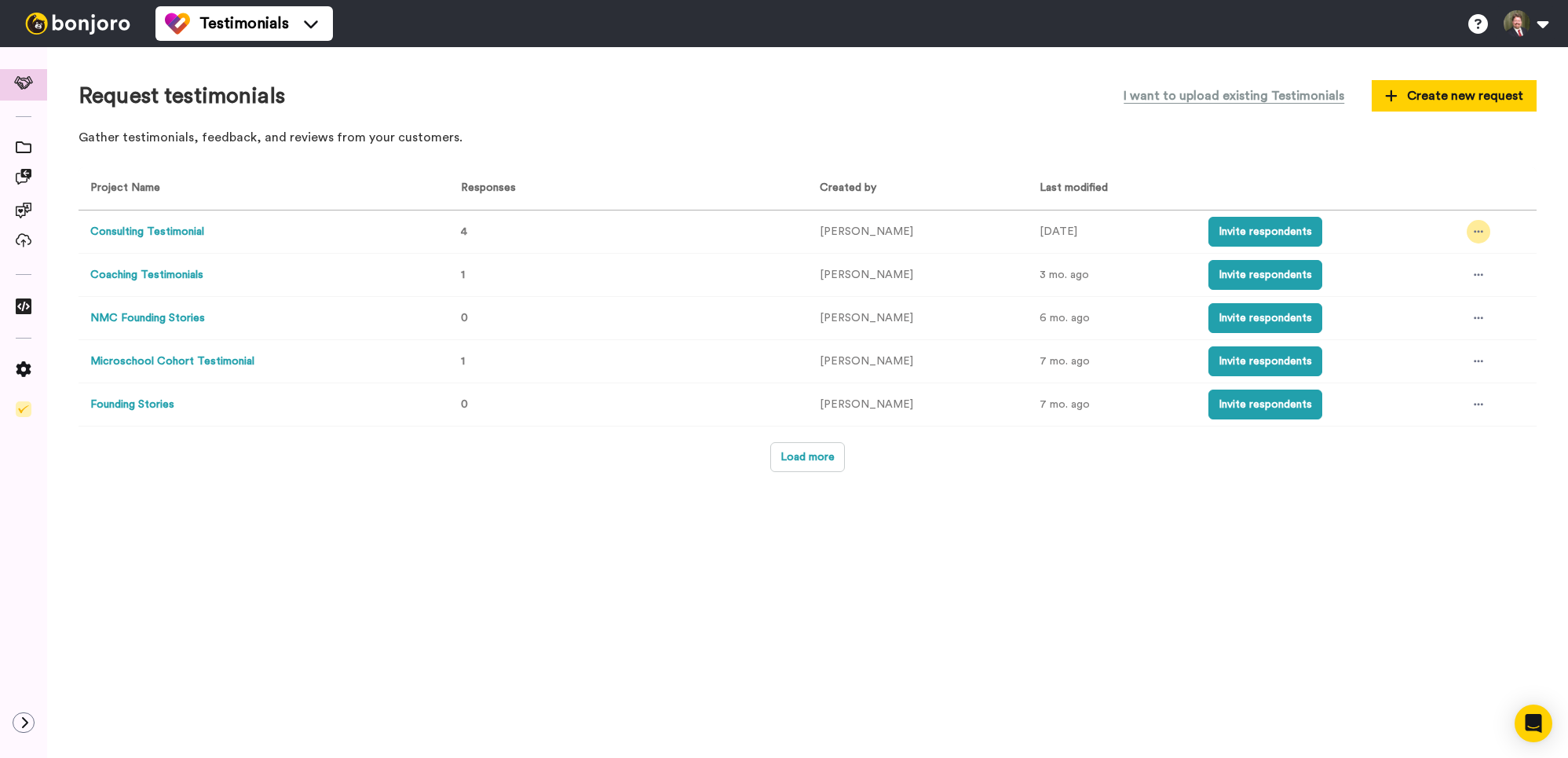
click at [1478, 230] on icon at bounding box center [1478, 231] width 9 height 11
click at [1458, 263] on span "See all responses" at bounding box center [1456, 262] width 87 height 11
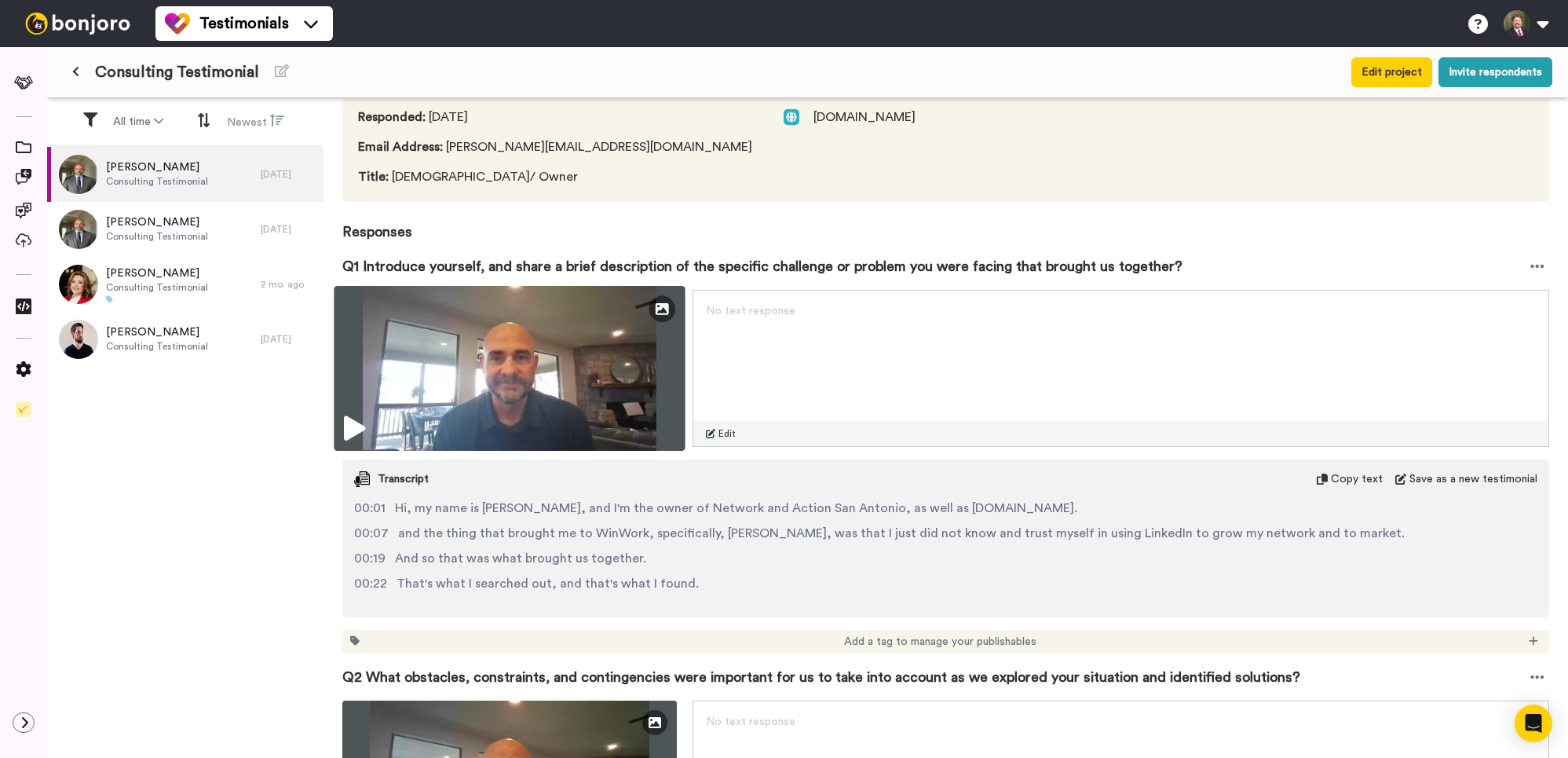
scroll to position [132, 0]
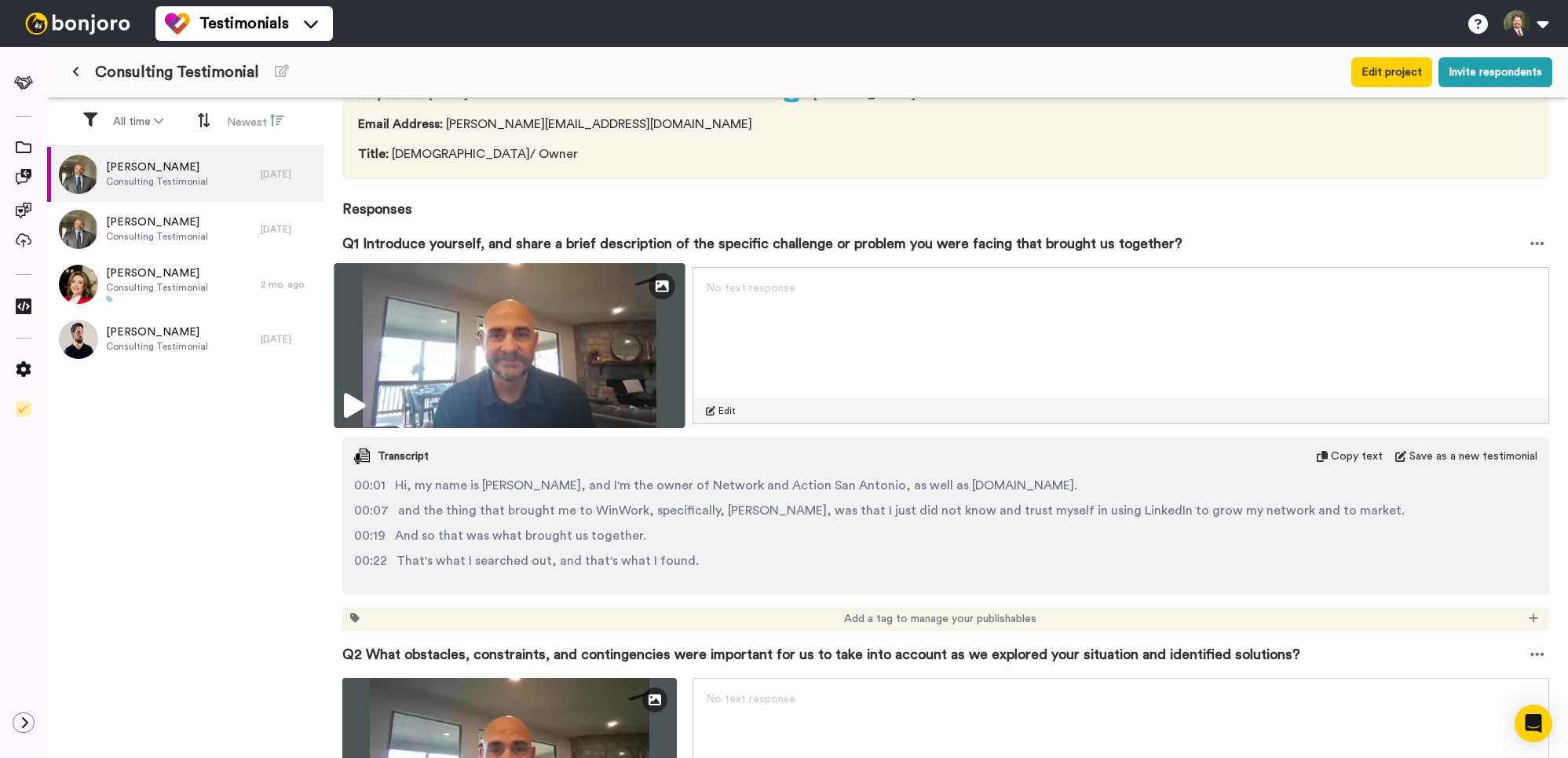
click at [354, 404] on icon at bounding box center [354, 406] width 21 height 25
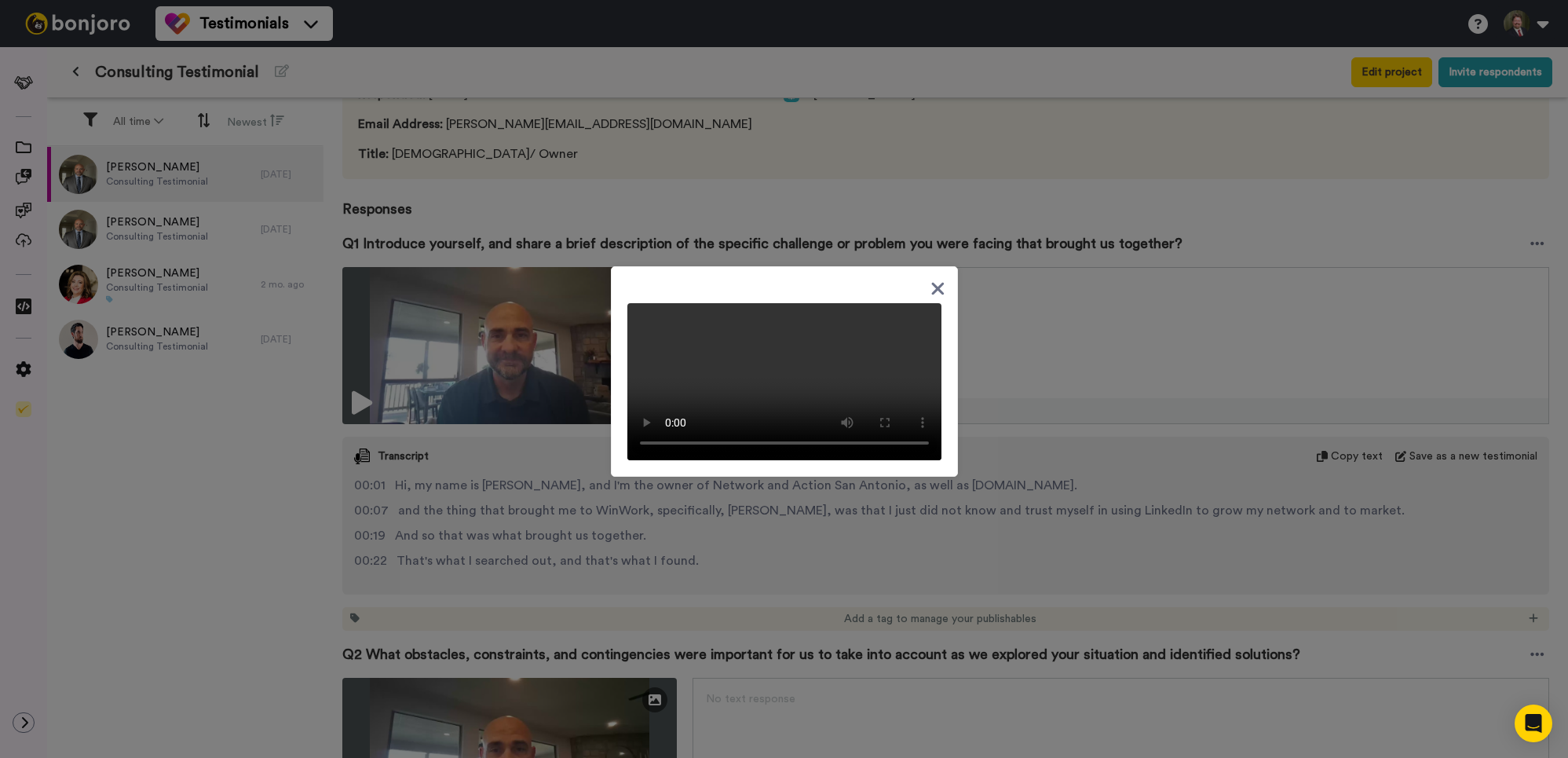
click at [942, 280] on icon at bounding box center [938, 289] width 15 height 20
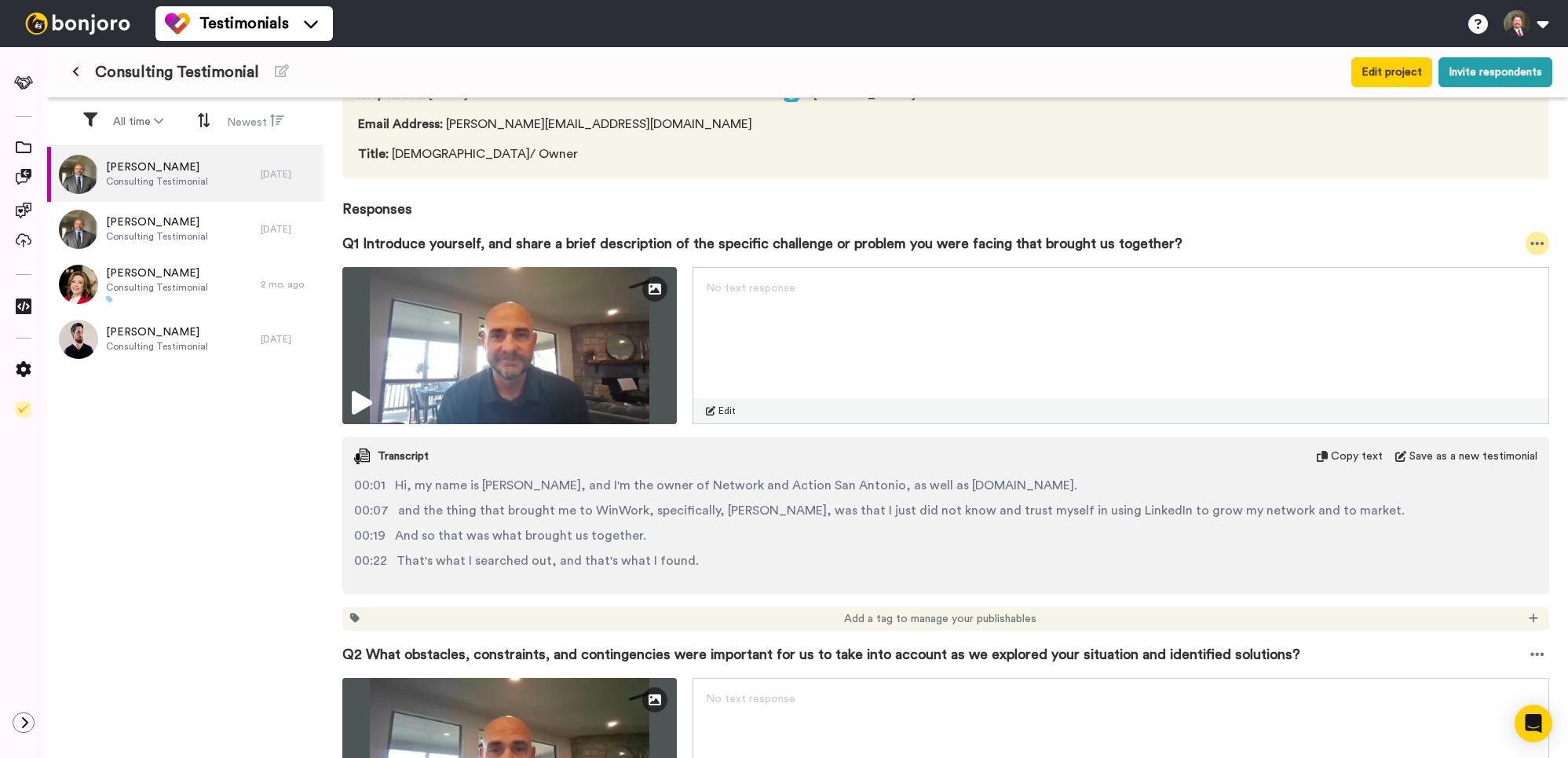
click at [1543, 246] on icon at bounding box center [1537, 243] width 14 height 16
click at [1506, 292] on li "Download video" at bounding box center [1485, 292] width 132 height 22
click at [1436, 290] on icon at bounding box center [1437, 292] width 12 height 12
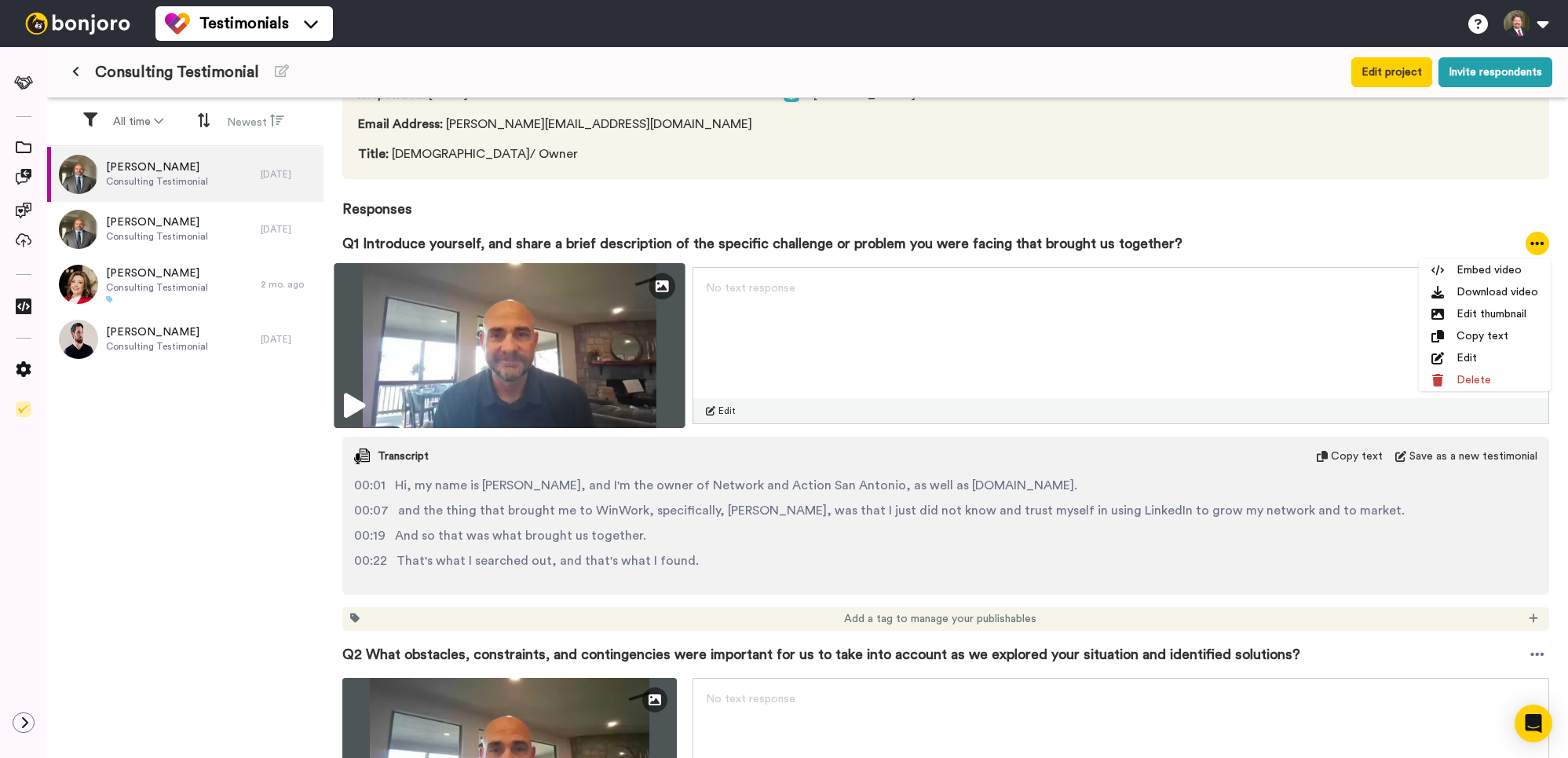
click at [438, 395] on img at bounding box center [509, 345] width 351 height 165
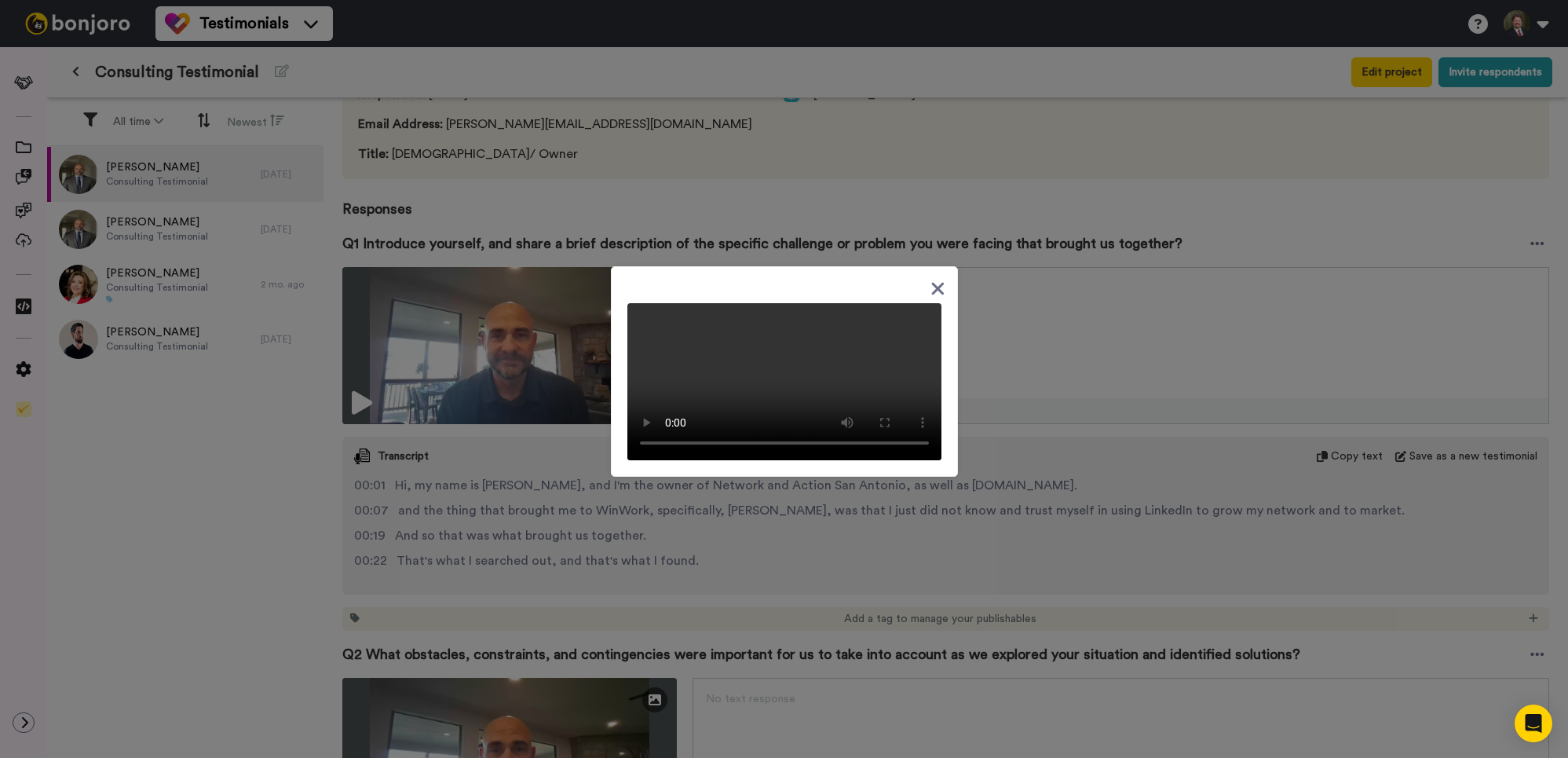
click at [935, 279] on icon at bounding box center [938, 289] width 15 height 20
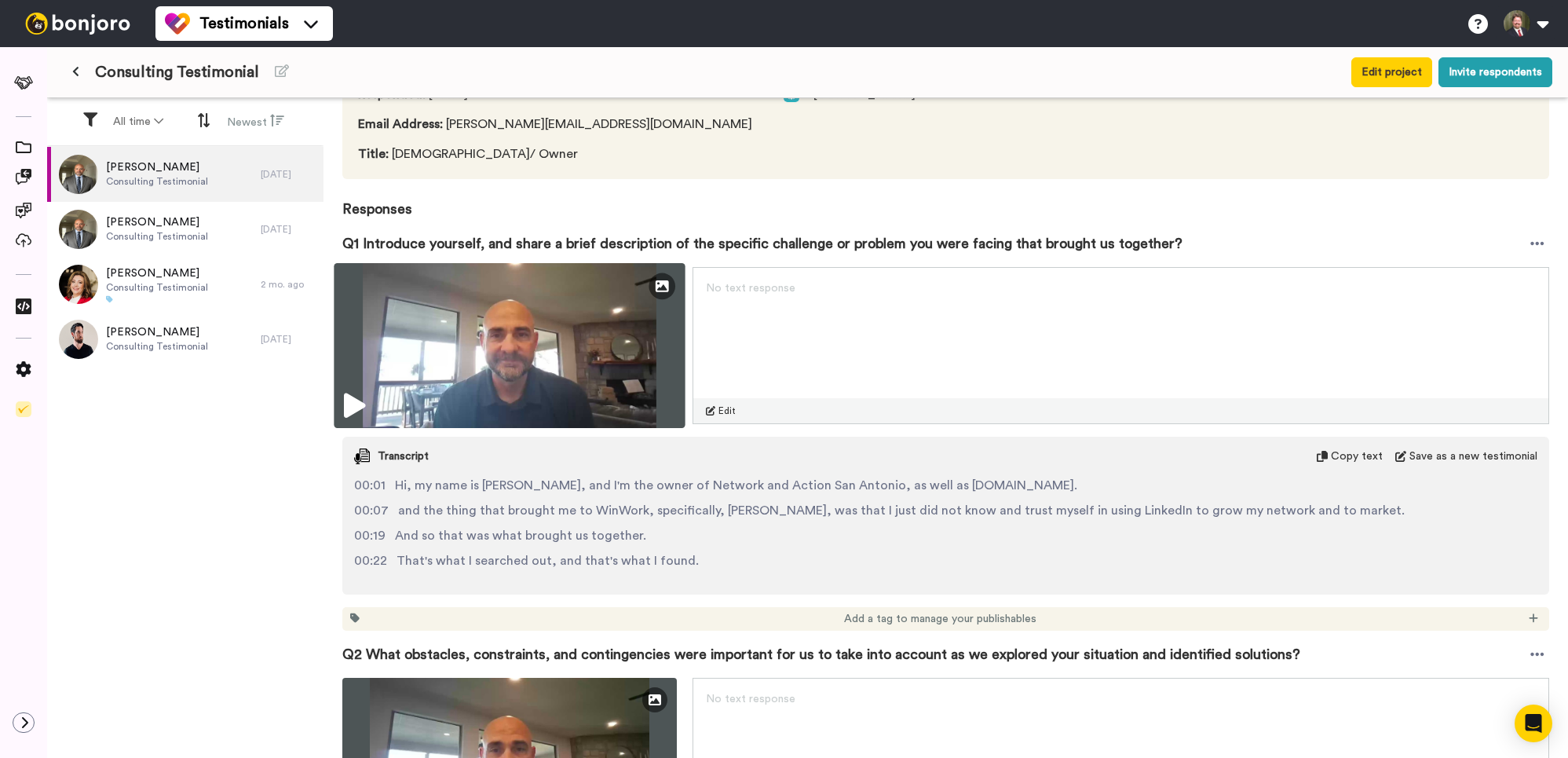
scroll to position [0, 0]
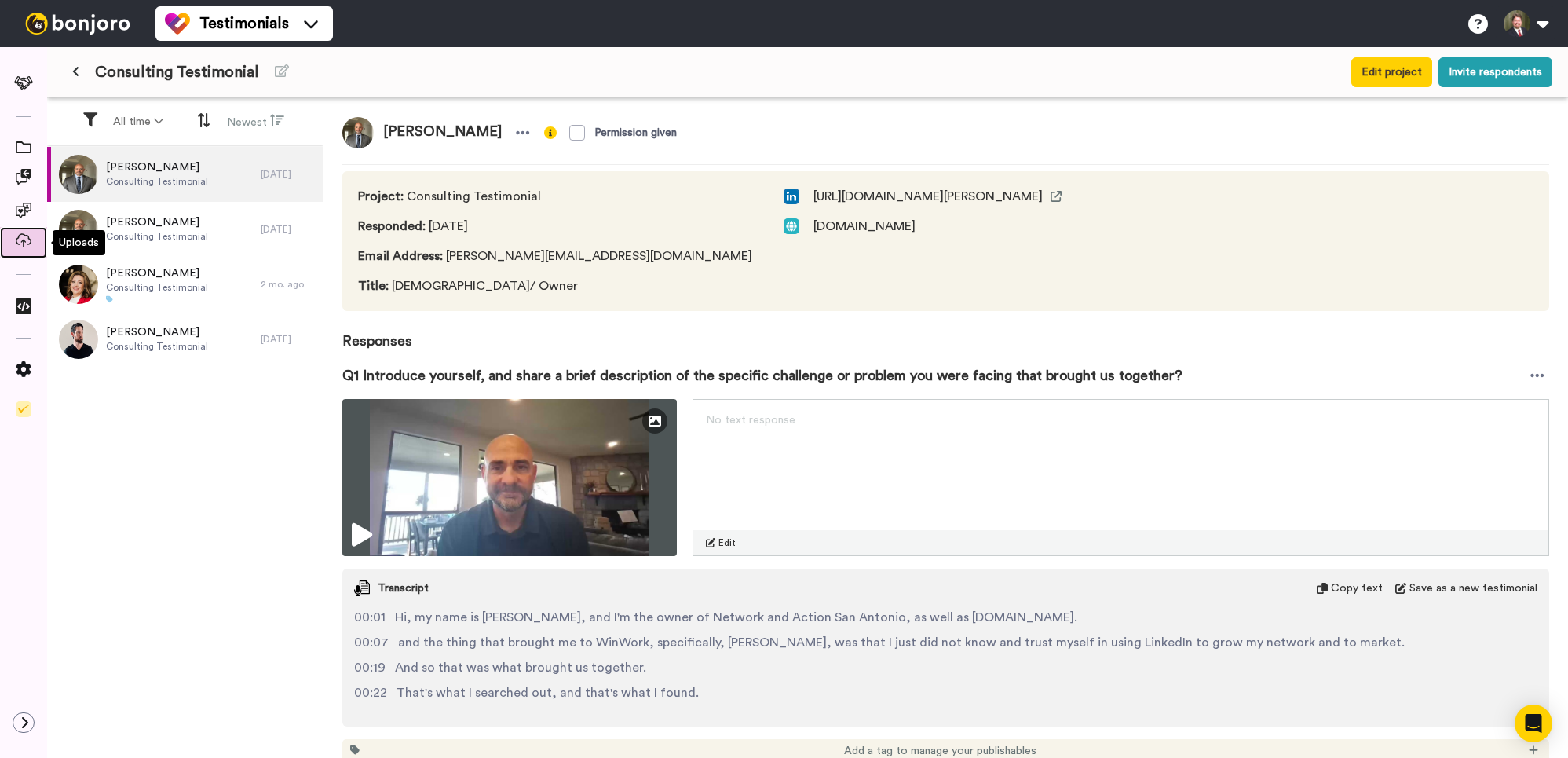
click at [30, 244] on icon at bounding box center [23, 240] width 16 height 14
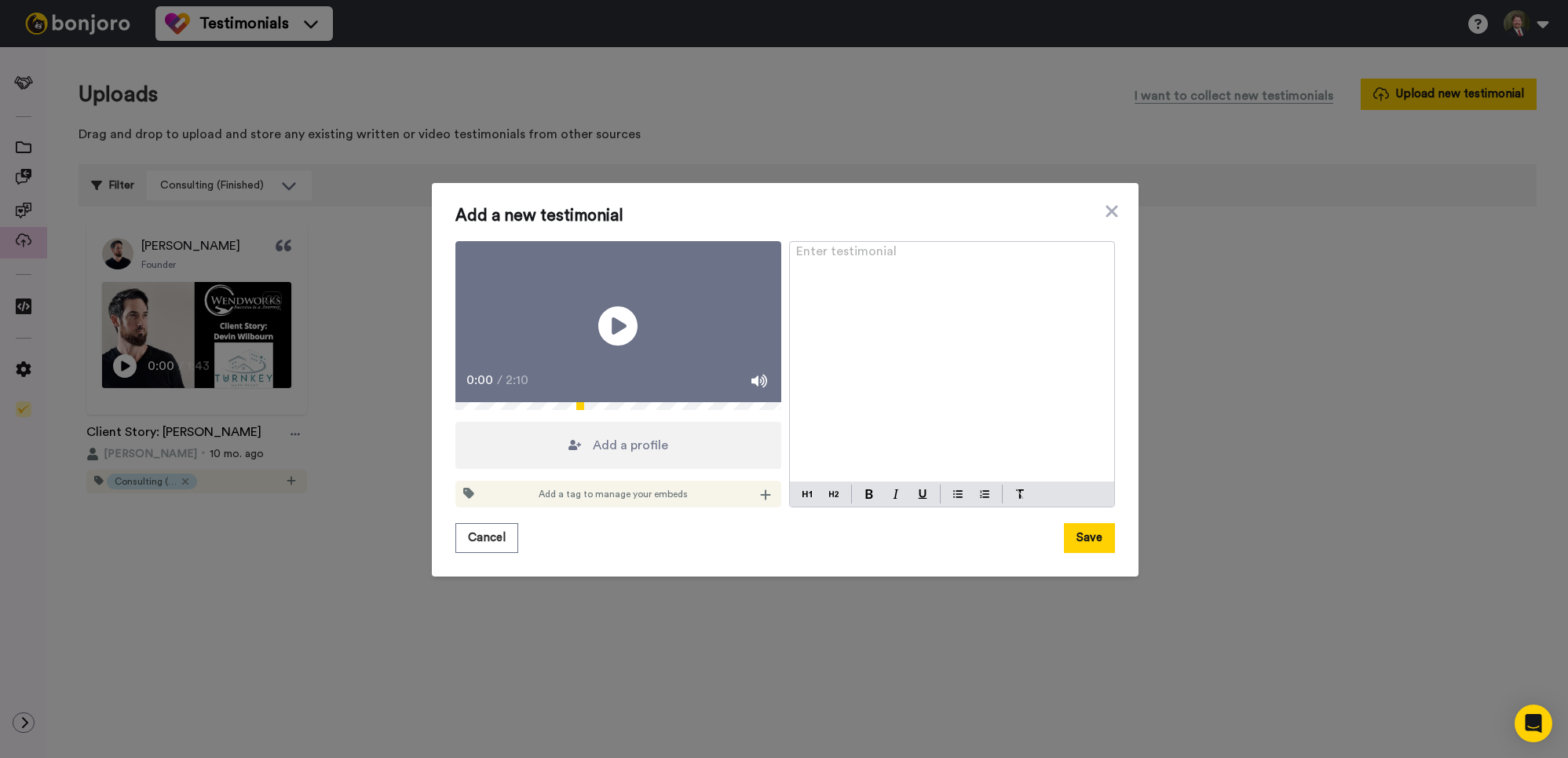
click at [576, 450] on icon at bounding box center [575, 445] width 12 height 12
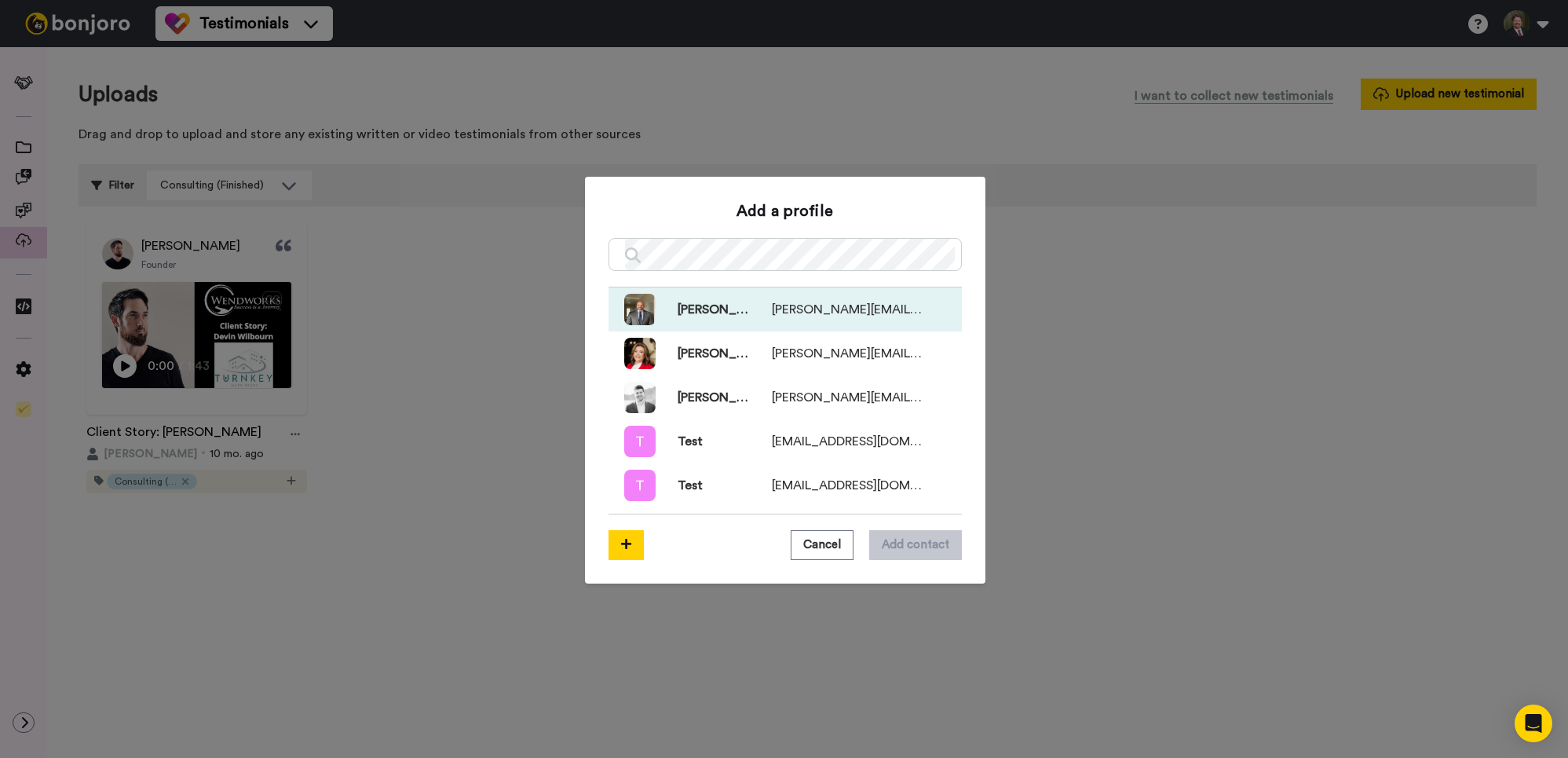
click at [841, 307] on span "[PERSON_NAME][EMAIL_ADDRESS][DOMAIN_NAME]" at bounding box center [847, 310] width 151 height 19
click at [922, 553] on button "Add contact" at bounding box center [915, 545] width 92 height 30
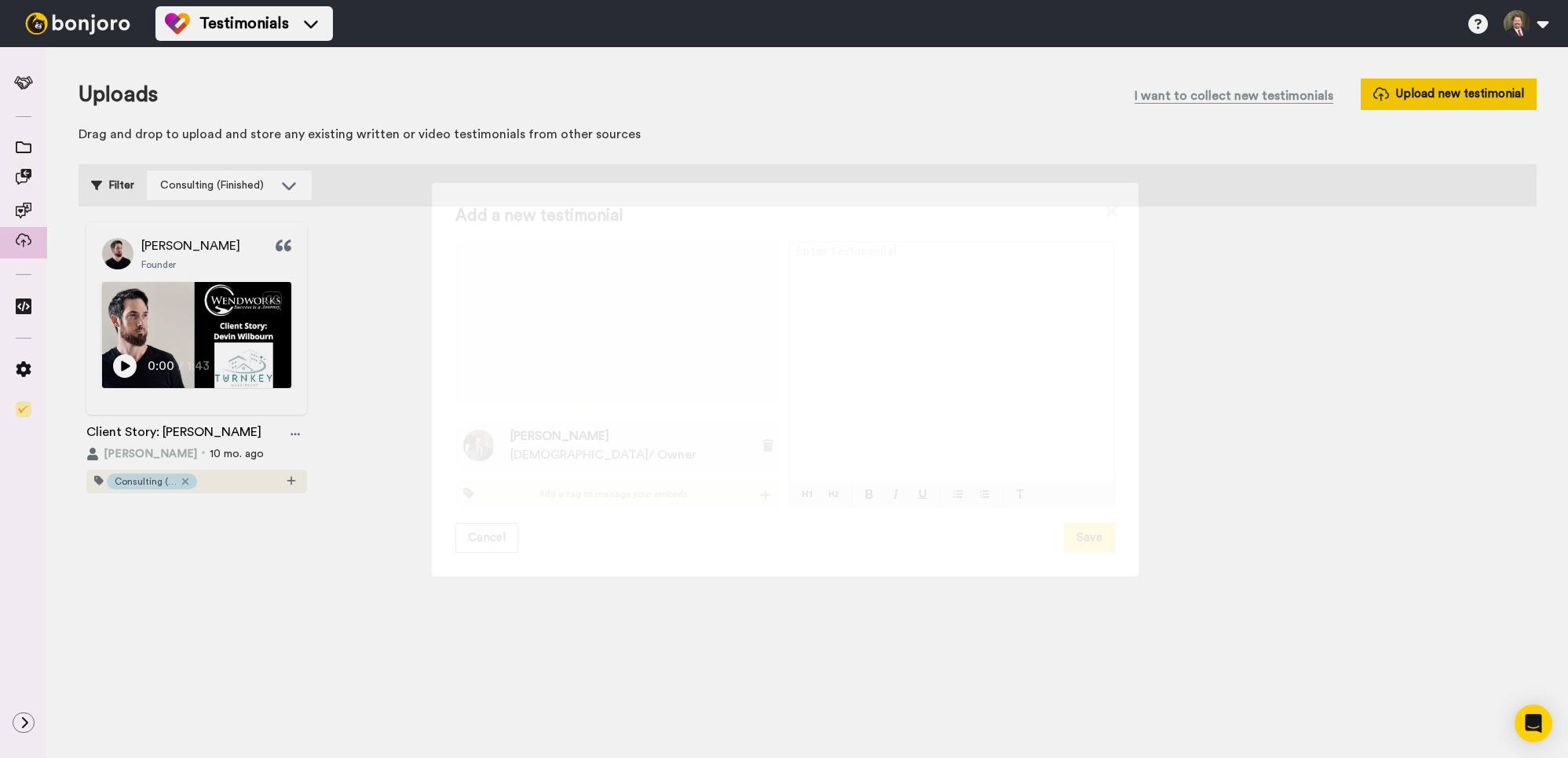
click at [756, 508] on div "Add a tag to manage your embeds" at bounding box center [619, 494] width 326 height 27
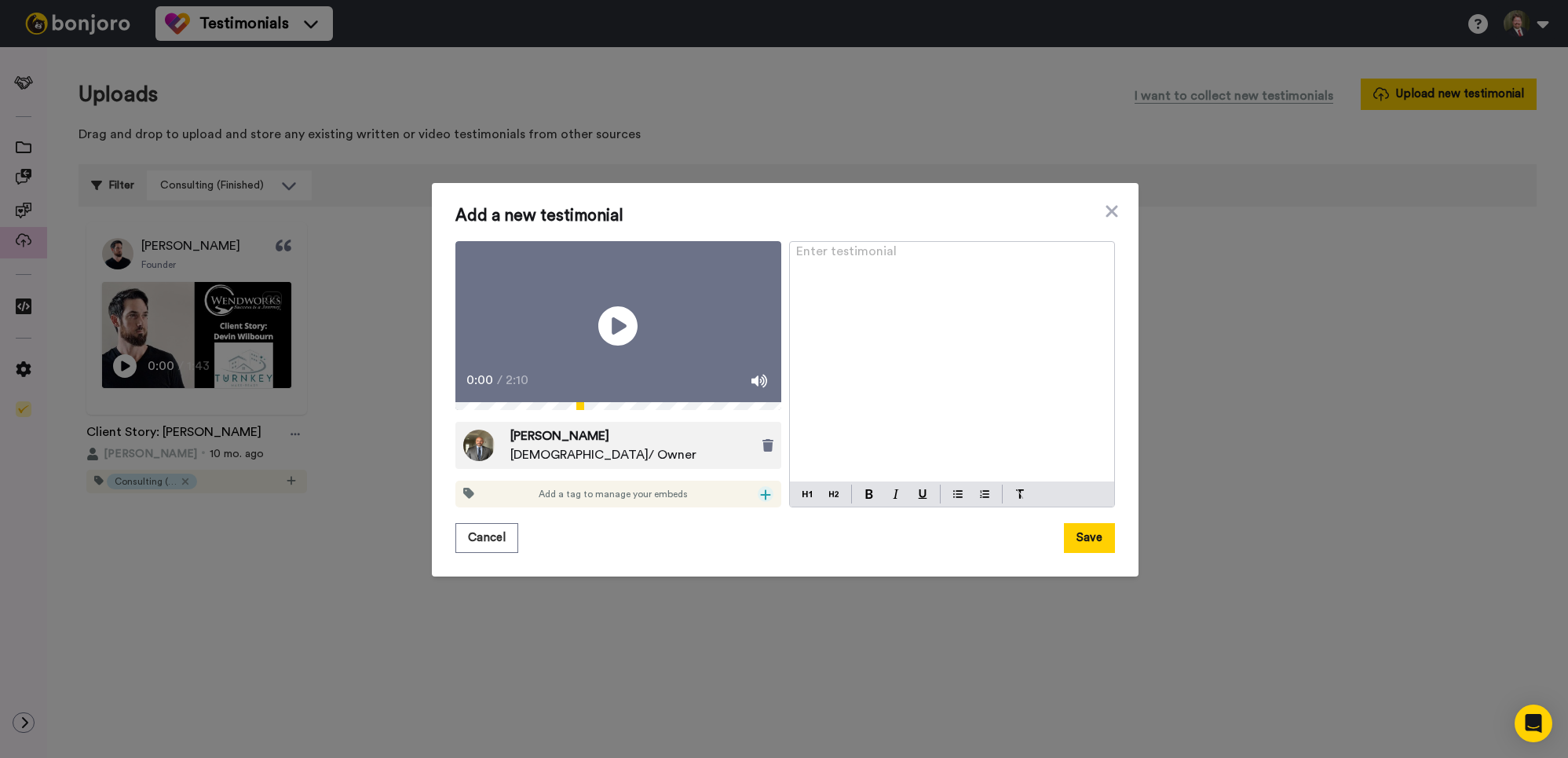
click at [764, 501] on icon at bounding box center [765, 494] width 11 height 12
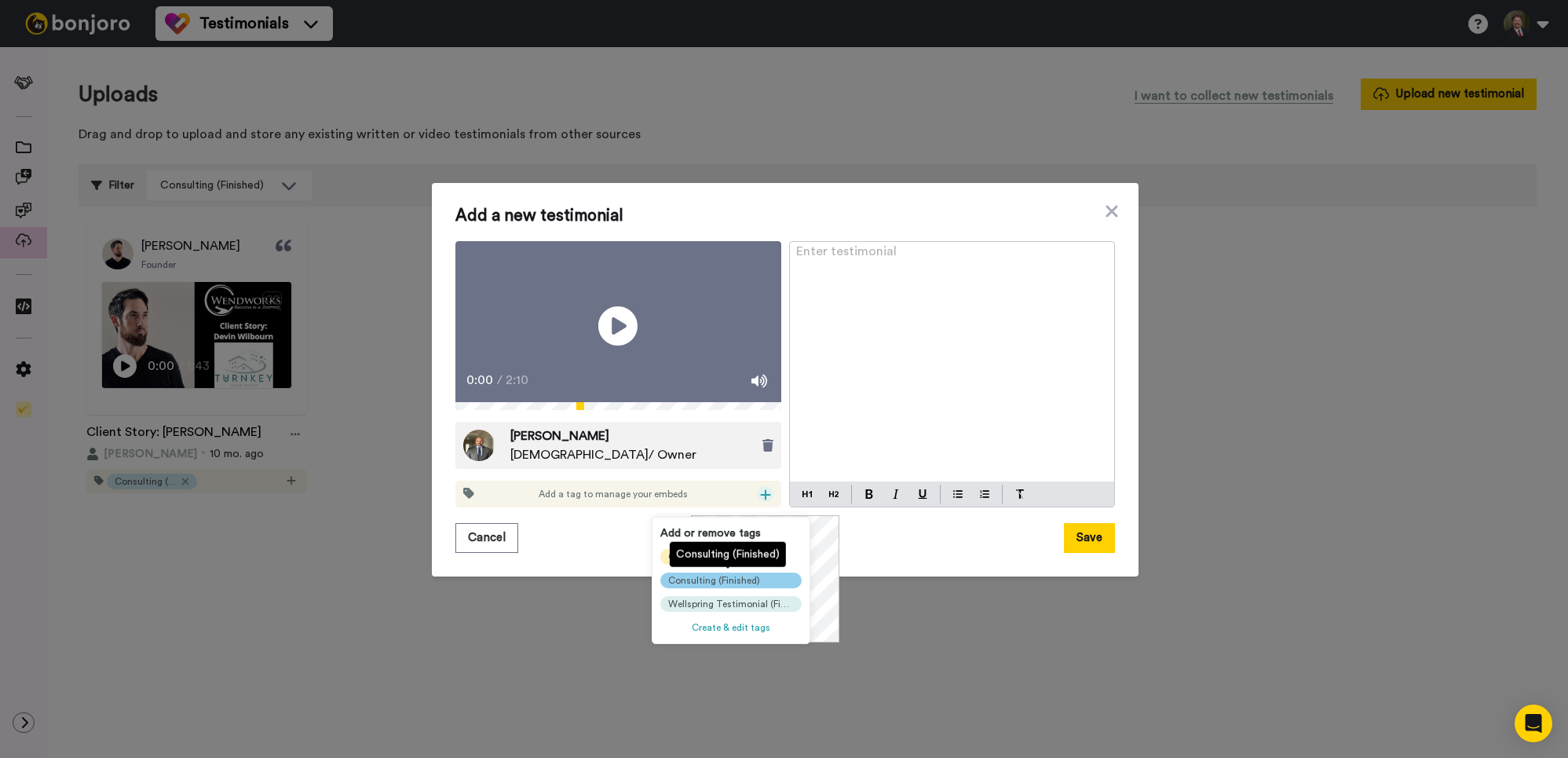
click at [708, 582] on span "Consulting (Finished)" at bounding box center [714, 580] width 92 height 12
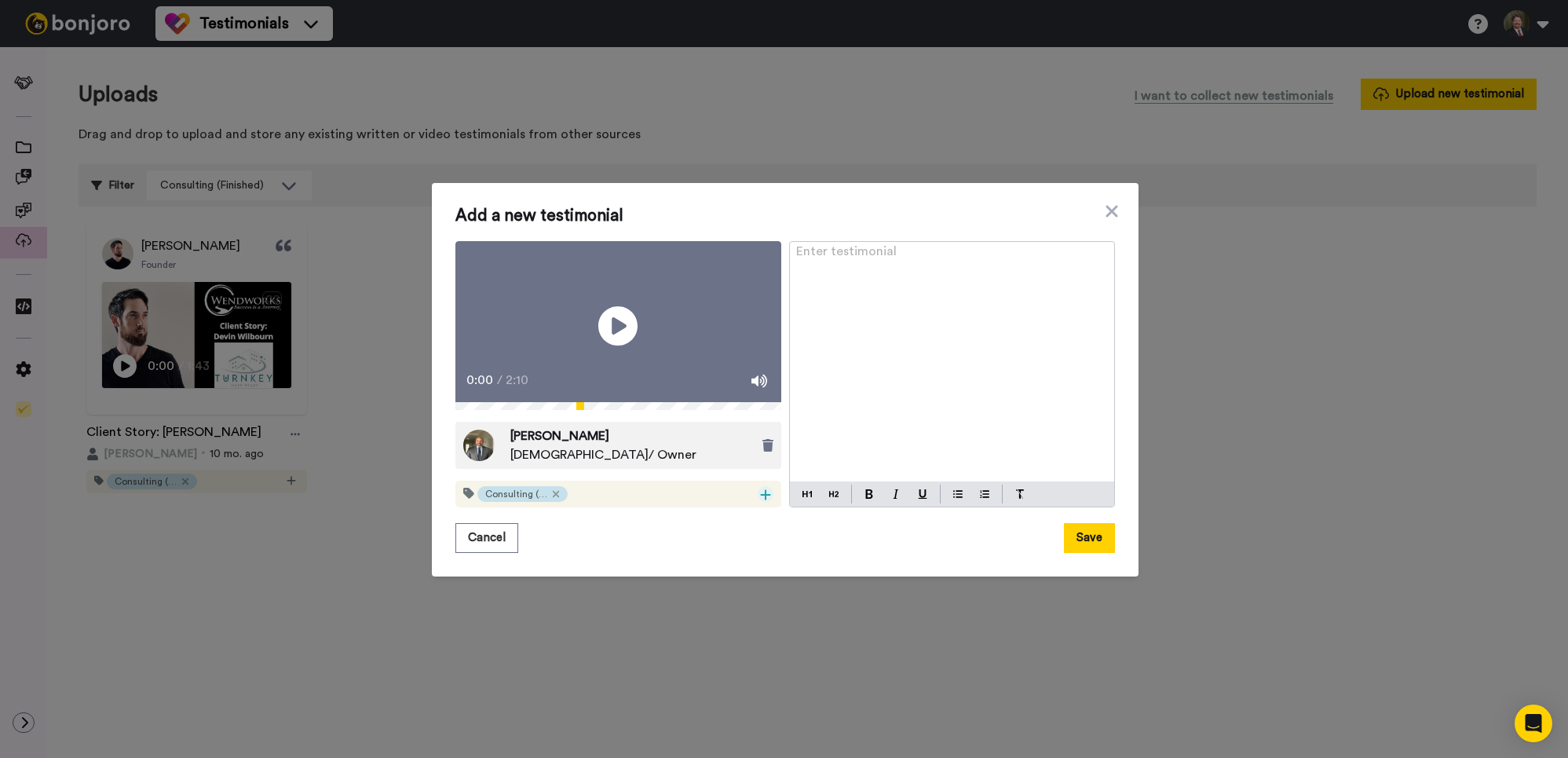
click at [766, 499] on icon at bounding box center [765, 494] width 10 height 10
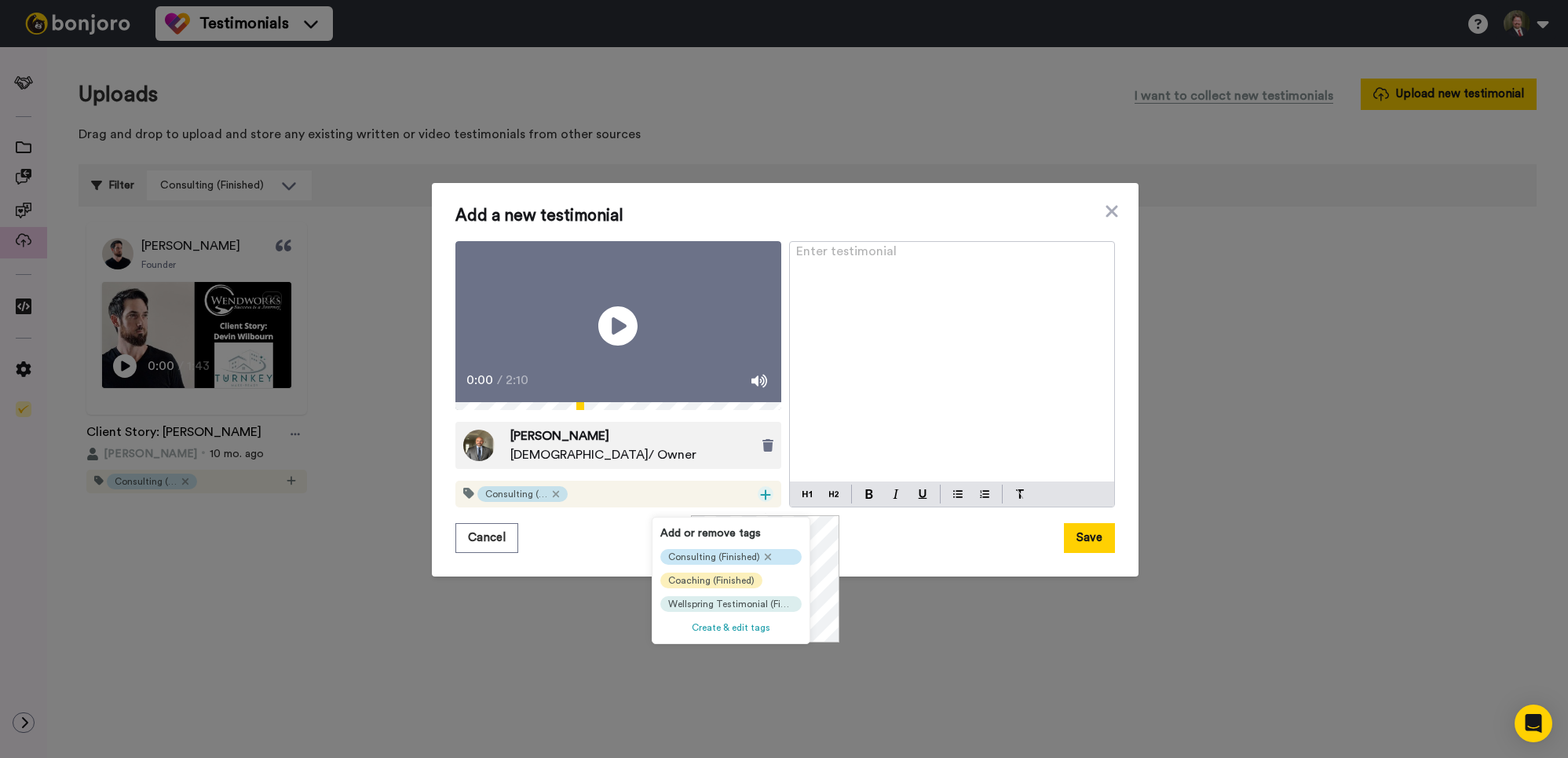
click at [744, 632] on span "Create & edit tags" at bounding box center [731, 627] width 78 height 9
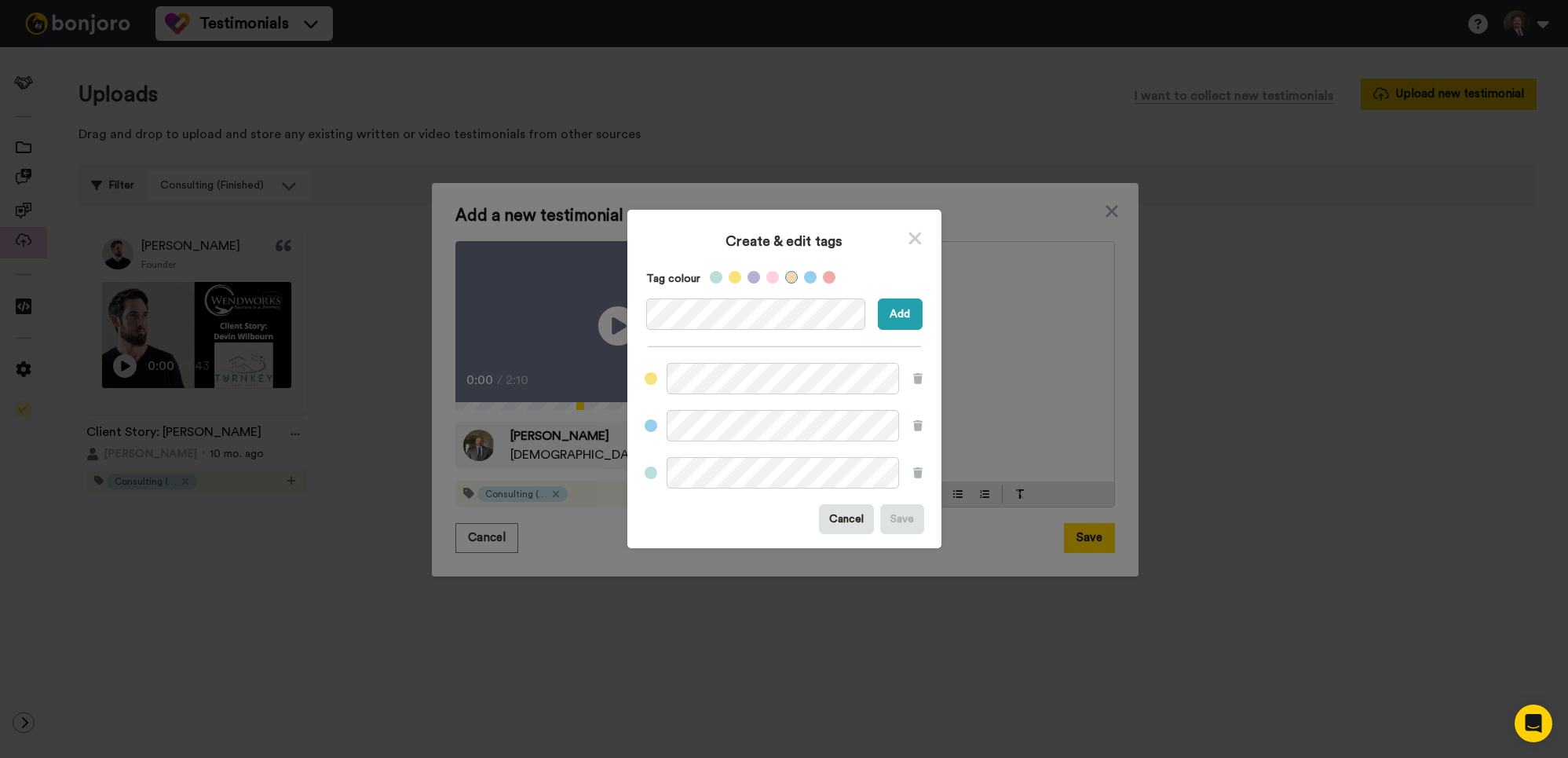
click at [791, 278] on label at bounding box center [791, 277] width 12 height 12
click at [898, 312] on button "Add" at bounding box center [901, 315] width 45 height 32
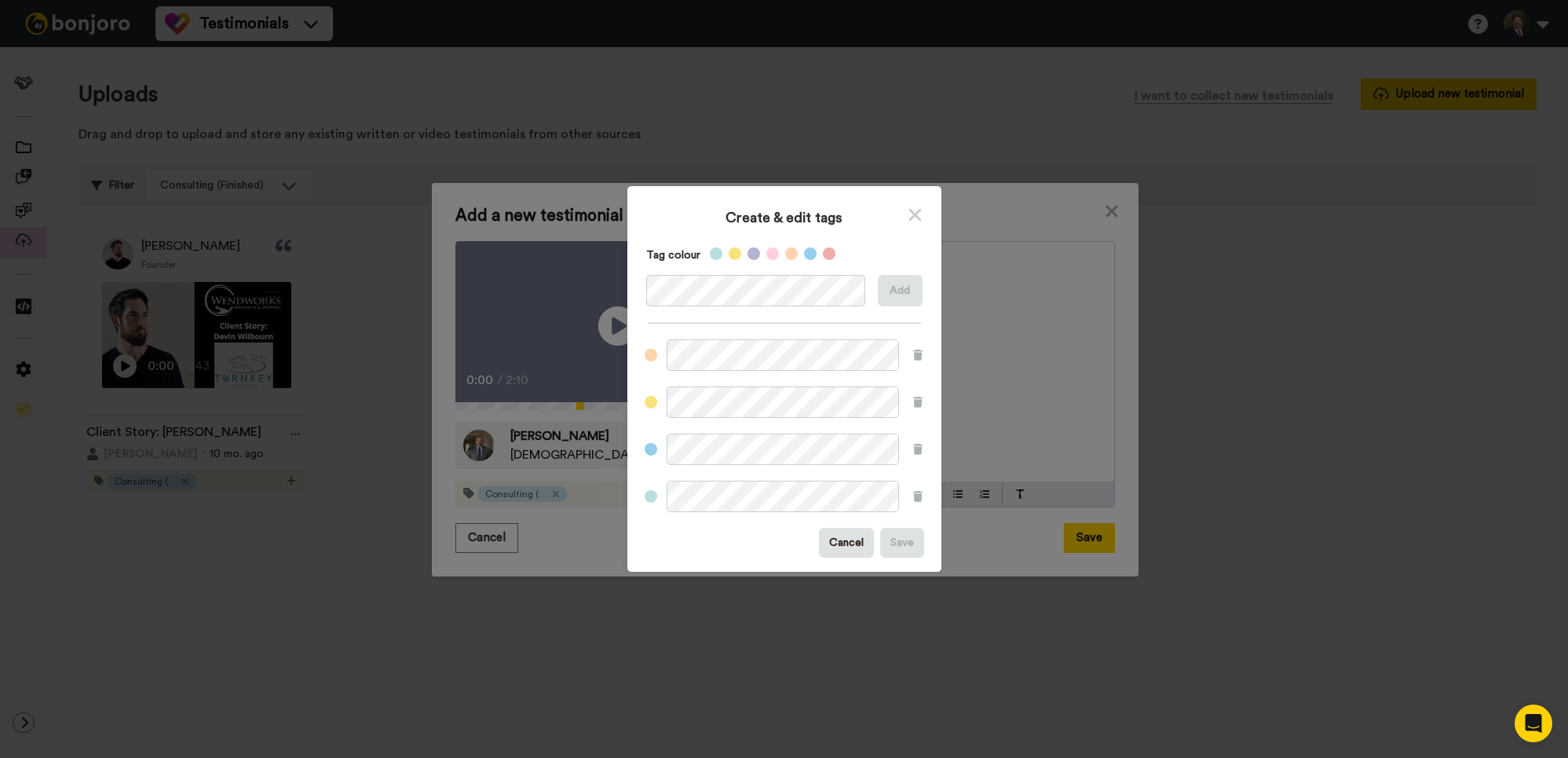
click at [912, 215] on icon at bounding box center [915, 215] width 15 height 20
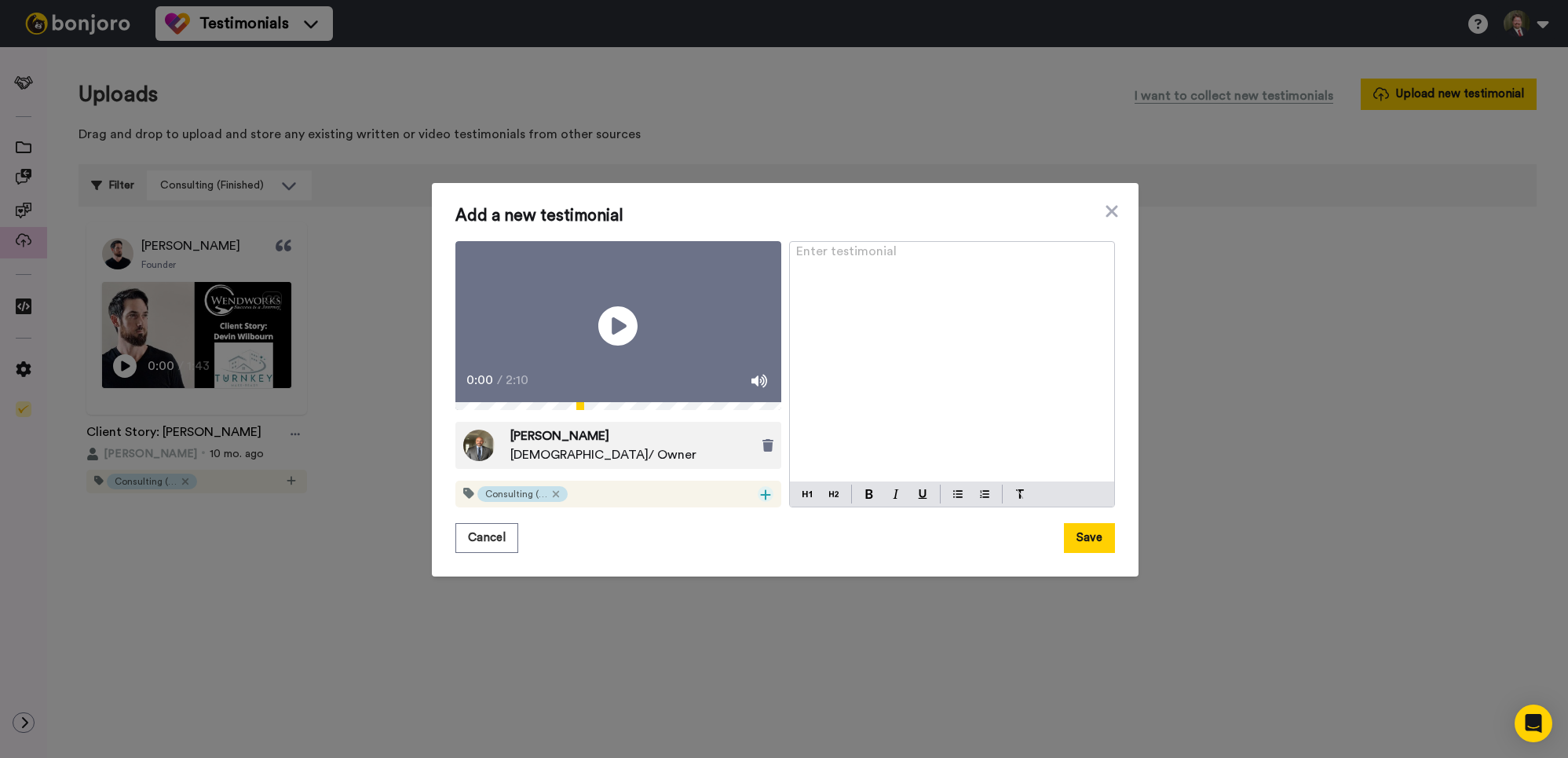
click at [764, 499] on icon at bounding box center [765, 494] width 10 height 10
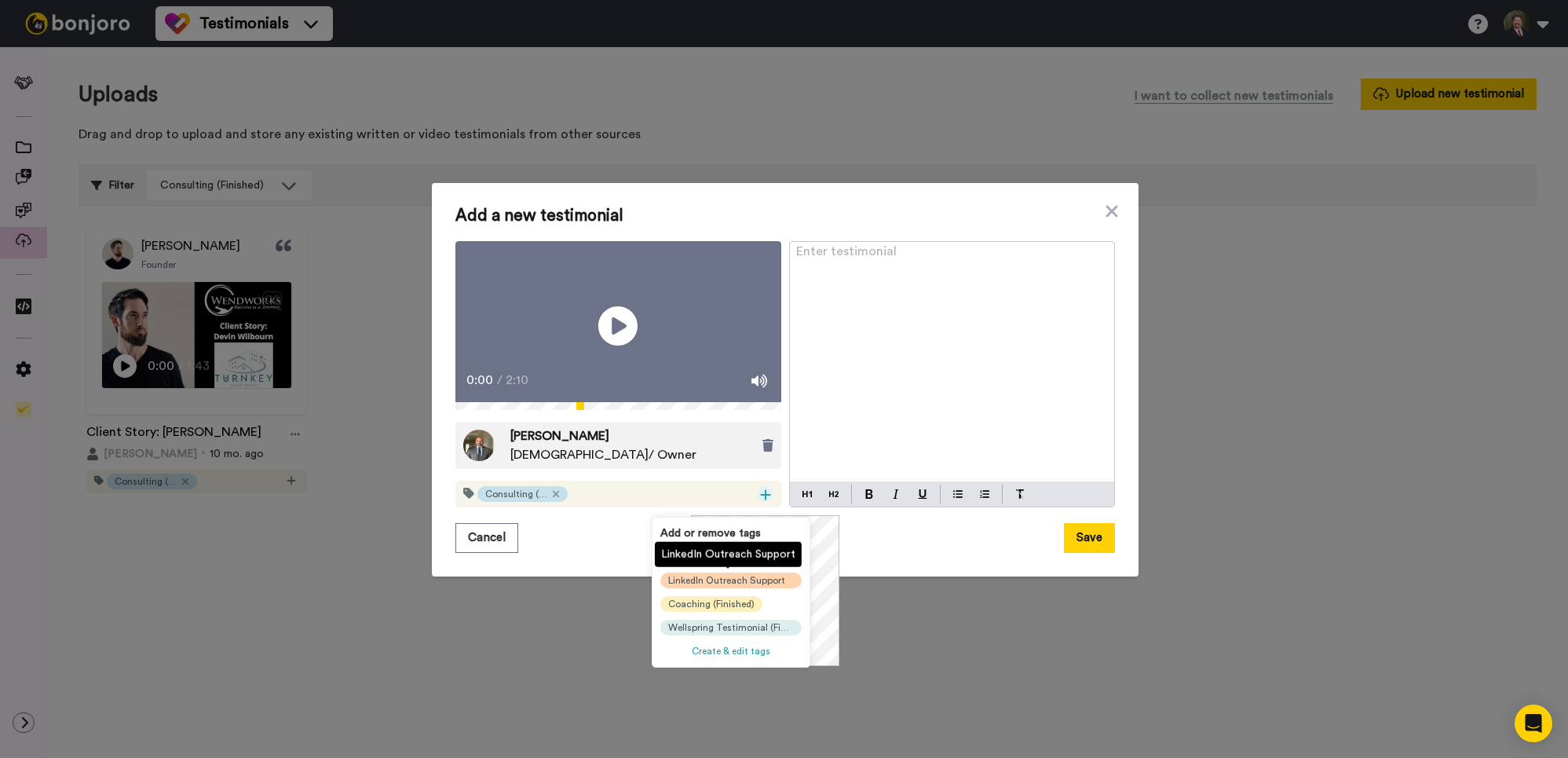
click at [729, 582] on span "LinkedIn Outreach Support" at bounding box center [726, 580] width 117 height 12
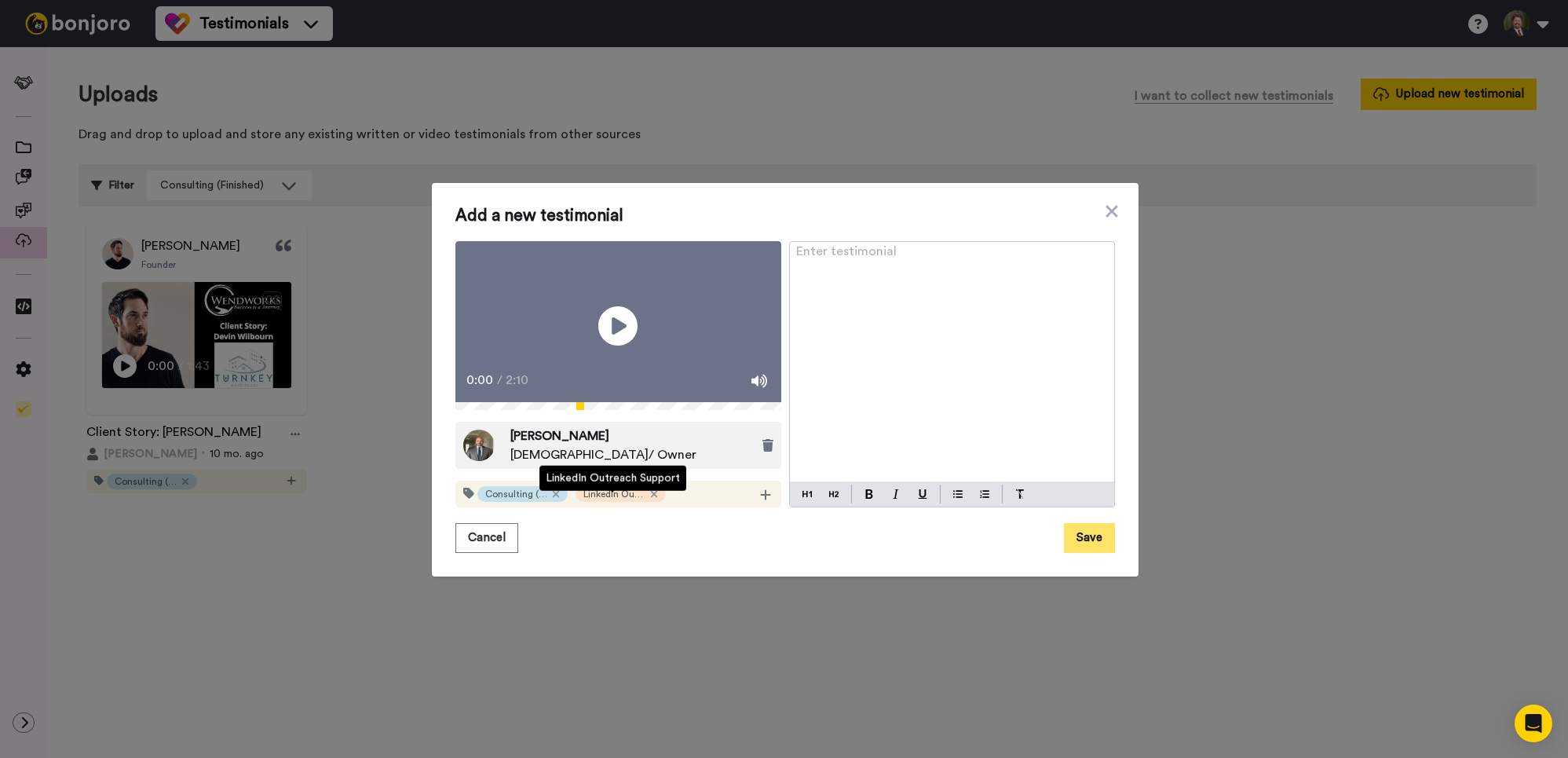
click at [1089, 543] on button "Save" at bounding box center [1089, 538] width 51 height 30
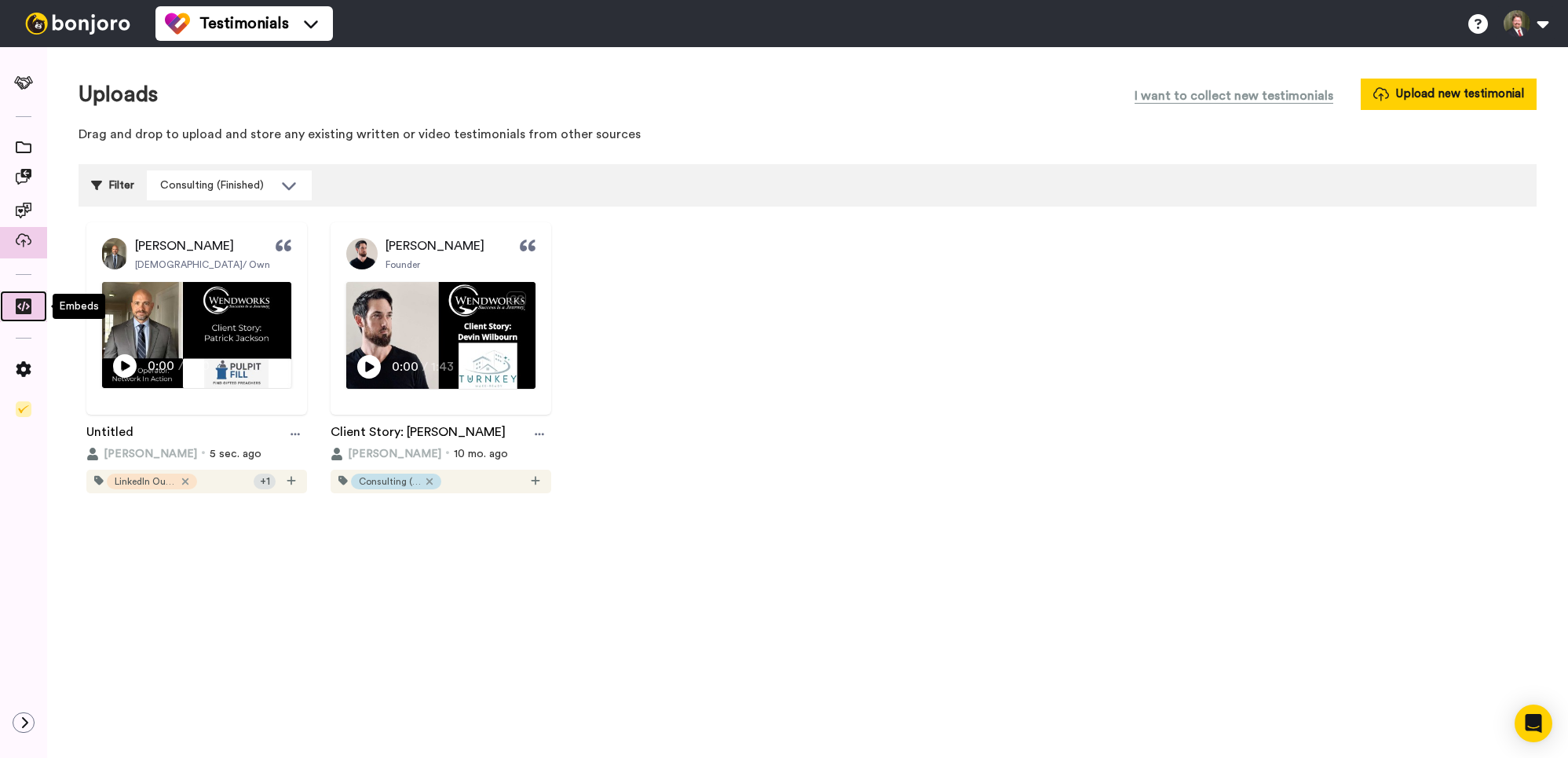
click at [25, 305] on icon at bounding box center [23, 306] width 16 height 16
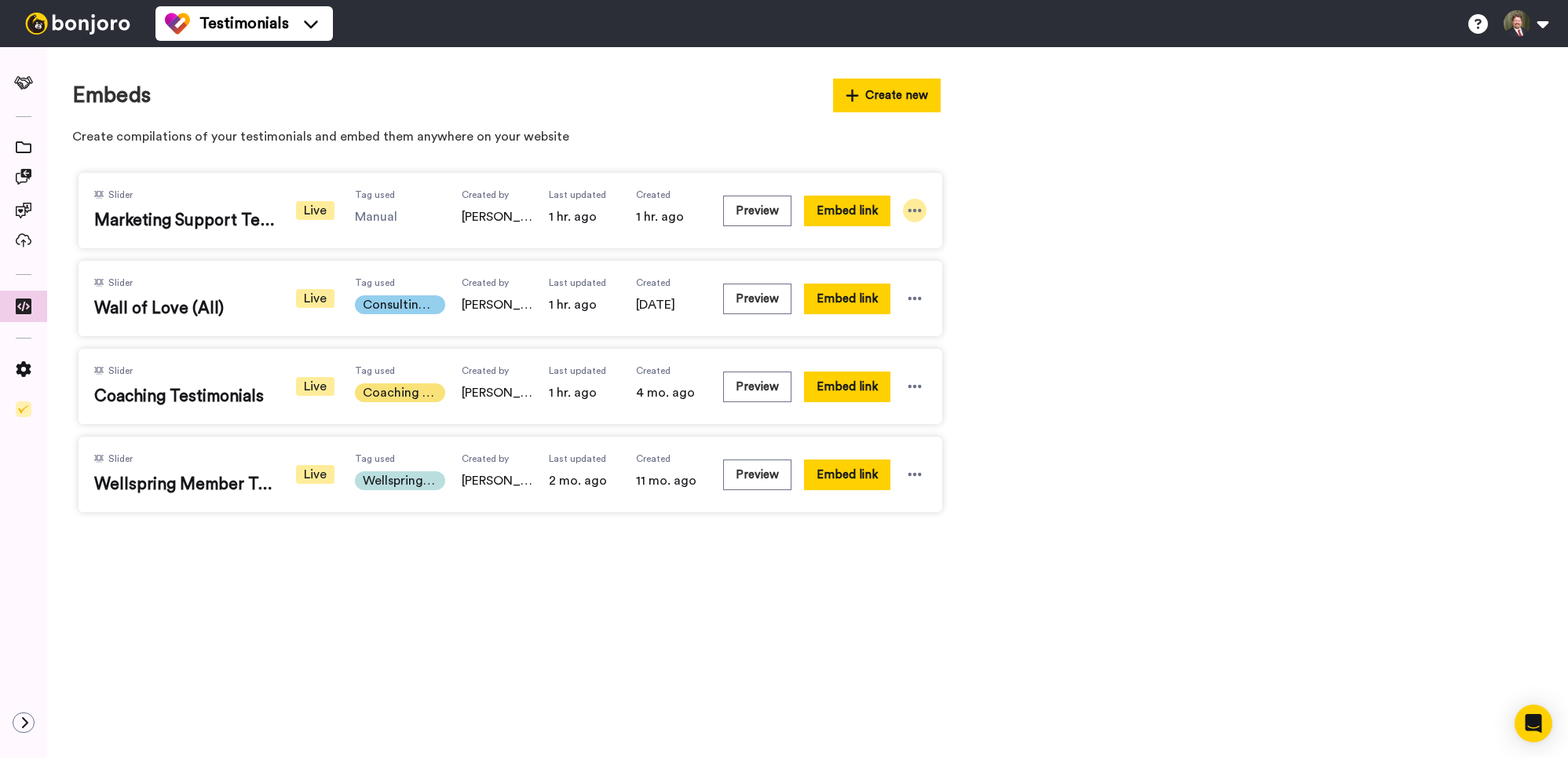
click at [920, 207] on icon at bounding box center [914, 211] width 16 height 16
click at [893, 297] on li "Edit" at bounding box center [888, 299] width 99 height 28
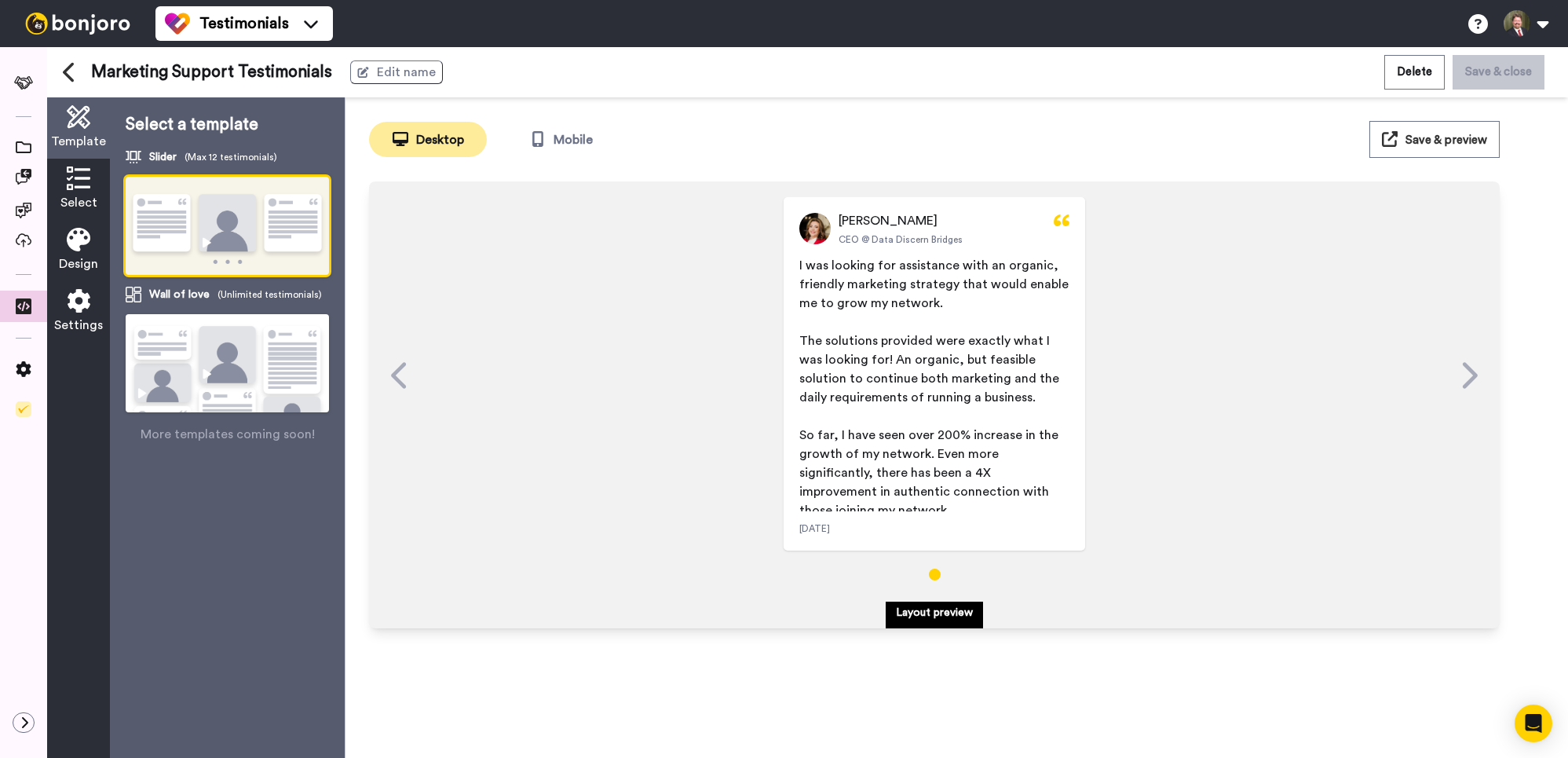
click at [83, 188] on icon at bounding box center [78, 178] width 23 height 23
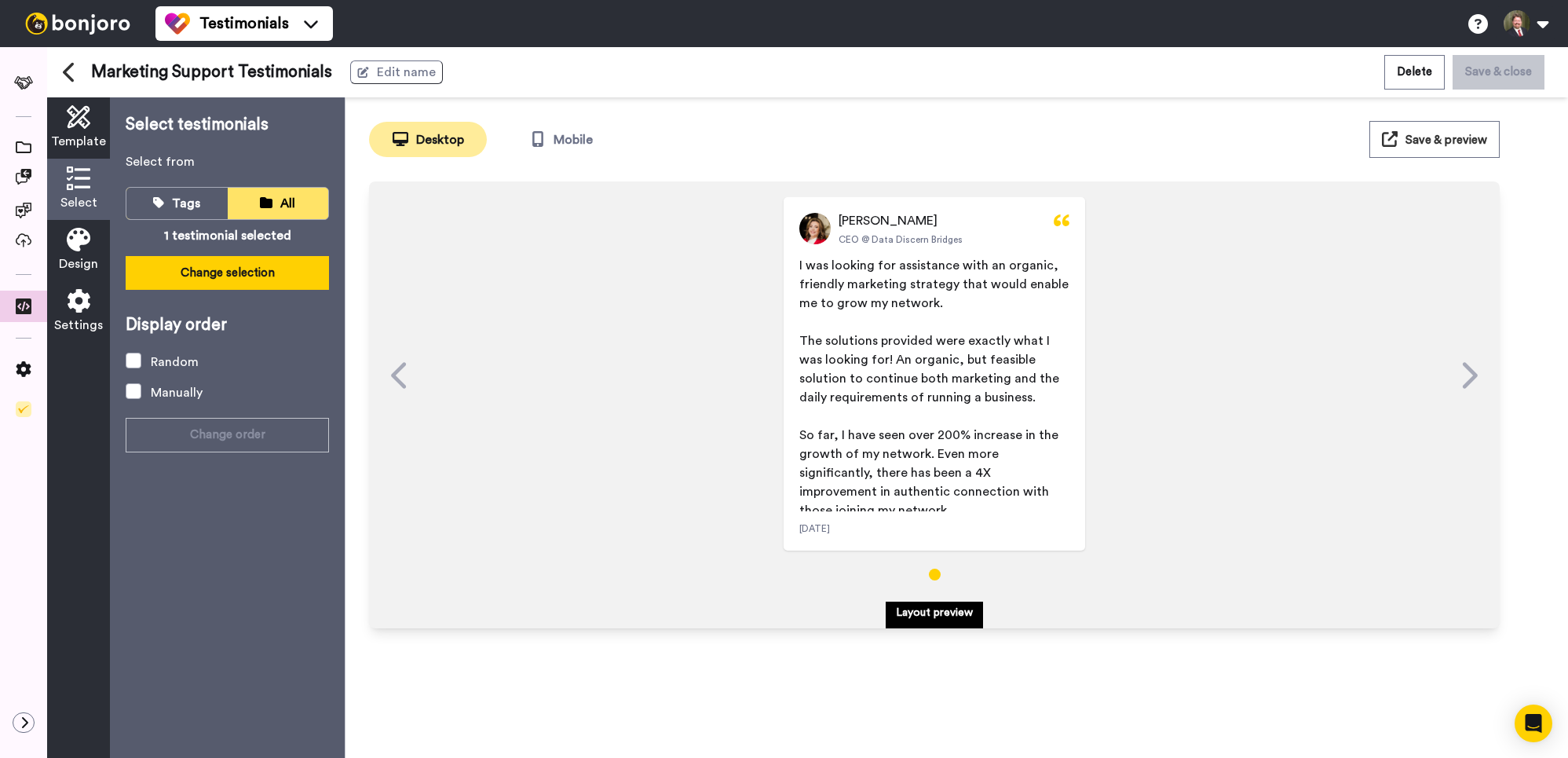
click at [229, 262] on button "Change selection" at bounding box center [227, 273] width 204 height 34
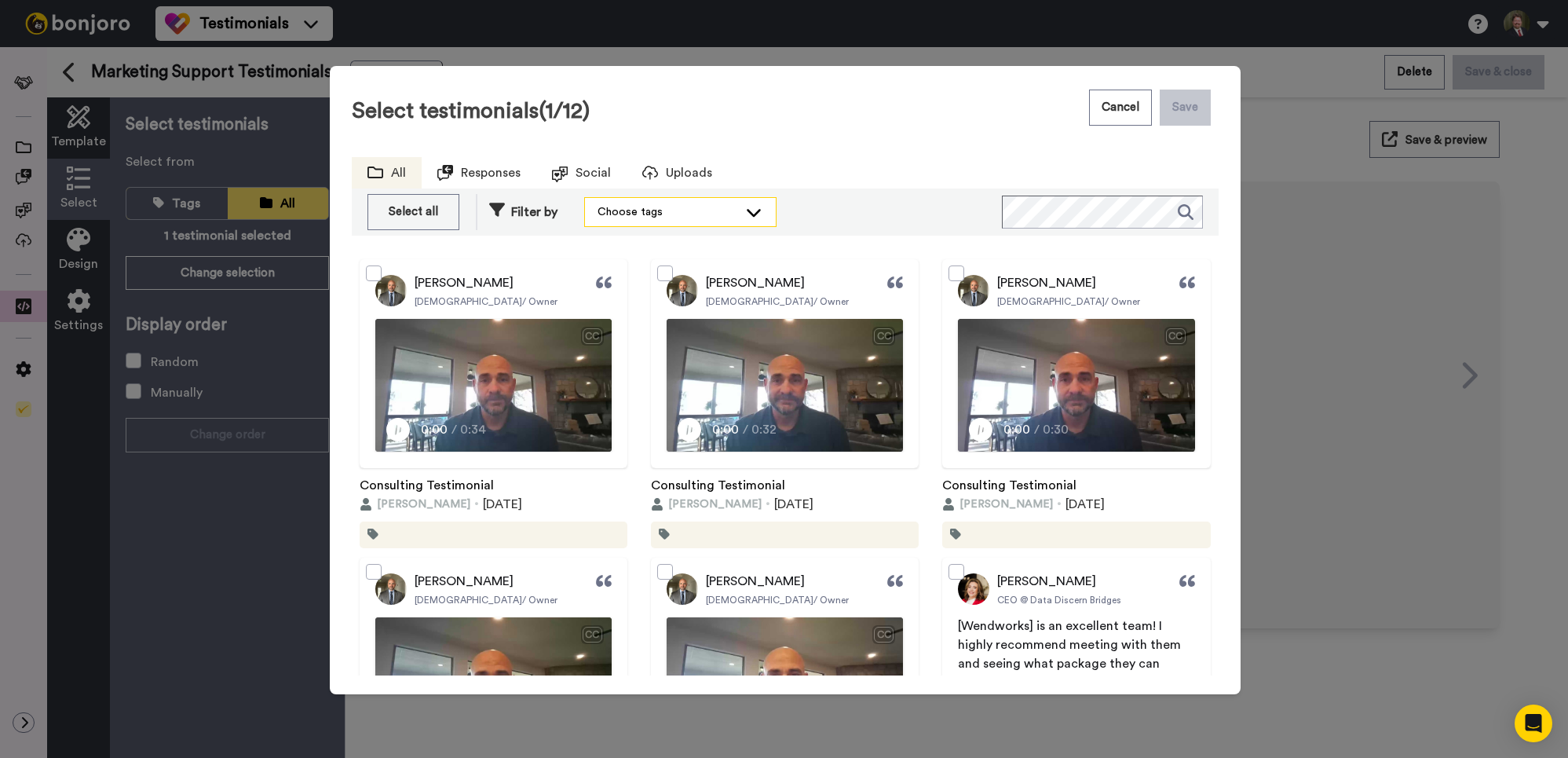
click at [744, 216] on div "Choose tags" at bounding box center [680, 212] width 190 height 28
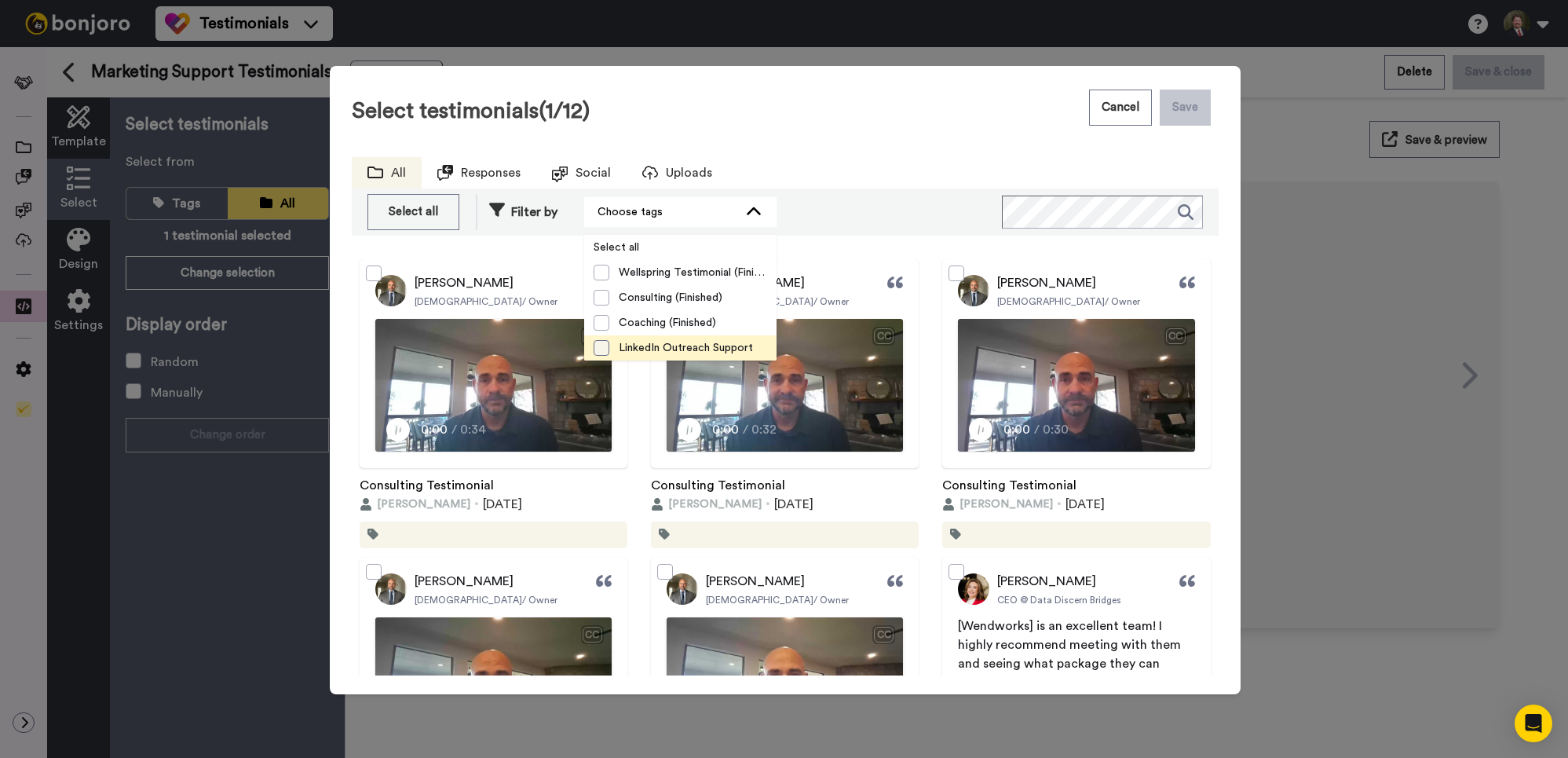
click at [606, 346] on span at bounding box center [601, 348] width 16 height 16
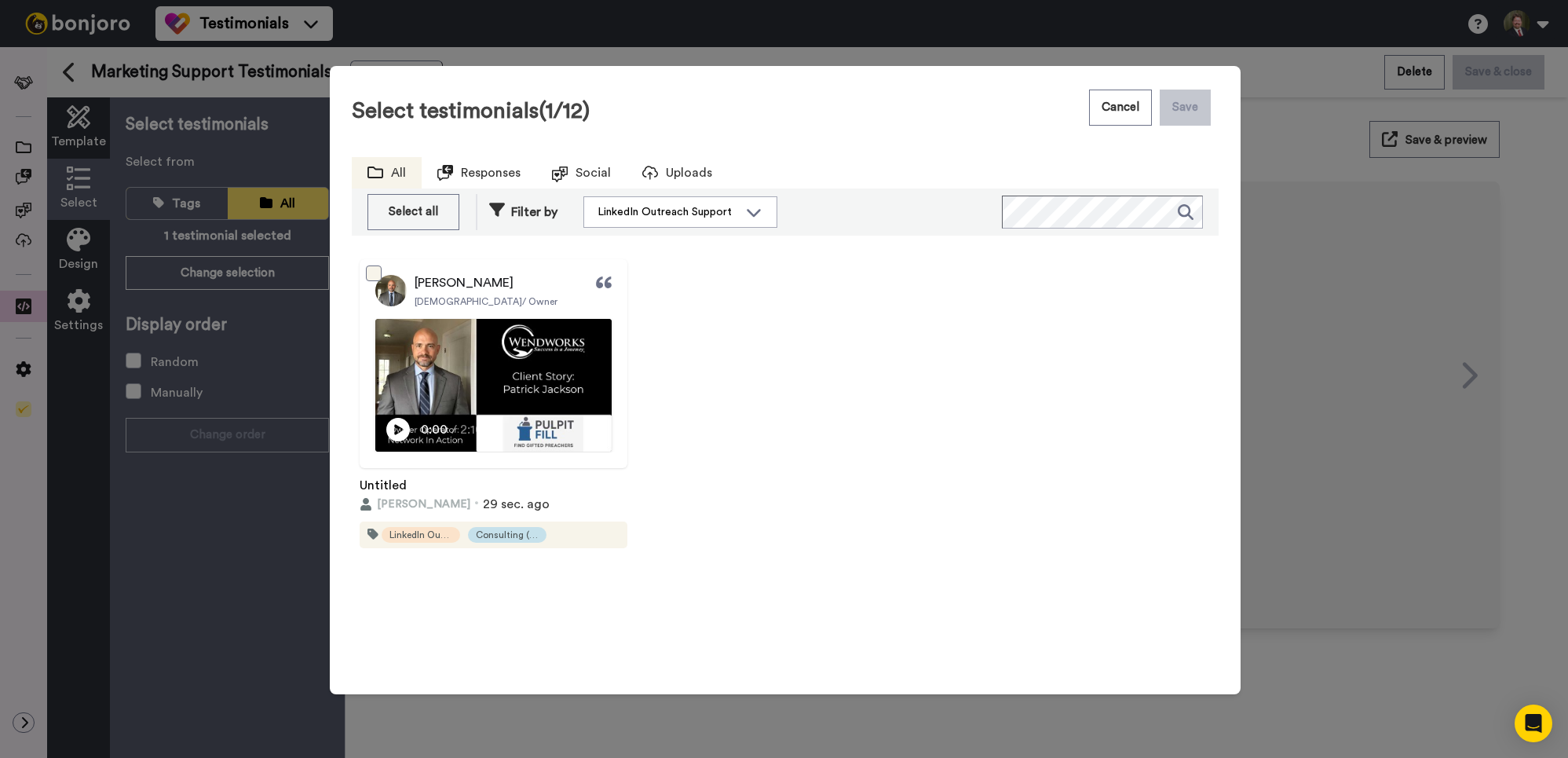
click at [373, 275] on span at bounding box center [373, 273] width 16 height 16
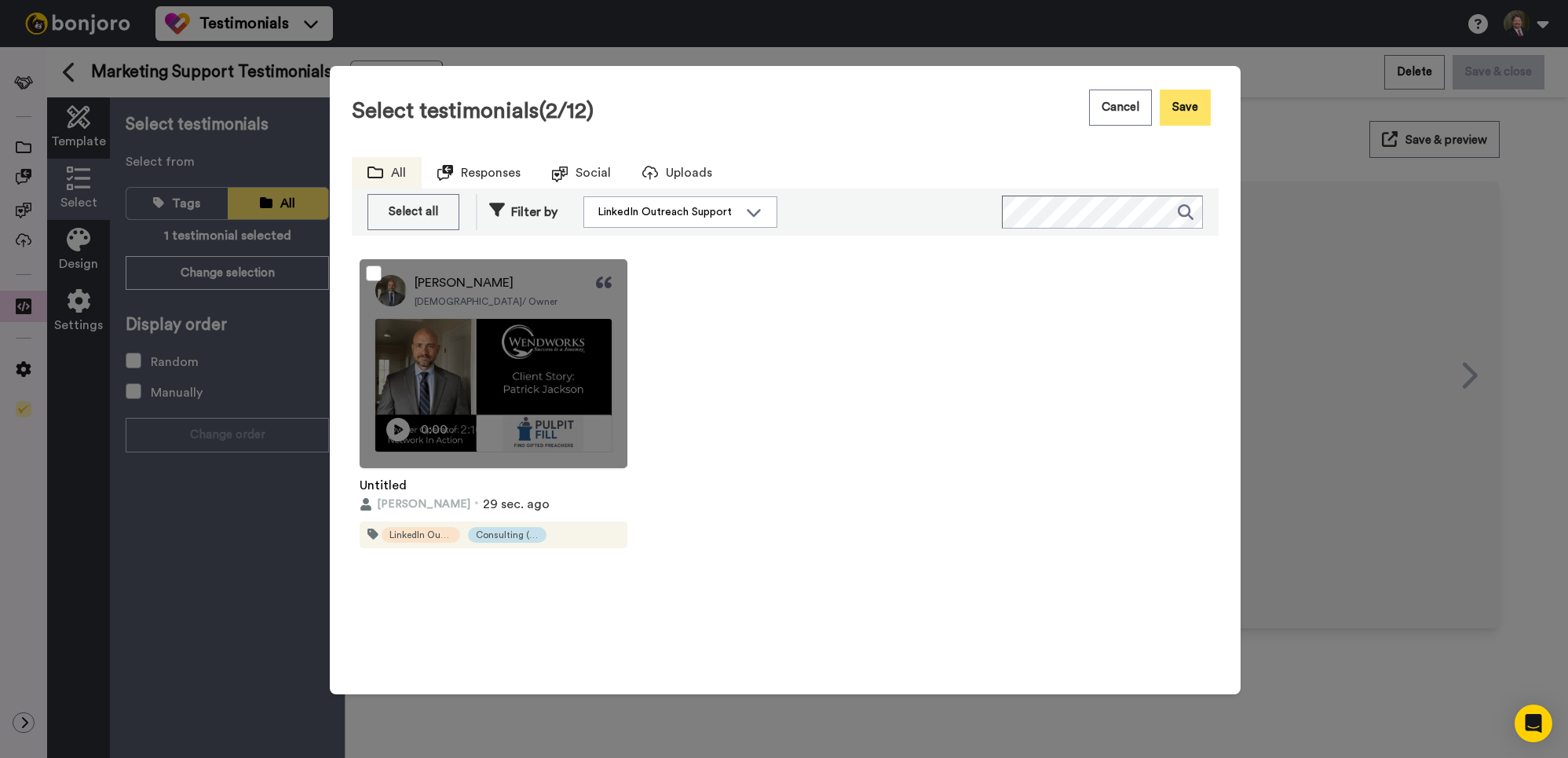
click at [1182, 104] on button "Save" at bounding box center [1185, 107] width 51 height 36
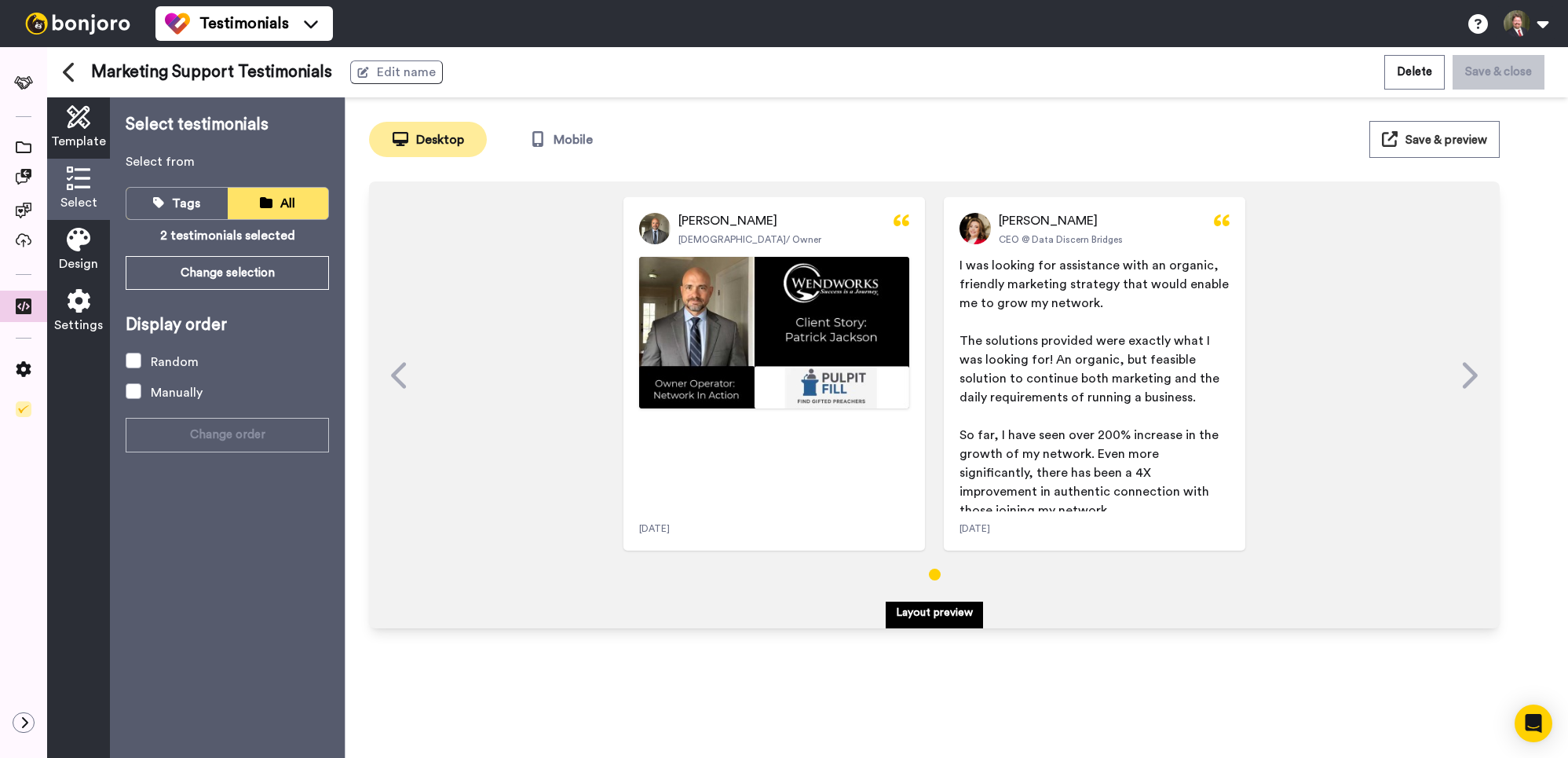
click at [1436, 141] on span "Save & preview" at bounding box center [1447, 140] width 82 height 12
click at [21, 308] on icon at bounding box center [23, 306] width 16 height 16
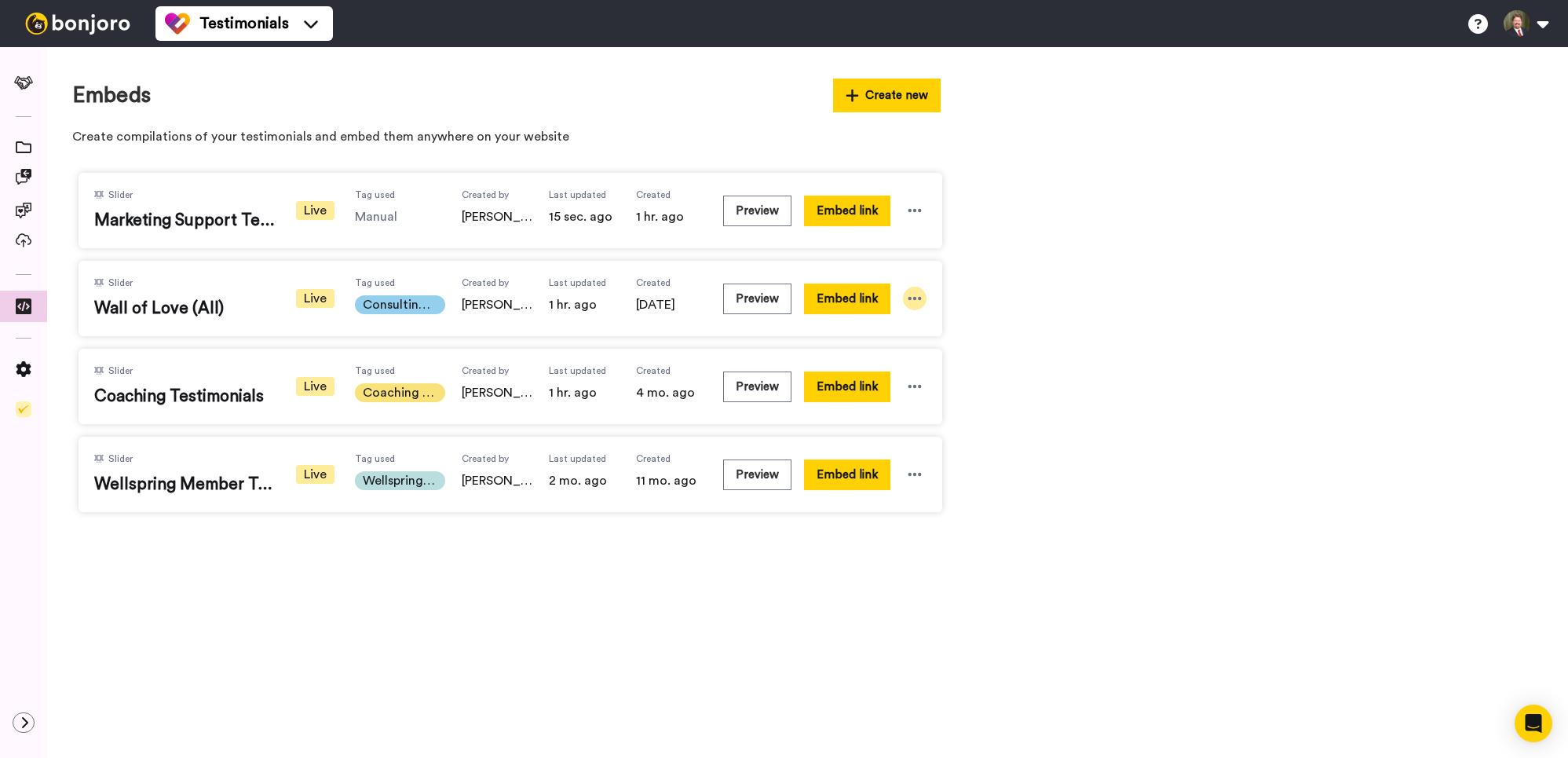
click at [914, 296] on icon at bounding box center [914, 298] width 16 height 16
click at [889, 388] on span "Edit" at bounding box center [884, 384] width 21 height 11
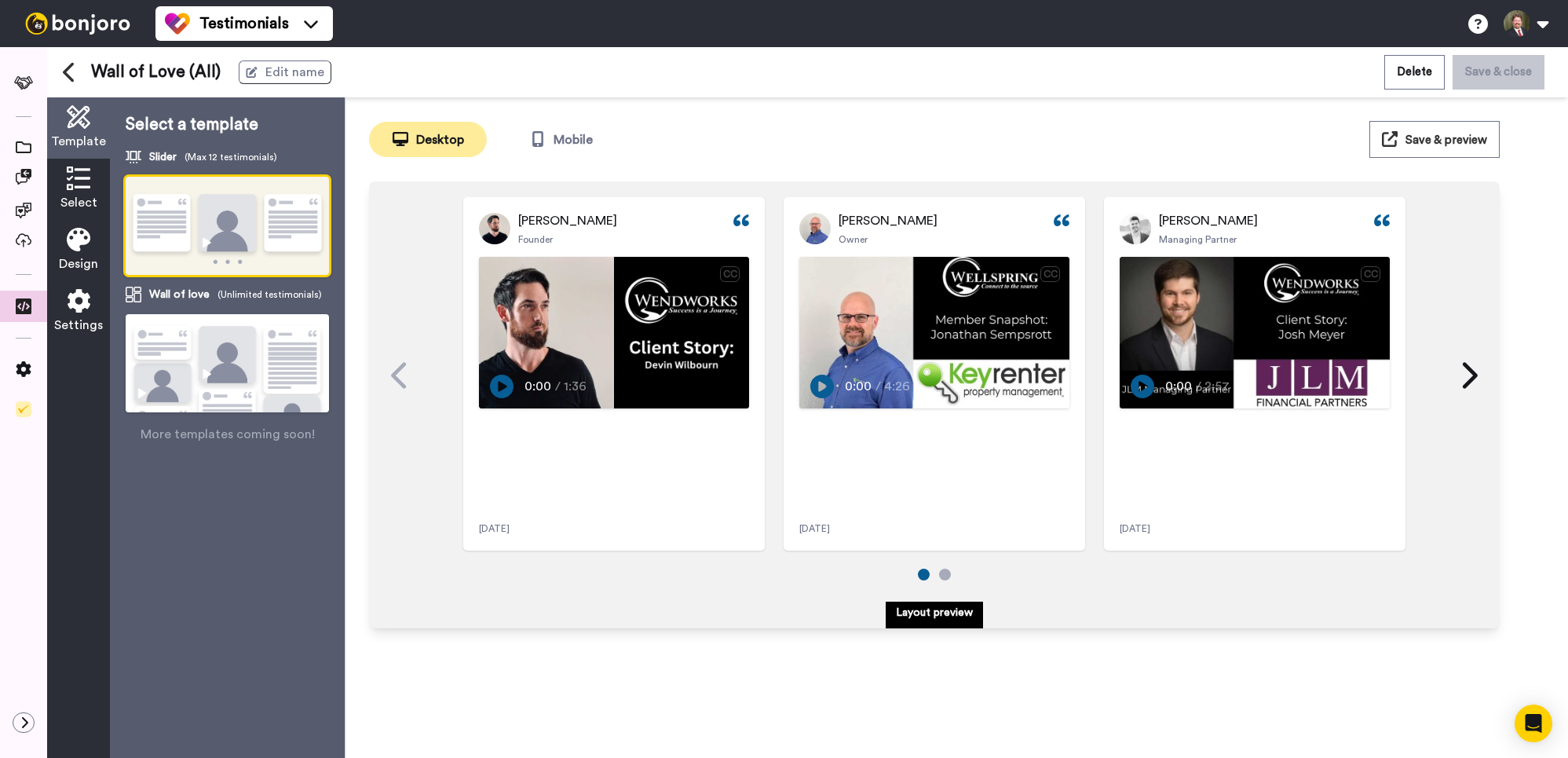
click at [70, 181] on icon at bounding box center [78, 178] width 23 height 23
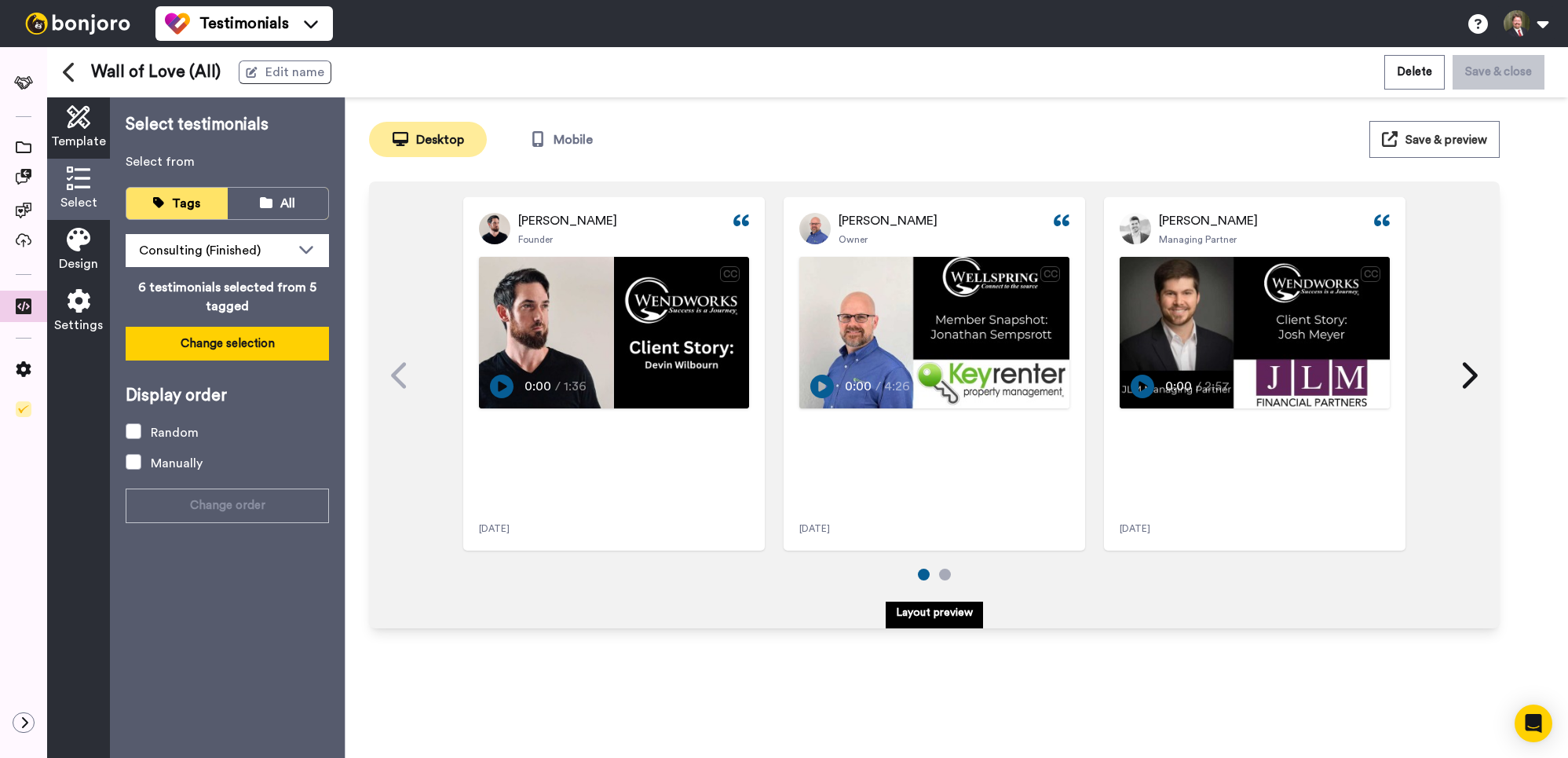
click at [244, 339] on button "Change selection" at bounding box center [227, 344] width 204 height 34
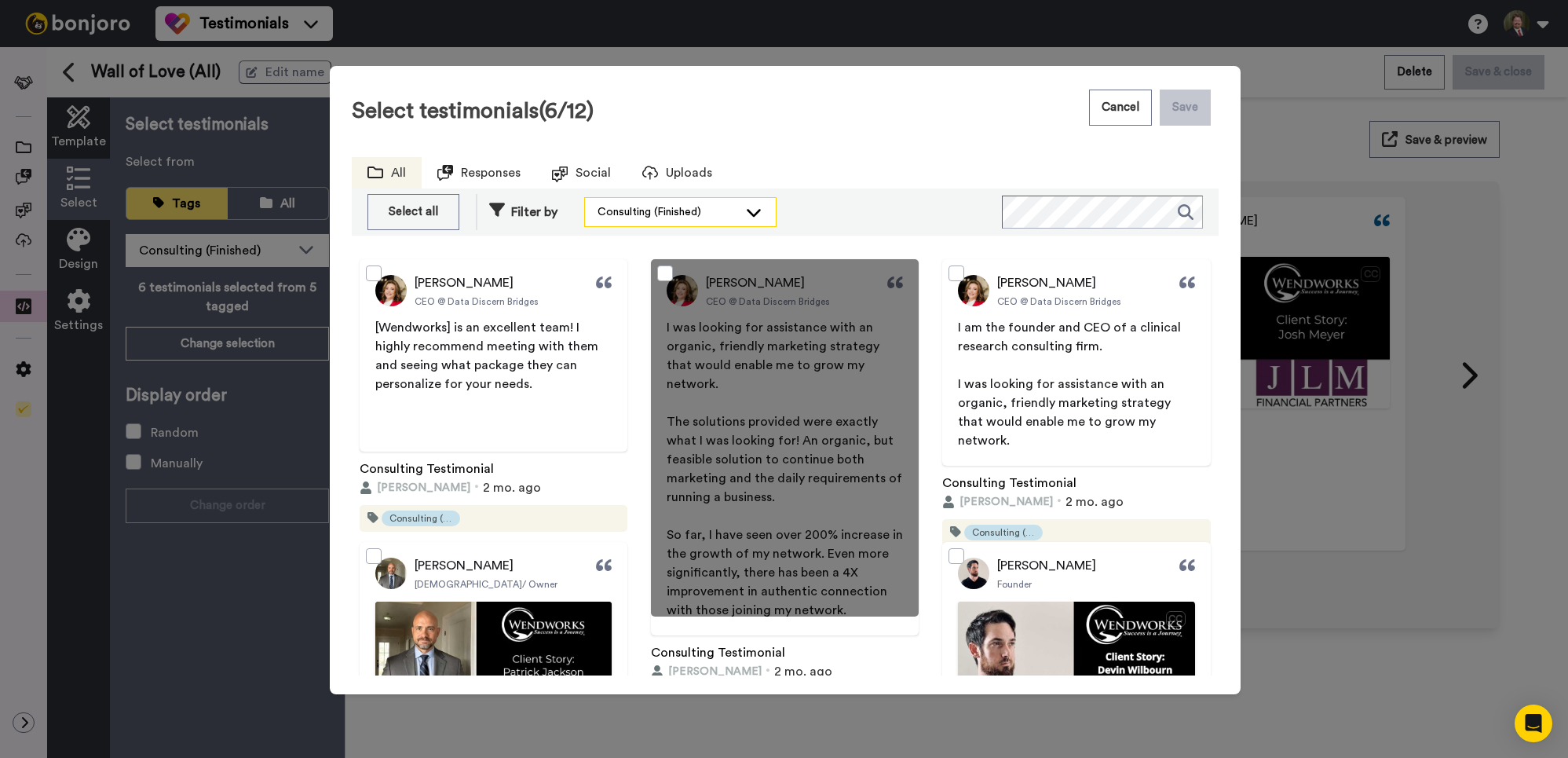
click at [738, 213] on div "Consulting (Finished)" at bounding box center [667, 211] width 141 height 16
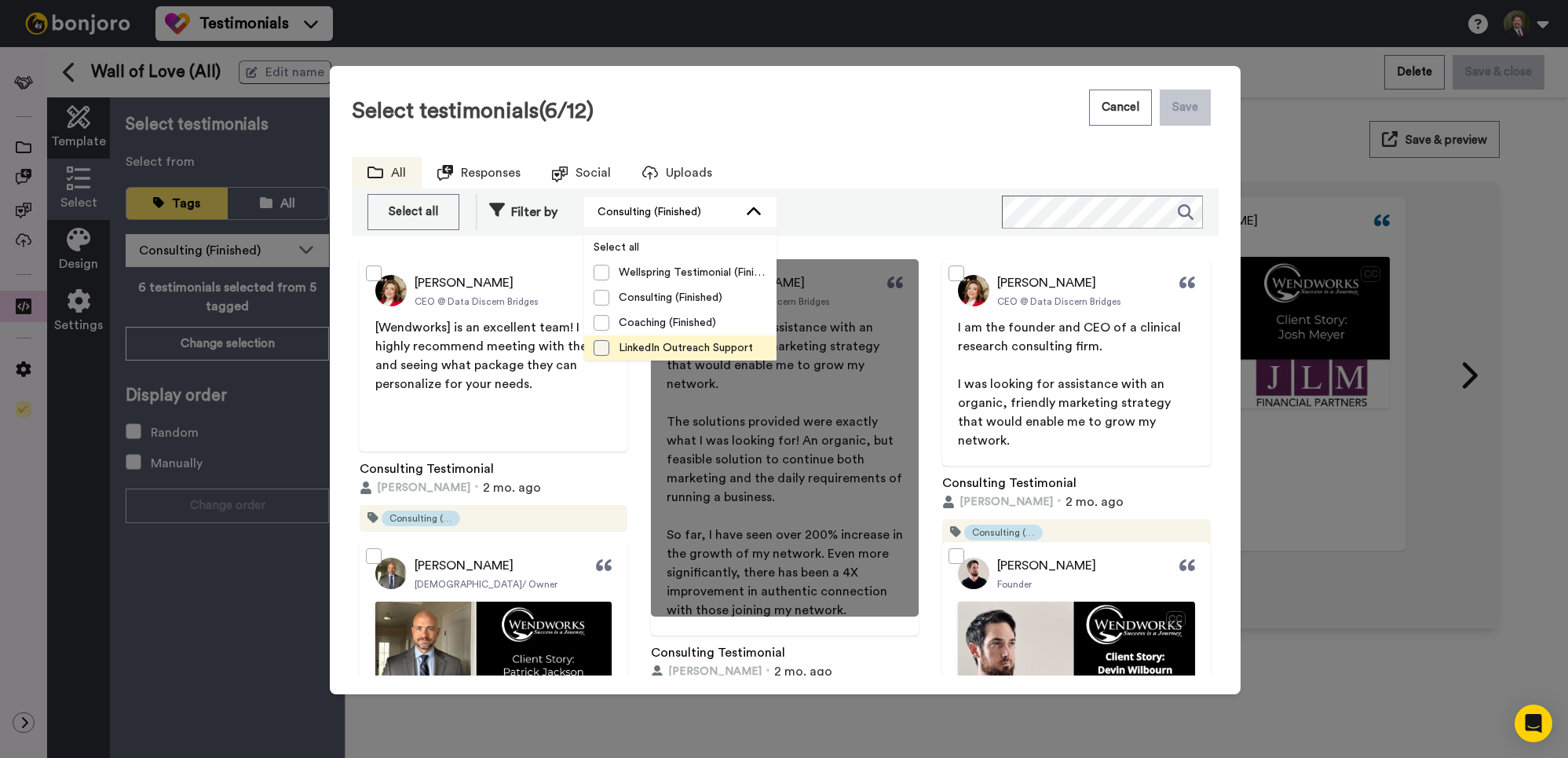
click at [601, 350] on span at bounding box center [601, 348] width 16 height 16
click at [605, 297] on span at bounding box center [601, 297] width 16 height 16
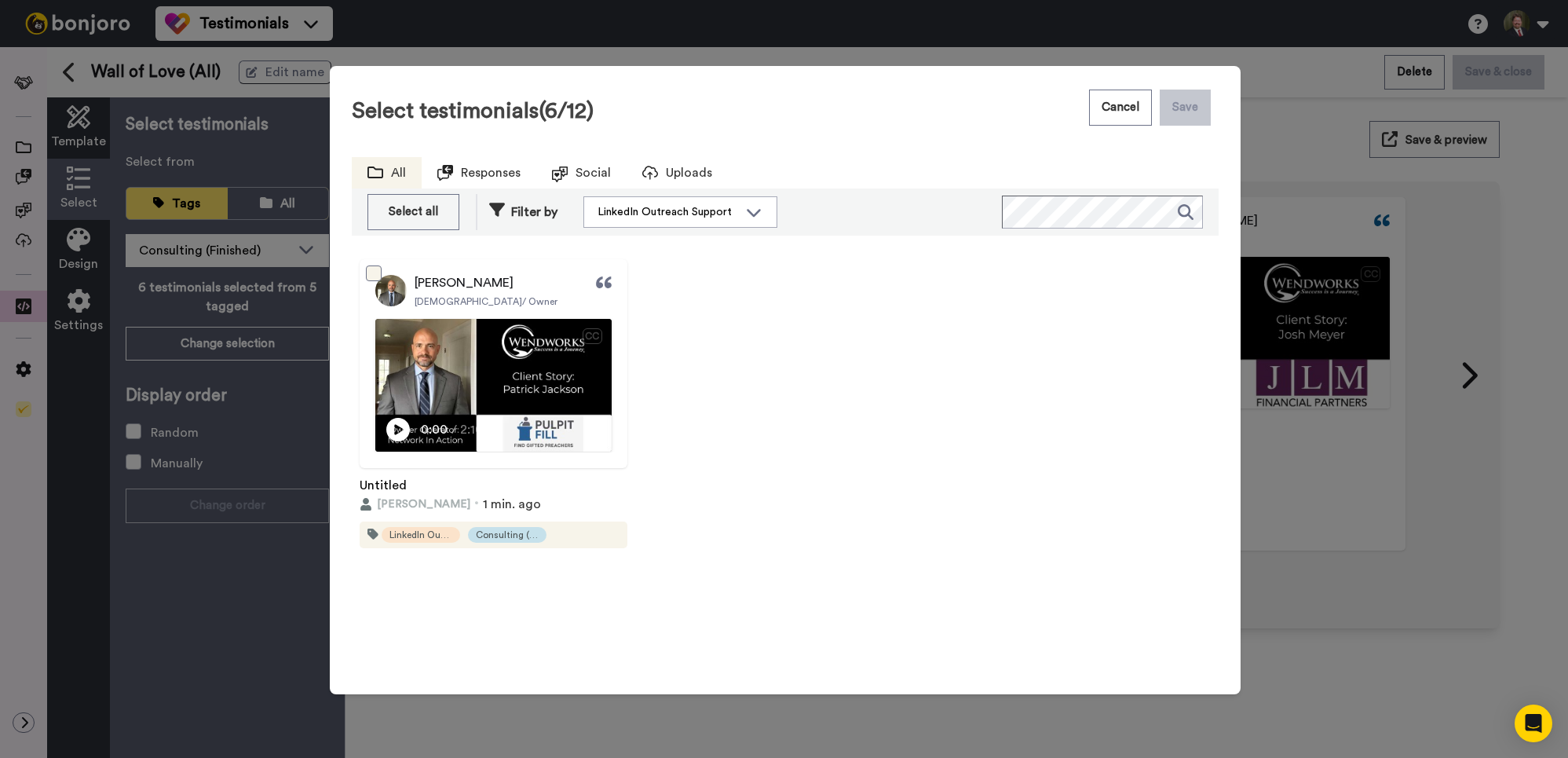
click at [371, 272] on span at bounding box center [373, 273] width 16 height 16
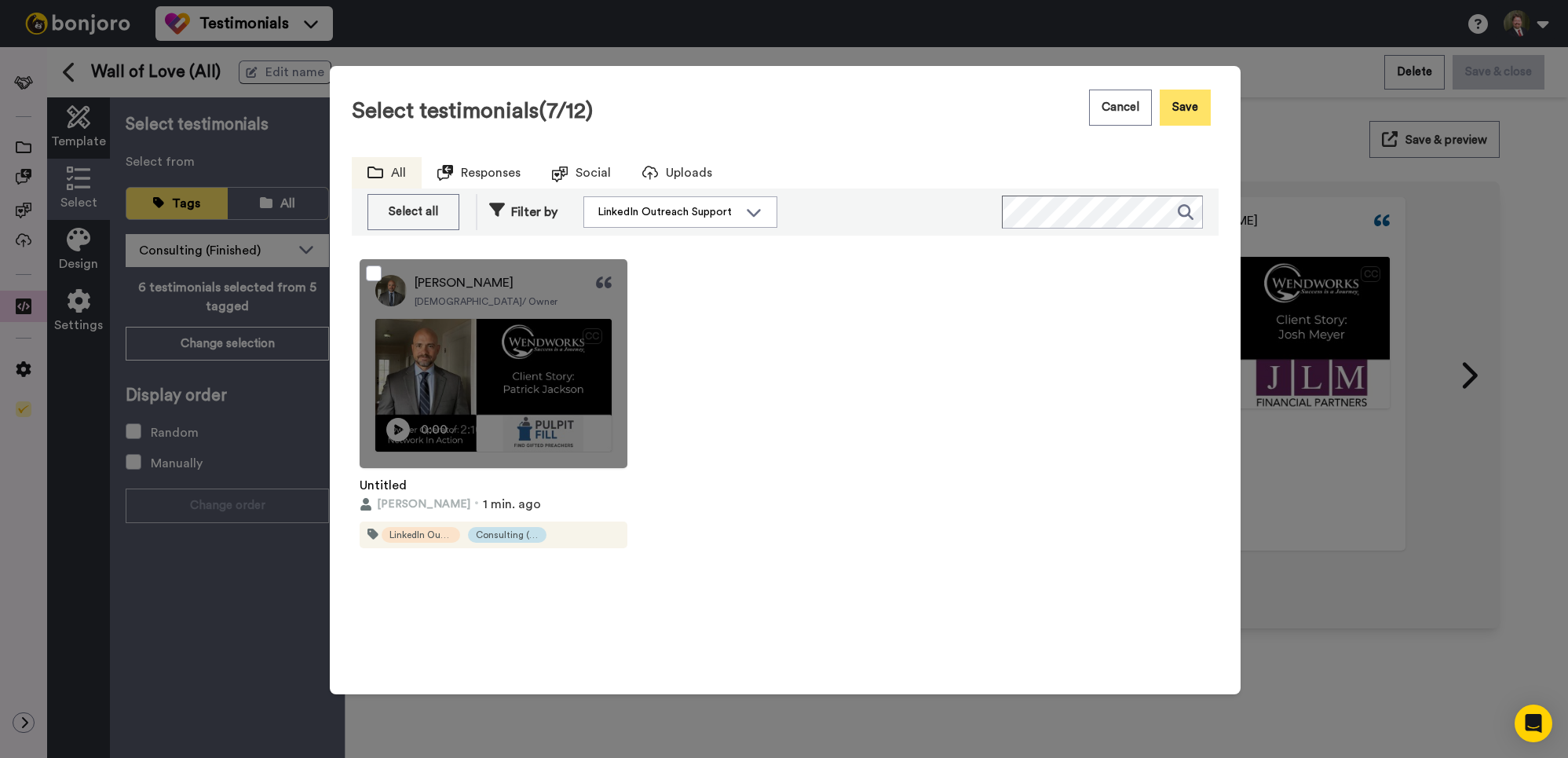
drag, startPoint x: 1187, startPoint y: 109, endPoint x: 1195, endPoint y: 110, distance: 8.1
click at [1188, 109] on button "Save" at bounding box center [1185, 107] width 51 height 36
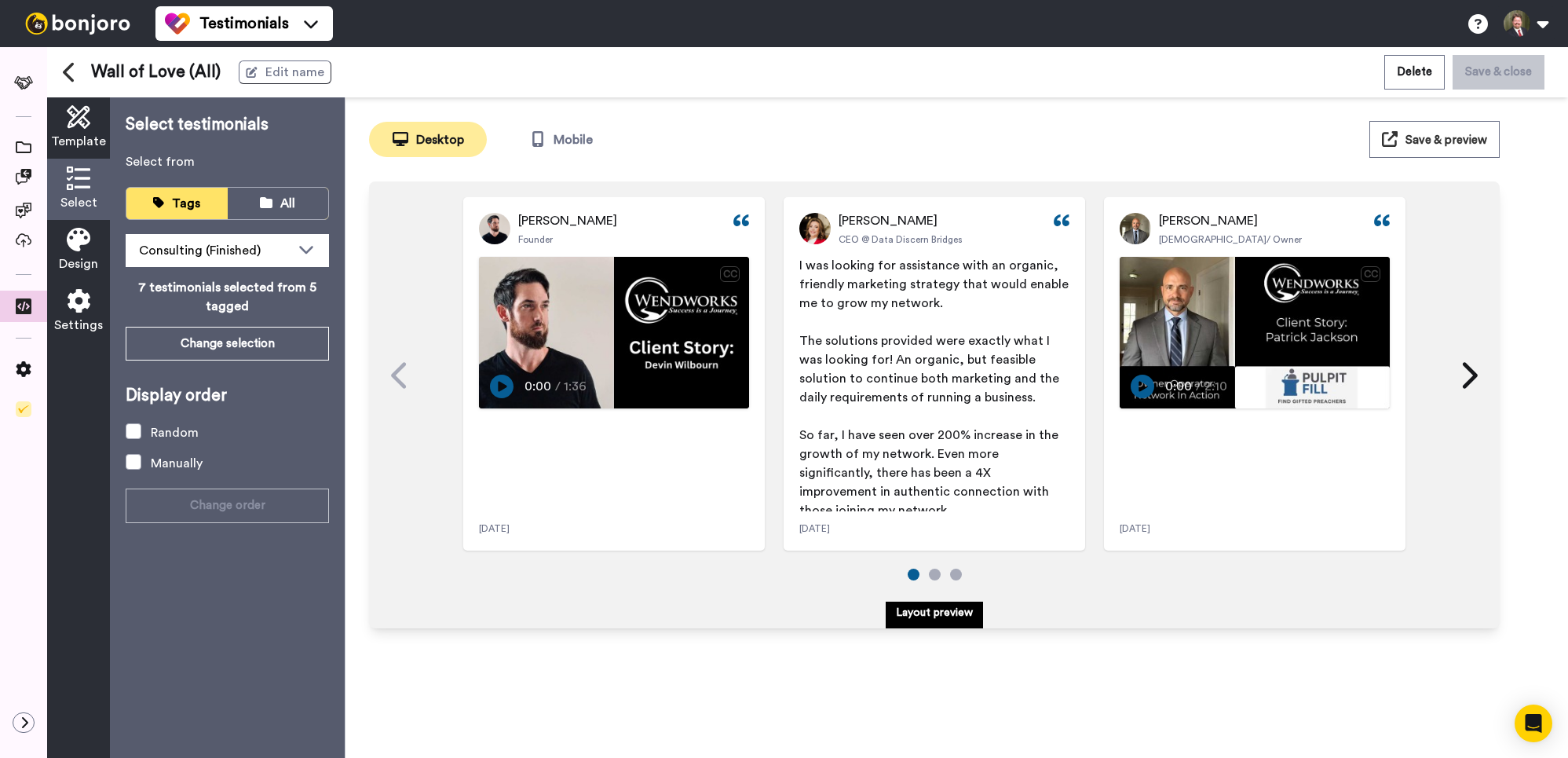
click at [1452, 140] on span "Save & preview" at bounding box center [1447, 140] width 82 height 12
click at [22, 301] on icon at bounding box center [23, 306] width 16 height 16
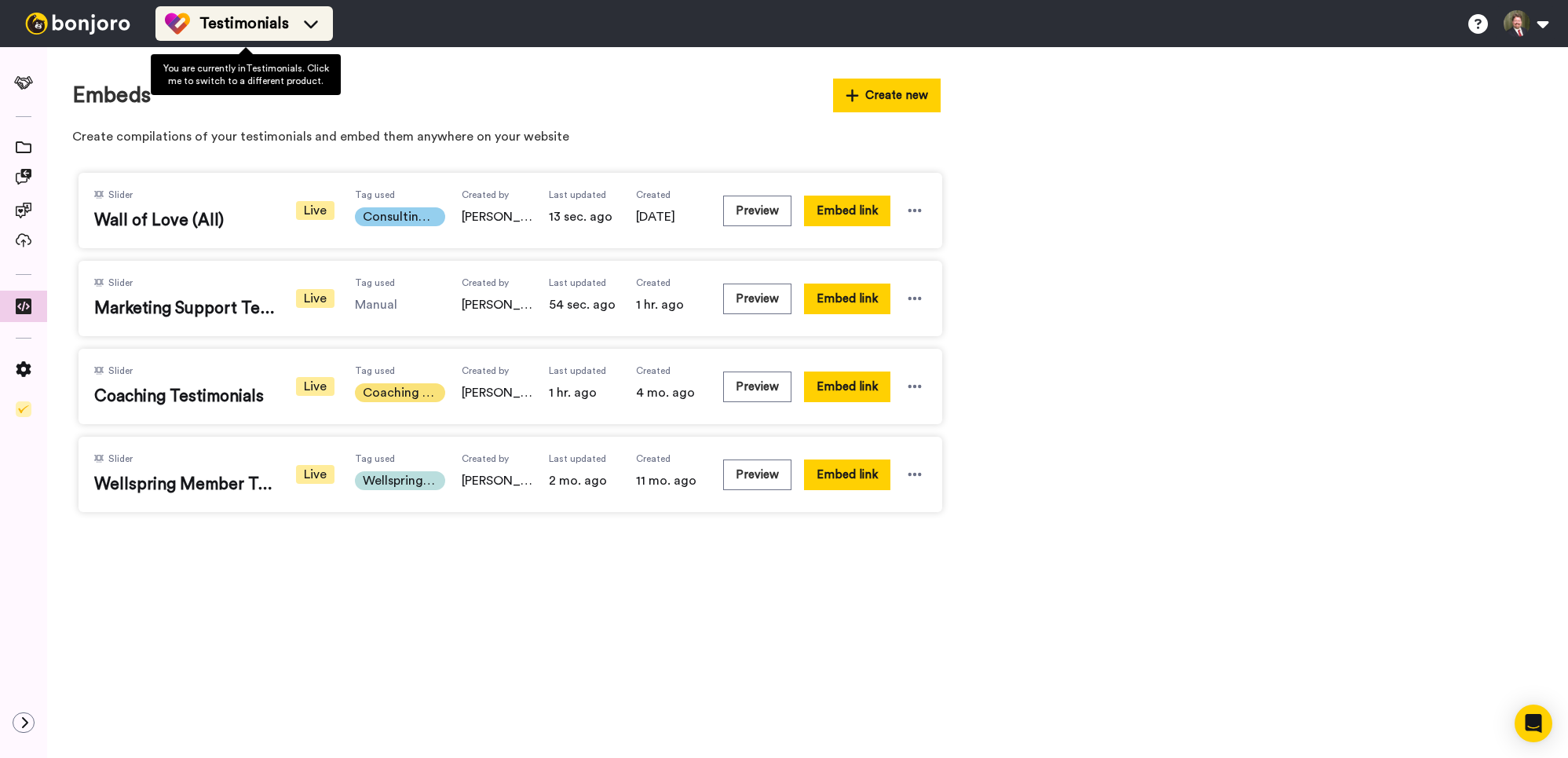
click at [210, 22] on span "Testimonials" at bounding box center [245, 23] width 90 height 22
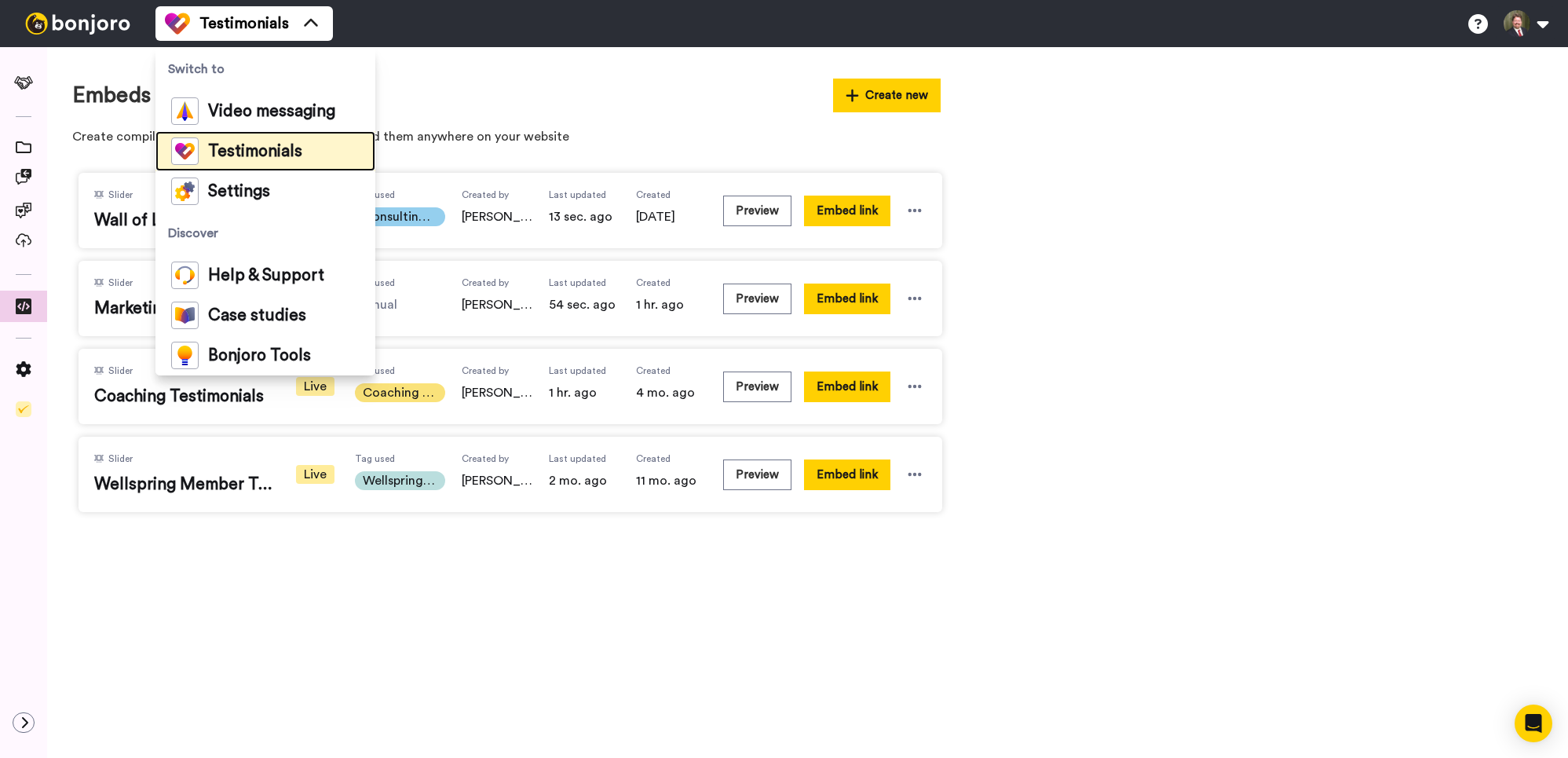
click at [241, 151] on span "Testimonials" at bounding box center [255, 151] width 94 height 16
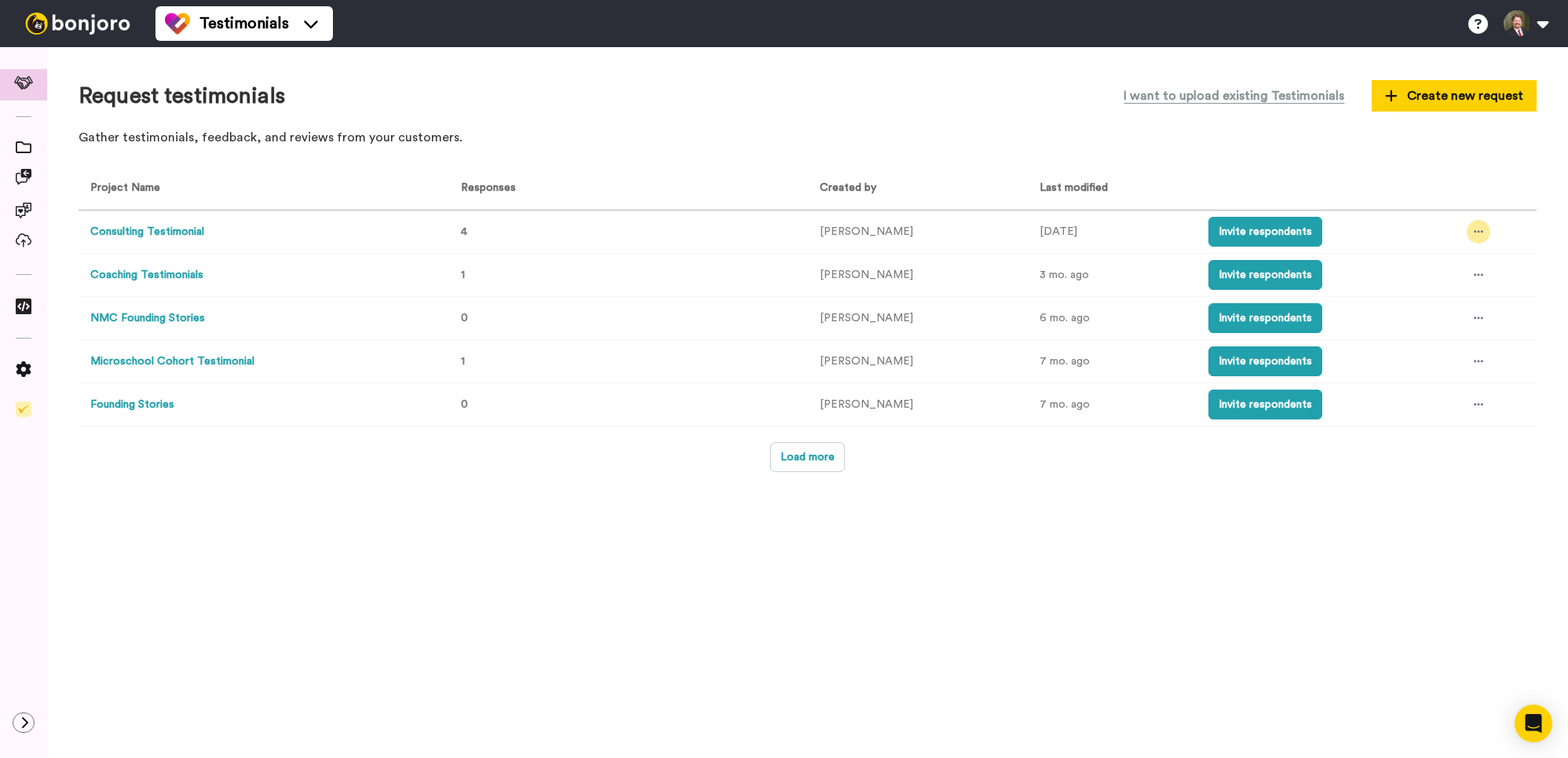
click at [1480, 225] on div at bounding box center [1479, 231] width 23 height 23
click at [1438, 264] on span "See all responses" at bounding box center [1456, 262] width 87 height 11
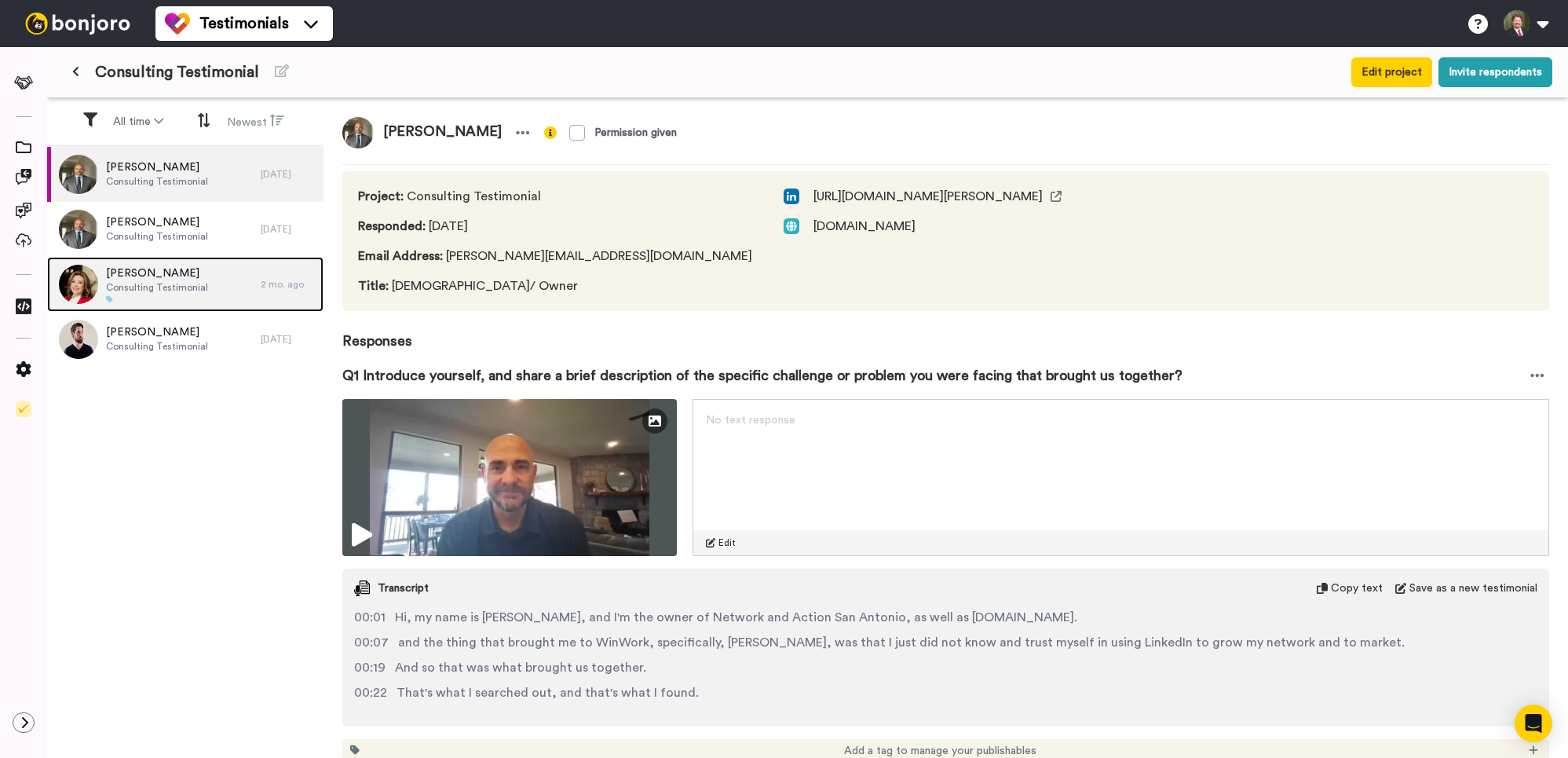
click at [147, 279] on span "Brooke Haddock" at bounding box center [156, 273] width 102 height 16
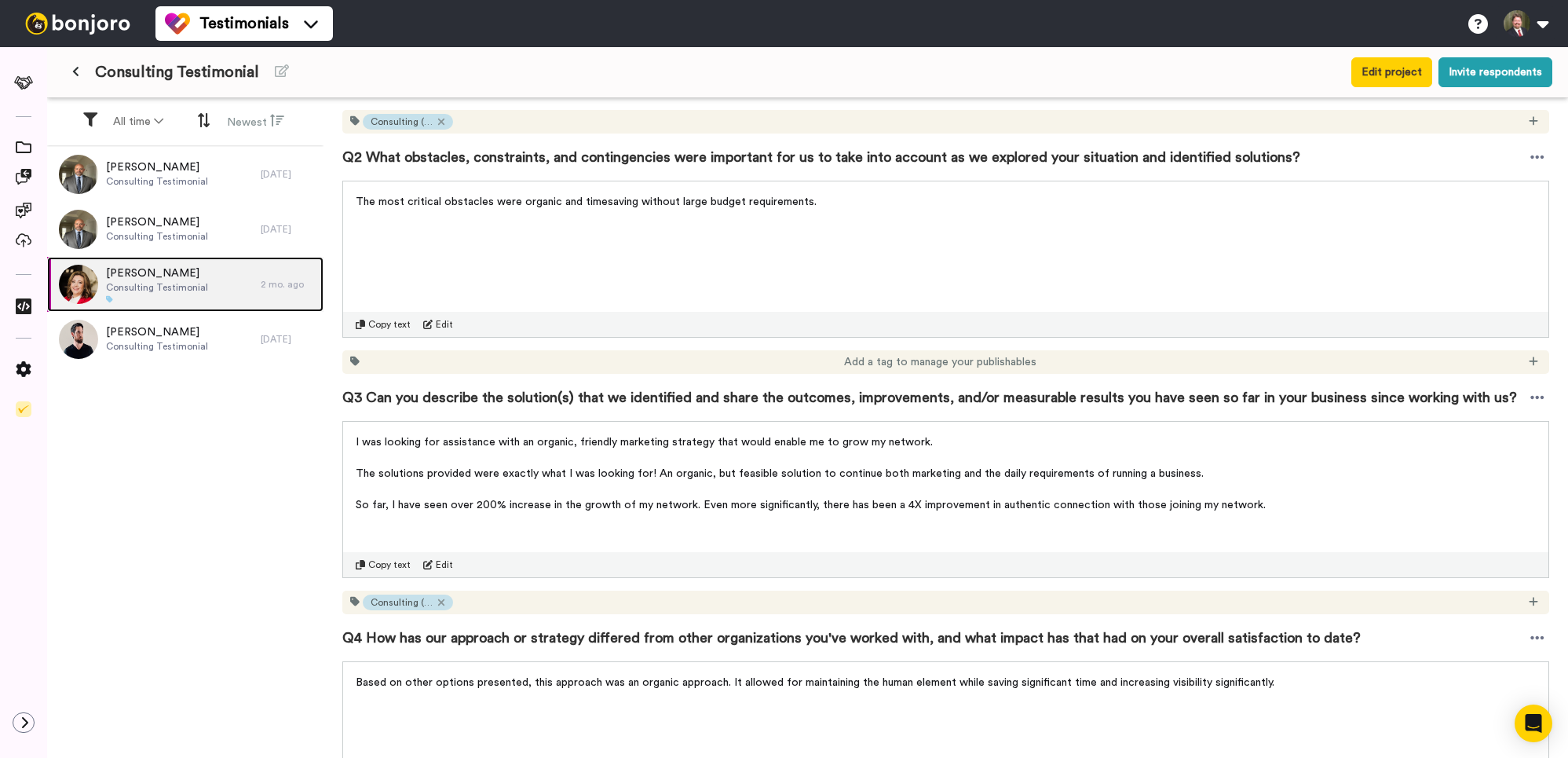
scroll to position [594, 0]
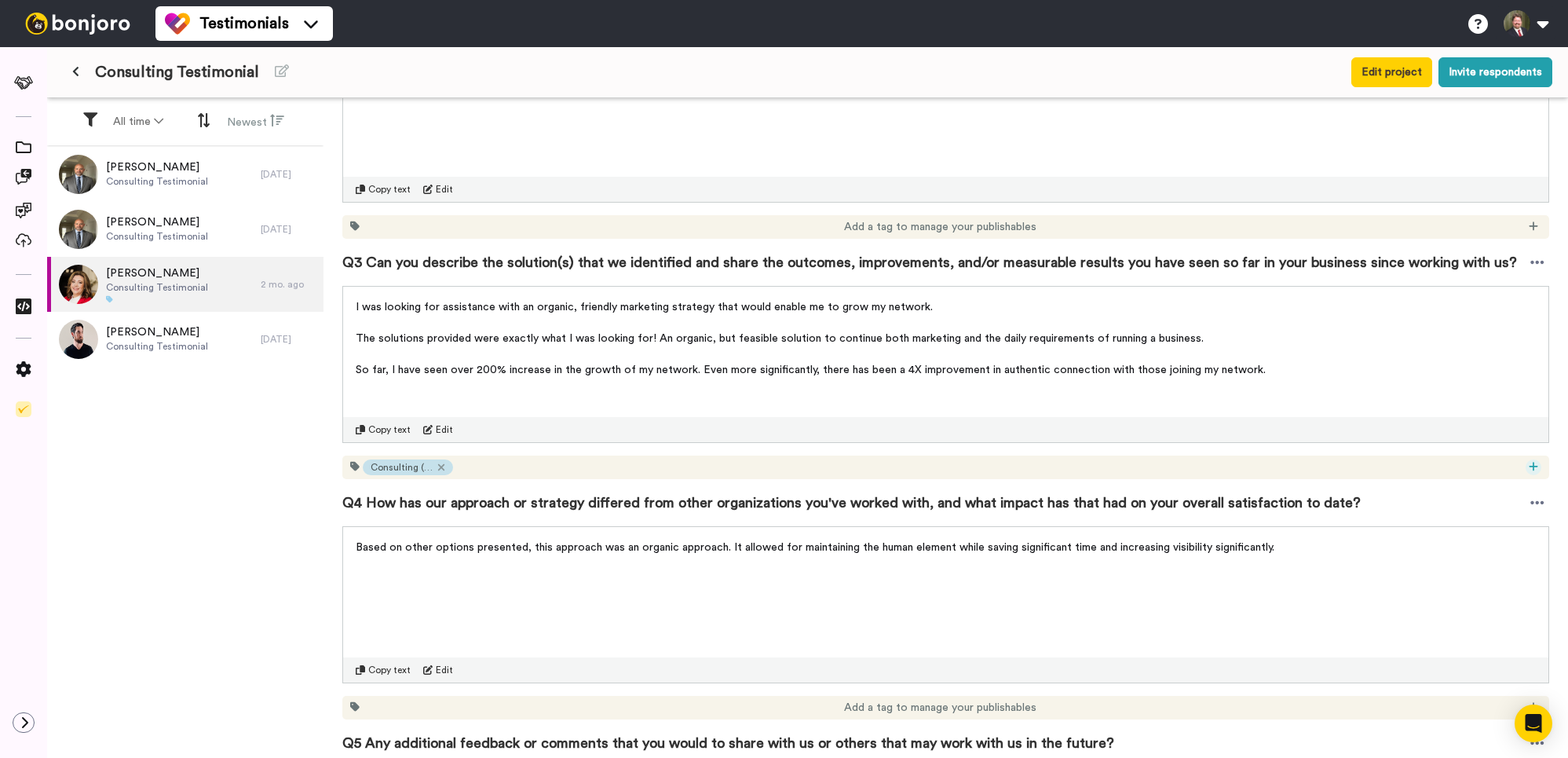
click at [1537, 472] on icon at bounding box center [1533, 466] width 9 height 11
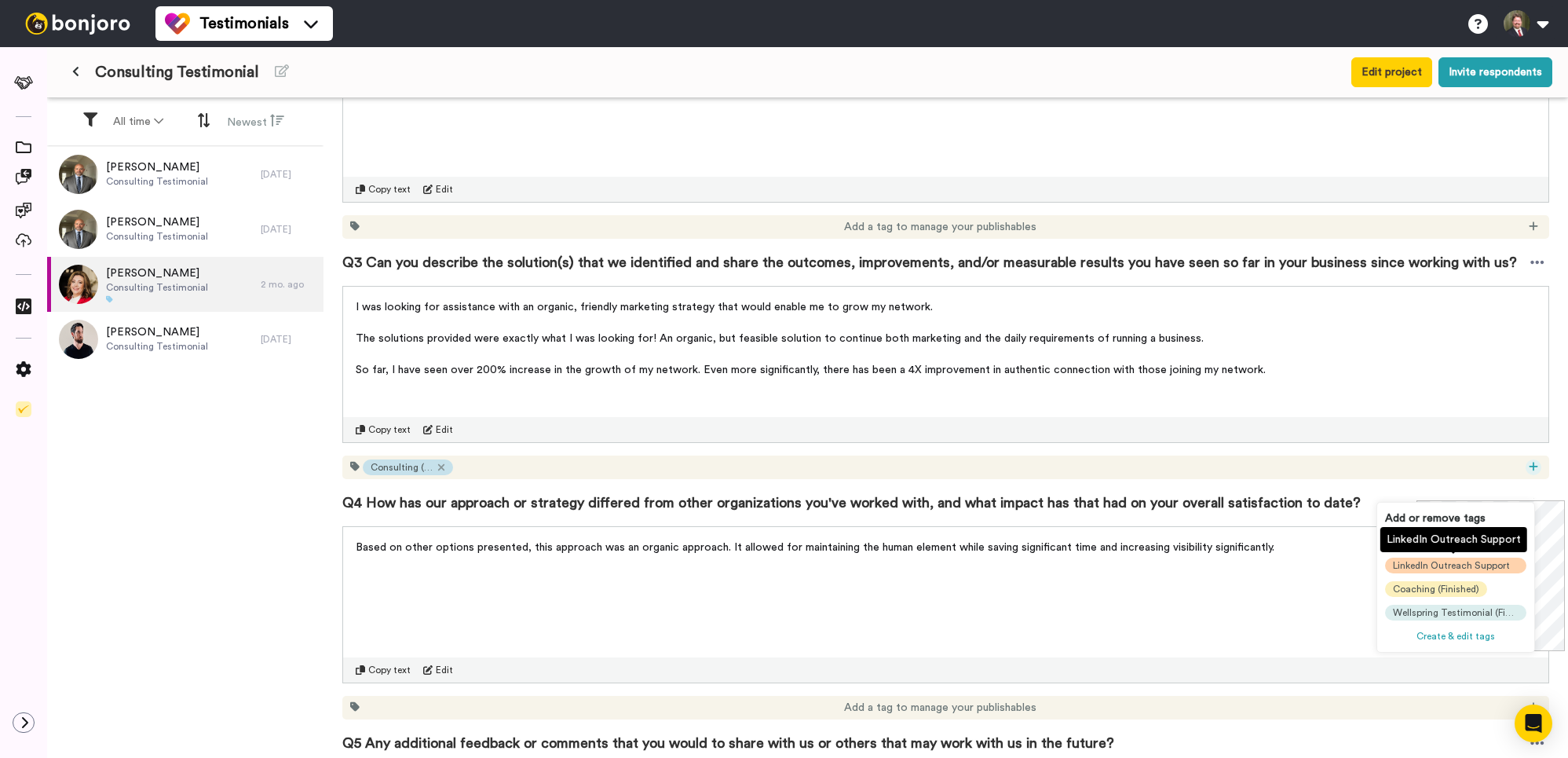
click at [1474, 567] on span "LinkedIn Outreach Support" at bounding box center [1452, 565] width 117 height 12
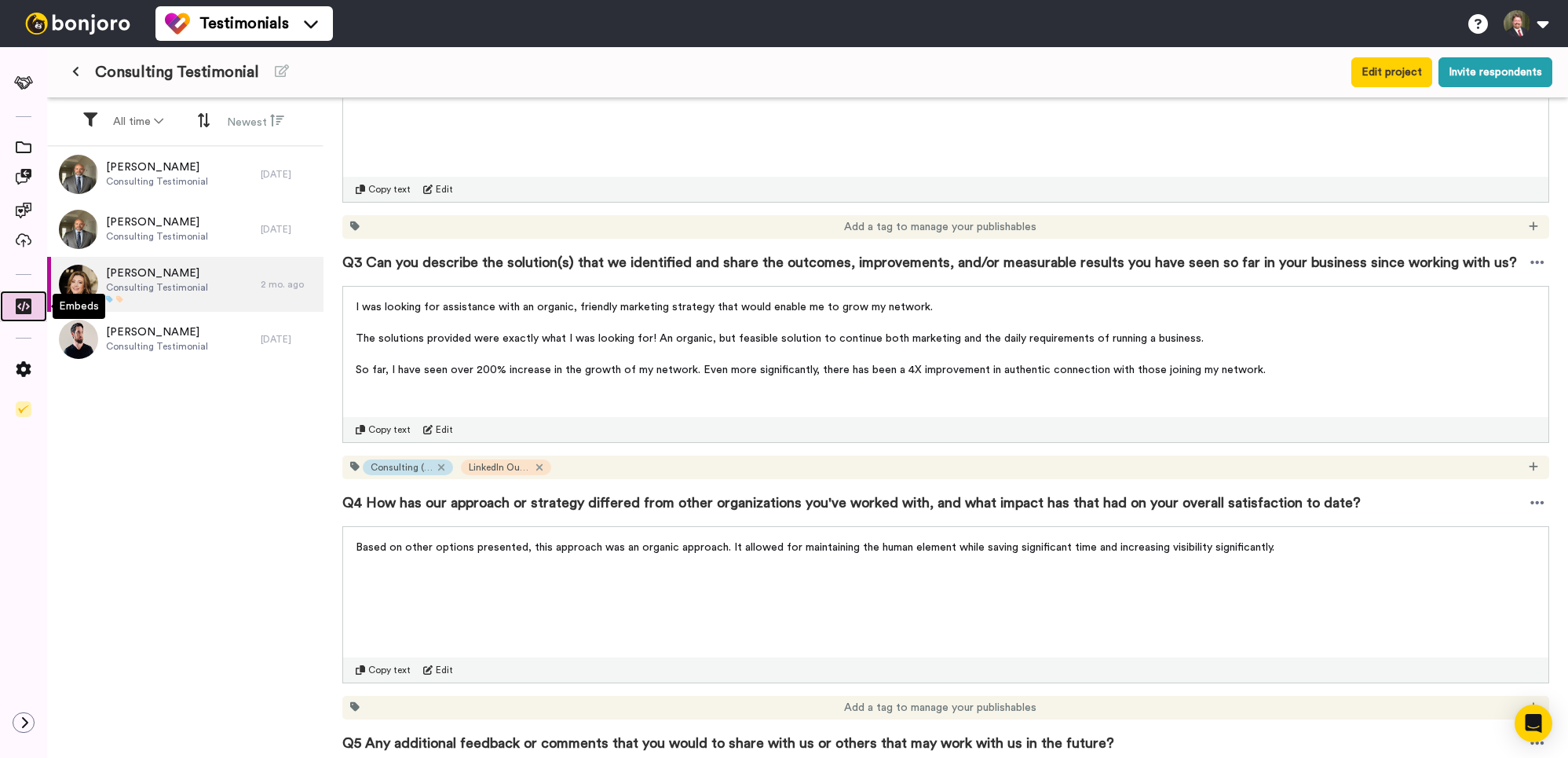
click at [20, 301] on icon at bounding box center [23, 306] width 16 height 16
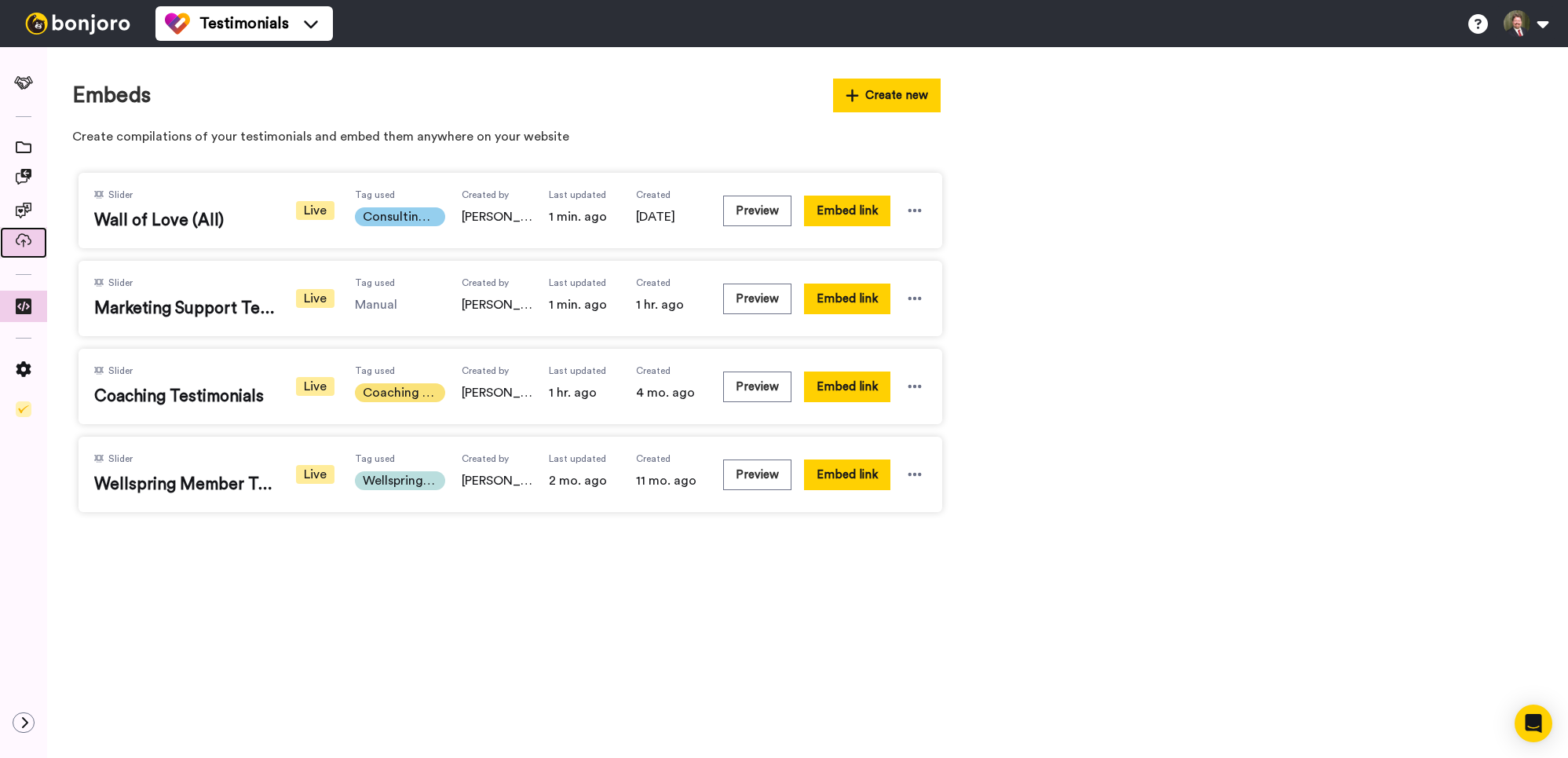
click at [30, 243] on icon at bounding box center [23, 240] width 16 height 14
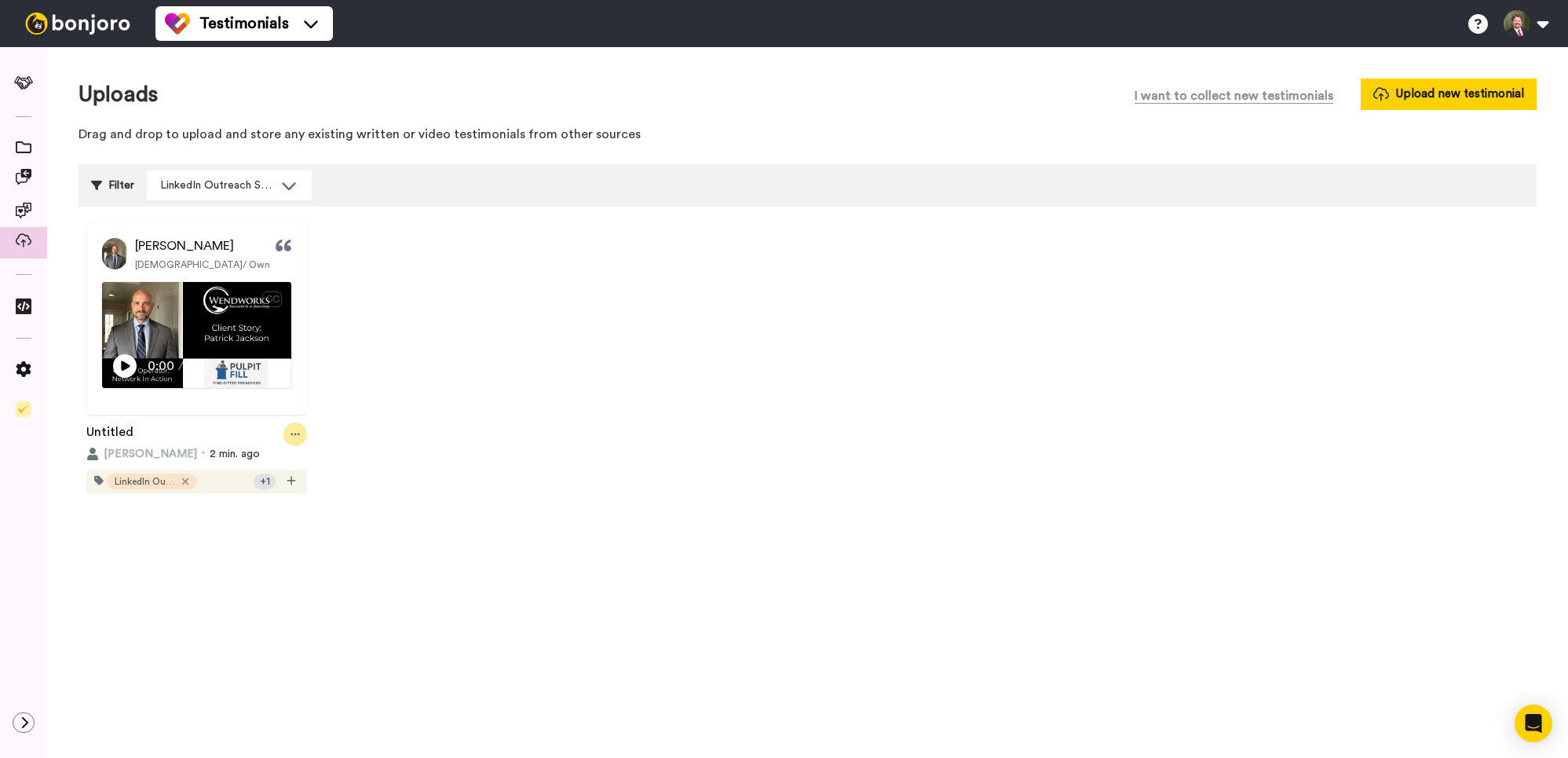
click at [299, 438] on icon at bounding box center [294, 433] width 9 height 11
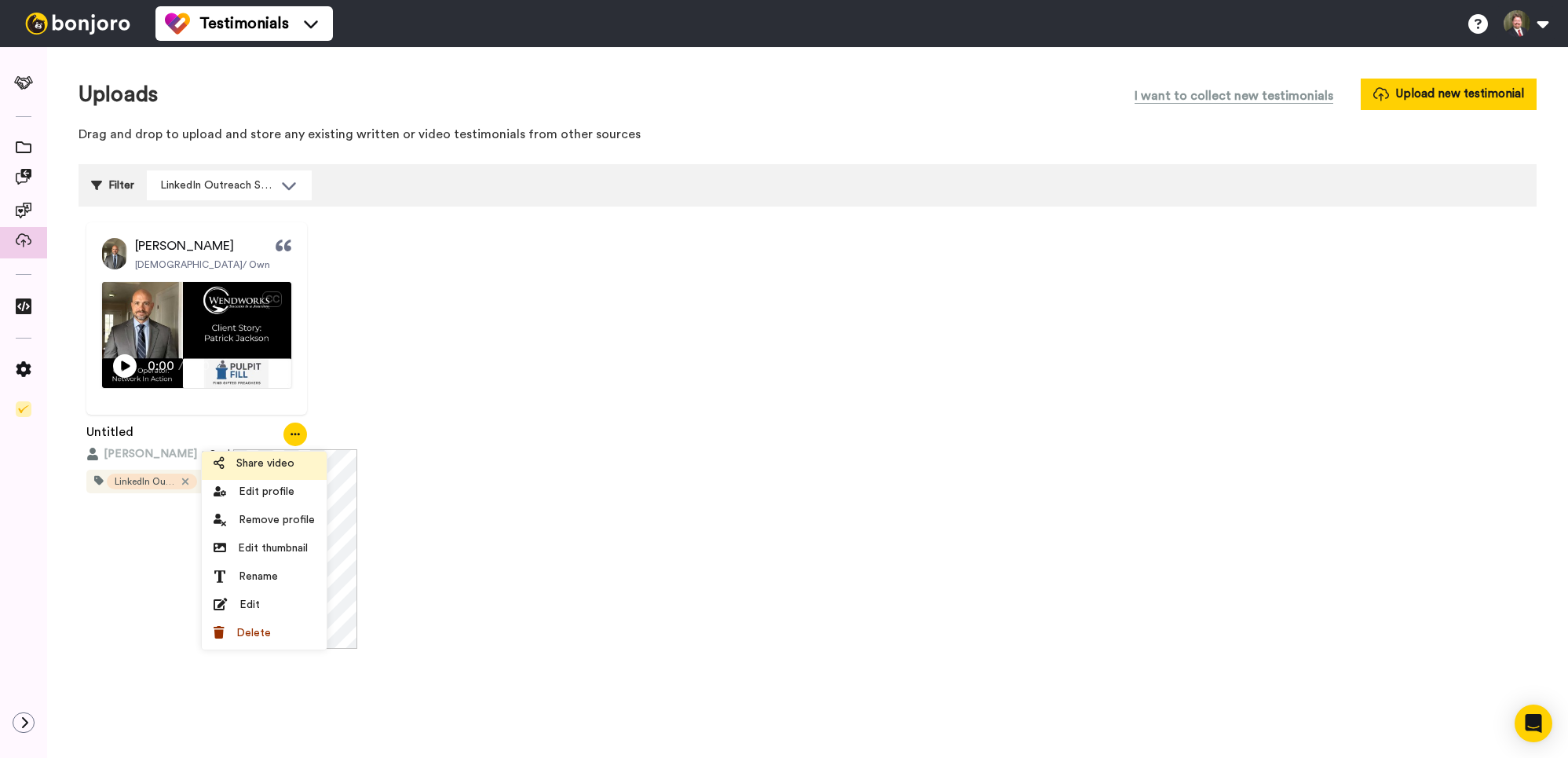
click at [270, 462] on span "Share video" at bounding box center [265, 463] width 58 height 16
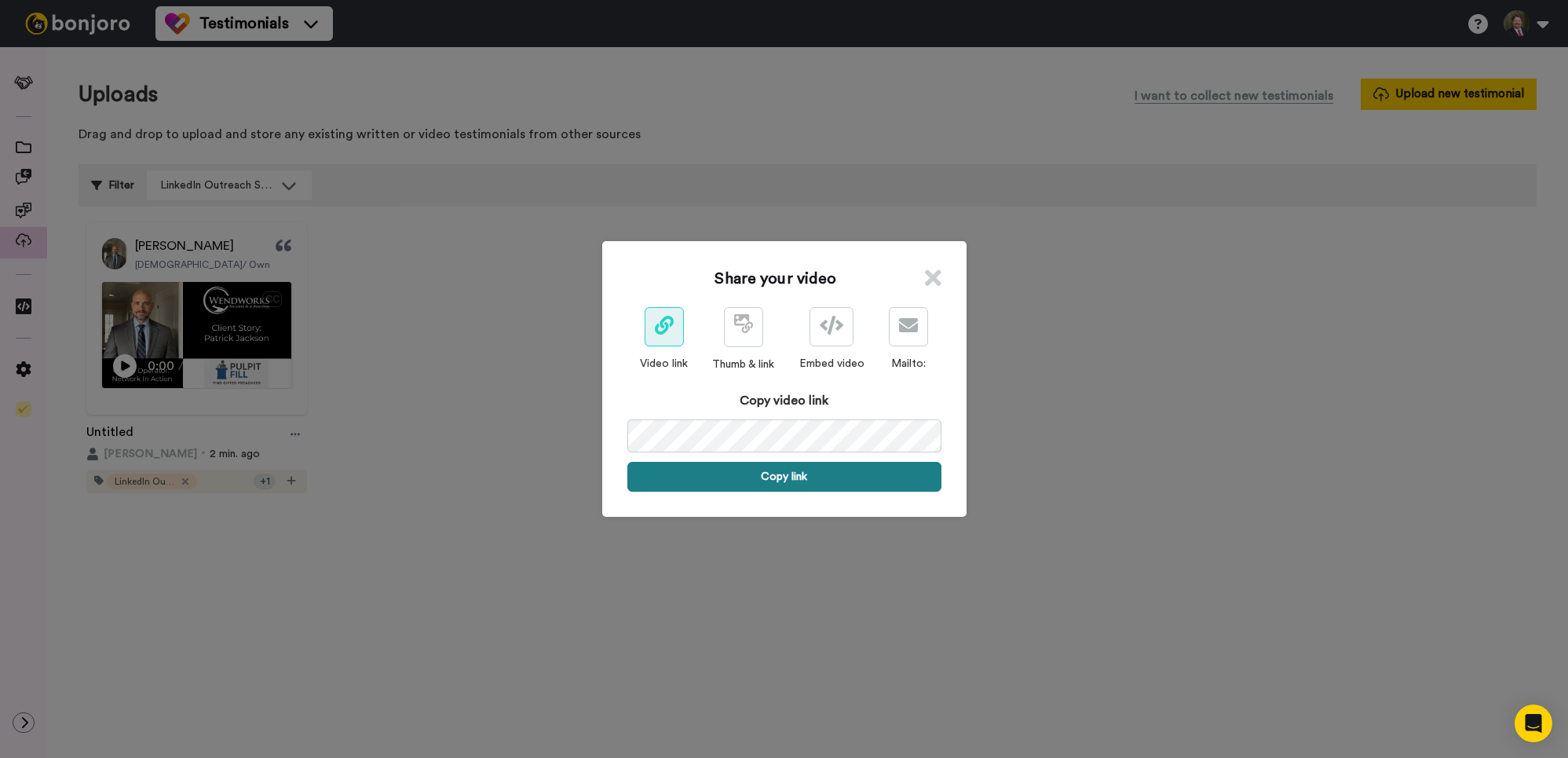
click at [794, 477] on button "Copy link" at bounding box center [784, 477] width 314 height 30
click at [942, 276] on div "Share your video Video link Thumb & link Embed video Mailto: Copy video link Li…" at bounding box center [784, 379] width 364 height 275
click at [764, 478] on button "Link is copied to your clipboard. Share it now." at bounding box center [784, 477] width 314 height 30
click at [932, 280] on icon at bounding box center [933, 278] width 17 height 23
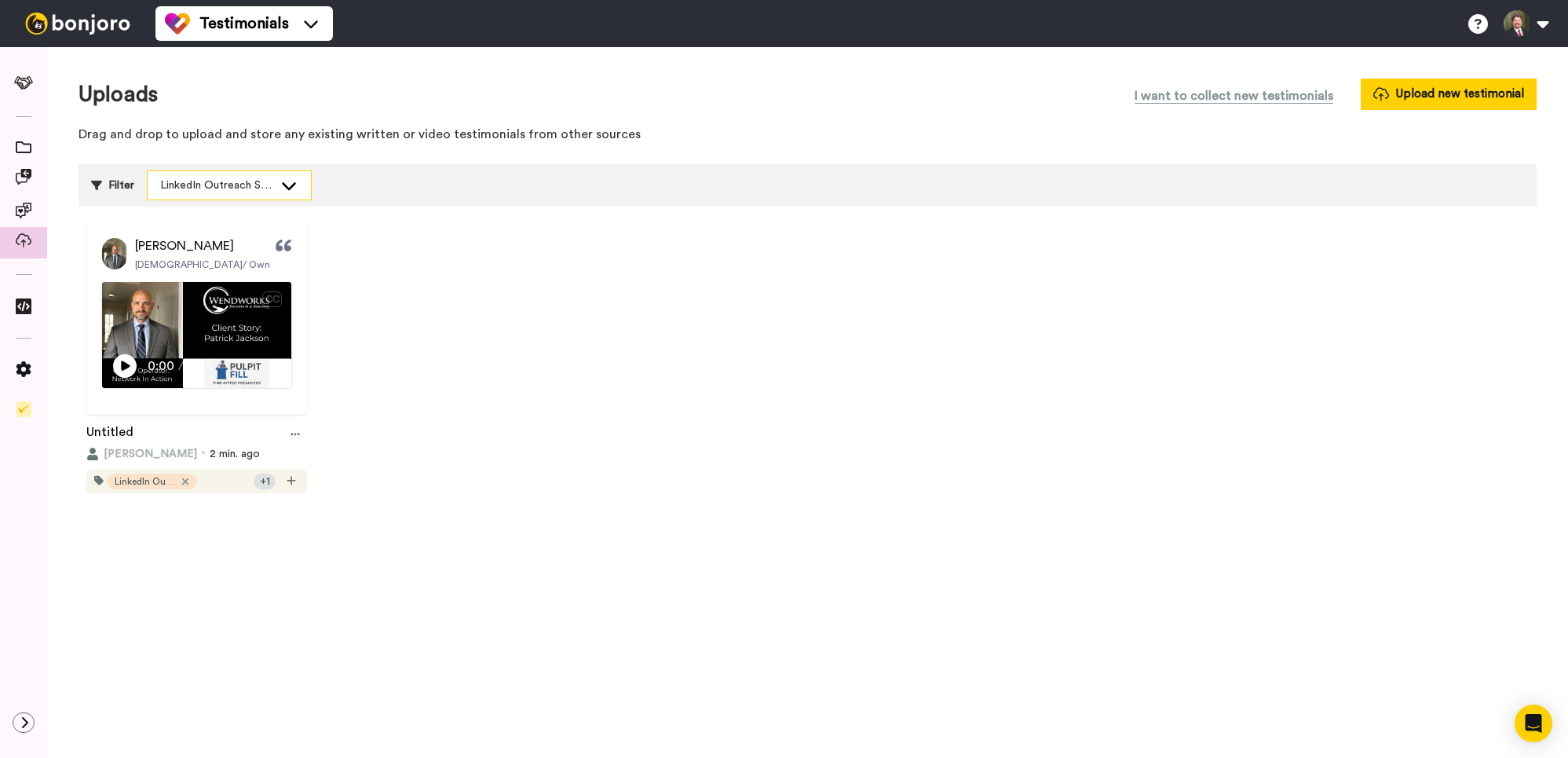
click at [299, 181] on icon at bounding box center [289, 185] width 19 height 16
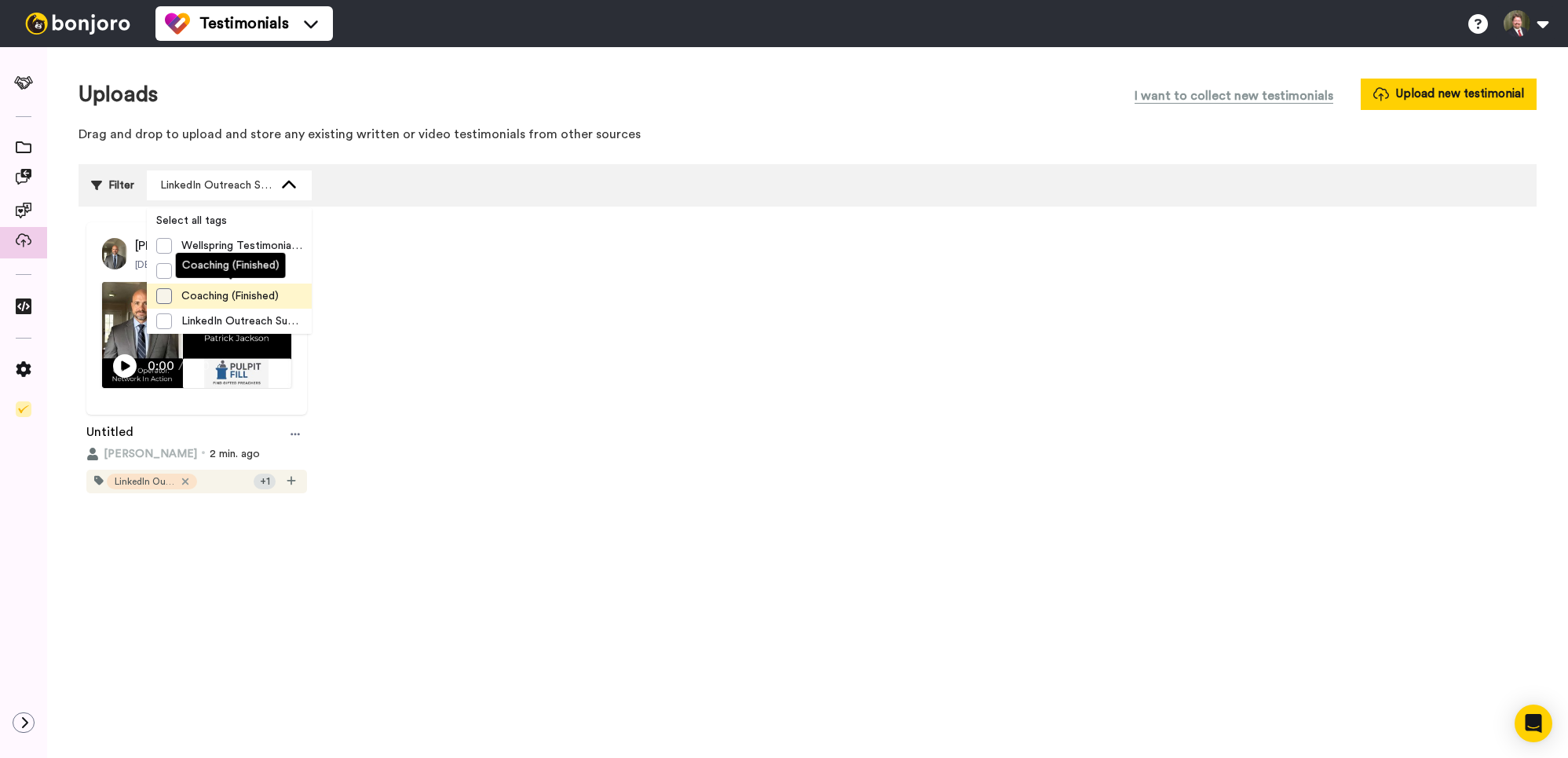
click at [167, 302] on span at bounding box center [164, 295] width 16 height 16
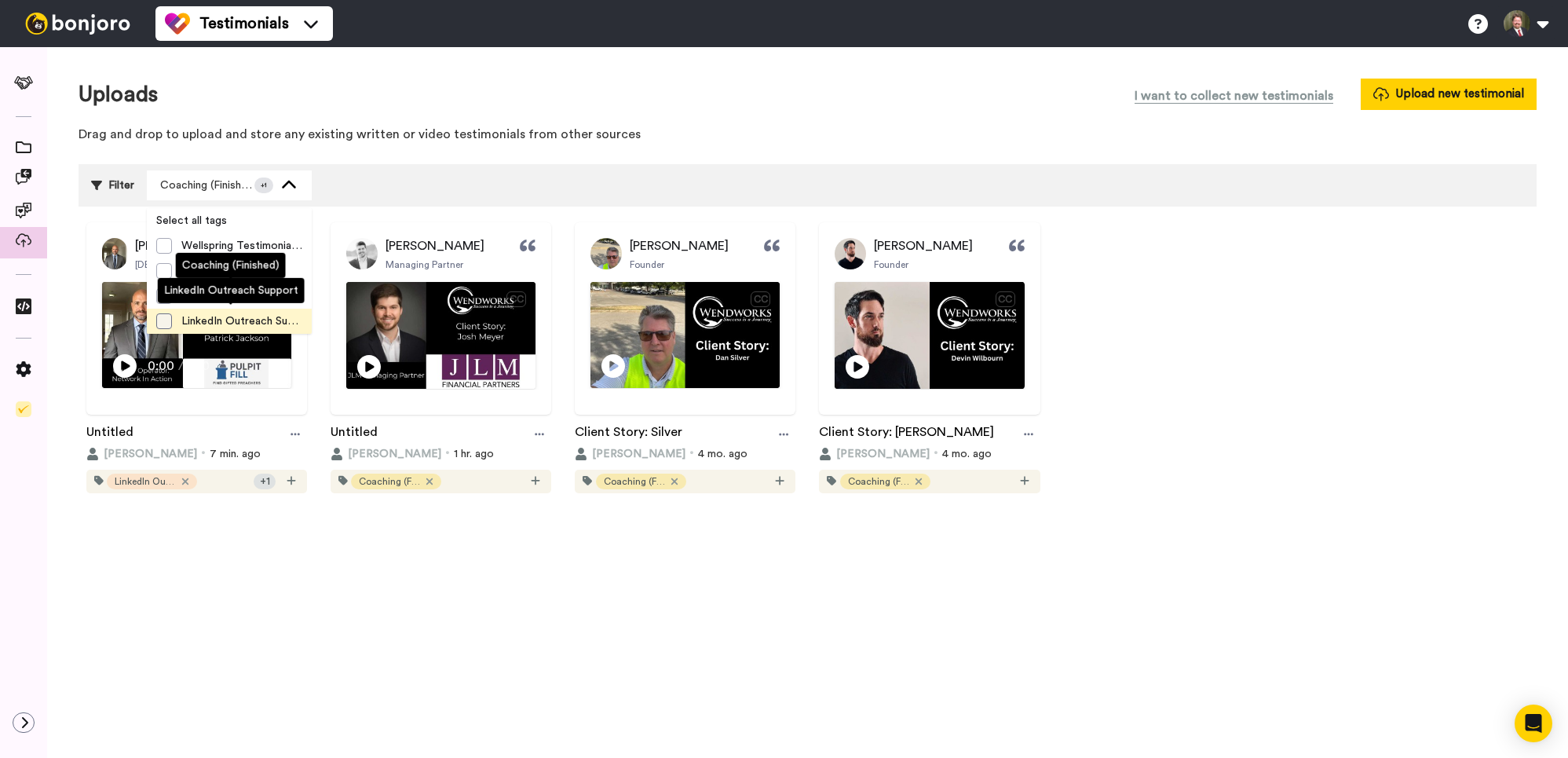
click at [161, 326] on span at bounding box center [164, 321] width 16 height 16
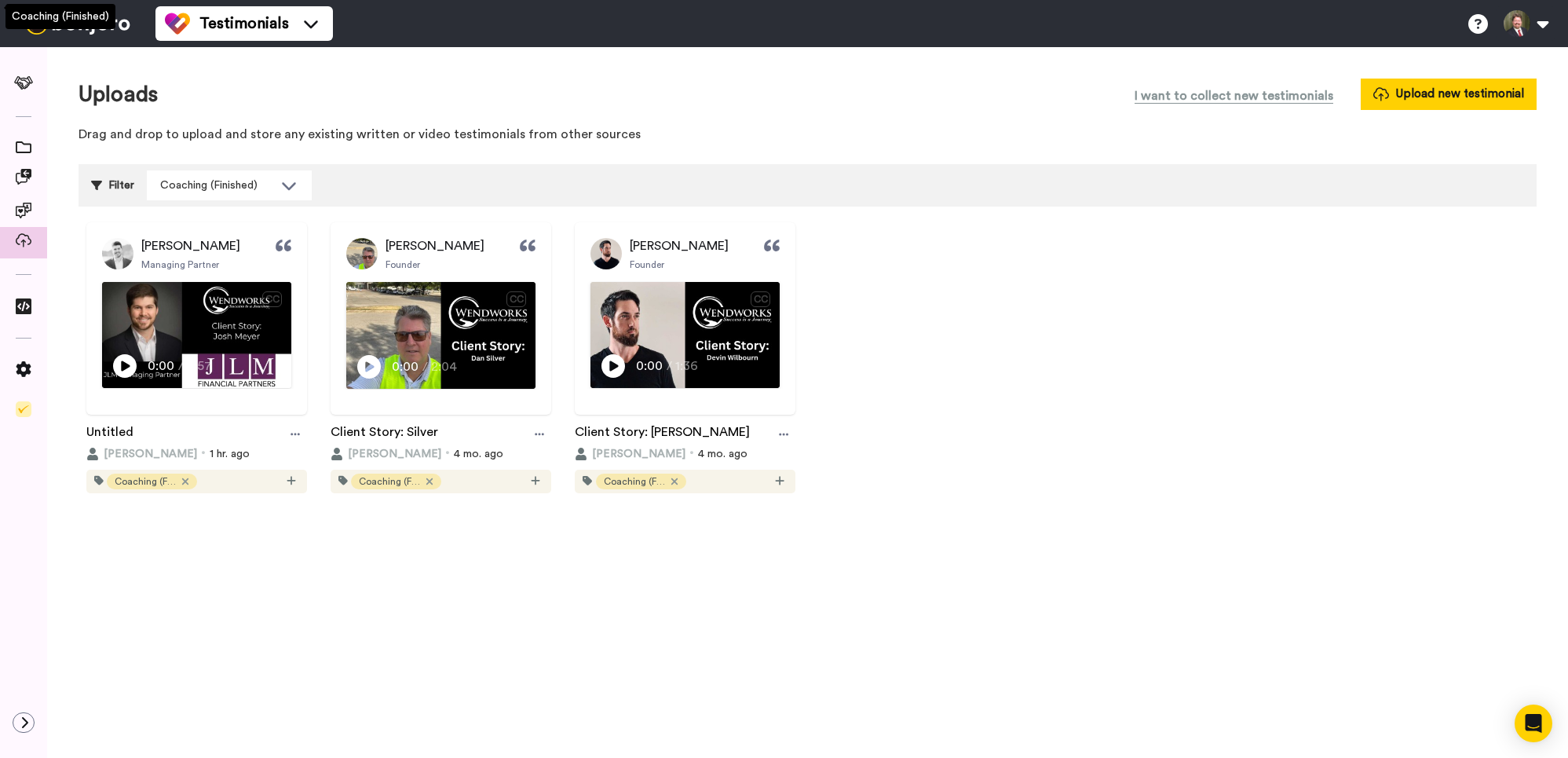
drag, startPoint x: 636, startPoint y: 700, endPoint x: 631, endPoint y: 679, distance: 21.6
click at [636, 698] on div "Uploads I want to collect new testimonials Upload new testimonial Drag and drop…" at bounding box center [808, 403] width 1521 height 711
click at [289, 432] on div at bounding box center [295, 434] width 23 height 23
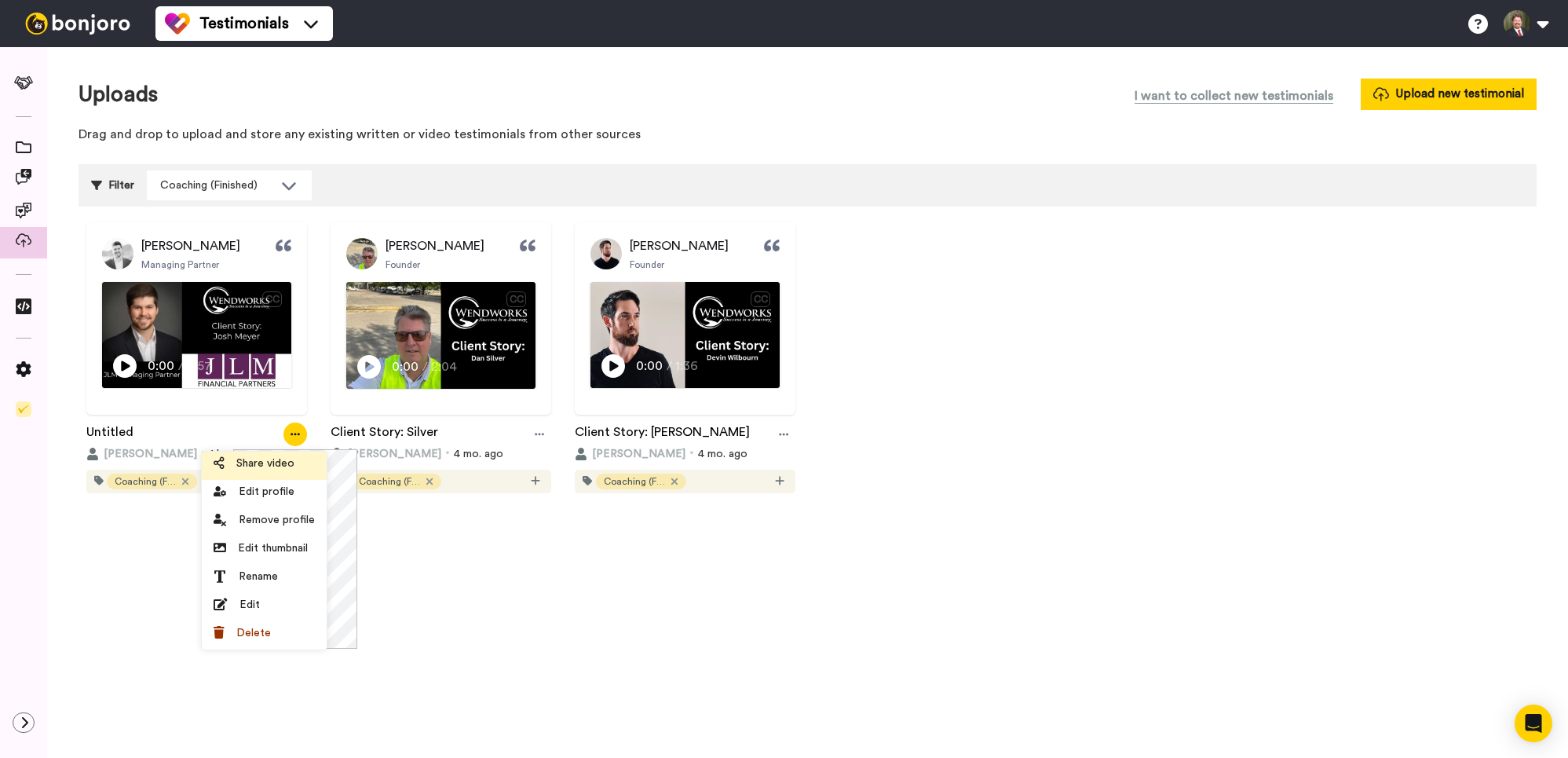
click at [273, 468] on span "Share video" at bounding box center [265, 463] width 58 height 16
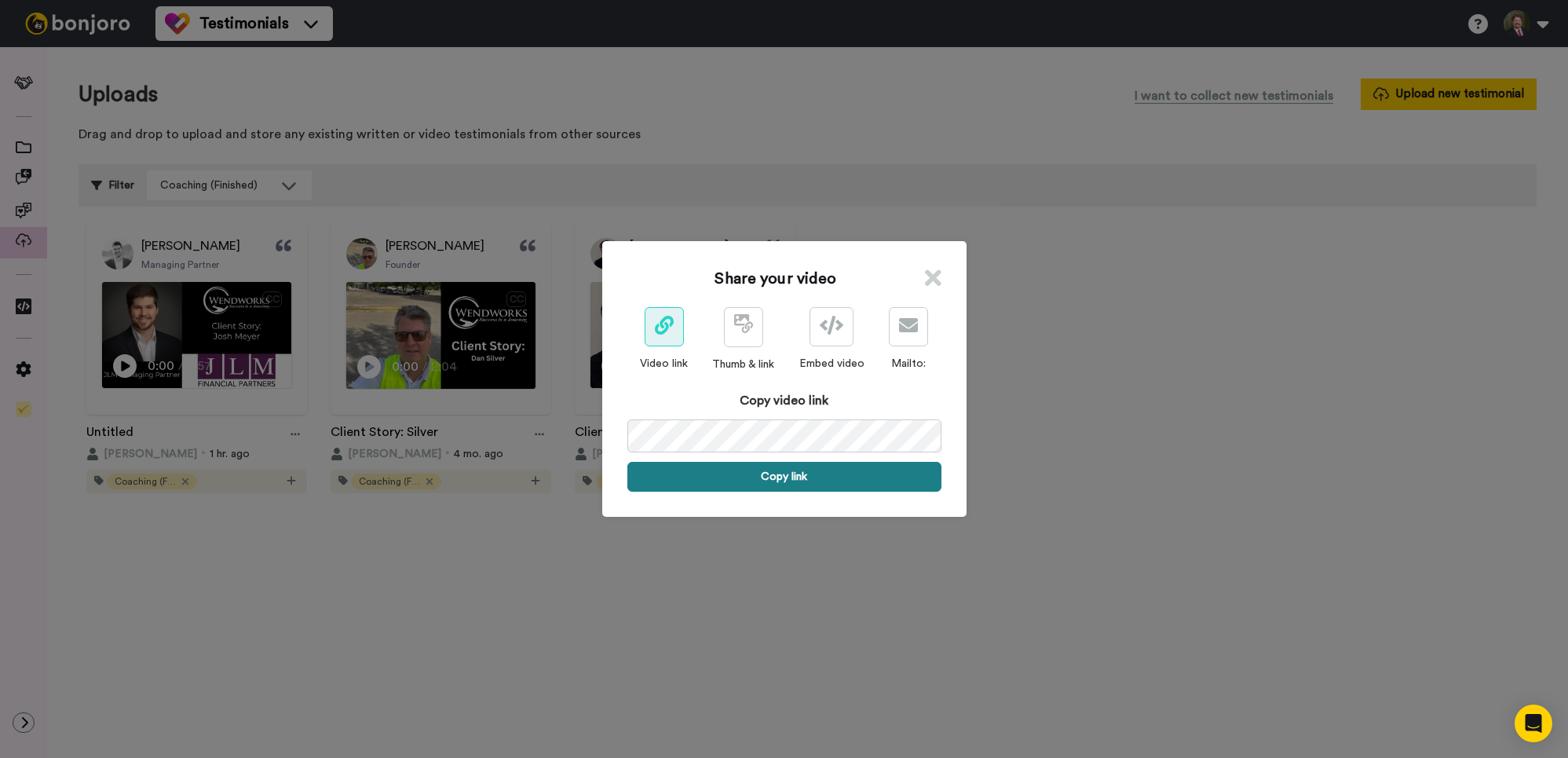
click at [829, 475] on button "Copy link" at bounding box center [784, 477] width 314 height 30
click at [927, 272] on icon at bounding box center [933, 278] width 17 height 23
